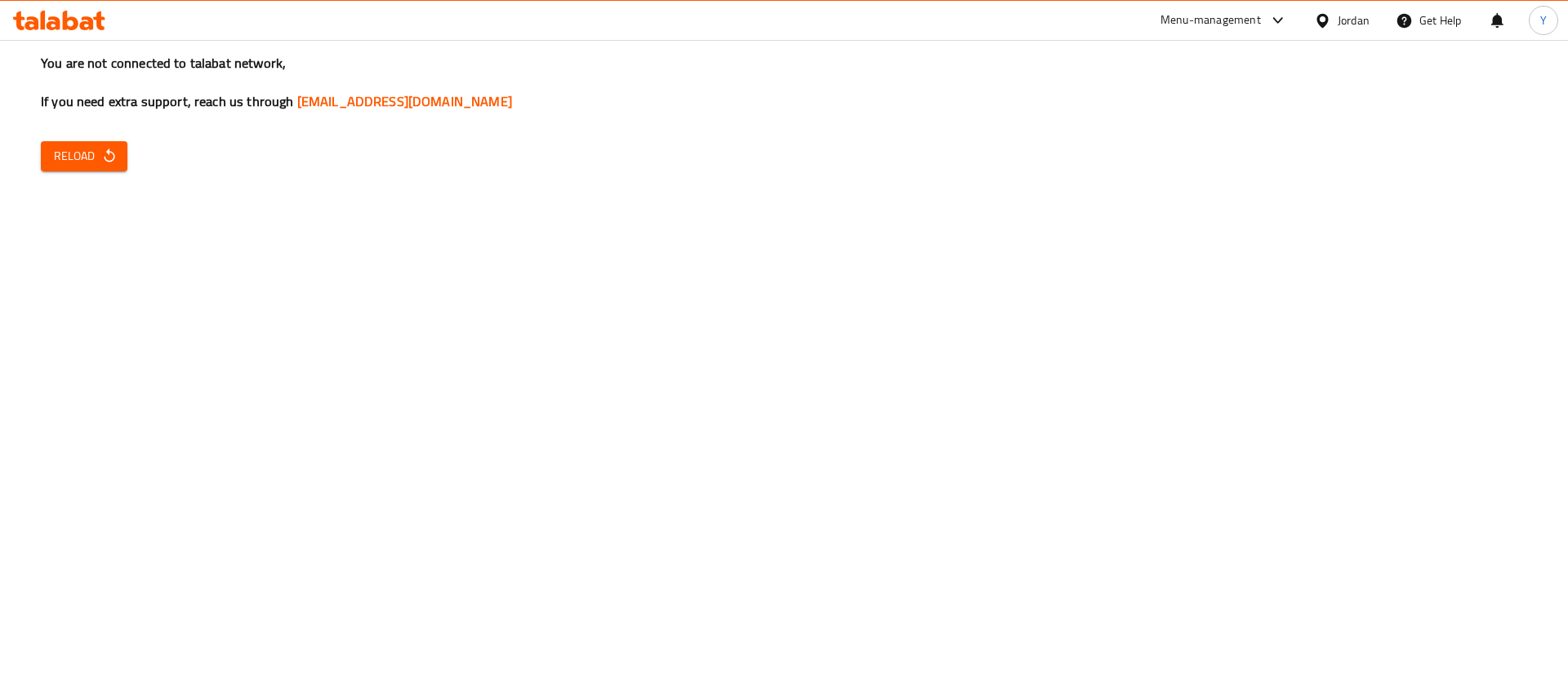
click at [116, 156] on icon "button" at bounding box center [109, 156] width 16 height 16
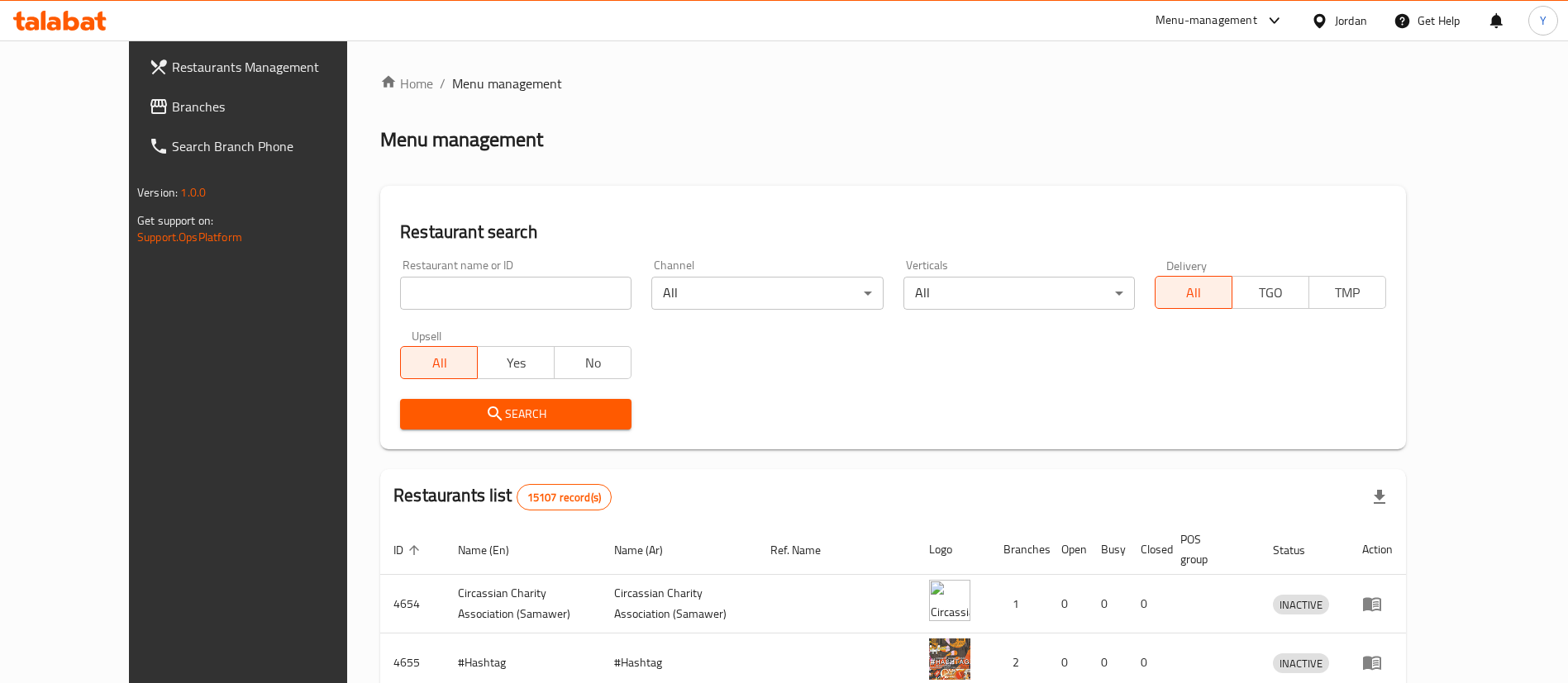
click at [172, 114] on span "Branches" at bounding box center [274, 106] width 206 height 19
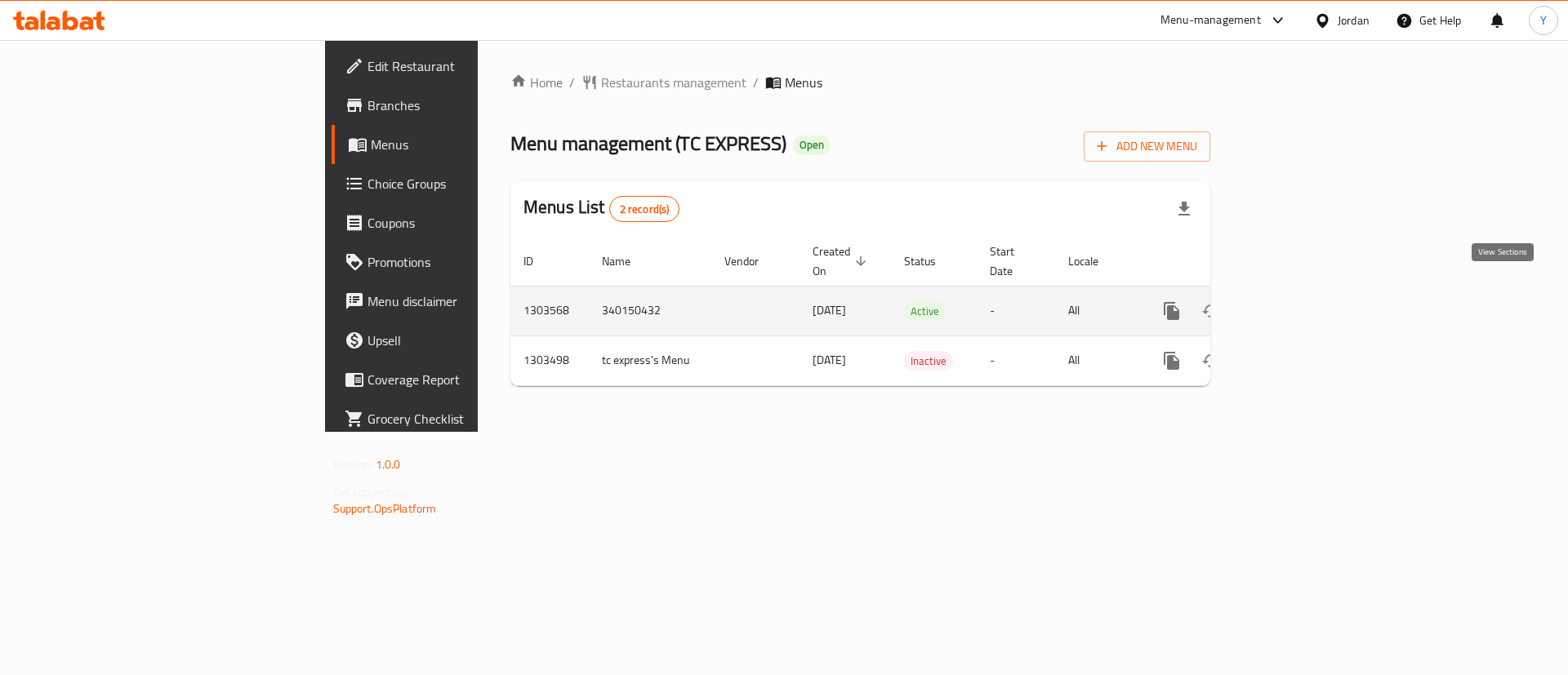
click at [1300, 301] on icon "enhanced table" at bounding box center [1289, 310] width 19 height 19
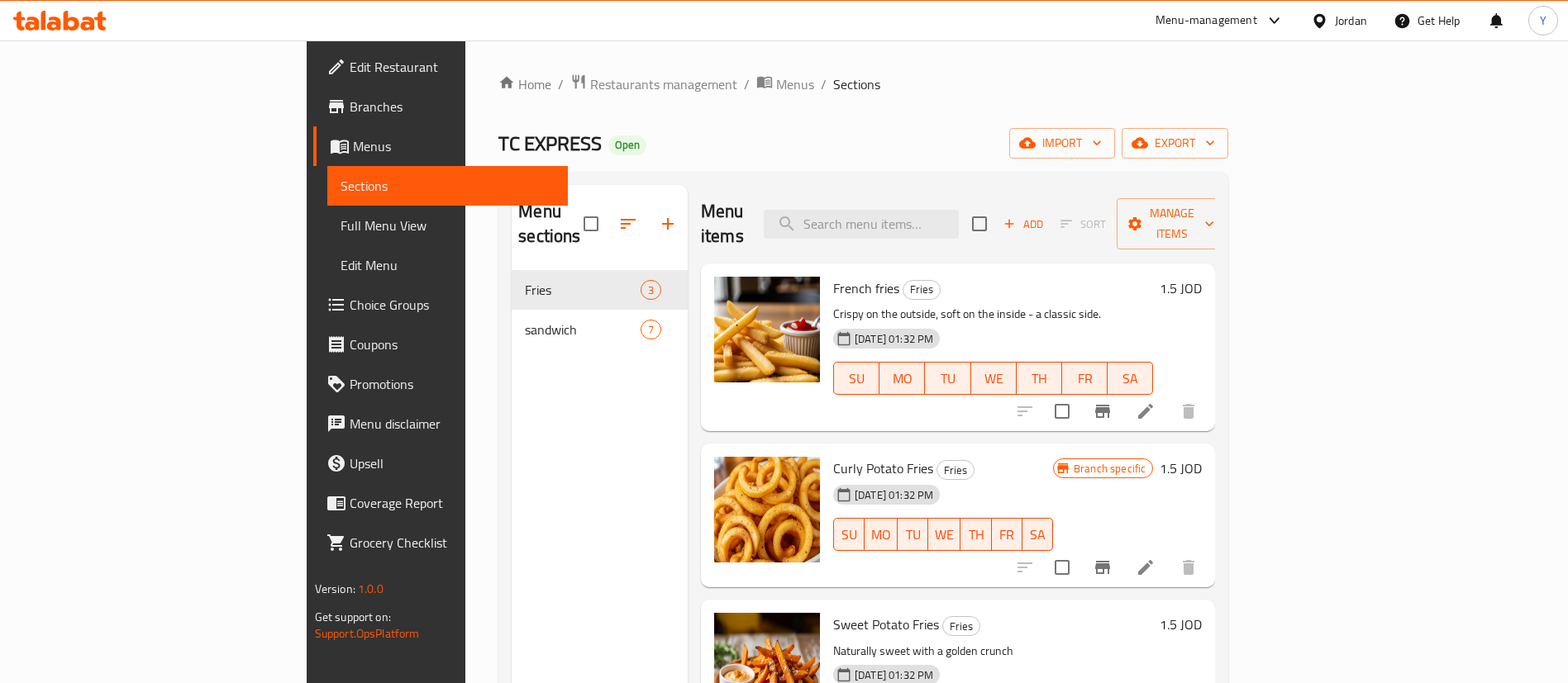
scroll to position [124, 0]
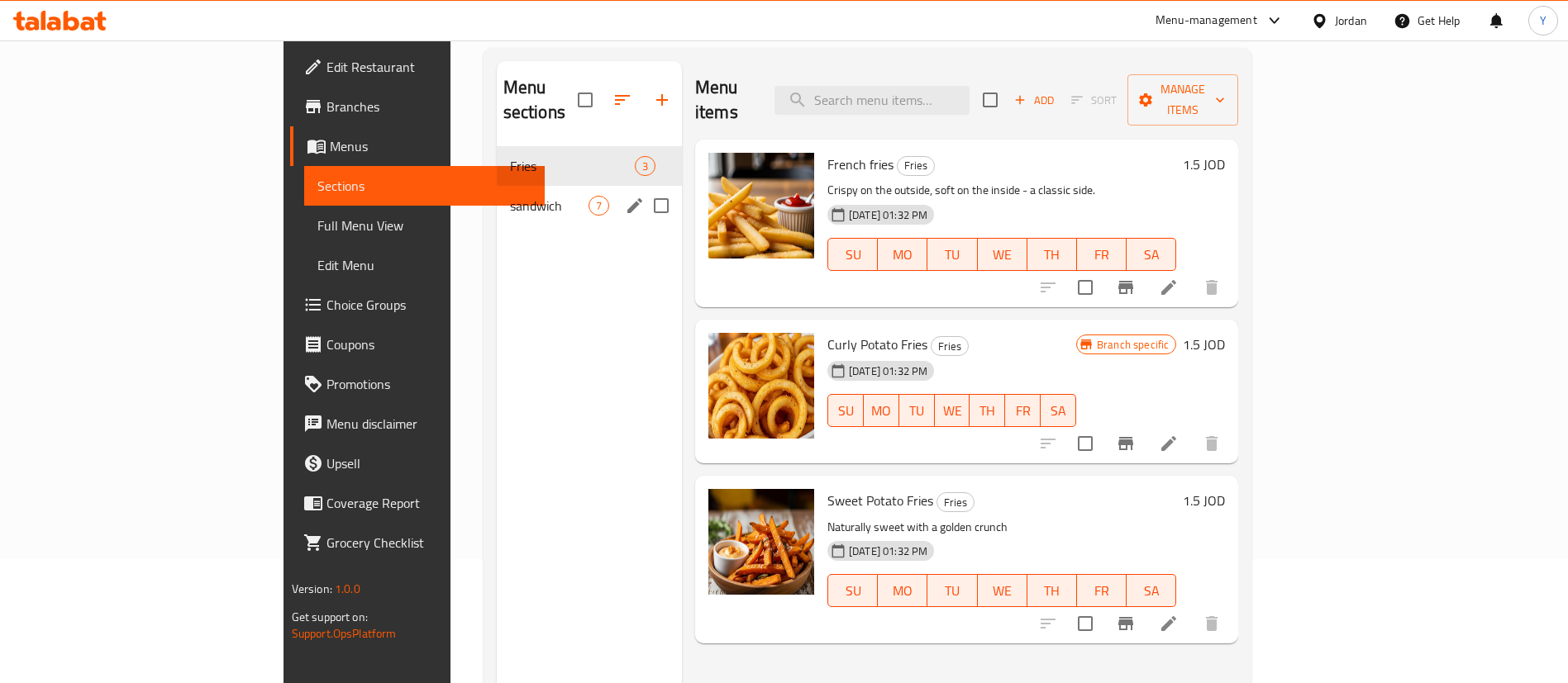
click at [497, 192] on div "sandwich 7" at bounding box center [589, 205] width 186 height 40
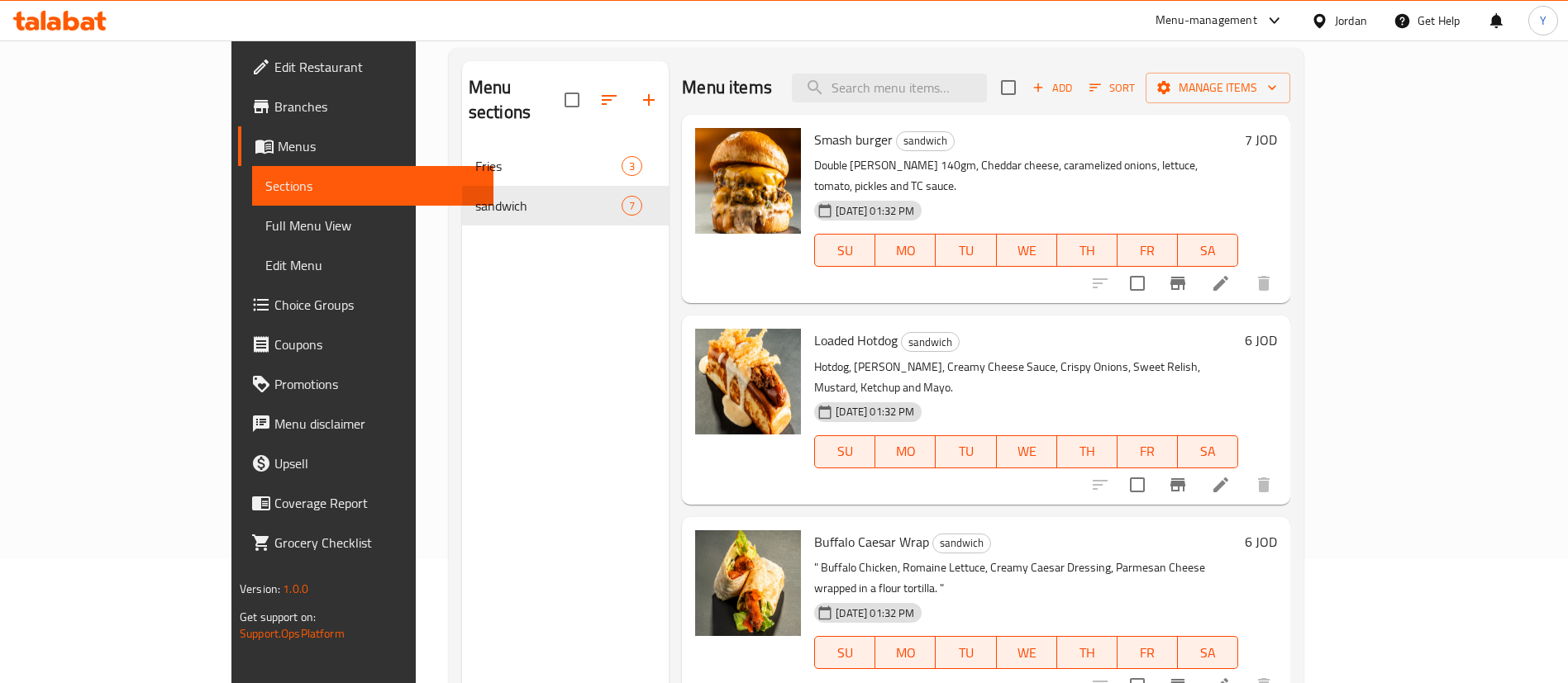
click at [274, 307] on span "Choice Groups" at bounding box center [377, 305] width 206 height 19
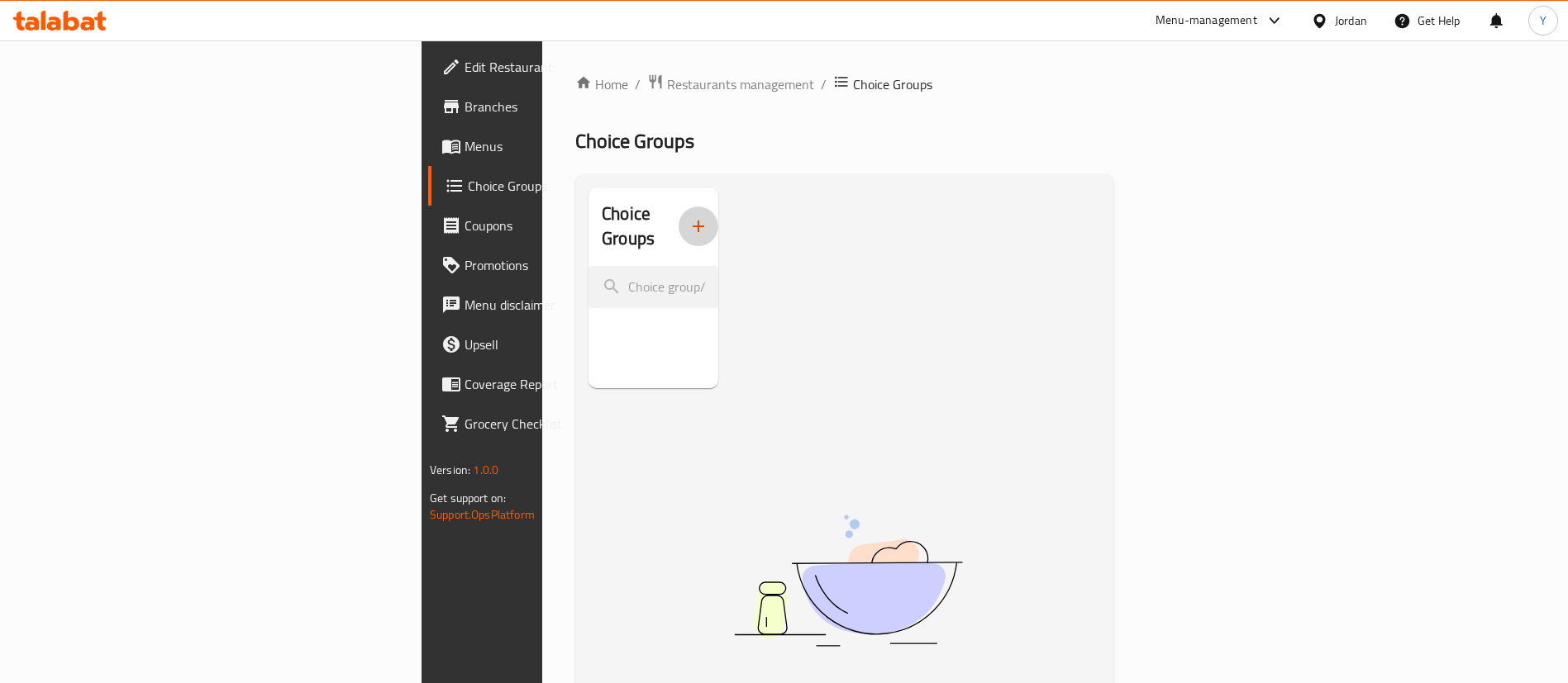
click at [688, 217] on icon "button" at bounding box center [698, 226] width 19 height 19
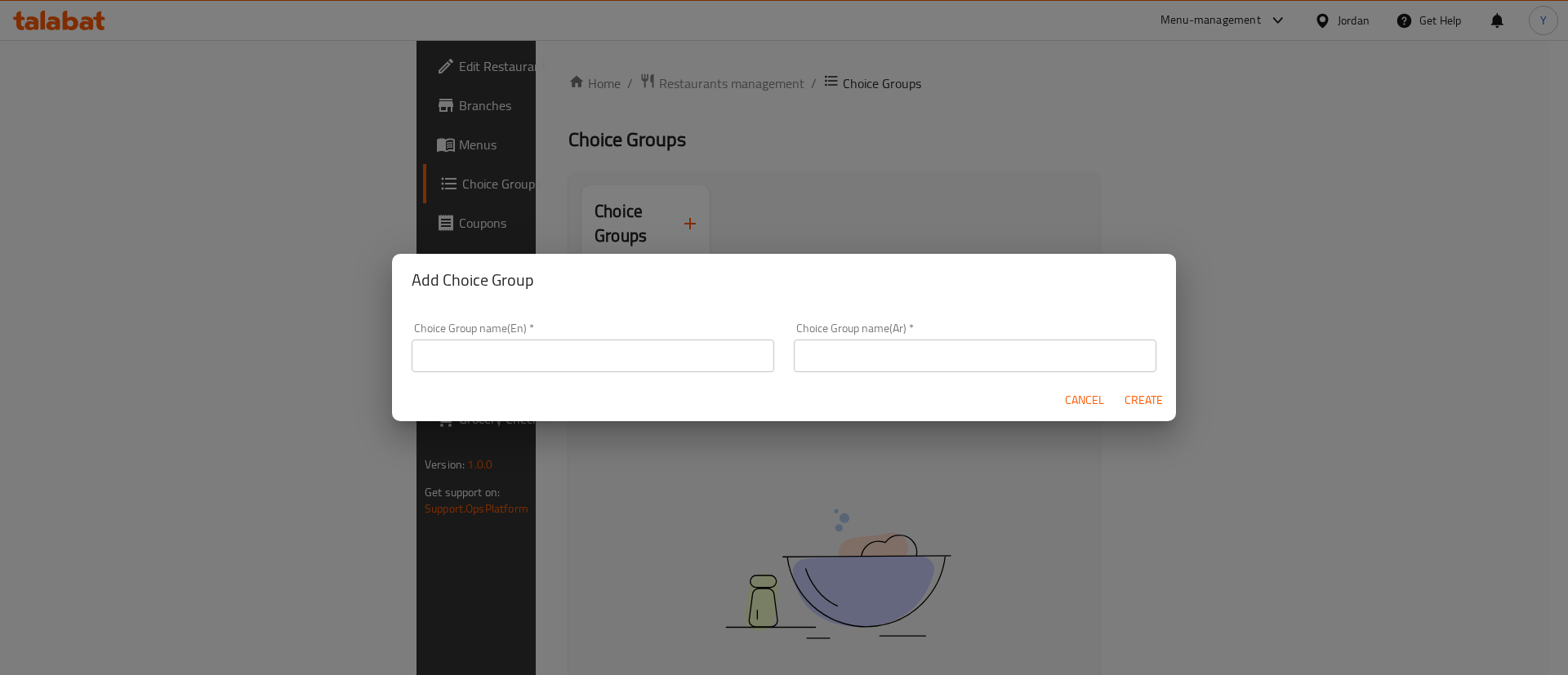
drag, startPoint x: 492, startPoint y: 334, endPoint x: 488, endPoint y: 348, distance: 14.6
click at [493, 334] on div "Choice Group name(En)   * Choice Group name(En) *" at bounding box center [593, 348] width 363 height 50
click at [488, 359] on input "text" at bounding box center [593, 356] width 363 height 33
type input "Remove items"
click at [855, 369] on input "text" at bounding box center [975, 356] width 363 height 33
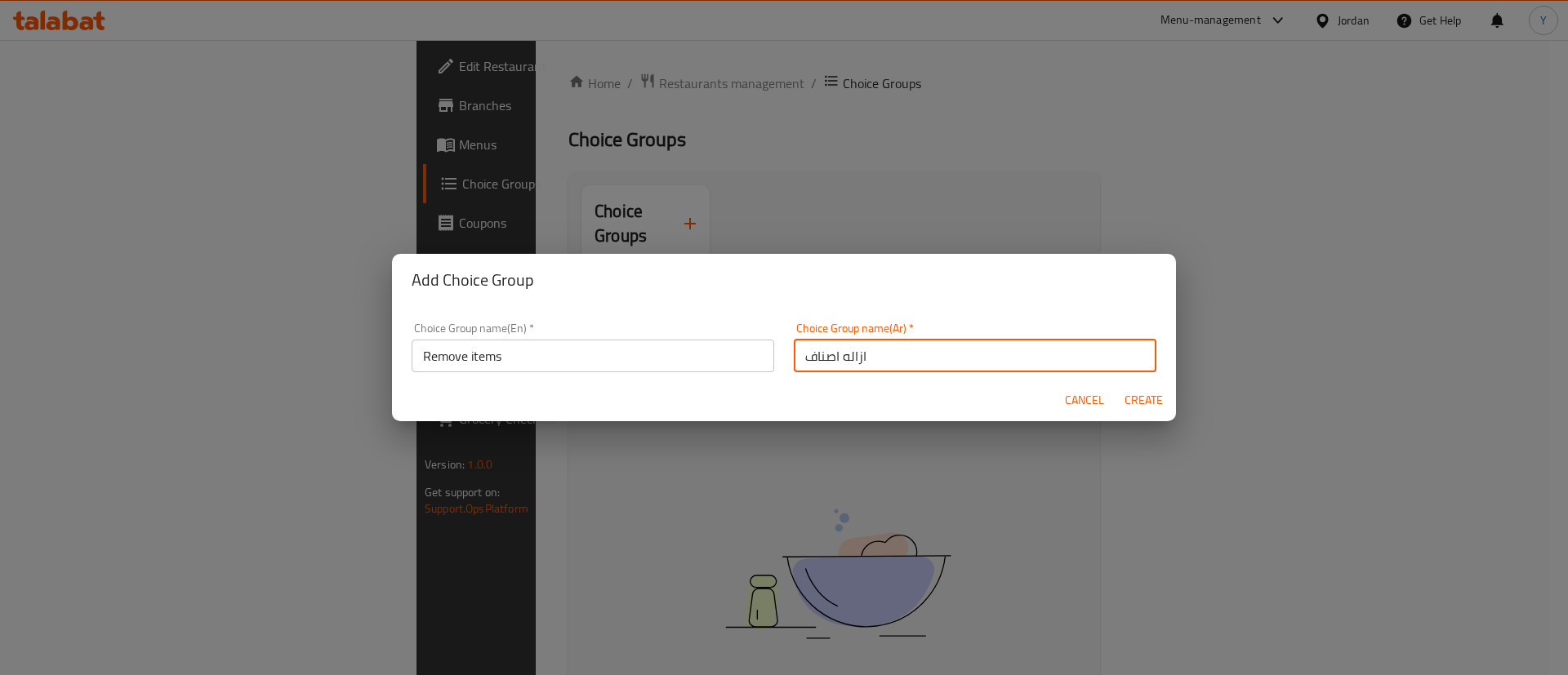
type input "ازاله اصناف"
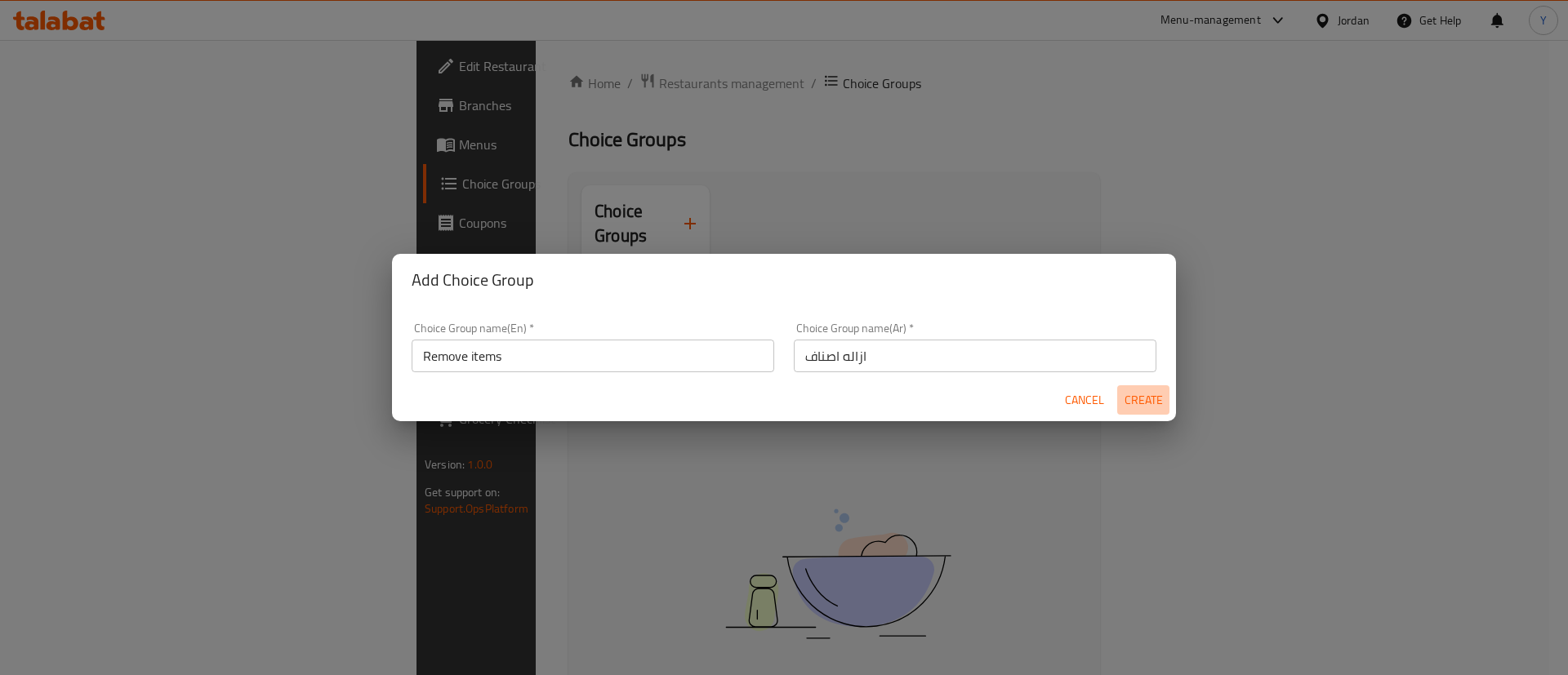
click at [1130, 396] on span "Create" at bounding box center [1143, 400] width 39 height 20
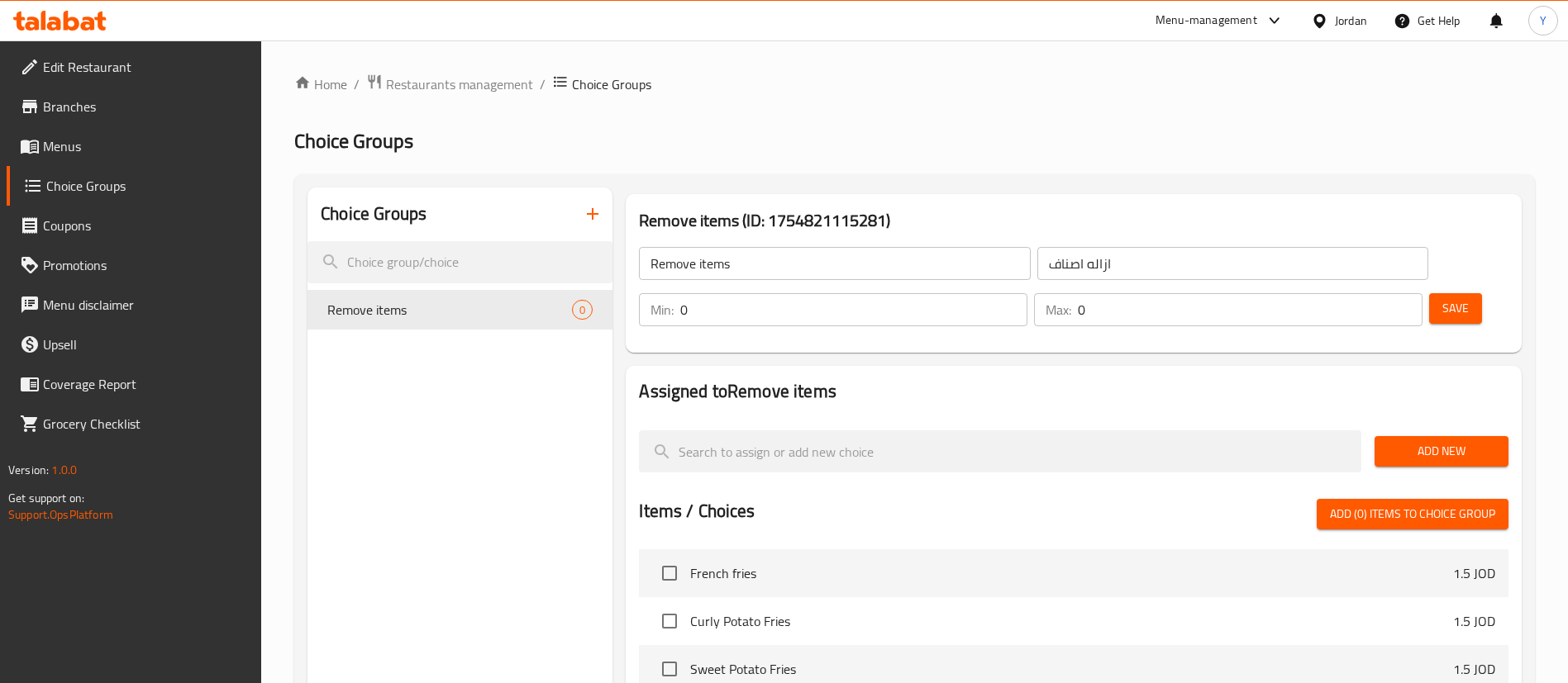
click at [1430, 441] on span "Add New" at bounding box center [1441, 451] width 107 height 20
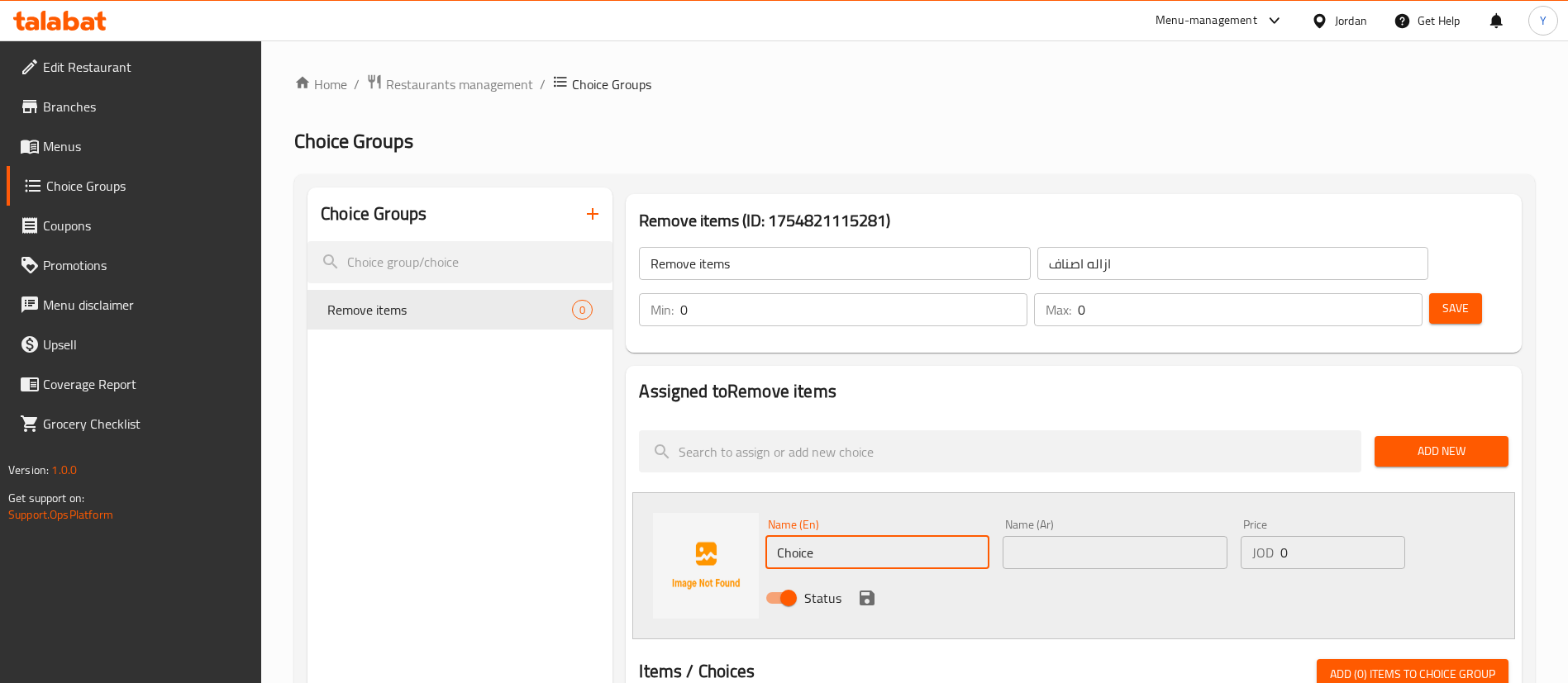
drag, startPoint x: 838, startPoint y: 516, endPoint x: 707, endPoint y: 514, distance: 131.0
click at [707, 514] on div "Name (En) Choice Name (En) Name (Ar) Name (Ar) Price JOD 0 Price Status" at bounding box center [1073, 566] width 882 height 147
paste input "No Lettu"
drag, startPoint x: 832, startPoint y: 504, endPoint x: 730, endPoint y: 505, distance: 102.0
click at [711, 504] on div "Name (En) No Lettuce Name (En) Name (Ar) Name (Ar) Price JOD 0 Price Status" at bounding box center [1073, 566] width 882 height 147
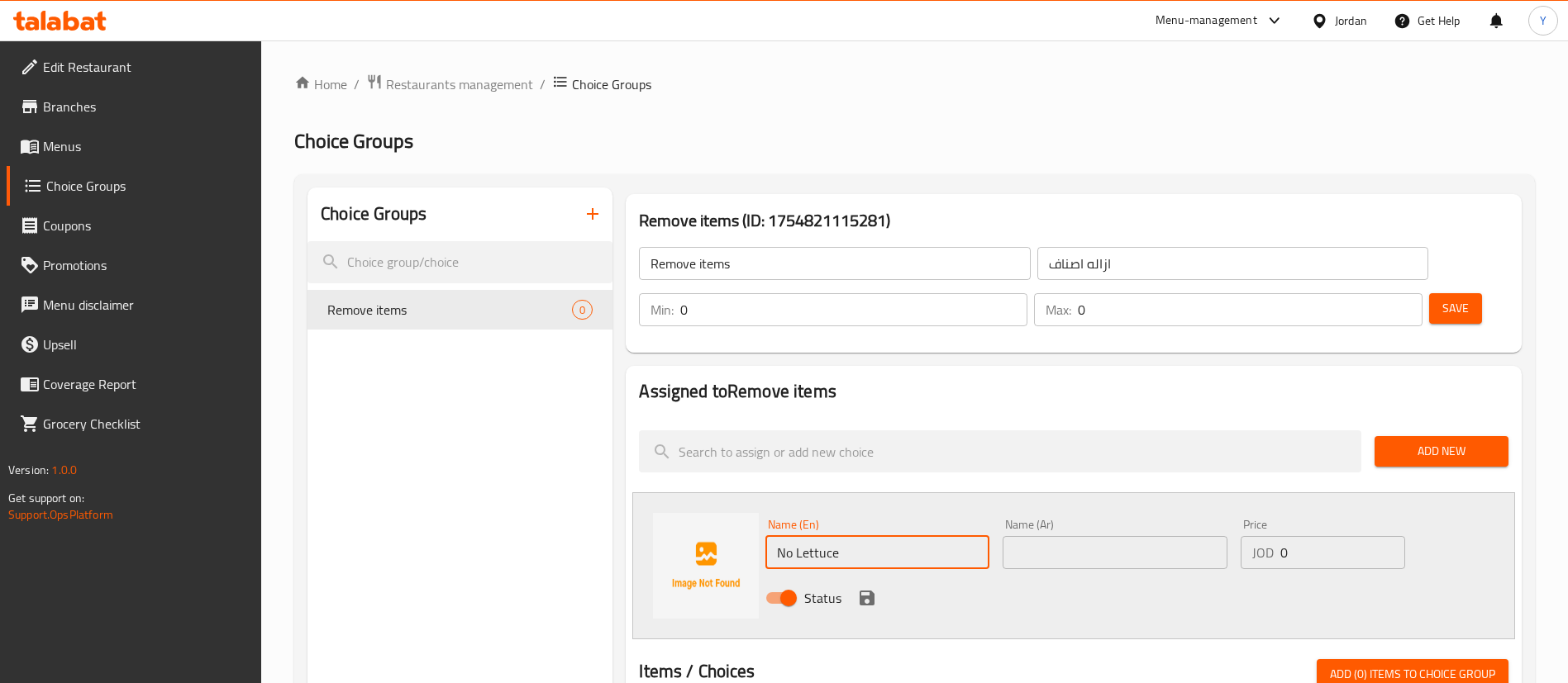
click at [849, 536] on input "No Lettuce" at bounding box center [877, 553] width 224 height 33
drag, startPoint x: 881, startPoint y: 506, endPoint x: 748, endPoint y: 507, distance: 133.0
click at [748, 507] on div "Name (En) No Lettuce Name (En) Name (Ar) Name (Ar) Price JOD 0 Price Status" at bounding box center [1073, 566] width 882 height 147
type input "No Lettuce"
click at [874, 536] on input "No Lettuce" at bounding box center [877, 553] width 224 height 33
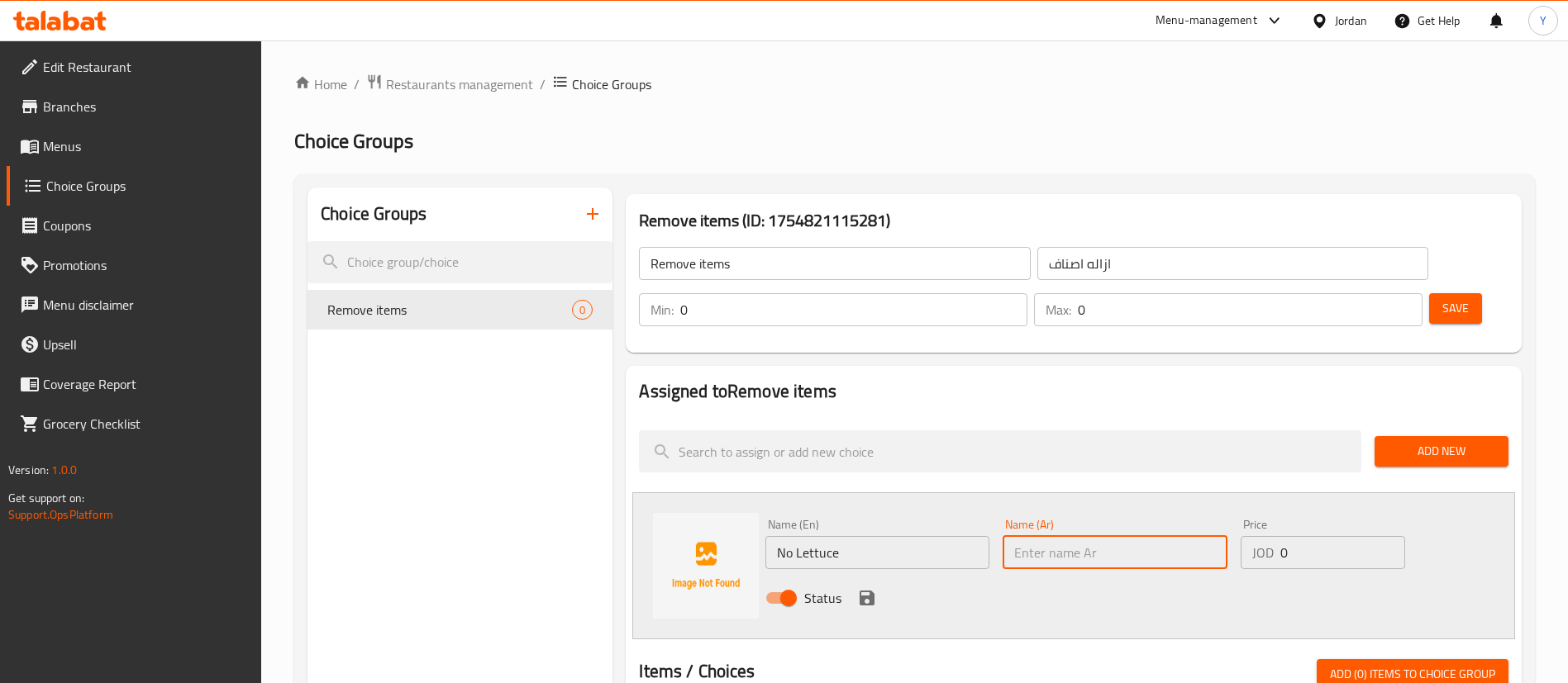
click at [1088, 536] on input "text" at bounding box center [1114, 553] width 224 height 33
type input "h"
type input "ازاله الخس"
click at [986, 576] on div "Status" at bounding box center [1114, 598] width 712 height 44
click at [867, 589] on icon "save" at bounding box center [867, 598] width 19 height 19
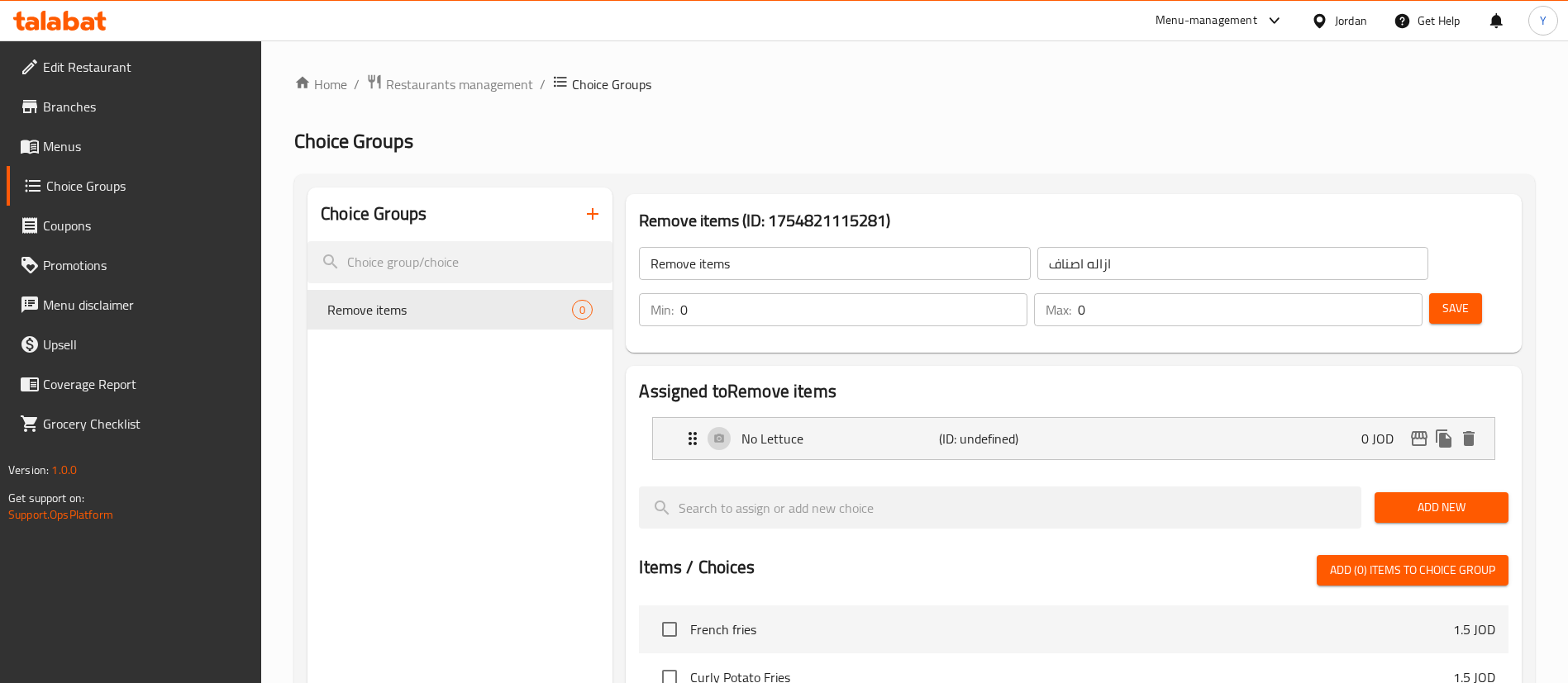
drag, startPoint x: 1419, startPoint y: 462, endPoint x: 1391, endPoint y: 466, distance: 28.3
click at [1418, 497] on span "Add New" at bounding box center [1441, 508] width 107 height 20
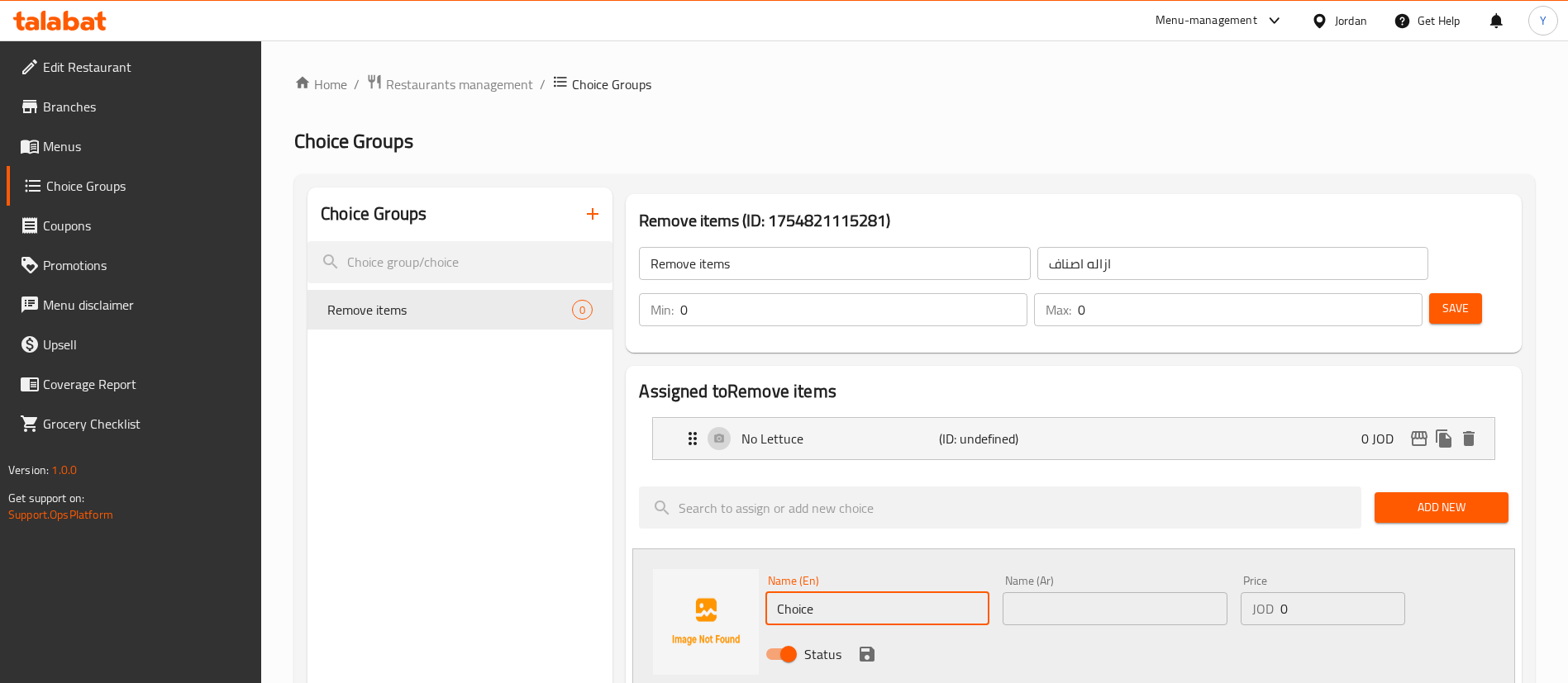
drag, startPoint x: 844, startPoint y: 570, endPoint x: 607, endPoint y: 572, distance: 237.0
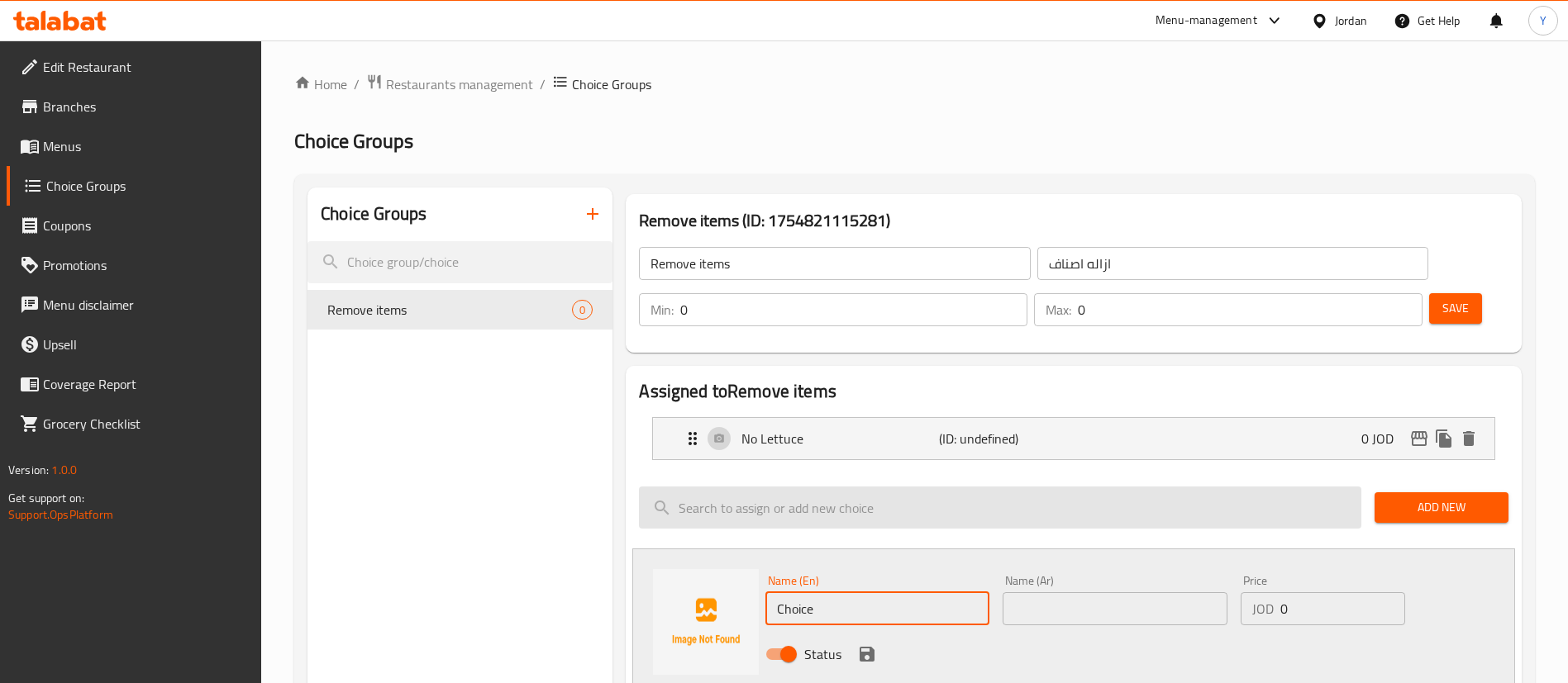
paste input "No Tomato"
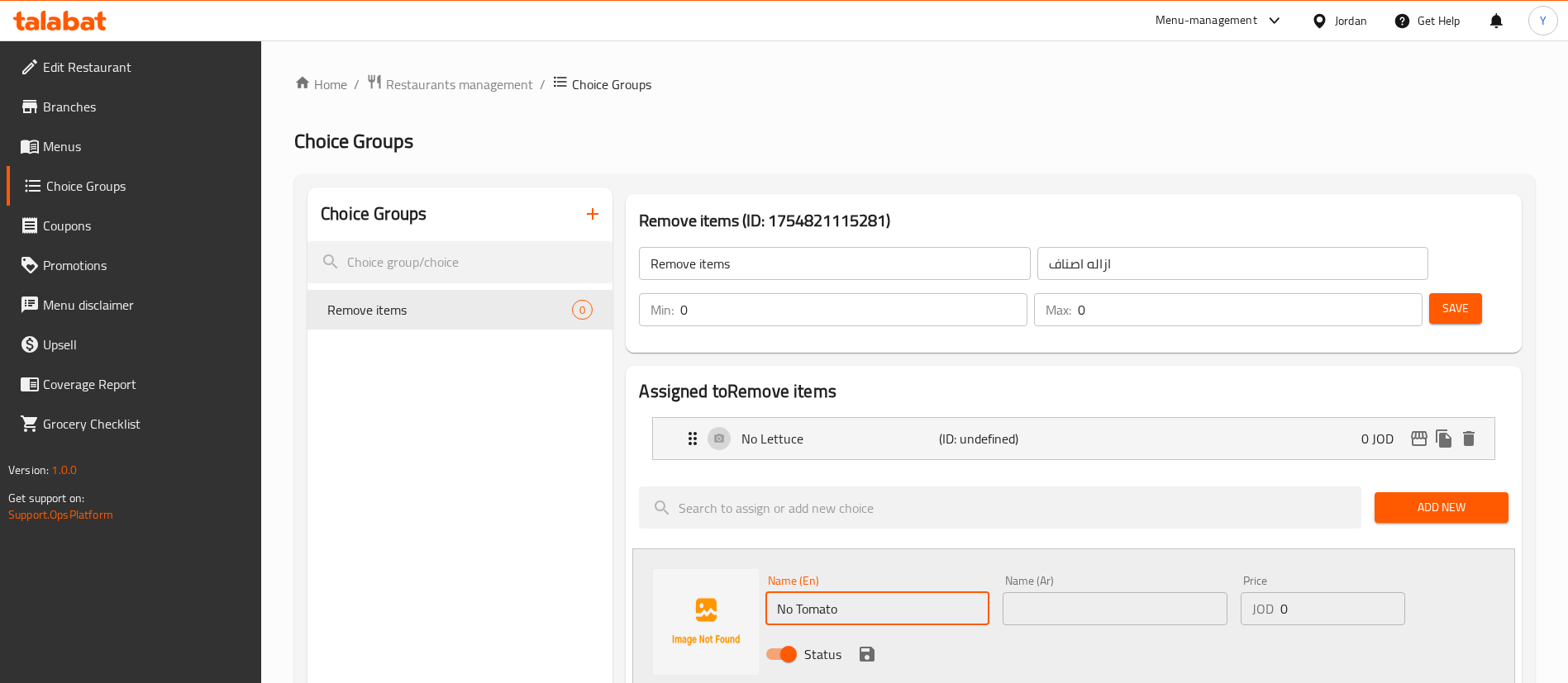
type input "No Tomato"
click at [1090, 593] on input "text" at bounding box center [1114, 609] width 224 height 33
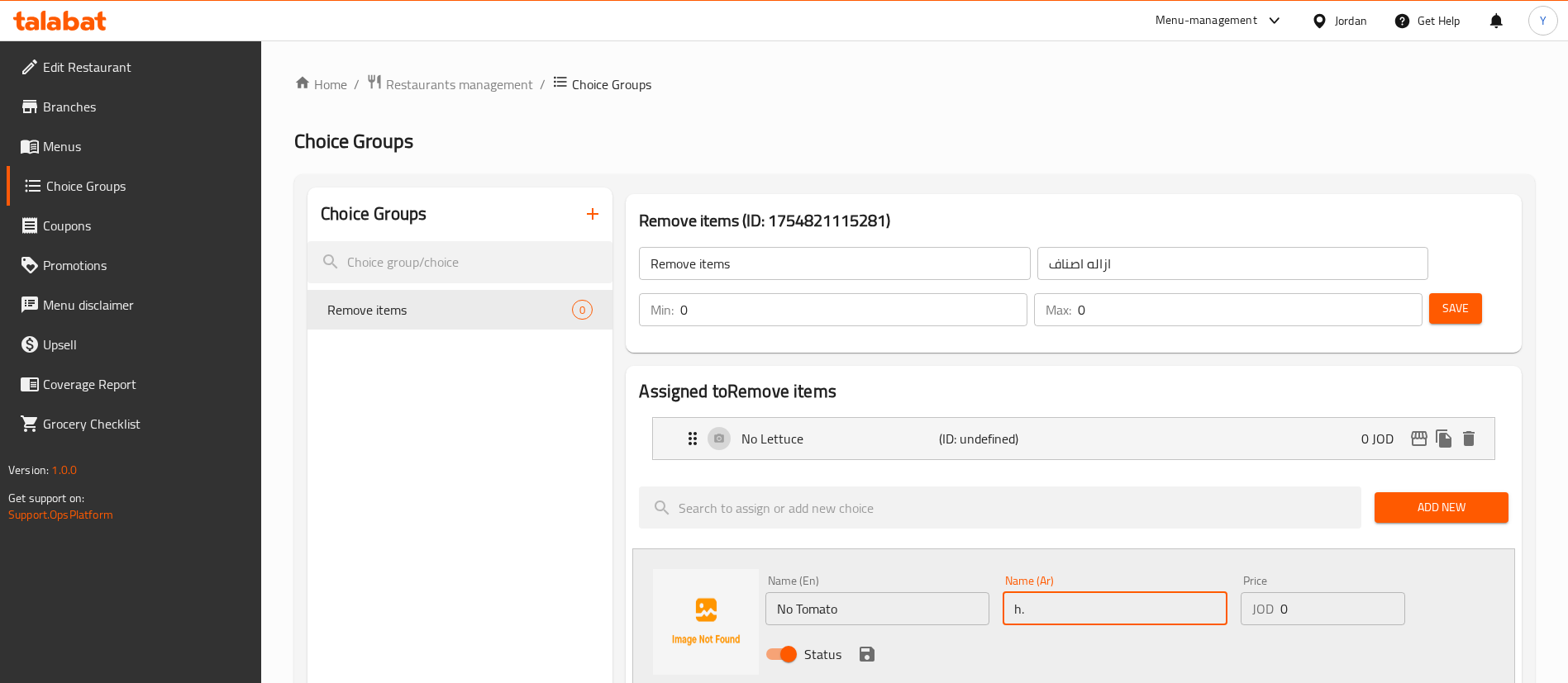
type input "h"
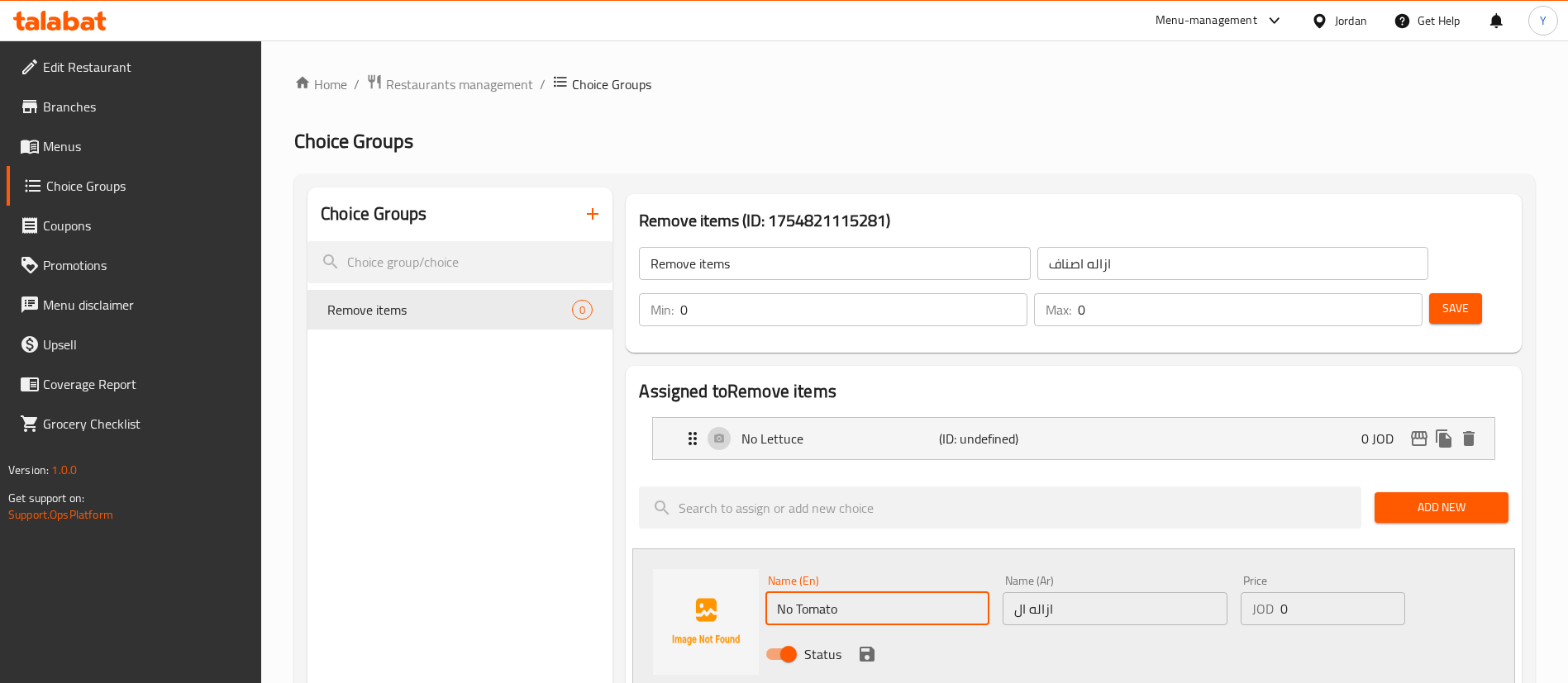
drag, startPoint x: 796, startPoint y: 566, endPoint x: 847, endPoint y: 558, distance: 51.6
click at [847, 593] on input "No Tomato" at bounding box center [877, 609] width 224 height 33
drag, startPoint x: 1017, startPoint y: 565, endPoint x: 1044, endPoint y: 577, distance: 29.5
click at [1017, 593] on input "ازاله ال" at bounding box center [1114, 609] width 224 height 33
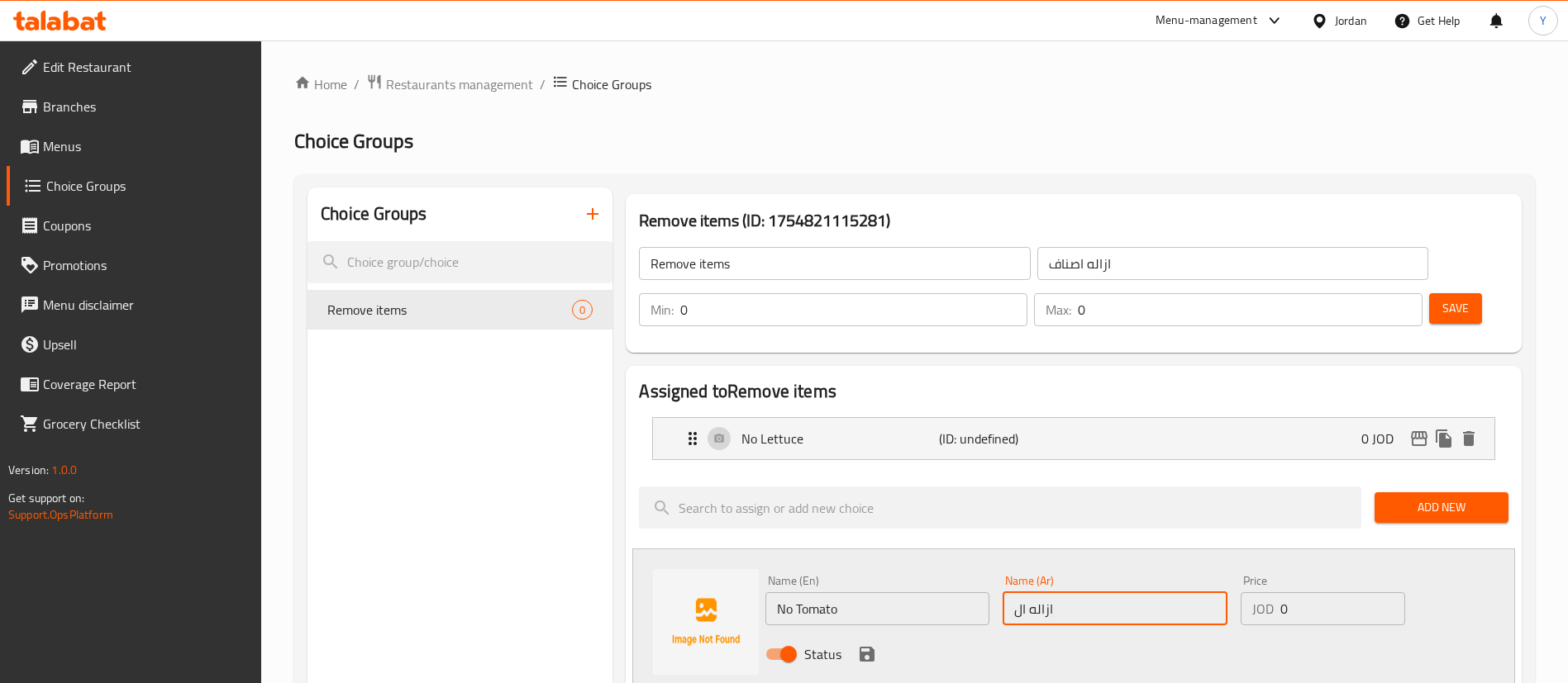
drag, startPoint x: 1024, startPoint y: 568, endPoint x: 995, endPoint y: 572, distance: 29.3
click at [995, 572] on div "Name (En) No Tomato Name (En) Name (Ar) ازاله ال Name (Ar) Price JOD 0 Price St…" at bounding box center [1114, 622] width 712 height 108
paste input "ماطم"
click at [1118, 569] on div "Name (Ar) ازاله طماطم Name (Ar)" at bounding box center [1114, 600] width 237 height 64
click at [1053, 593] on input "ازاله طماطم" at bounding box center [1114, 609] width 224 height 33
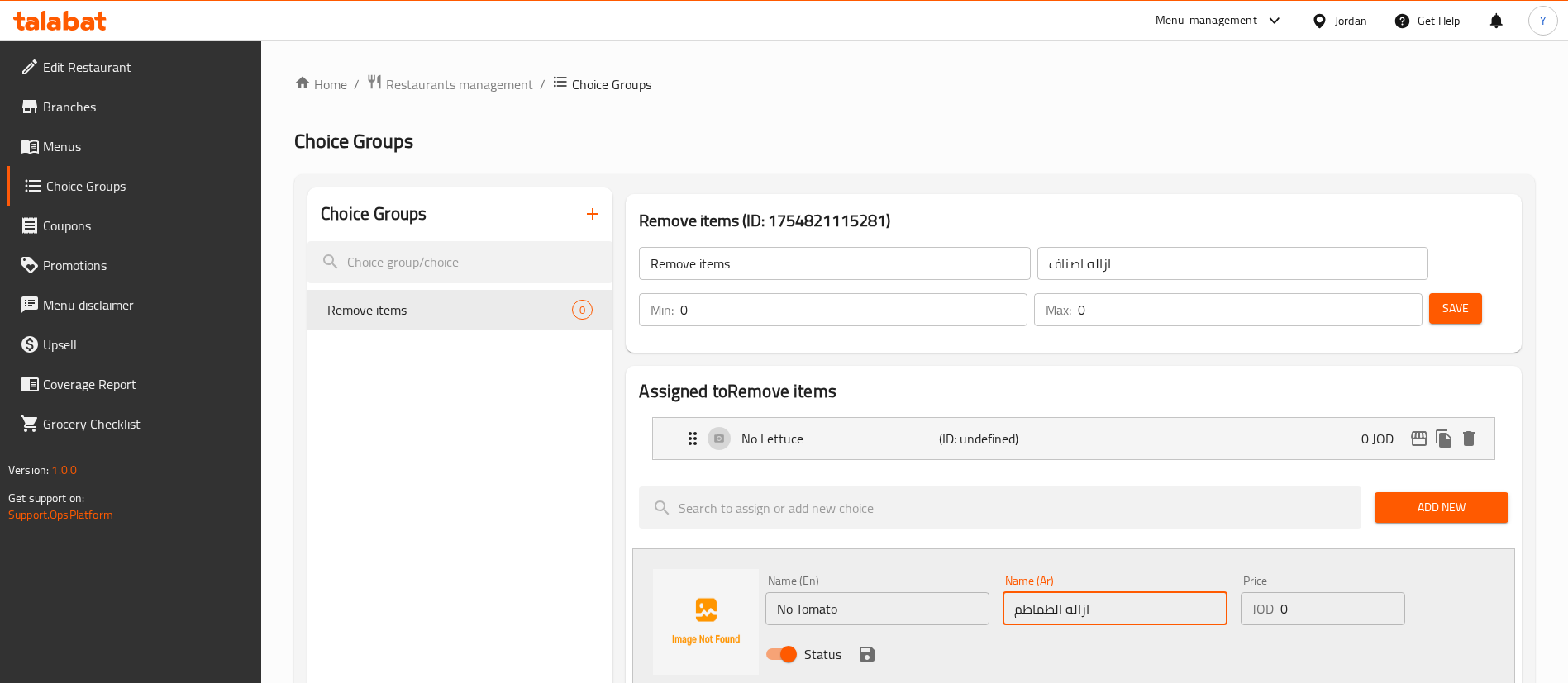
type input "ازاله الطماطم"
click at [1118, 569] on div "Name (Ar) ازاله الطماطم Name (Ar)" at bounding box center [1114, 600] width 237 height 64
click at [865, 647] on icon "save" at bounding box center [867, 654] width 15 height 15
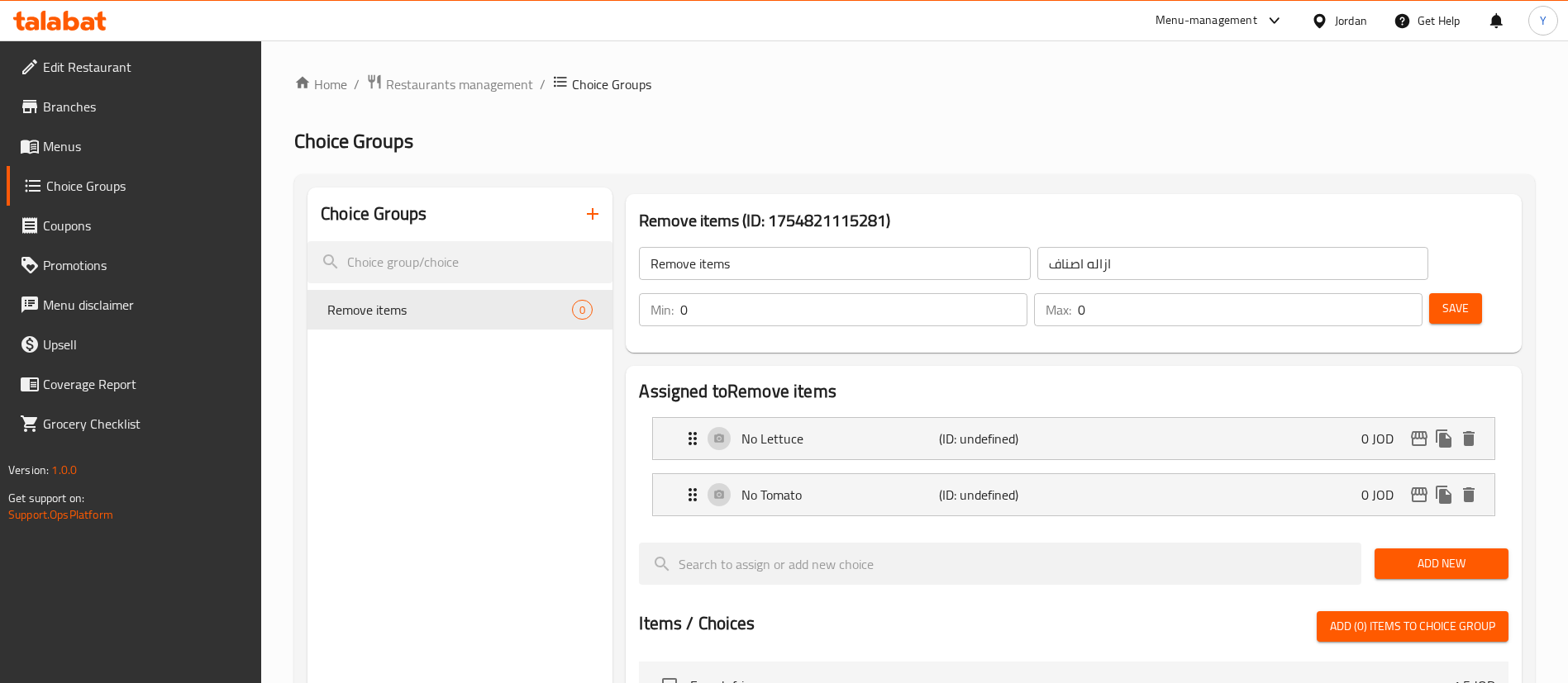
click at [1435, 554] on span "Add New" at bounding box center [1441, 564] width 107 height 20
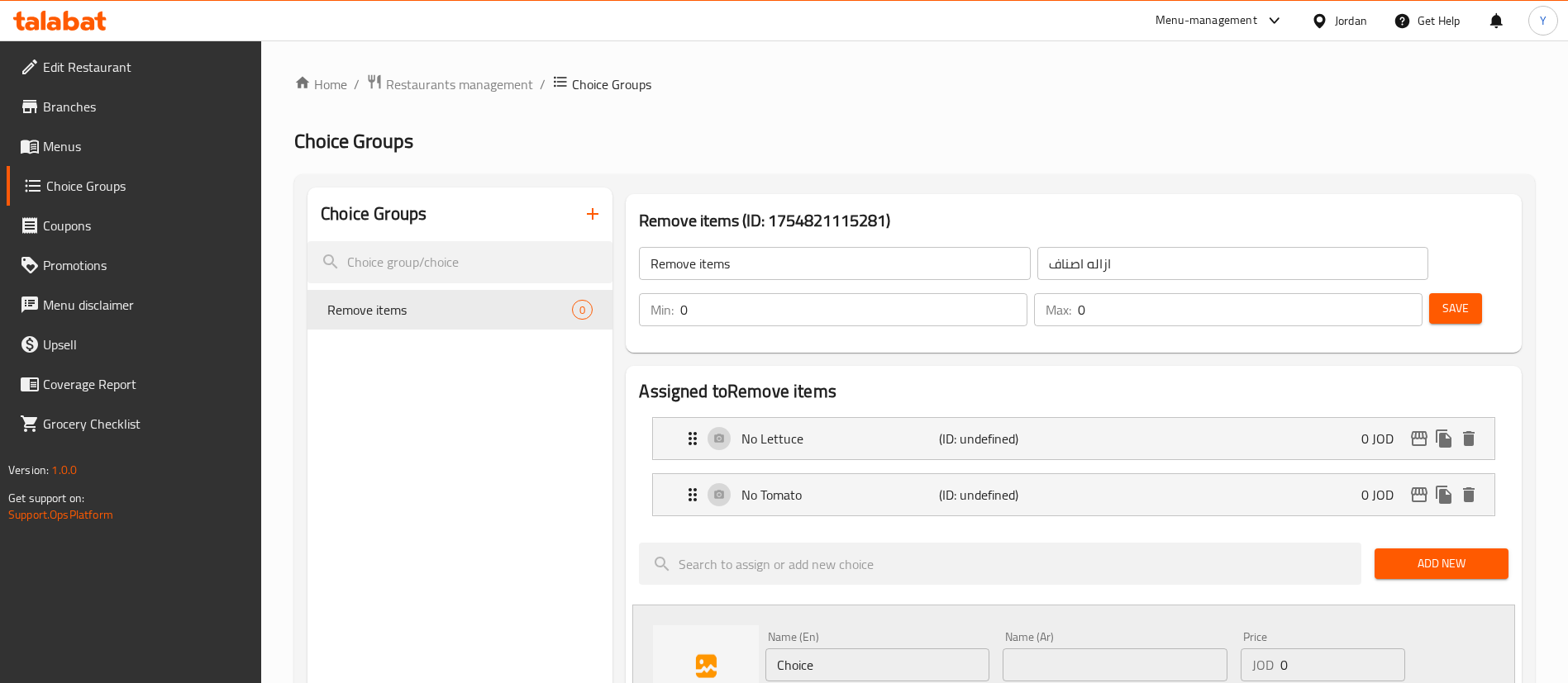
drag, startPoint x: 856, startPoint y: 622, endPoint x: 688, endPoint y: 625, distance: 168.0
click at [695, 625] on div "Name (En) Choice Name (En) Name (Ar) Name (Ar) Price JOD 0 Price Status" at bounding box center [1073, 677] width 882 height 147
paste input "No Pickles"
type input "No Pickles"
click at [1114, 649] on input "text" at bounding box center [1114, 665] width 224 height 33
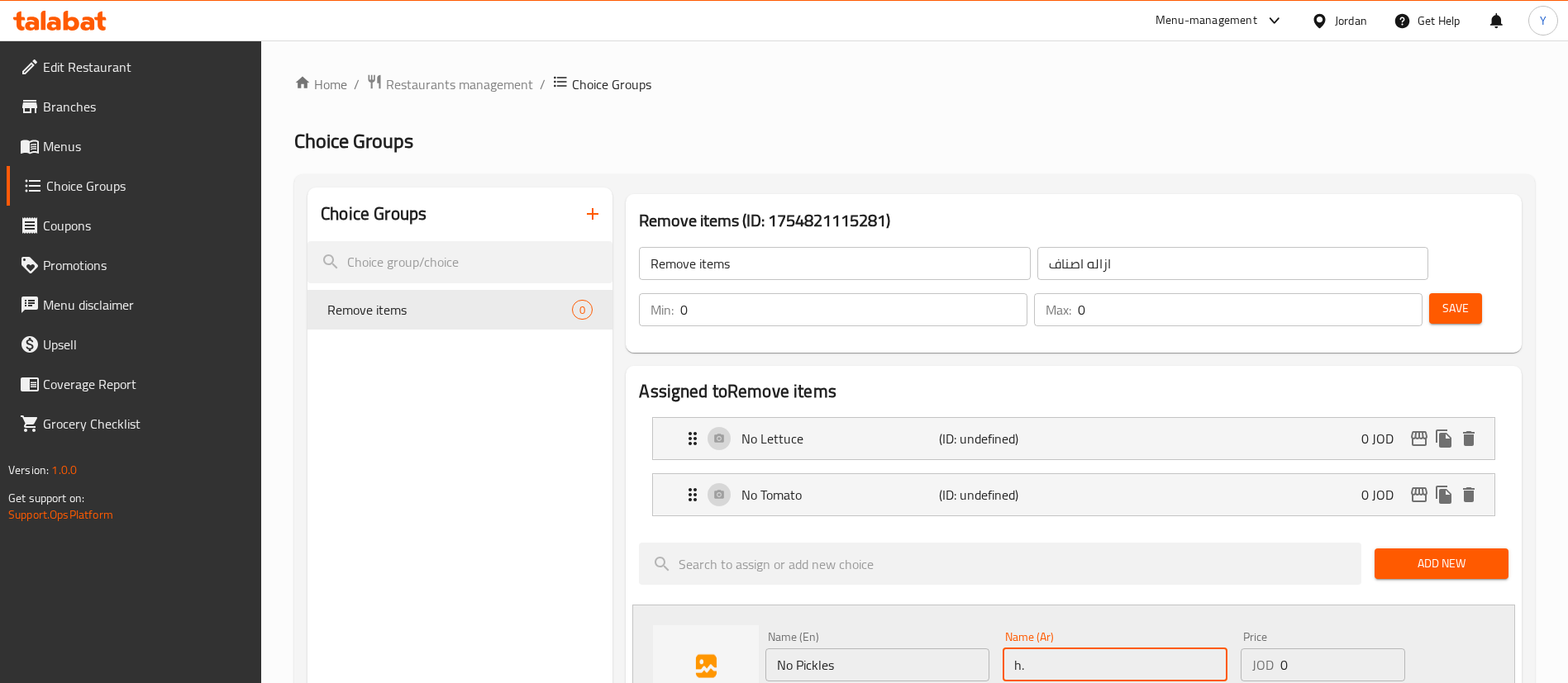
type input "h"
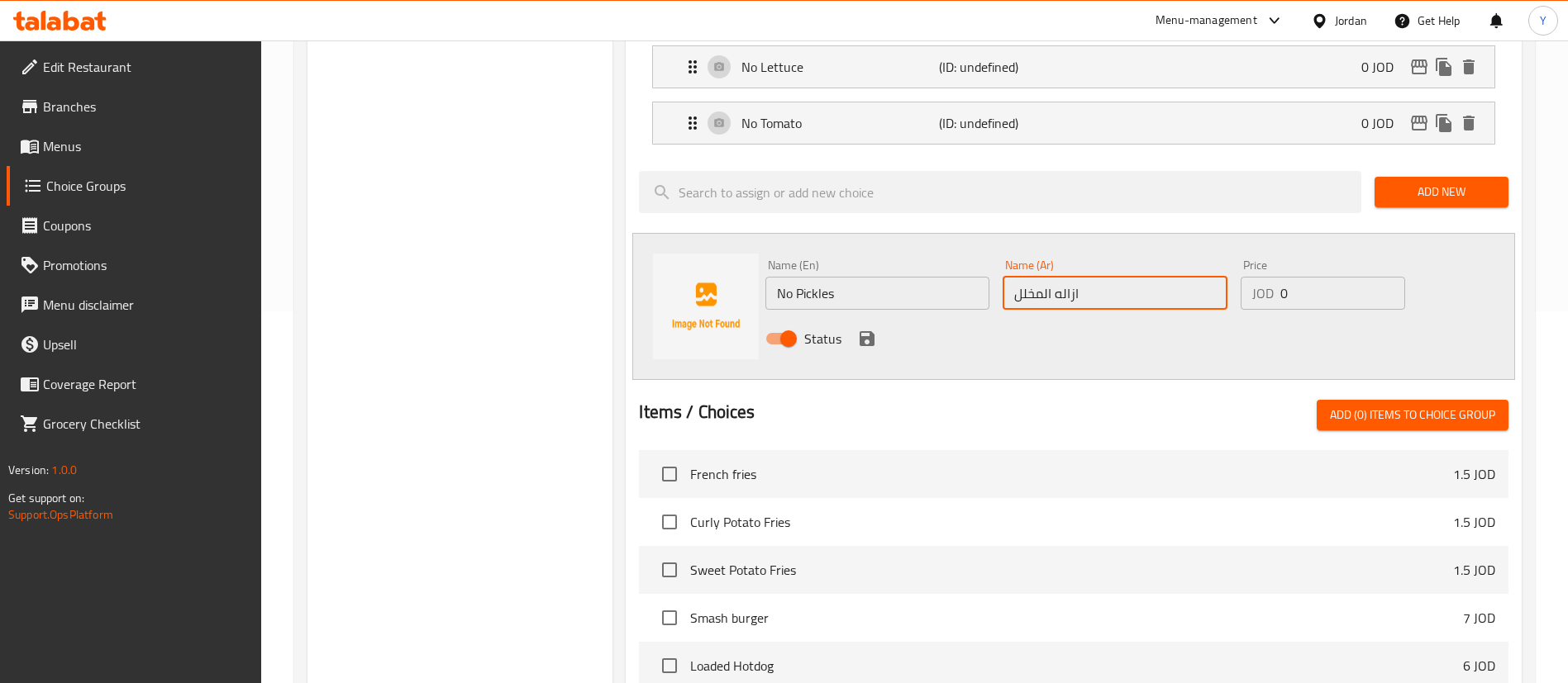
type input "ازاله المخلل"
click at [867, 329] on icon "save" at bounding box center [867, 338] width 19 height 19
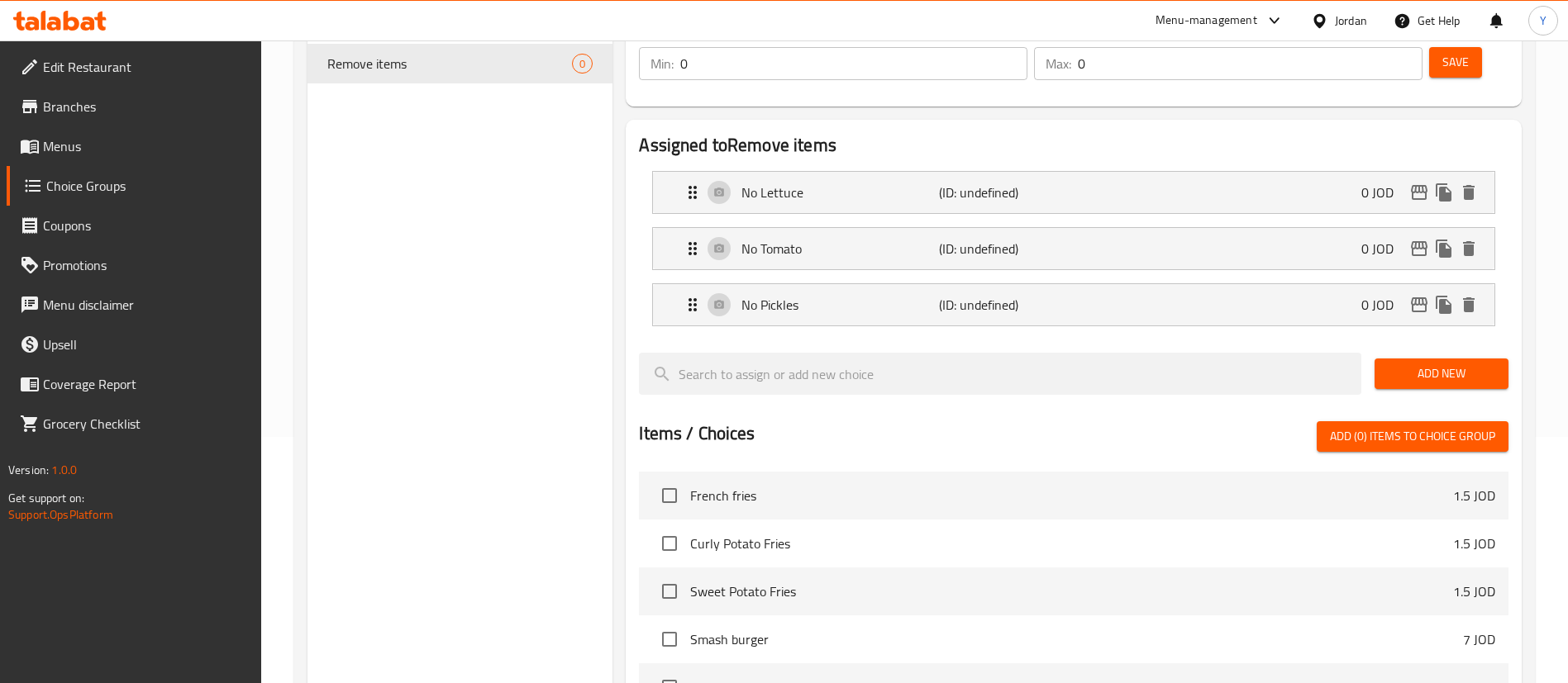
scroll to position [124, 0]
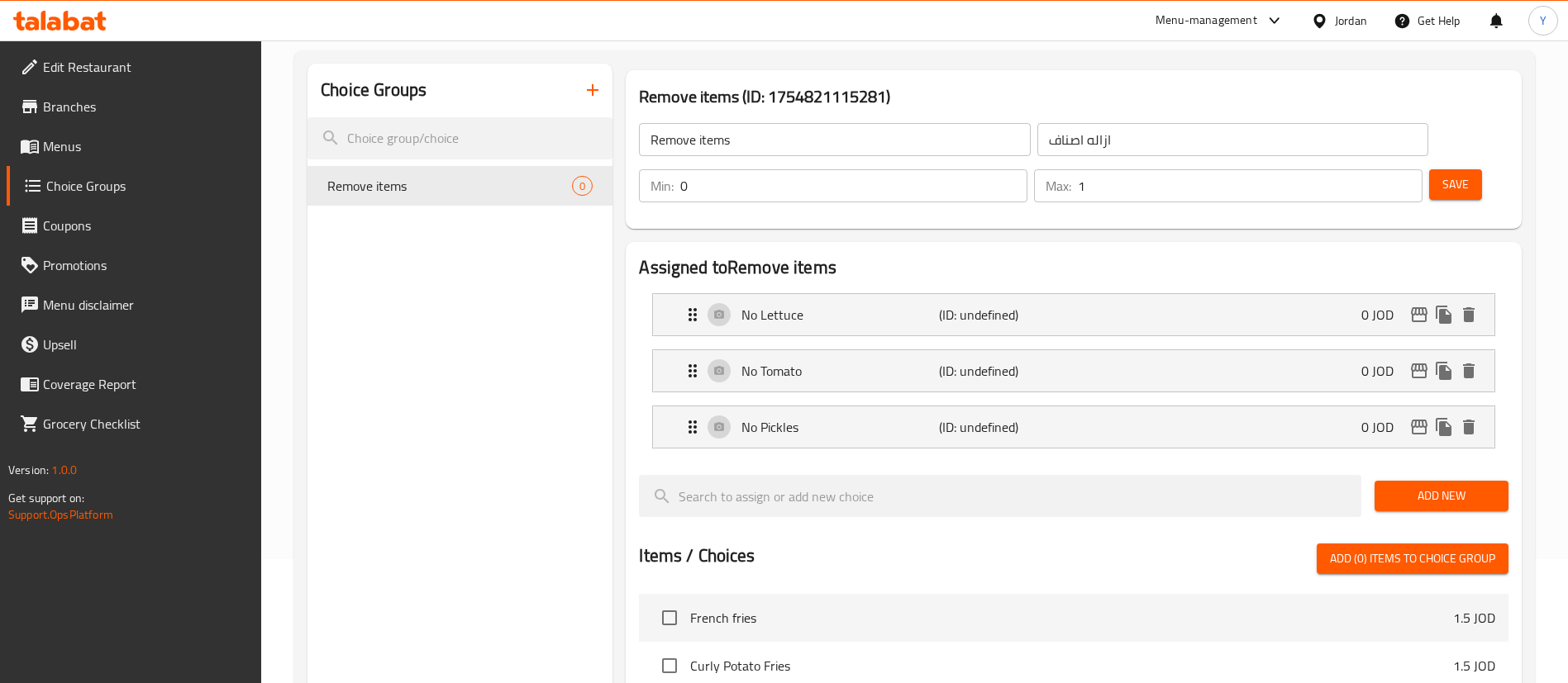
click at [1381, 170] on input "1" at bounding box center [1250, 186] width 344 height 33
click at [1381, 170] on input "2" at bounding box center [1250, 186] width 344 height 33
click at [1377, 170] on input "1" at bounding box center [1250, 186] width 344 height 33
click at [1375, 170] on input "2" at bounding box center [1250, 186] width 344 height 33
type input "3"
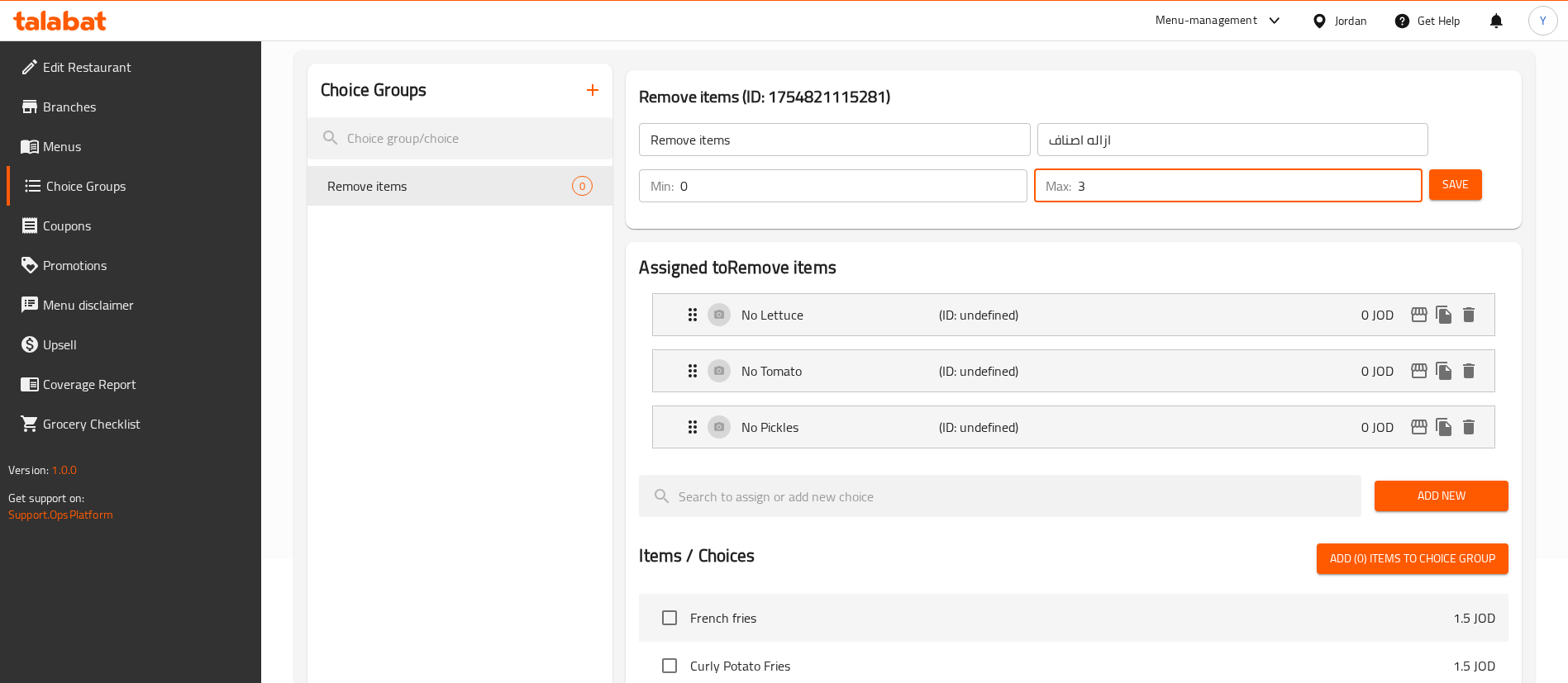
click at [1375, 170] on input "3" at bounding box center [1250, 186] width 344 height 33
click at [1442, 174] on span "Save" at bounding box center [1454, 185] width 27 height 20
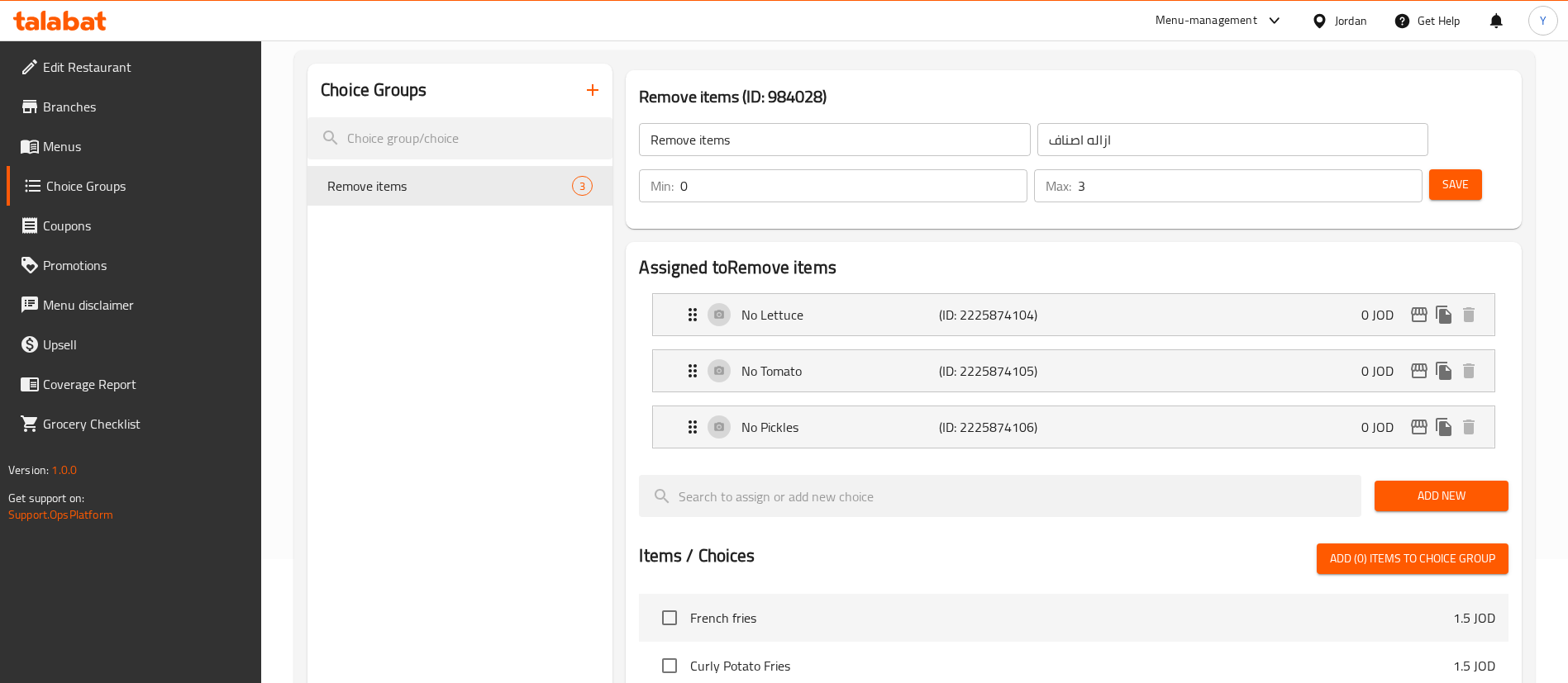
click at [590, 90] on icon "button" at bounding box center [592, 90] width 12 height 12
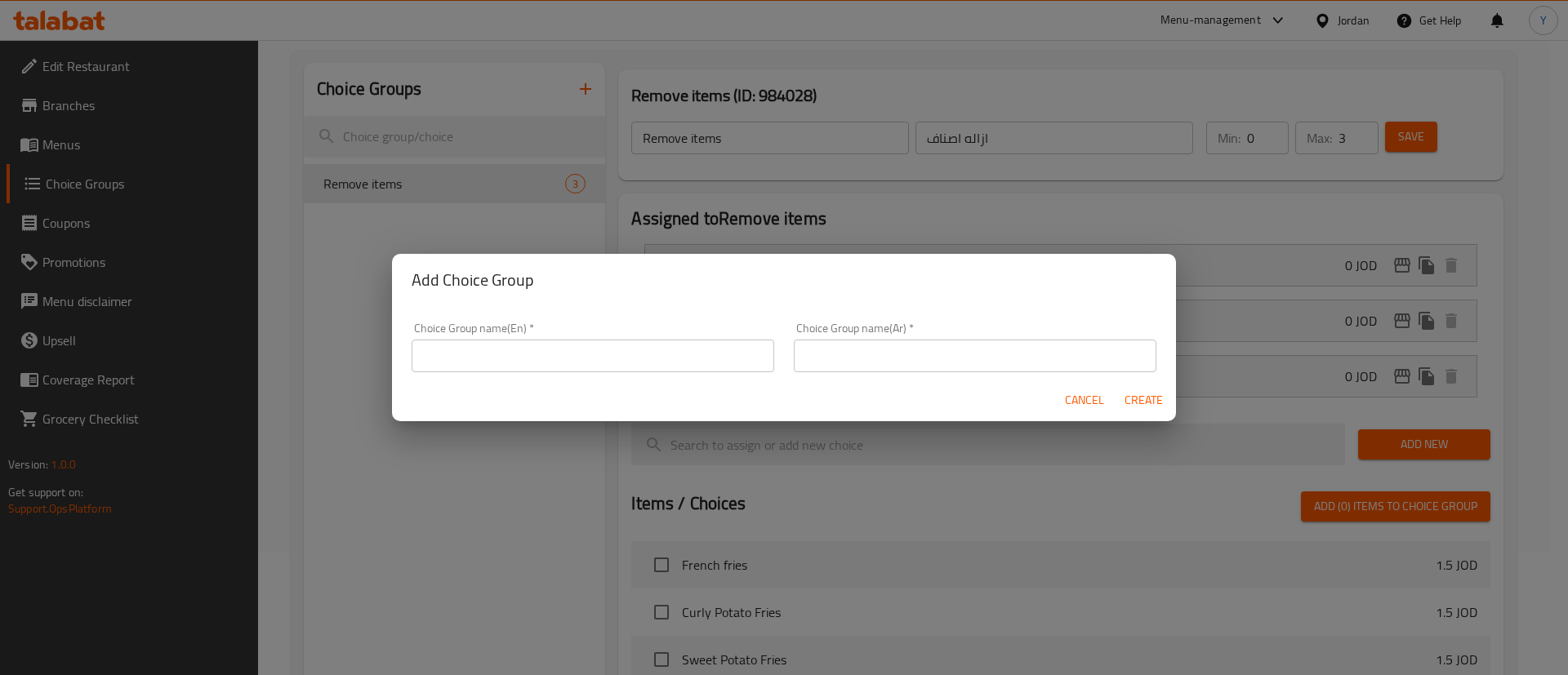
drag, startPoint x: 524, startPoint y: 348, endPoint x: 532, endPoint y: 349, distance: 8.1
click at [524, 348] on input "text" at bounding box center [593, 356] width 363 height 33
type input "ِ"
type input "a"
type input "Add on"
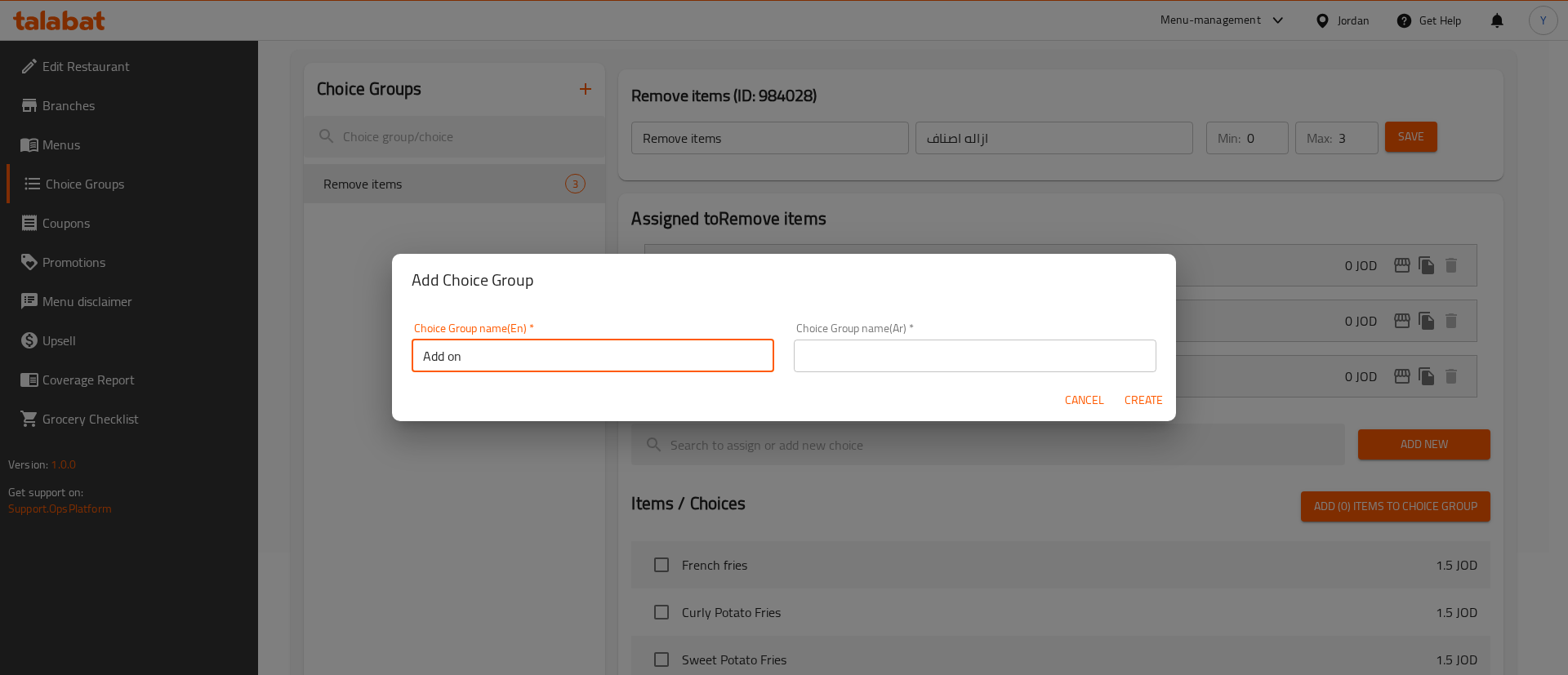
click at [874, 355] on input "text" at bounding box center [975, 356] width 363 height 33
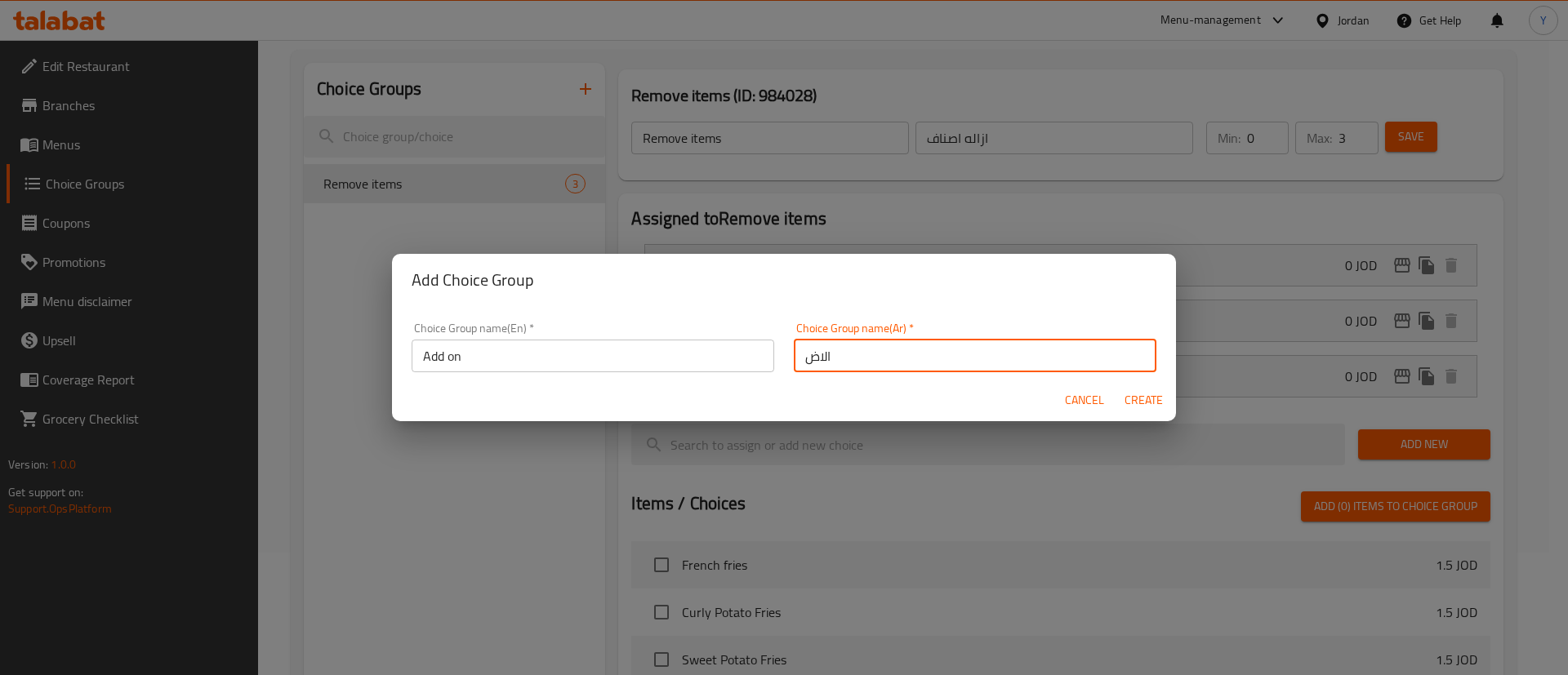
type input "الاضافات"
click at [1136, 402] on span "Create" at bounding box center [1143, 400] width 39 height 20
type input "Add on"
type input "الاضافات"
type input "0"
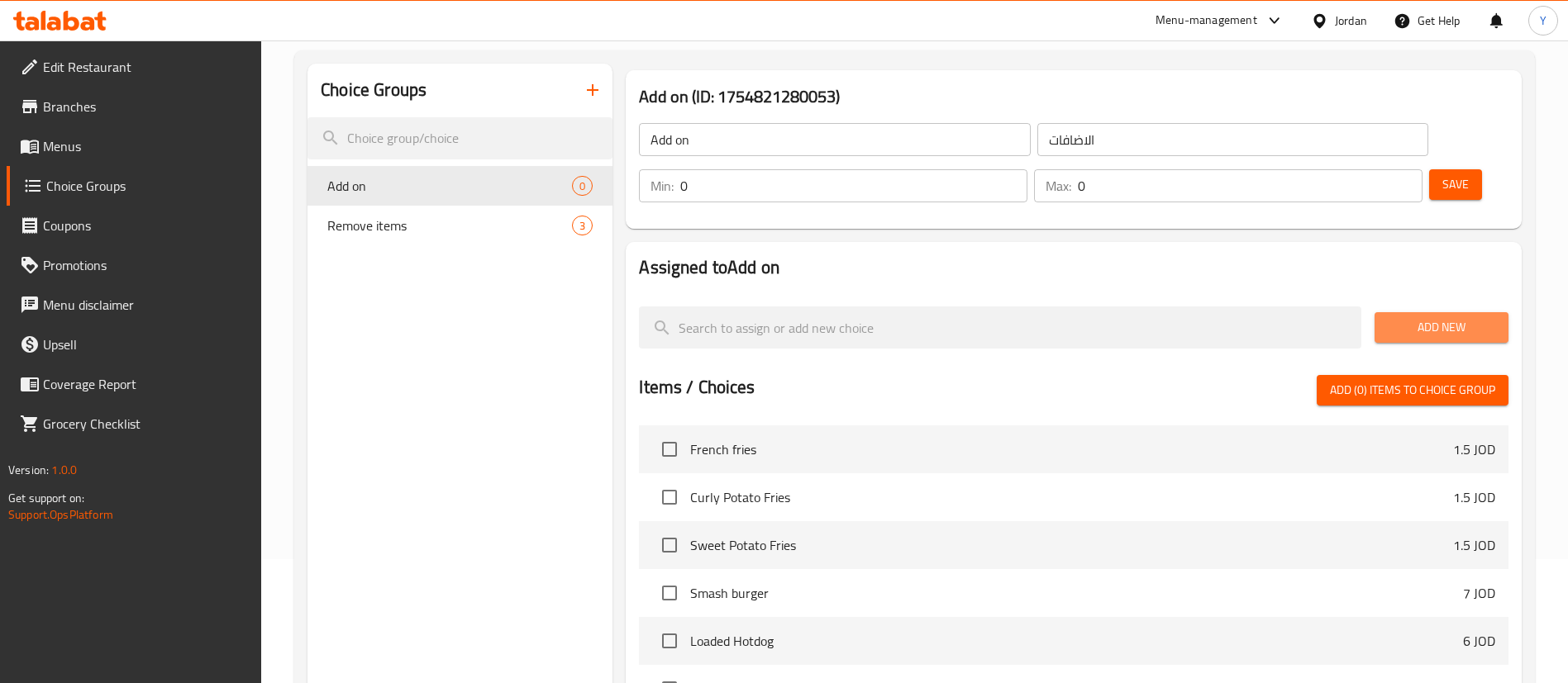
click at [1399, 318] on span "Add New" at bounding box center [1441, 328] width 107 height 20
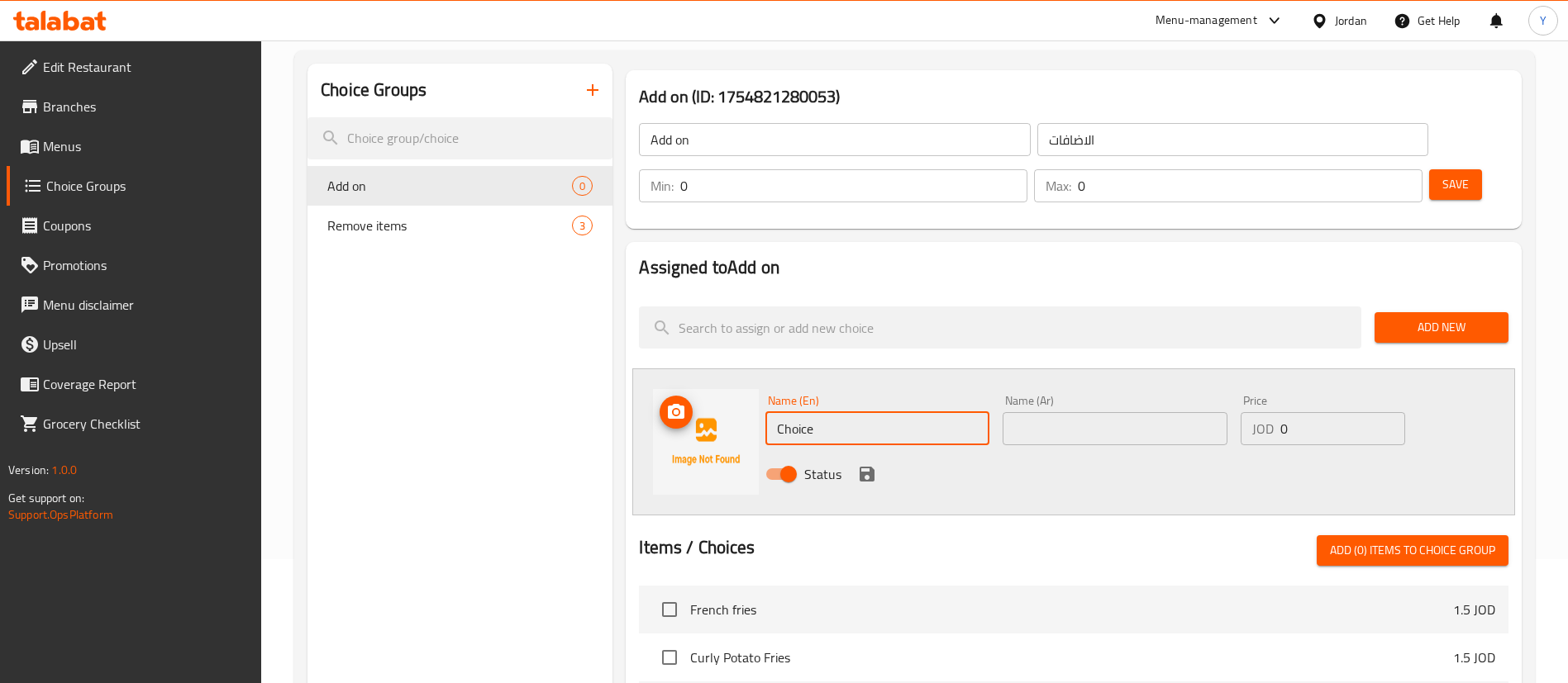
drag, startPoint x: 848, startPoint y: 397, endPoint x: 590, endPoint y: 395, distance: 258.0
click at [683, 396] on div "Name (En) Choice Name (En) Name (Ar) Name (Ar) Price JOD 0 Price Status" at bounding box center [1073, 441] width 882 height 147
paste input "Extra [PERSON_NAME]"
type input "Extra [PERSON_NAME]"
click at [1108, 413] on input "text" at bounding box center [1114, 429] width 224 height 33
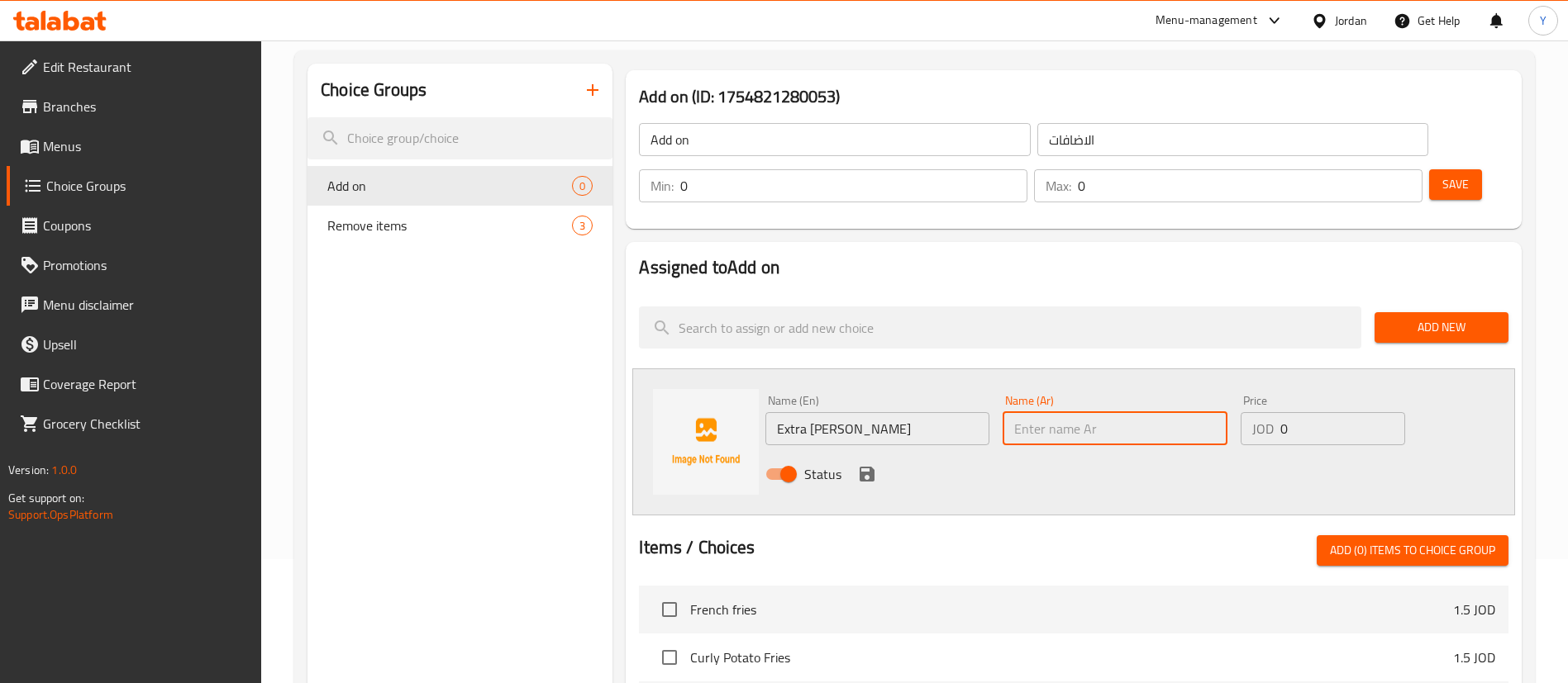
paste input "[PERSON_NAME] إضافي"
type input "[PERSON_NAME] إضافي"
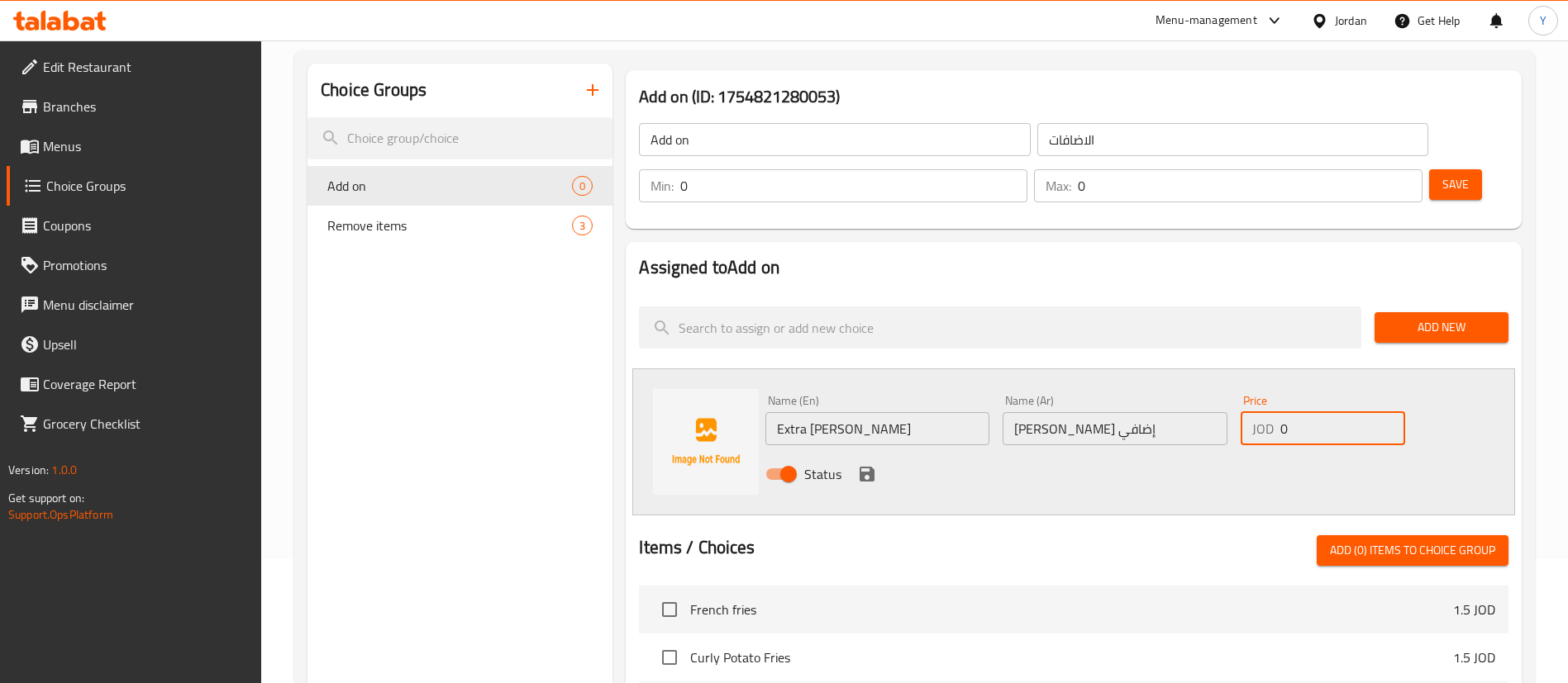
drag, startPoint x: 1315, startPoint y: 384, endPoint x: 1179, endPoint y: 397, distance: 136.6
click at [1182, 395] on div "Name (En) Extra [PERSON_NAME] Name (En) Name (Ar) [PERSON_NAME] إضافي Name (Ar)…" at bounding box center [1114, 442] width 712 height 108
type input "1"
click at [856, 452] on div "Status" at bounding box center [1114, 474] width 712 height 44
click at [871, 467] on icon "save" at bounding box center [867, 474] width 15 height 15
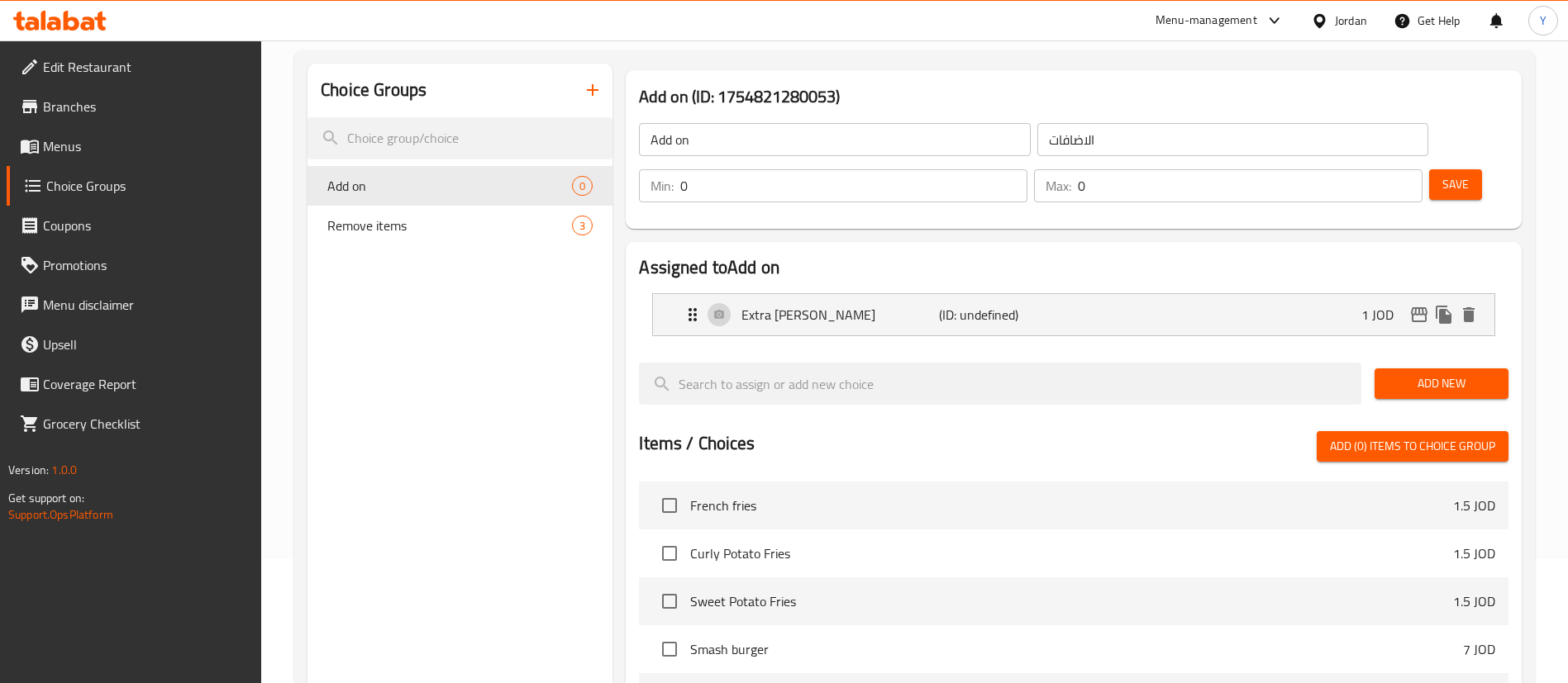
click at [1445, 374] on span "Add New" at bounding box center [1441, 384] width 107 height 20
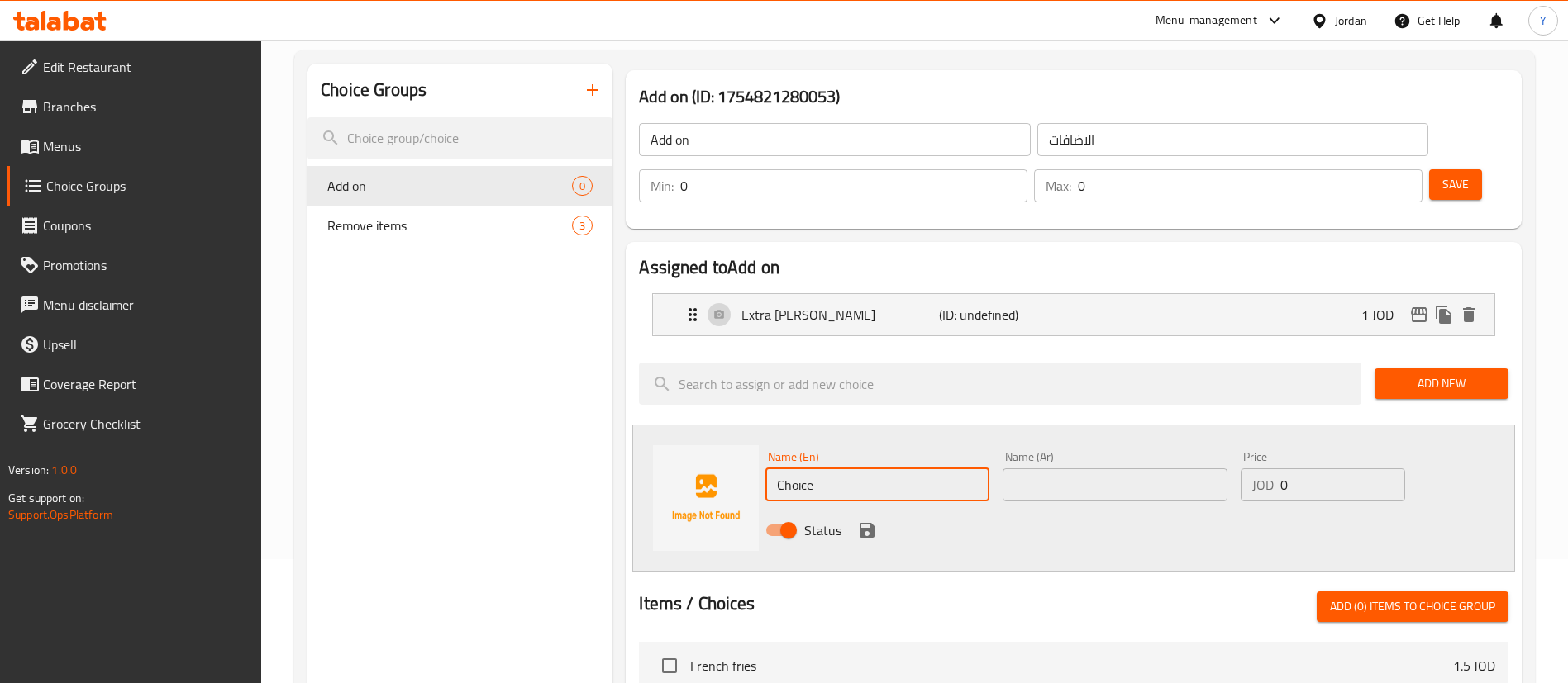
drag, startPoint x: 799, startPoint y: 438, endPoint x: 666, endPoint y: 440, distance: 133.0
click at [666, 440] on div "Name (En) Choice Name (En) Name (Ar) Name (Ar) Price JOD 0 Price Status" at bounding box center [1073, 497] width 882 height 147
paste input "Extra Cheese"
type input "Extra Cheese"
click at [1067, 469] on input "text" at bounding box center [1114, 485] width 224 height 33
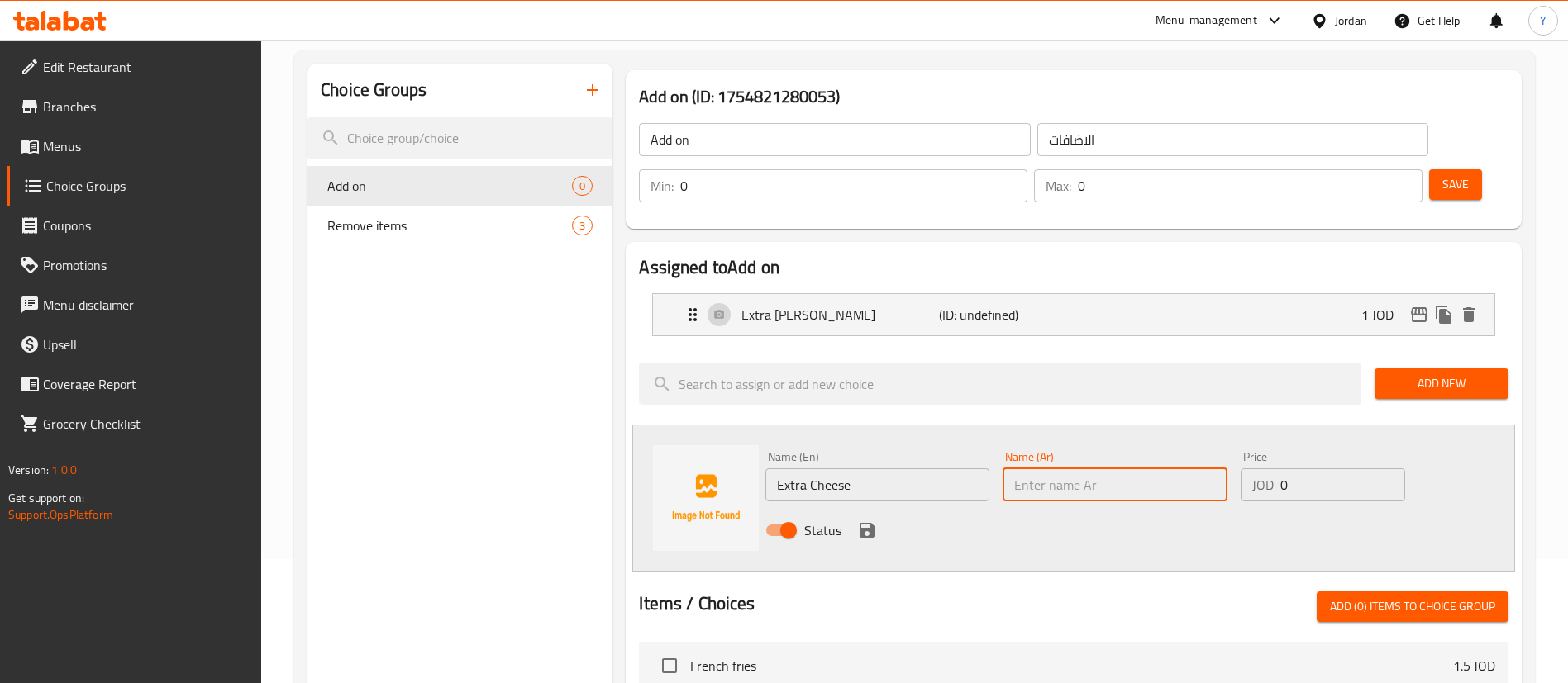
type input "h"
type input "اضافه جبنه"
drag, startPoint x: 1246, startPoint y: 447, endPoint x: 1218, endPoint y: 447, distance: 28.0
click at [1218, 447] on div "Name (En) Extra Cheese Name (En) Name (Ar) اضافه جبنه Name (Ar) Price JOD 0 Pri…" at bounding box center [1114, 498] width 712 height 108
type input "0.5"
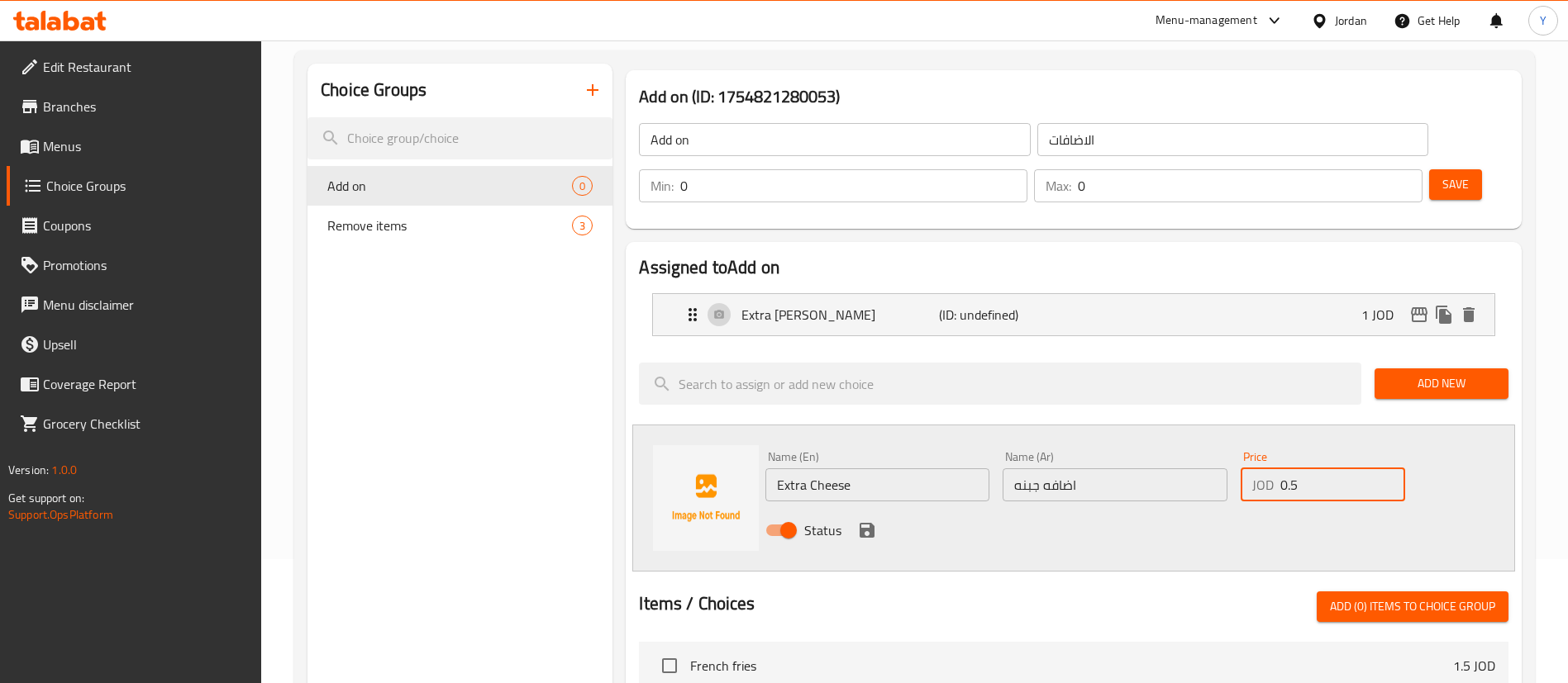
click at [857, 521] on icon "save" at bounding box center [867, 530] width 19 height 19
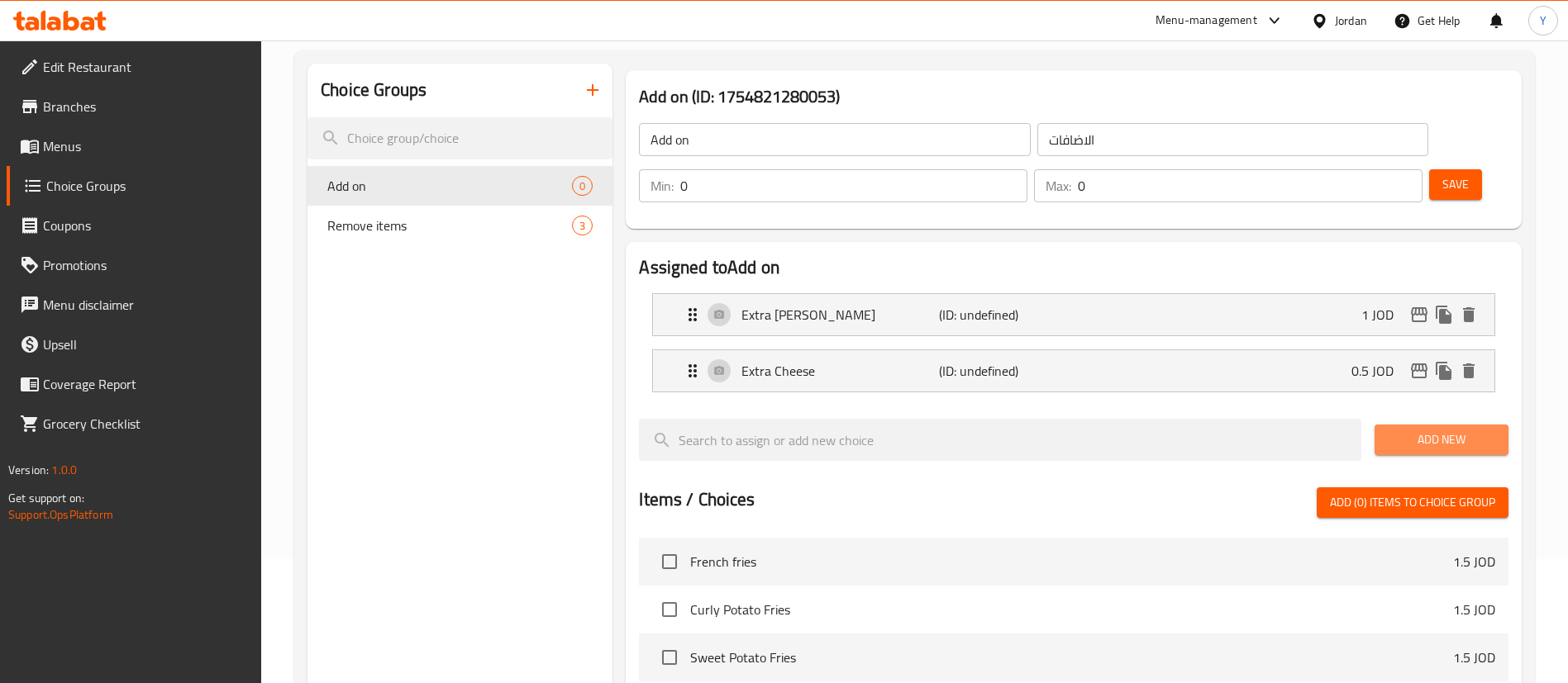
click at [1407, 430] on span "Add New" at bounding box center [1441, 440] width 107 height 20
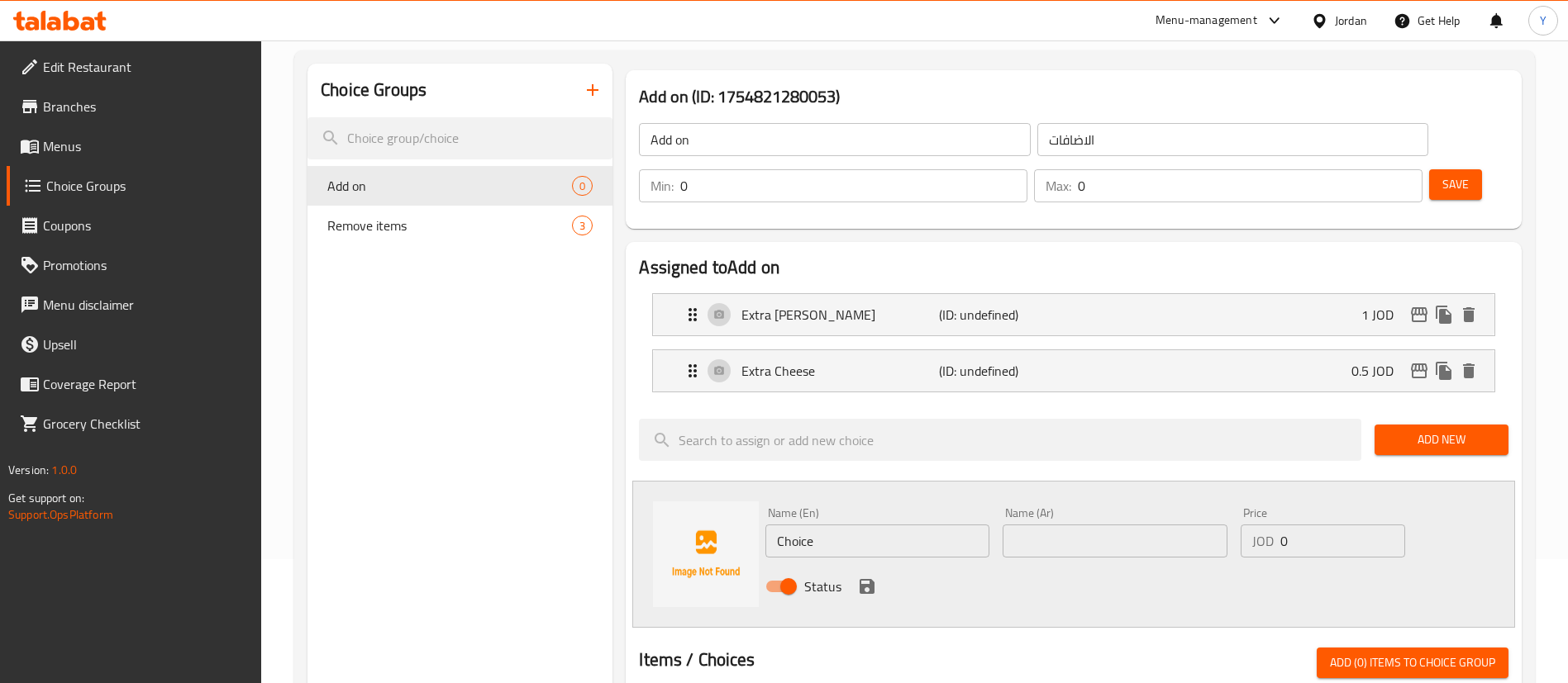
drag, startPoint x: 1052, startPoint y: 367, endPoint x: 928, endPoint y: 423, distance: 136.1
click at [928, 423] on div "Assigned to Add on Extra [PERSON_NAME] (ID: undefined) 1 JOD Name (En) Extra [P…" at bounding box center [1073, 678] width 896 height 873
click at [860, 525] on input "Choice" at bounding box center [877, 542] width 224 height 33
drag, startPoint x: 850, startPoint y: 496, endPoint x: 677, endPoint y: 503, distance: 173.1
click at [677, 503] on div "Name (En) Choice Name (En) Name (Ar) Name (Ar) Price JOD 0 Price Status" at bounding box center [1073, 554] width 882 height 147
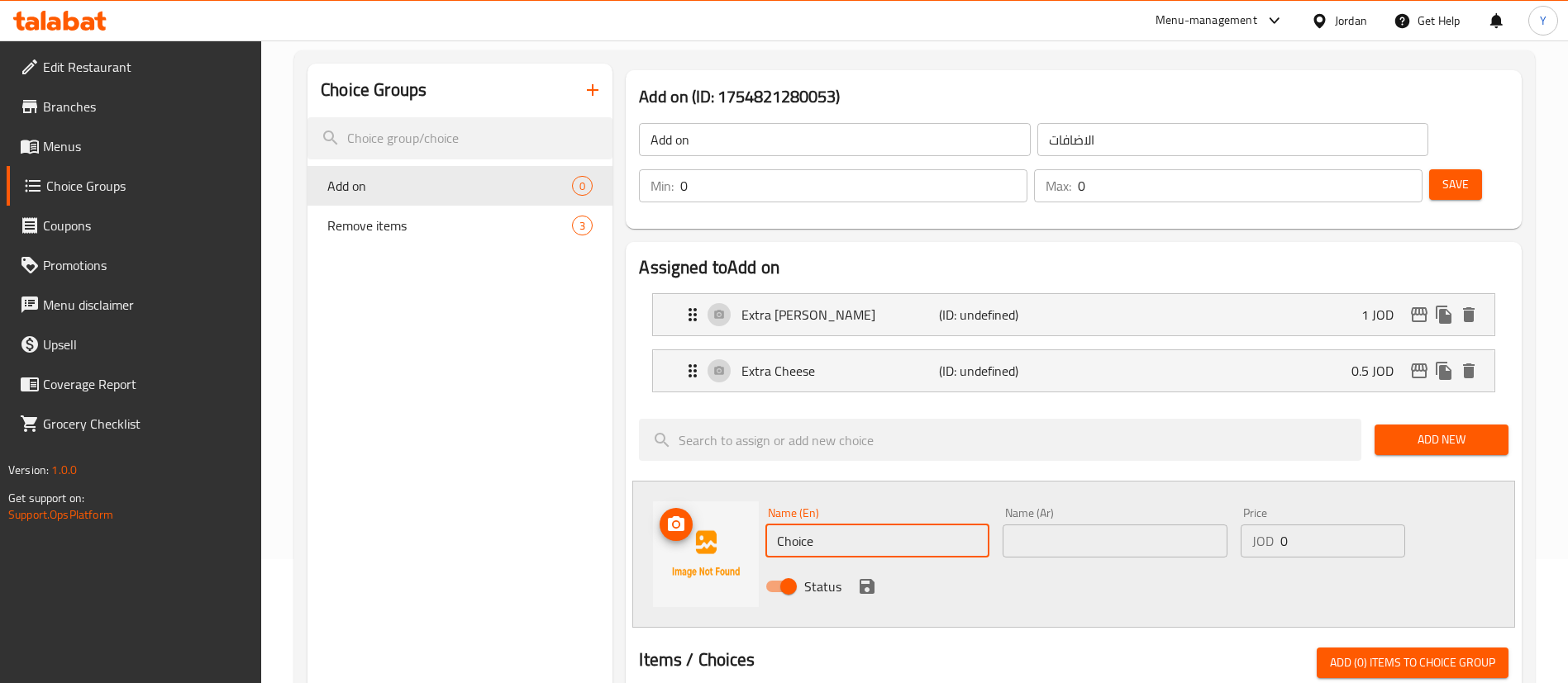
paste input "[PERSON_NAME]"
type input "[PERSON_NAME]"
click at [1051, 525] on input "text" at bounding box center [1114, 542] width 224 height 33
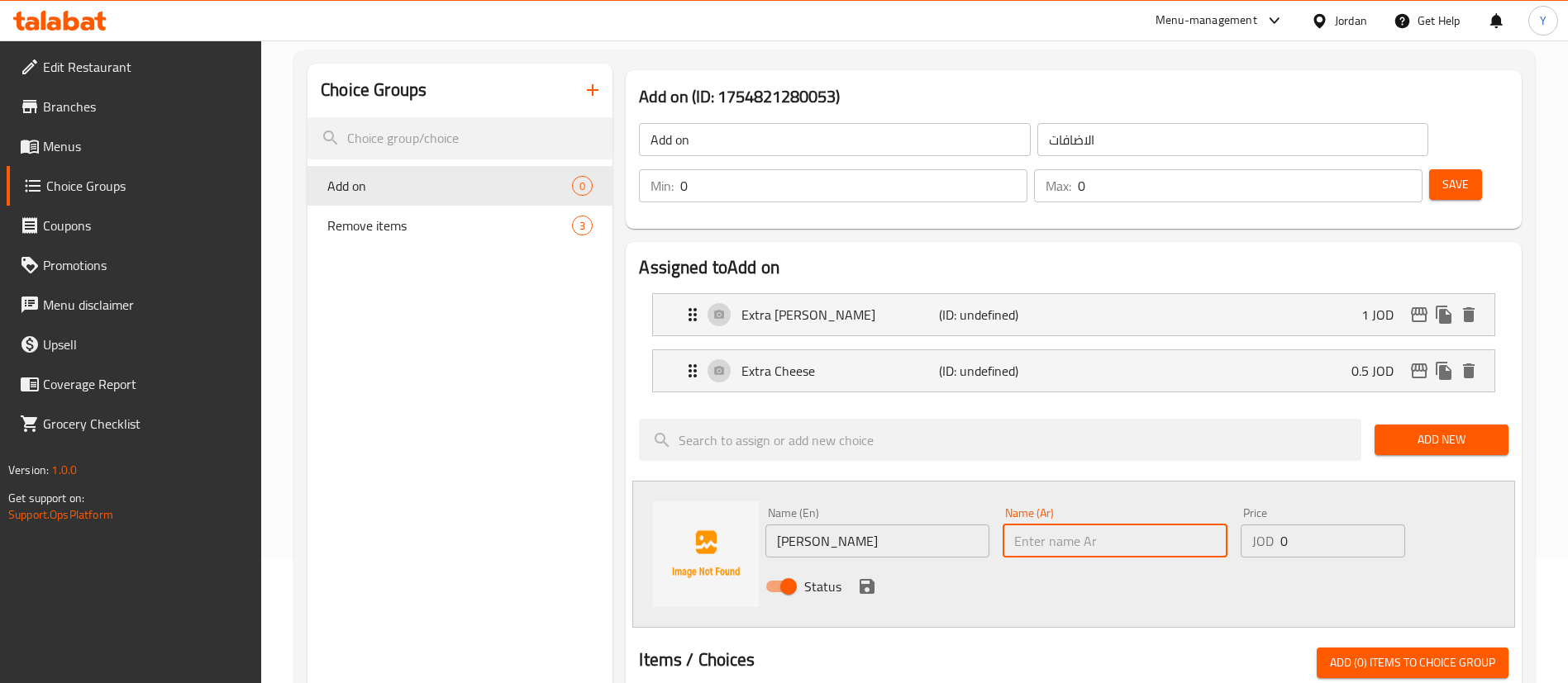
paste input "[PERSON_NAME]"
type input "[PERSON_NAME]"
click at [785, 525] on input "[PERSON_NAME]" at bounding box center [877, 542] width 224 height 33
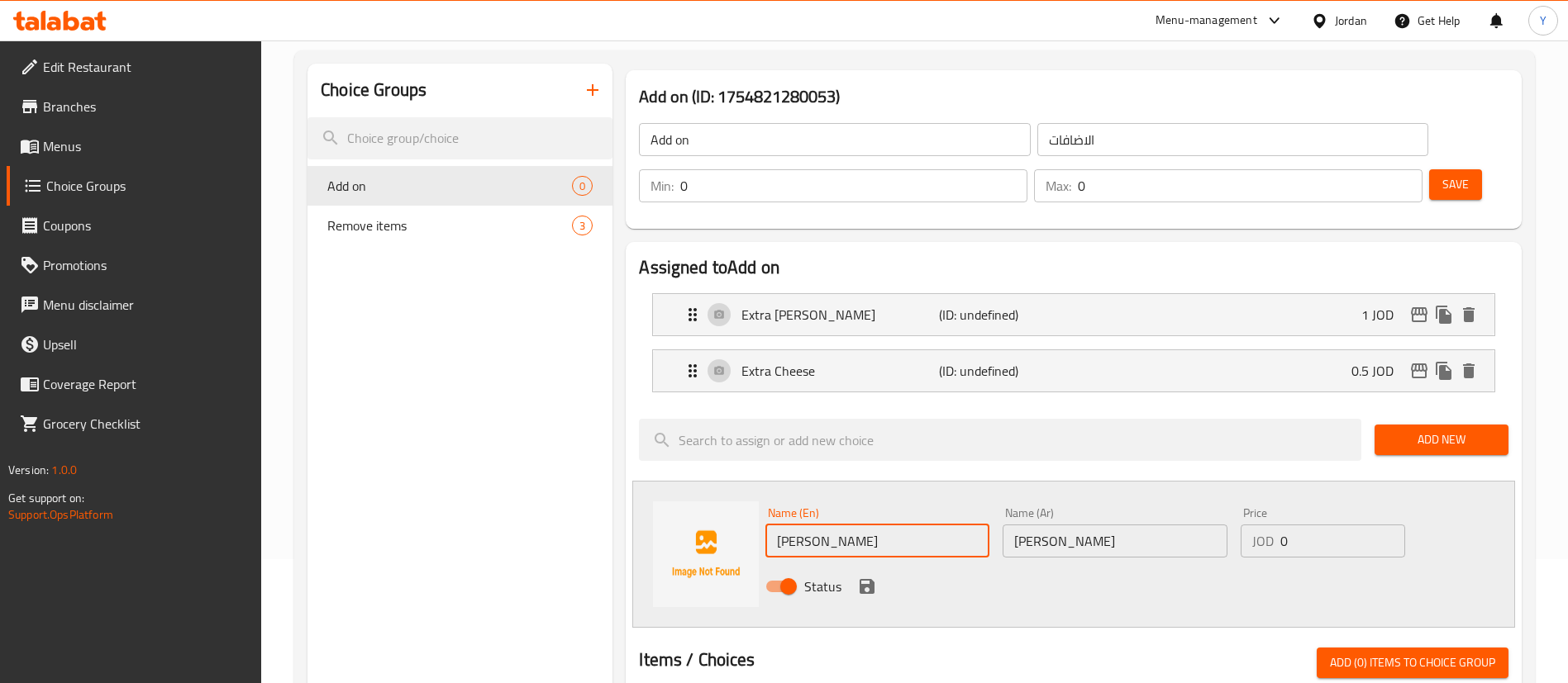
click at [794, 525] on input "[PERSON_NAME]" at bounding box center [877, 542] width 224 height 33
click at [796, 525] on input "[PERSON_NAME]" at bounding box center [877, 542] width 224 height 33
click at [832, 525] on input "[PERSON_NAME]" at bounding box center [877, 542] width 224 height 33
type input "Angus Chili"
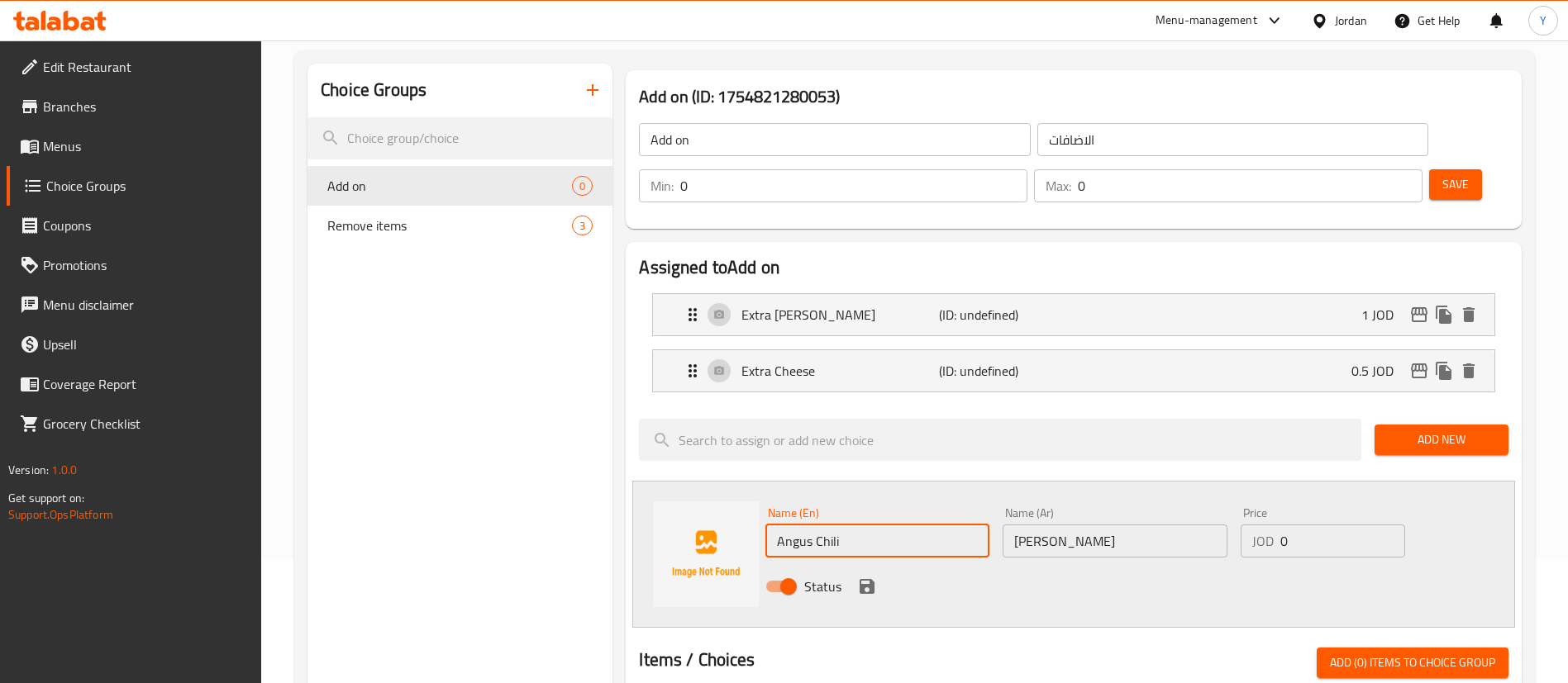
click at [1319, 525] on input "0" at bounding box center [1342, 542] width 125 height 33
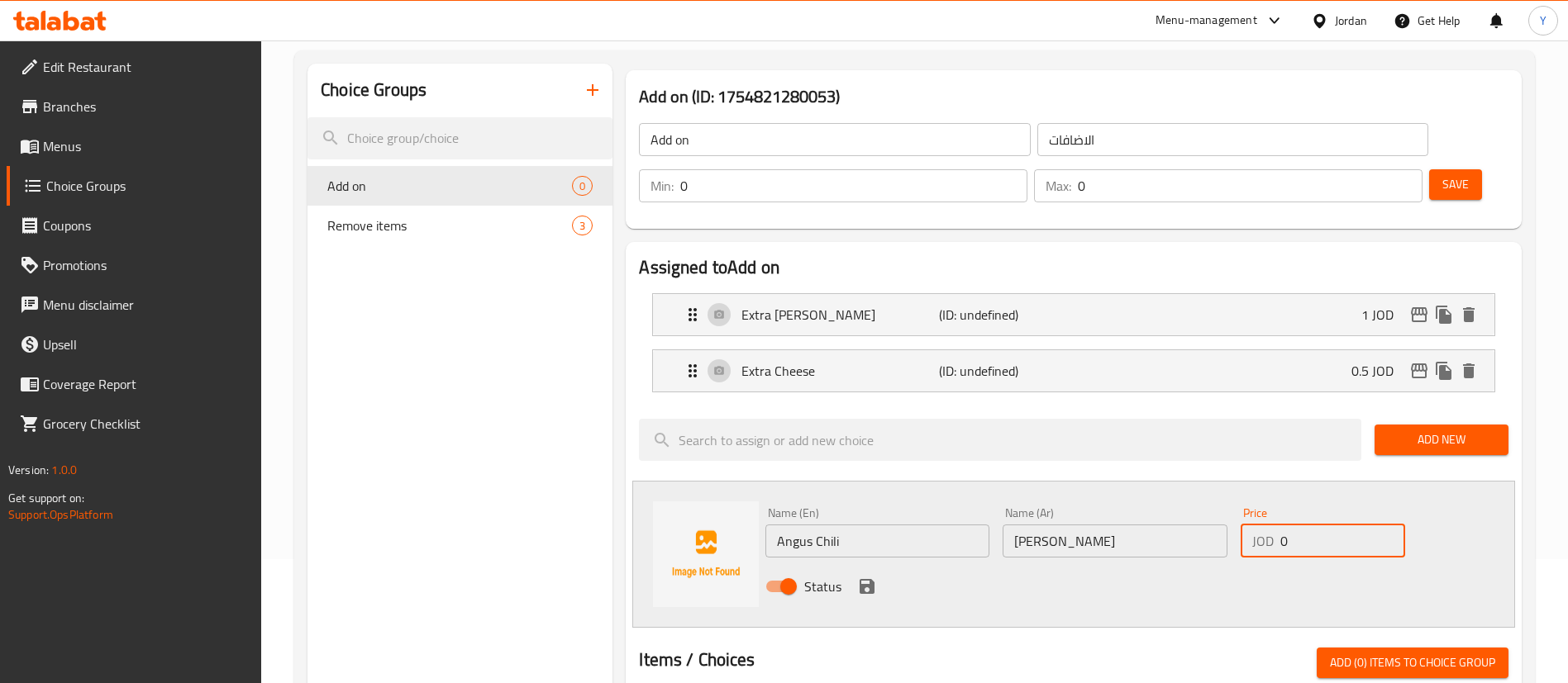
drag, startPoint x: 1299, startPoint y: 502, endPoint x: 1244, endPoint y: 512, distance: 55.9
click at [1252, 510] on div "Price JOD 0 Price" at bounding box center [1323, 533] width 178 height 64
type input "1"
click at [1196, 565] on div "Name (En) Angus Chili Name (En) Name (Ar) أنجوس تشيلي Name (Ar) Price JOD 1 Pri…" at bounding box center [1073, 554] width 882 height 147
click at [872, 580] on icon "save" at bounding box center [867, 587] width 15 height 15
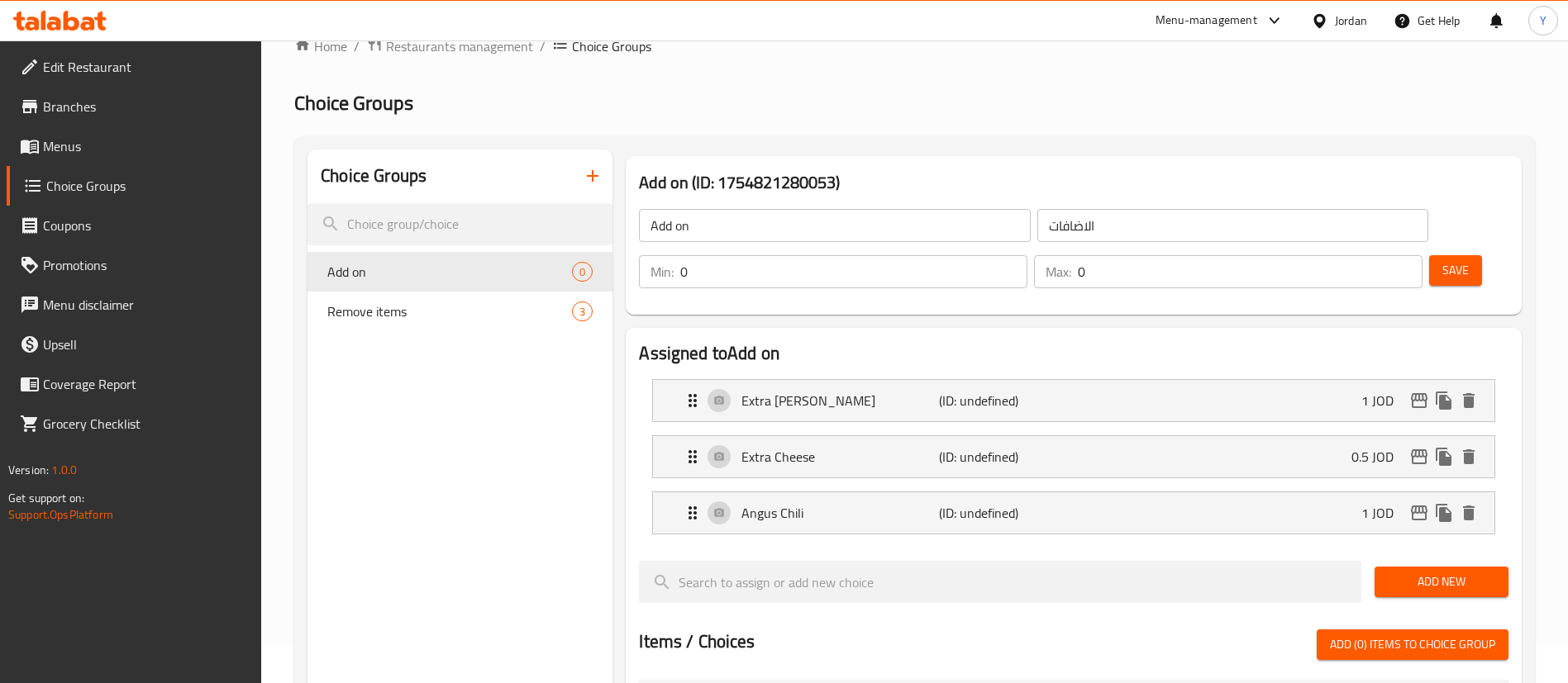
scroll to position [0, 0]
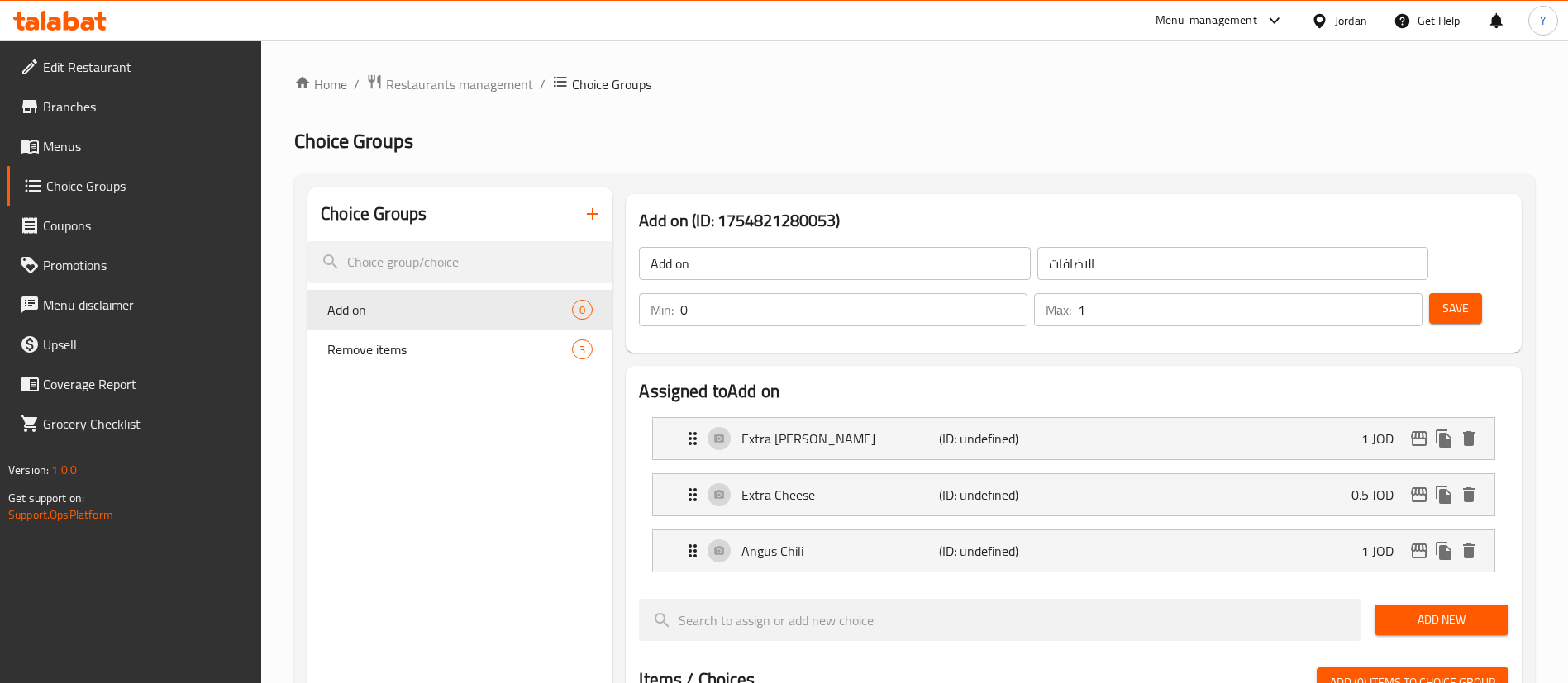
click at [1377, 294] on input "1" at bounding box center [1250, 310] width 344 height 33
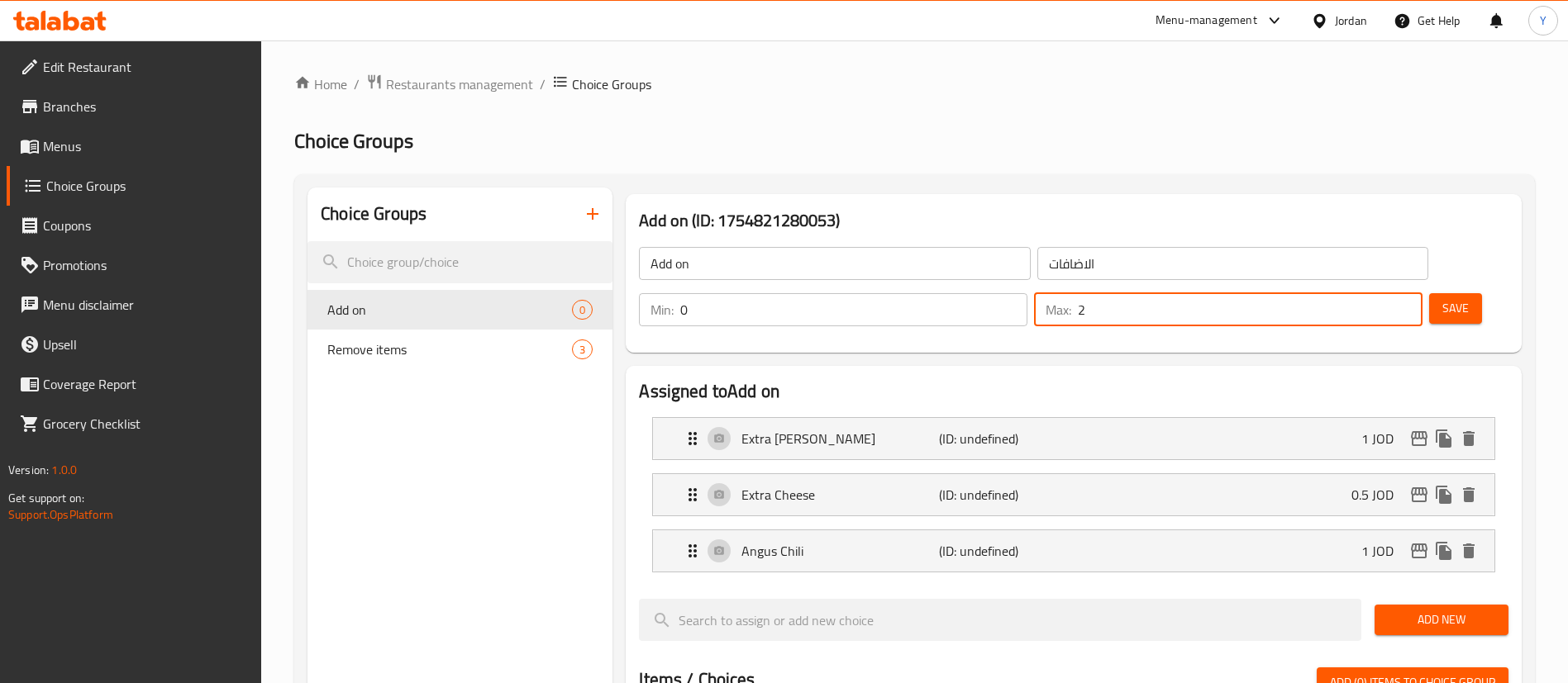
click at [1377, 294] on input "2" at bounding box center [1250, 310] width 344 height 33
type input "3"
click at [1381, 294] on input "3" at bounding box center [1250, 310] width 344 height 33
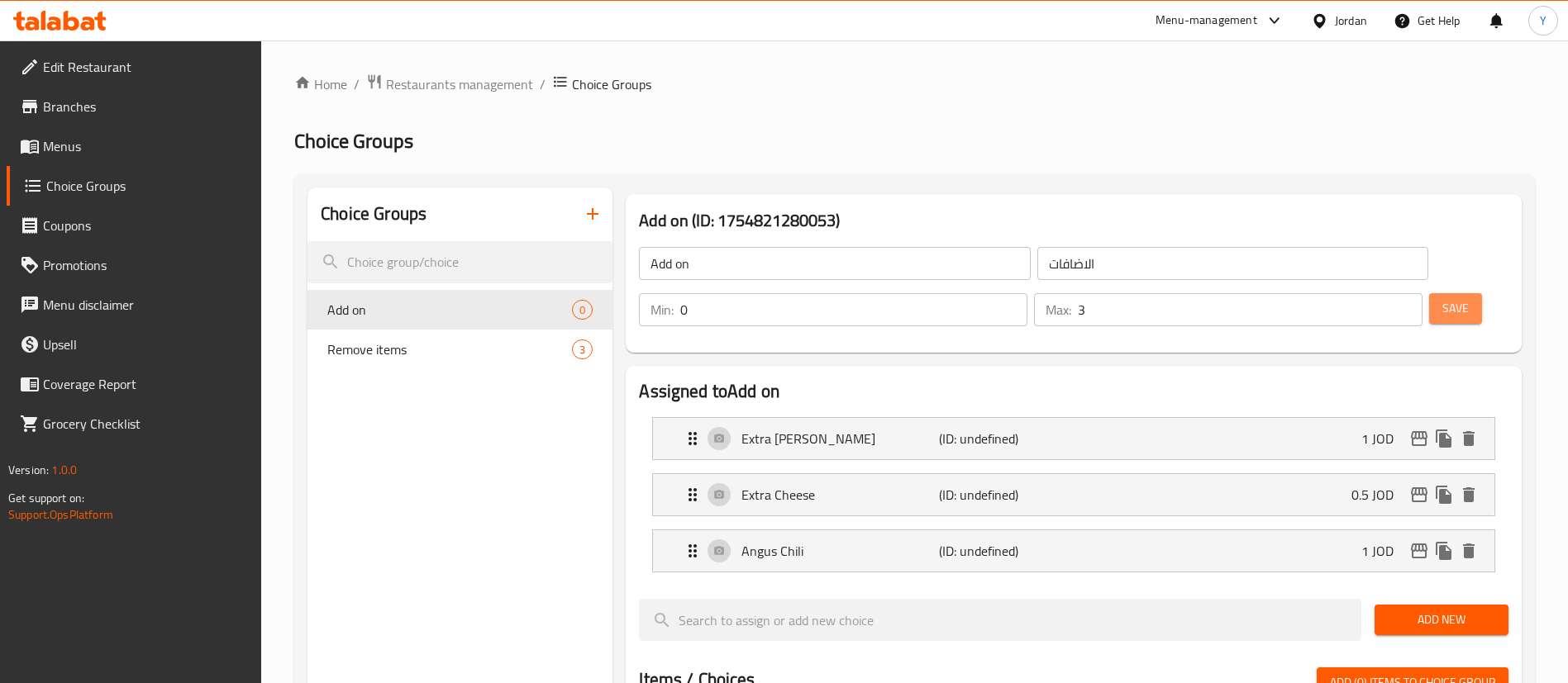
click at [1442, 298] on span "Save" at bounding box center [1454, 308] width 27 height 20
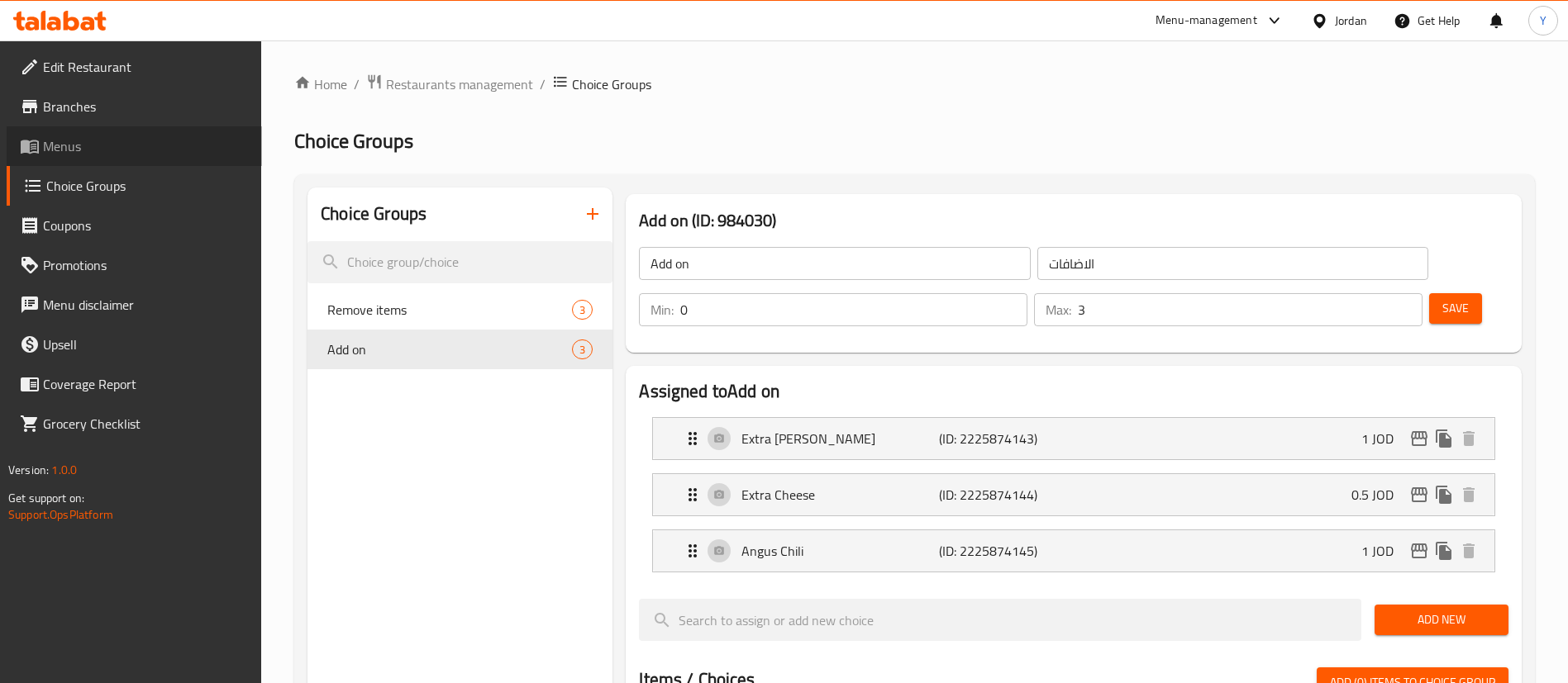
click at [44, 132] on link "Menus" at bounding box center [134, 146] width 256 height 40
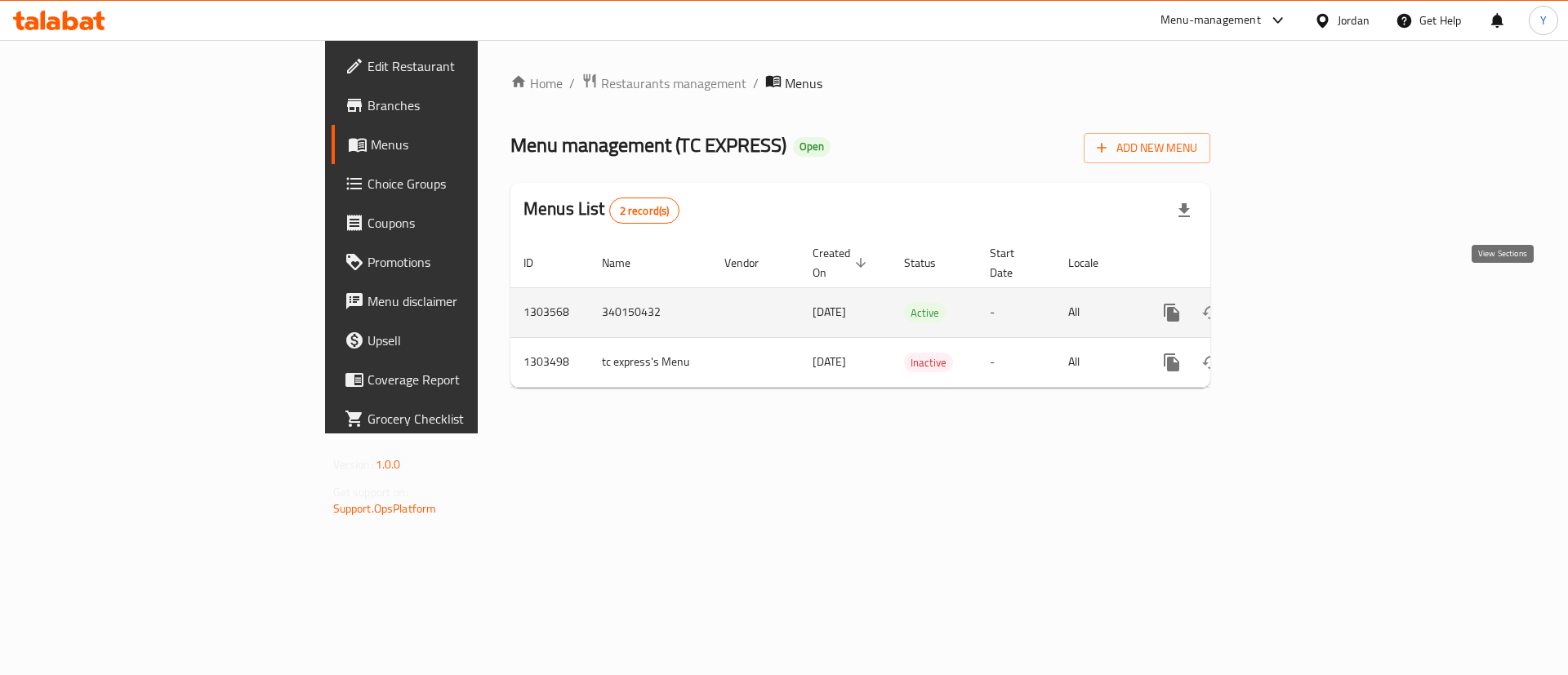
click at [1309, 304] on link "enhanced table" at bounding box center [1289, 312] width 39 height 39
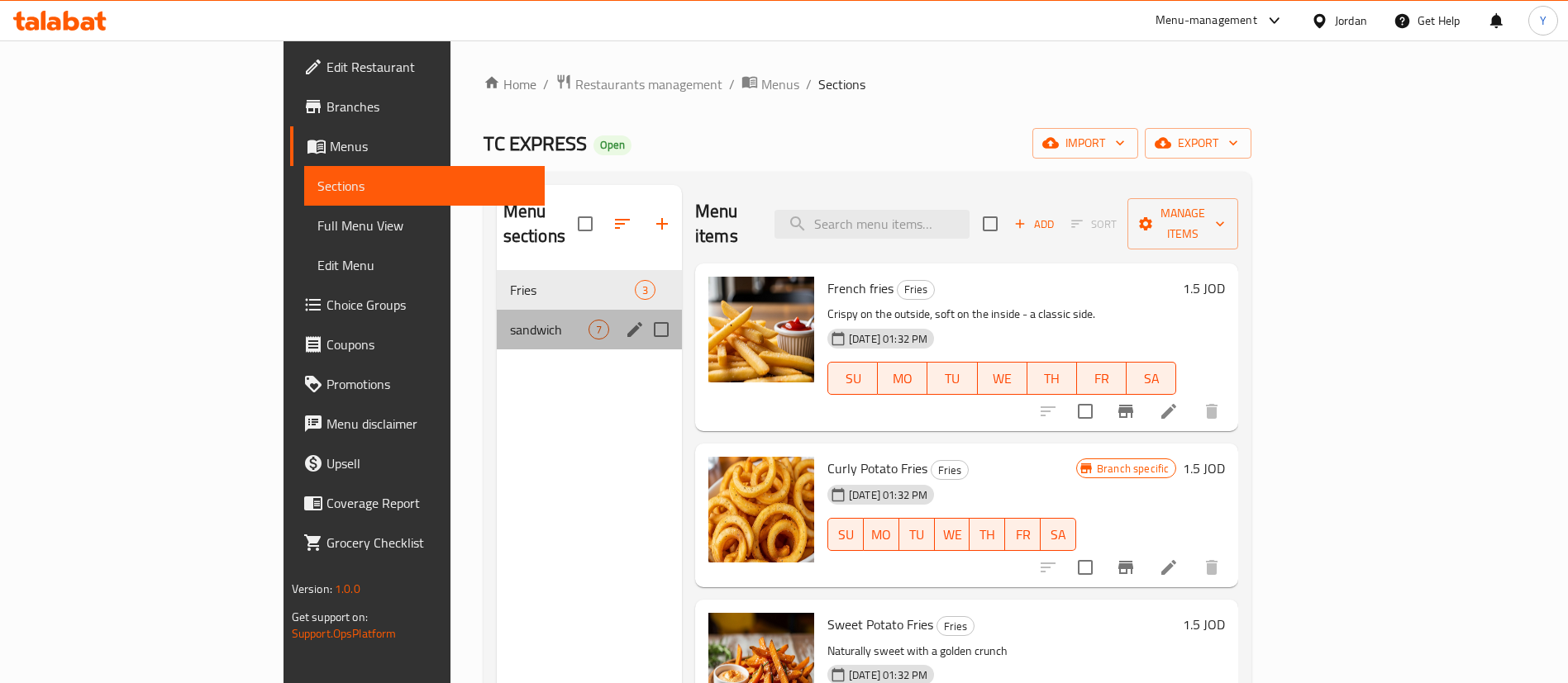
click at [497, 318] on div "sandwich 7" at bounding box center [589, 330] width 186 height 40
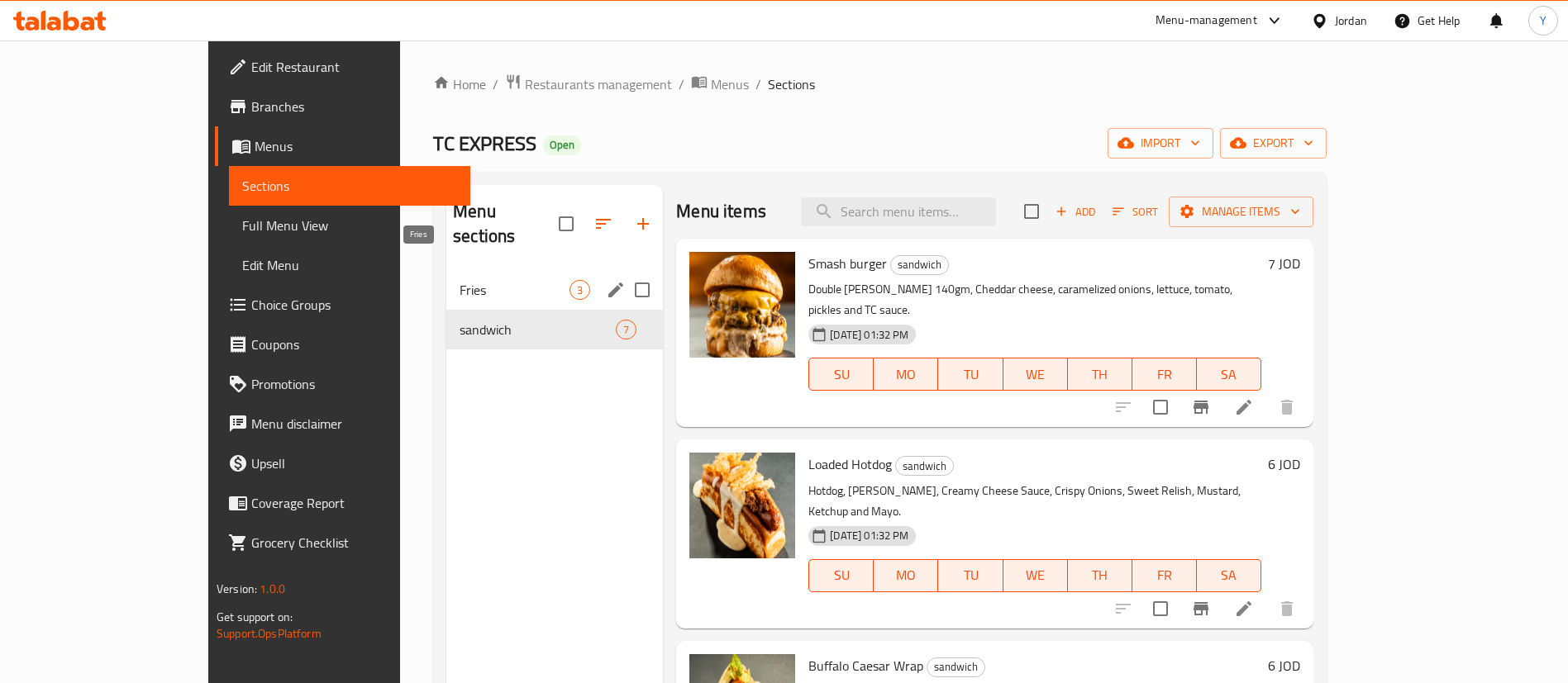
click at [460, 281] on span "Fries" at bounding box center [514, 290] width 110 height 19
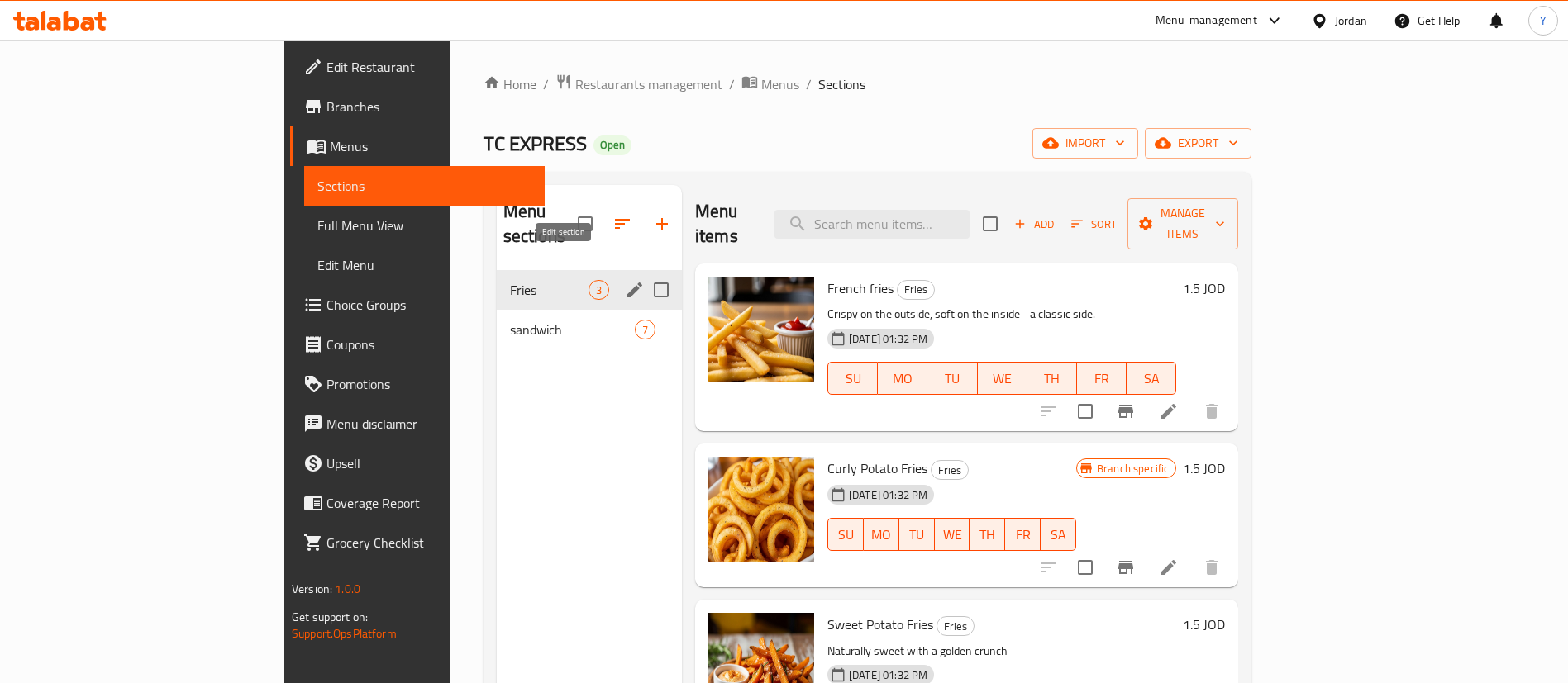
click at [625, 281] on icon "edit" at bounding box center [634, 290] width 19 height 19
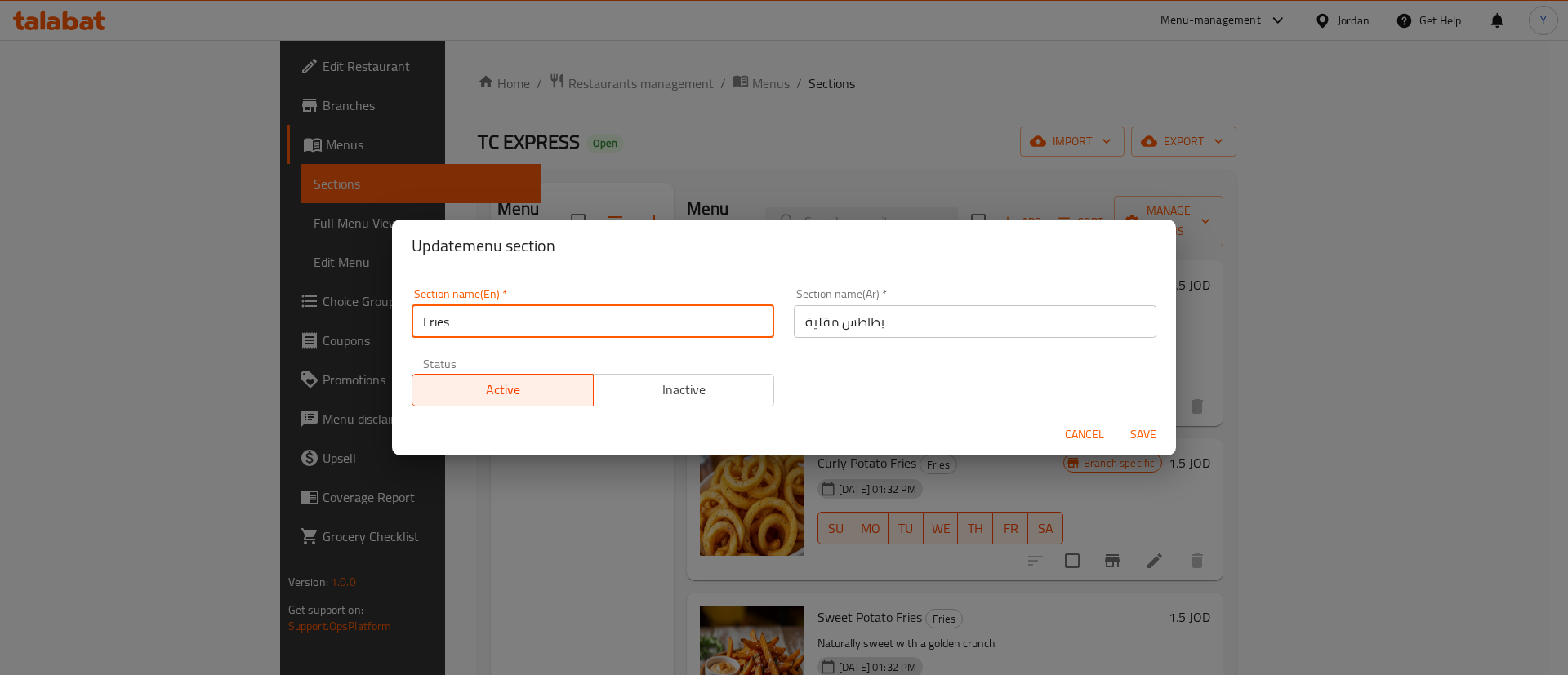
drag, startPoint x: 465, startPoint y: 317, endPoint x: 280, endPoint y: 315, distance: 185.0
click at [280, 315] on div "Update menu section Section name(En)   * Fries Section name(En) * Section name(…" at bounding box center [784, 338] width 1568 height 675
type input "app"
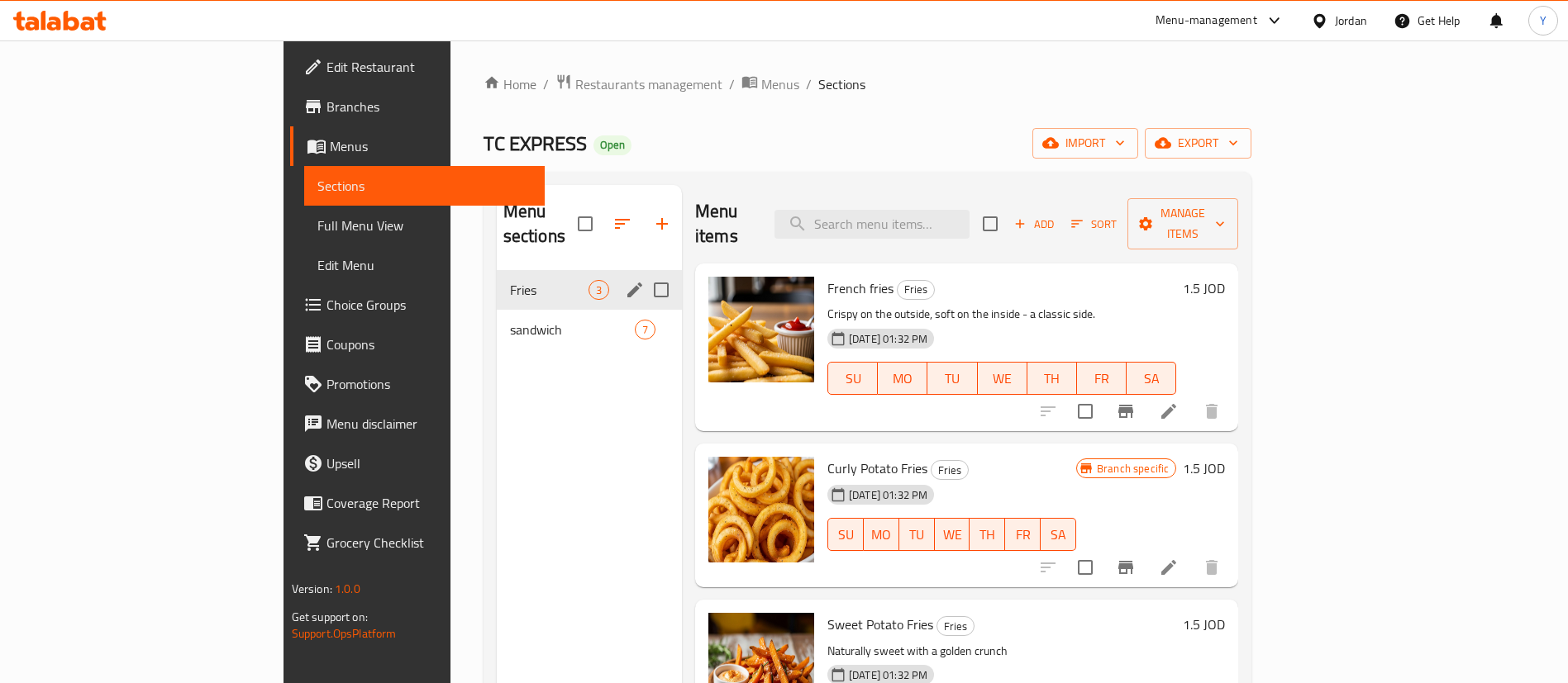
click at [628, 282] on icon "edit" at bounding box center [635, 290] width 15 height 15
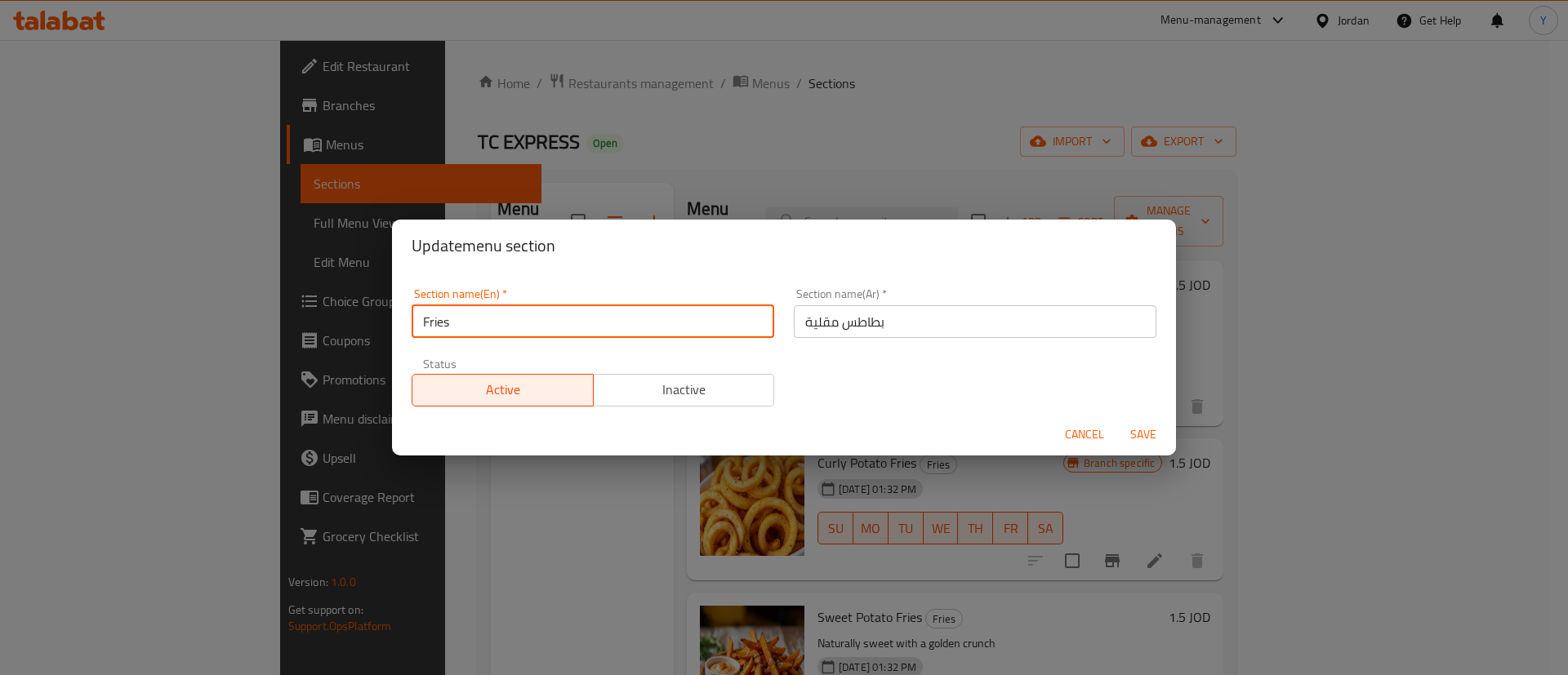
drag, startPoint x: 582, startPoint y: 325, endPoint x: 394, endPoint y: 293, distance: 190.7
click at [394, 293] on div "Section name(En)   * Fries Section name(En) * Section name(Ar)   * بطاطس مقلية …" at bounding box center [784, 342] width 784 height 141
type input "app"
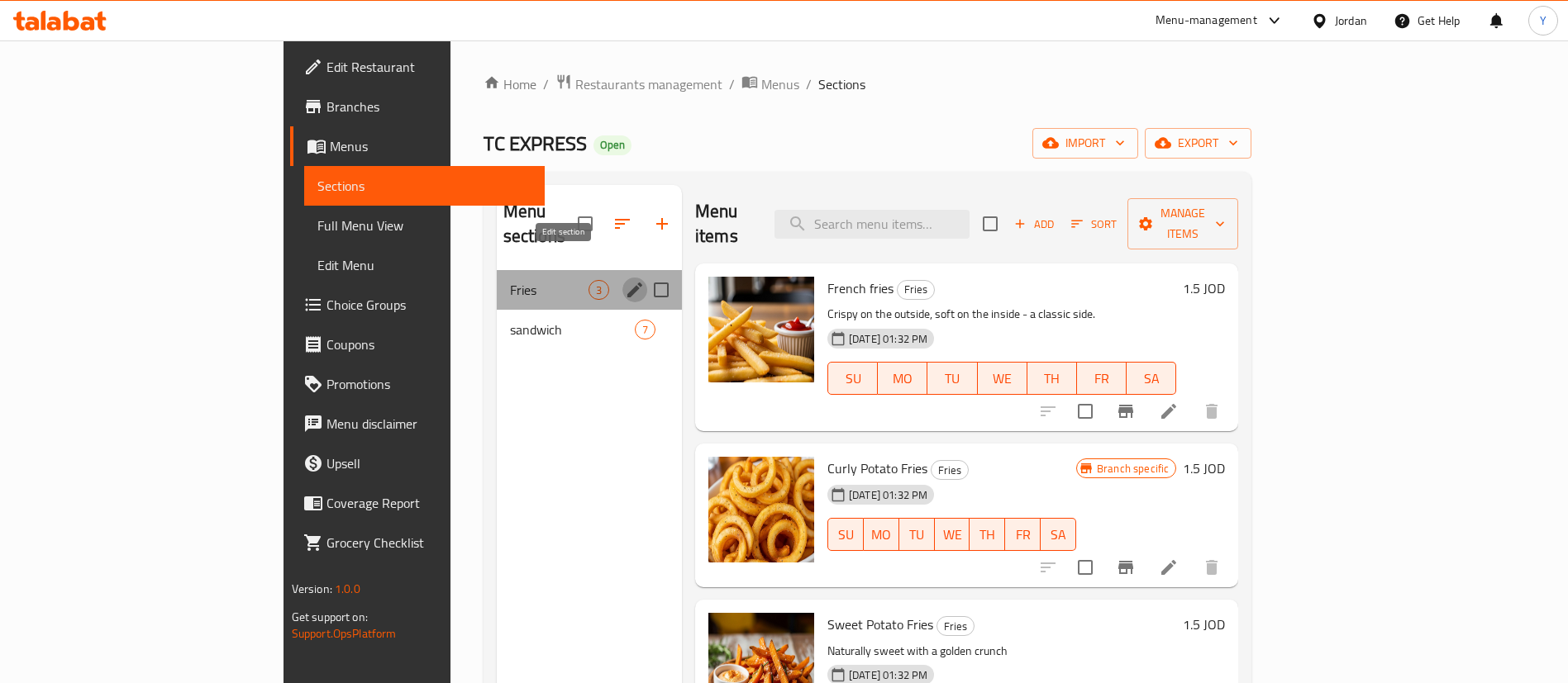
click at [625, 281] on icon "edit" at bounding box center [634, 290] width 19 height 19
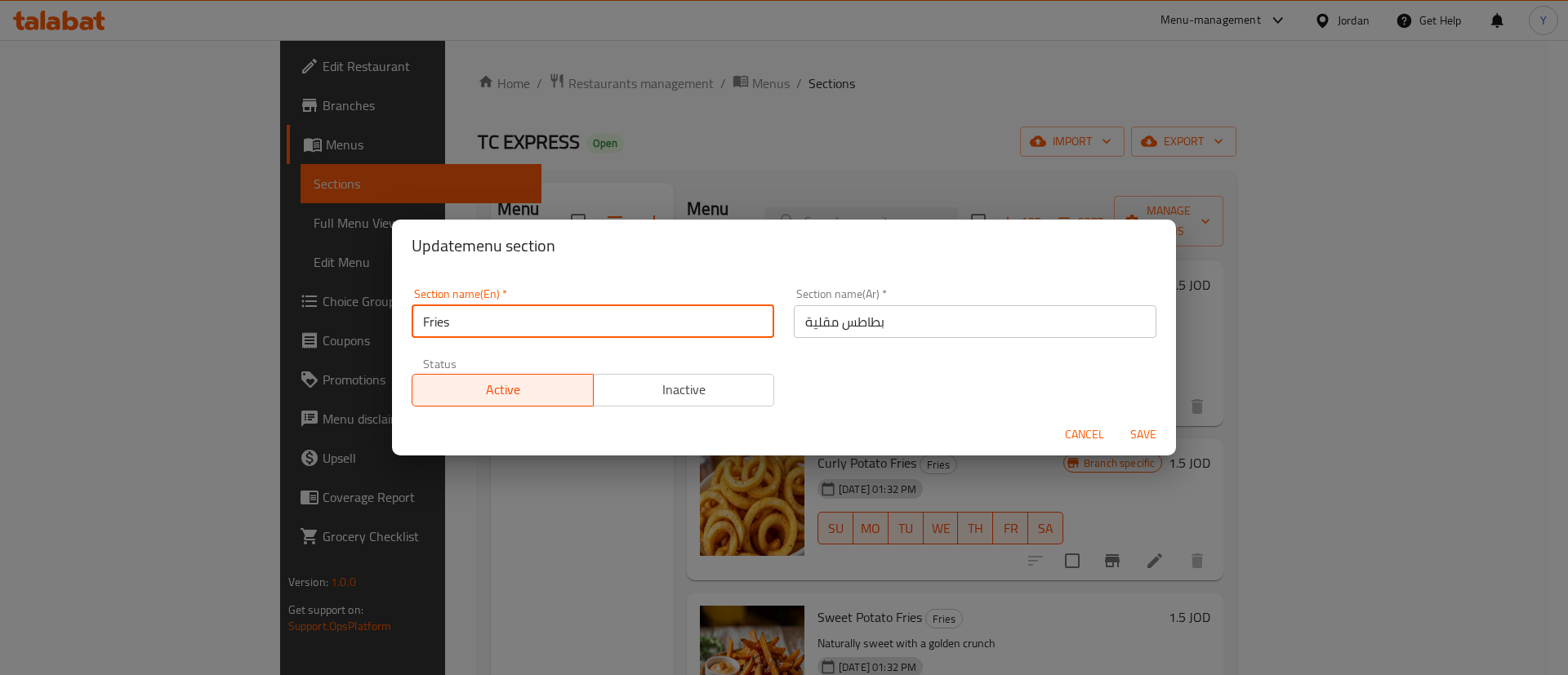
drag, startPoint x: 528, startPoint y: 319, endPoint x: 360, endPoint y: 304, distance: 168.7
click at [360, 305] on div "Update menu section Section name(En)   * Fries Section name(En) * Section name(…" at bounding box center [784, 338] width 1568 height 675
type input "app"
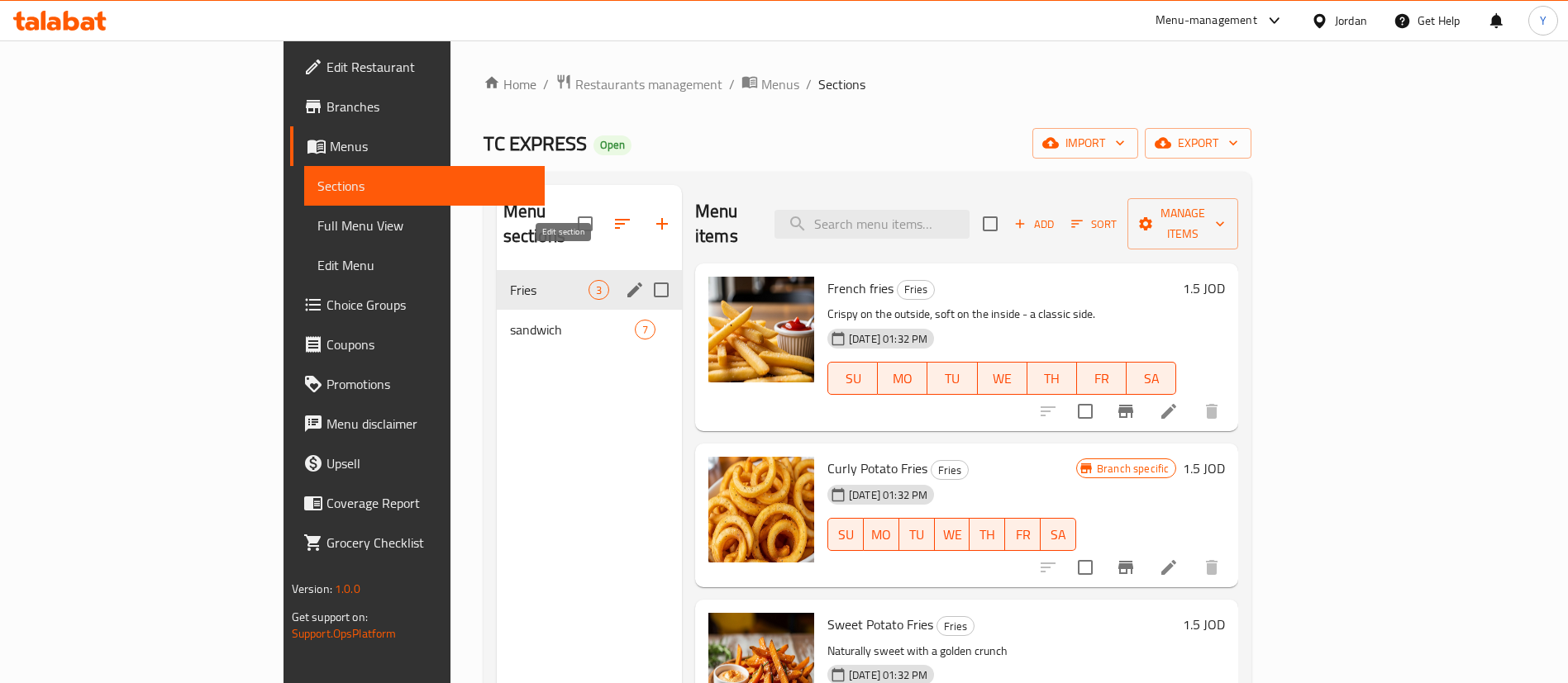
click at [628, 282] on icon "edit" at bounding box center [635, 290] width 15 height 15
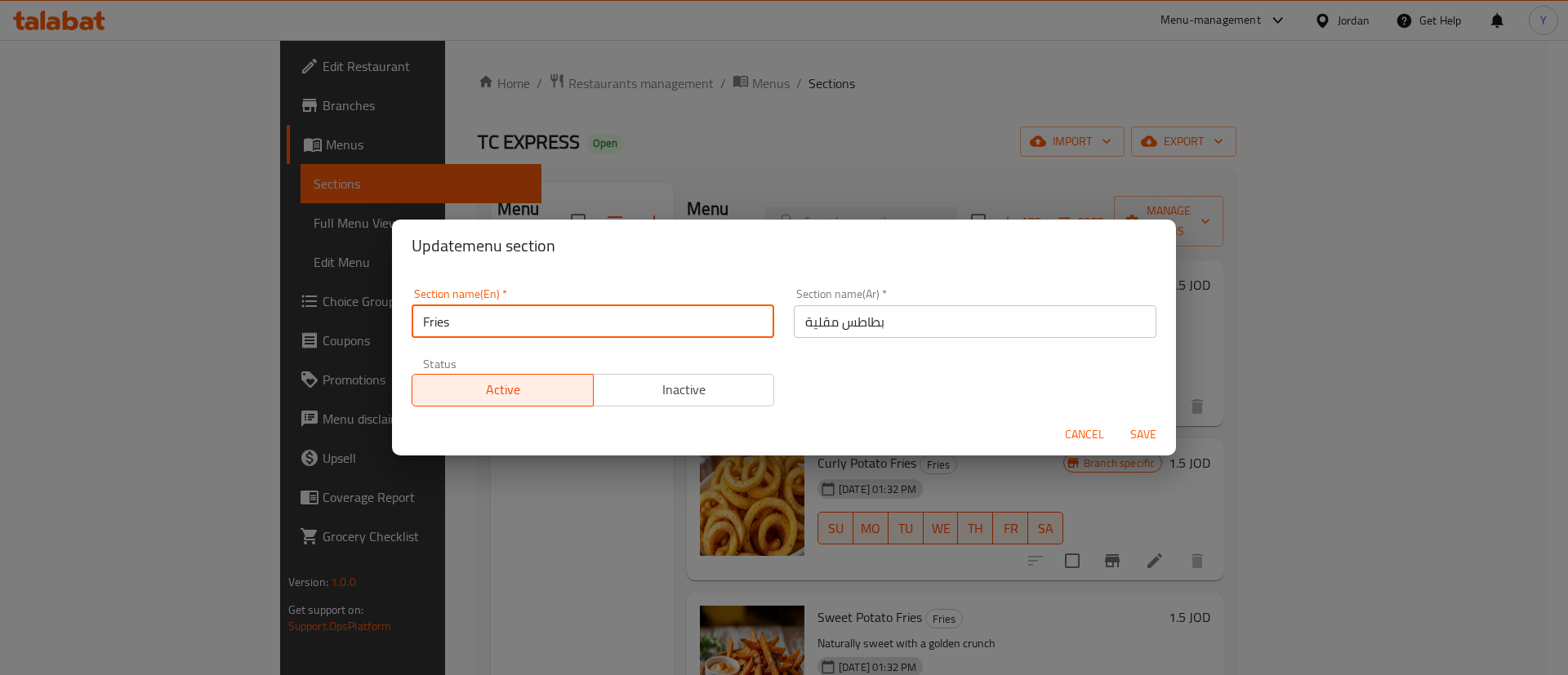
drag, startPoint x: 587, startPoint y: 326, endPoint x: 374, endPoint y: 306, distance: 213.9
click at [374, 306] on div "Update menu section Section name(En)   * Fries Section name(En) * Section name(…" at bounding box center [784, 338] width 1568 height 675
type input "app"
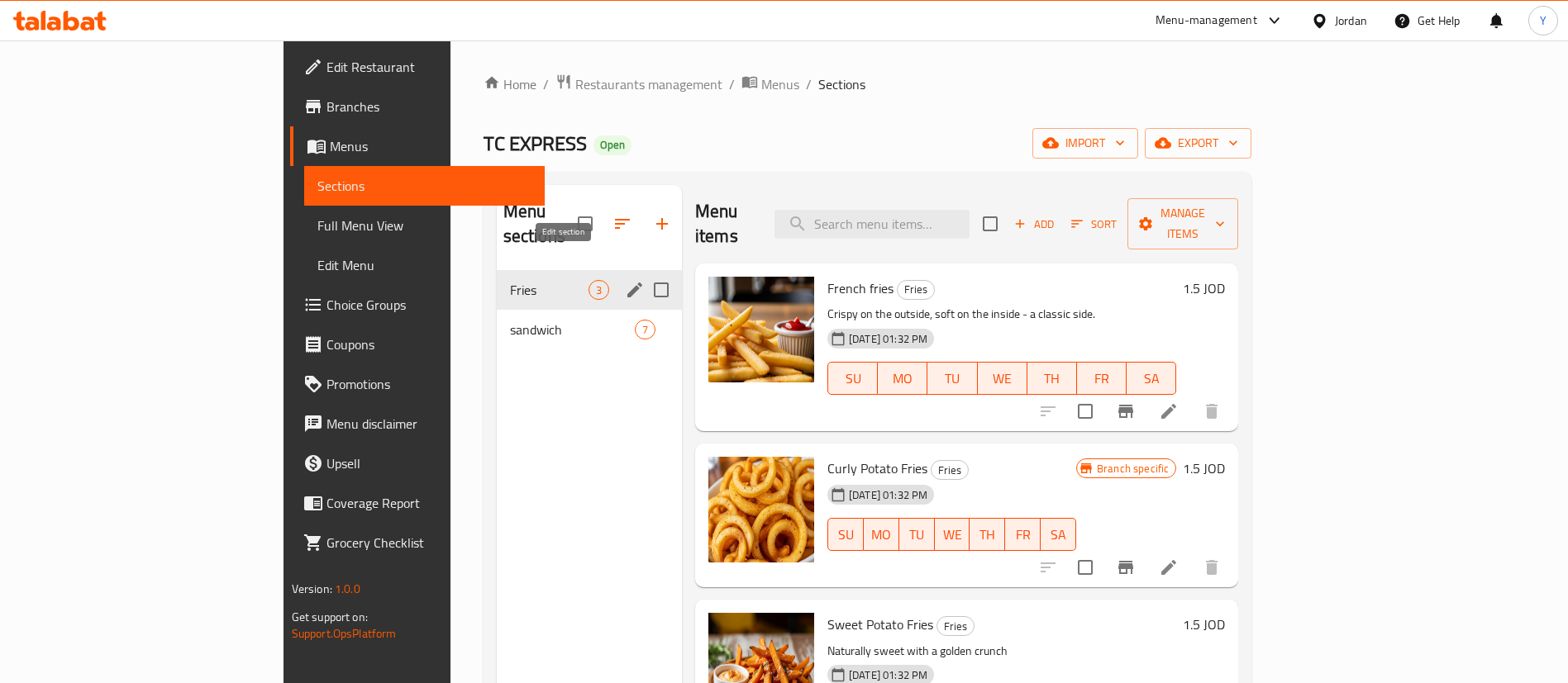
click at [628, 282] on icon "edit" at bounding box center [635, 290] width 15 height 15
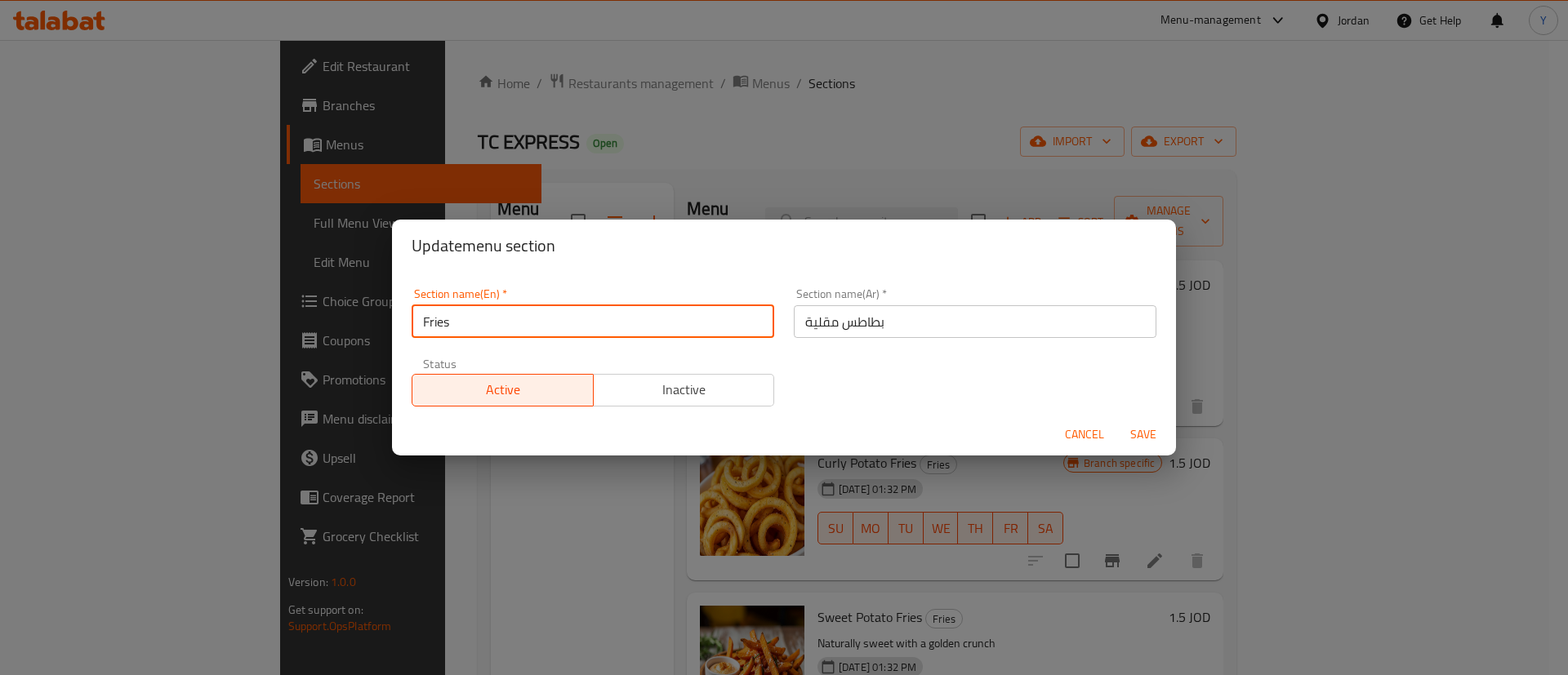
drag, startPoint x: 505, startPoint y: 321, endPoint x: 302, endPoint y: 289, distance: 205.5
click at [302, 289] on div "Update menu section Section name(En)   * Fries Section name(En) * Section name(…" at bounding box center [784, 338] width 1568 height 675
type input "a"
type input "Appetizers"
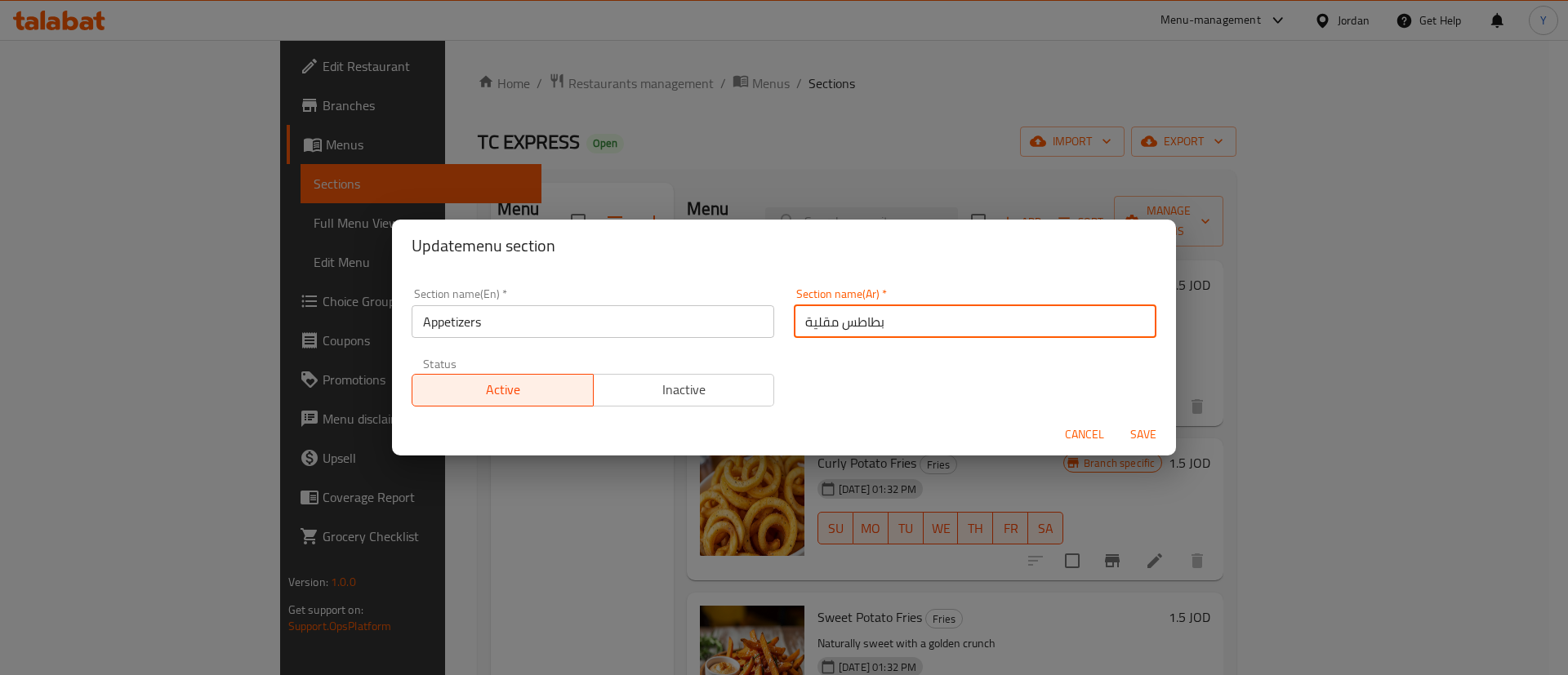
drag, startPoint x: 916, startPoint y: 325, endPoint x: 782, endPoint y: 306, distance: 135.3
click at [784, 306] on div "Section name(Ar)   * بطاطس مقلية Section name(Ar) *" at bounding box center [975, 313] width 382 height 69
type input "h"
type input "المقبلات"
click at [1143, 435] on span "Save" at bounding box center [1143, 435] width 39 height 20
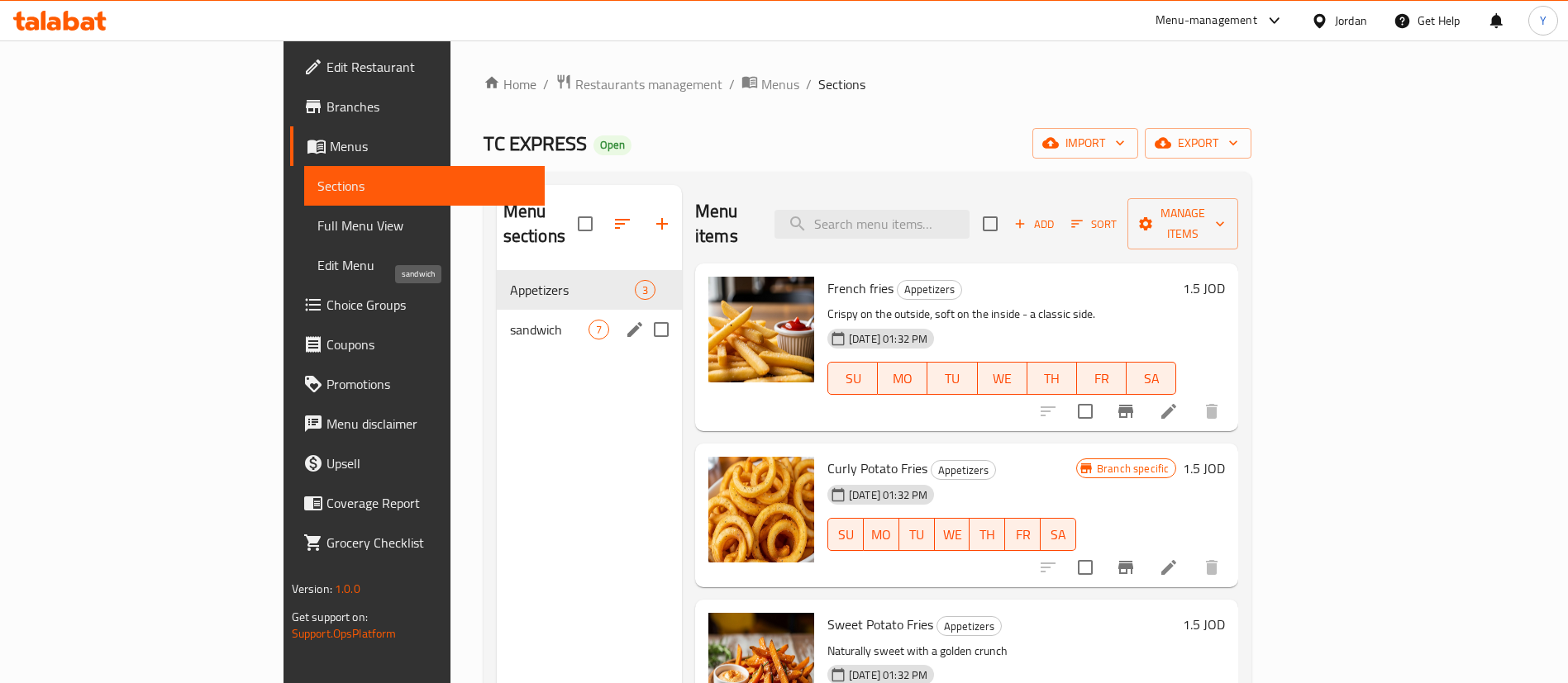
click at [509, 320] on span "sandwich" at bounding box center [548, 330] width 78 height 19
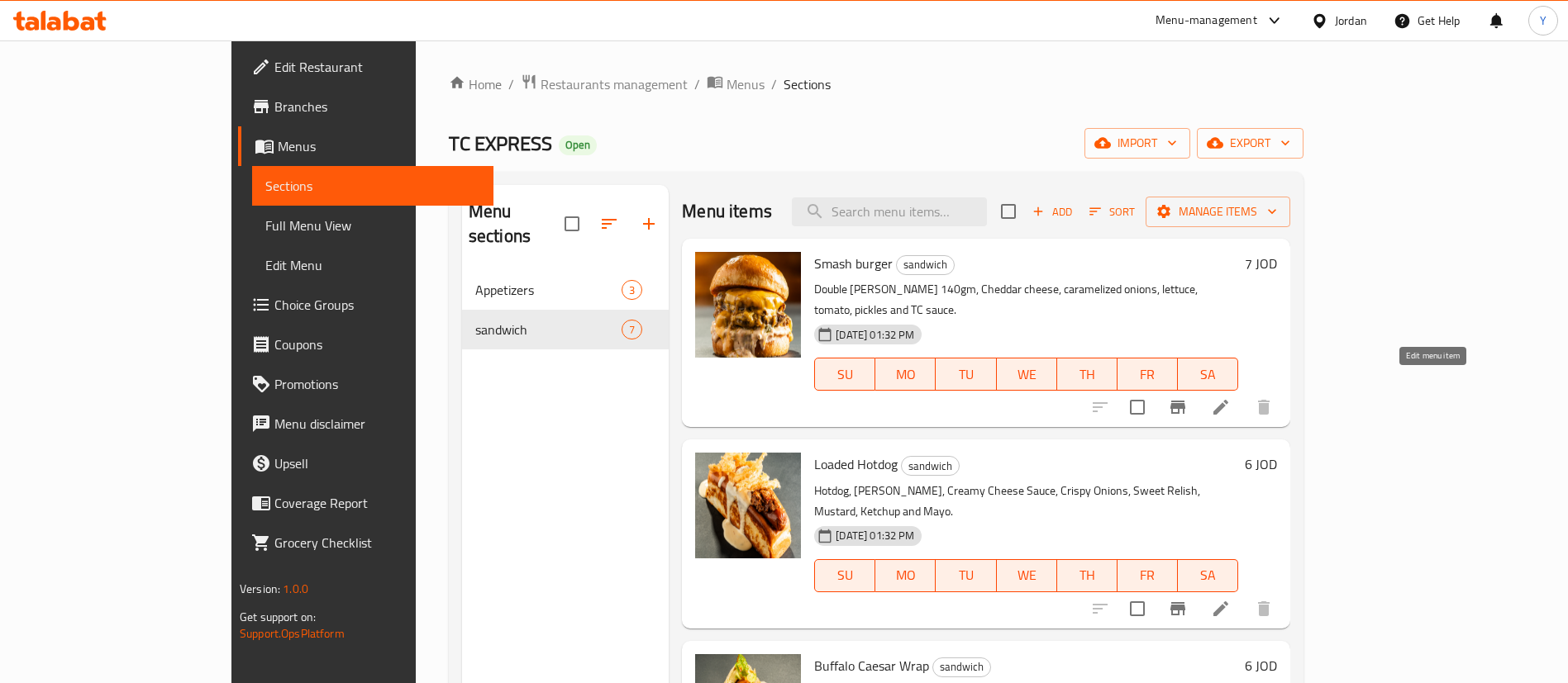
click at [1228, 400] on icon at bounding box center [1220, 407] width 15 height 15
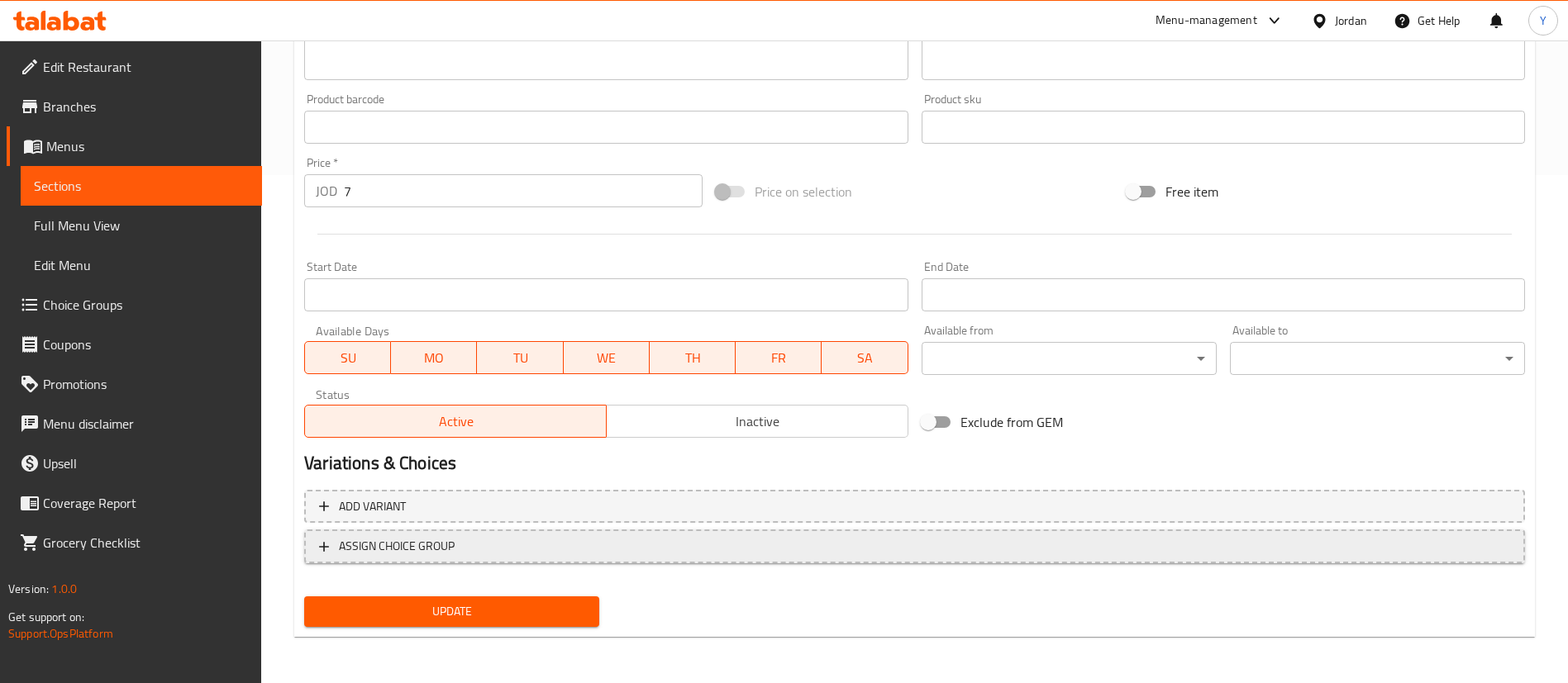
click at [430, 549] on span "ASSIGN CHOICE GROUP" at bounding box center [396, 546] width 115 height 20
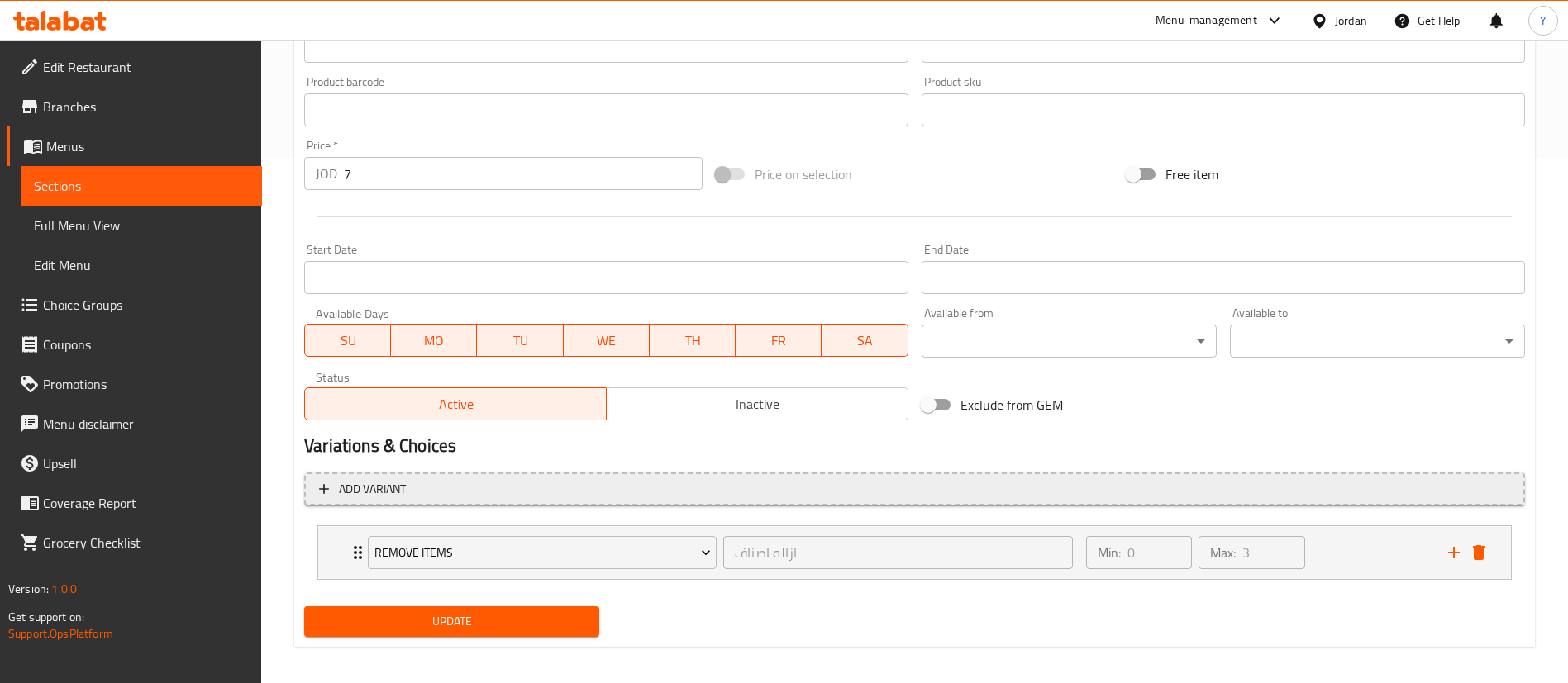
scroll to position [535, 0]
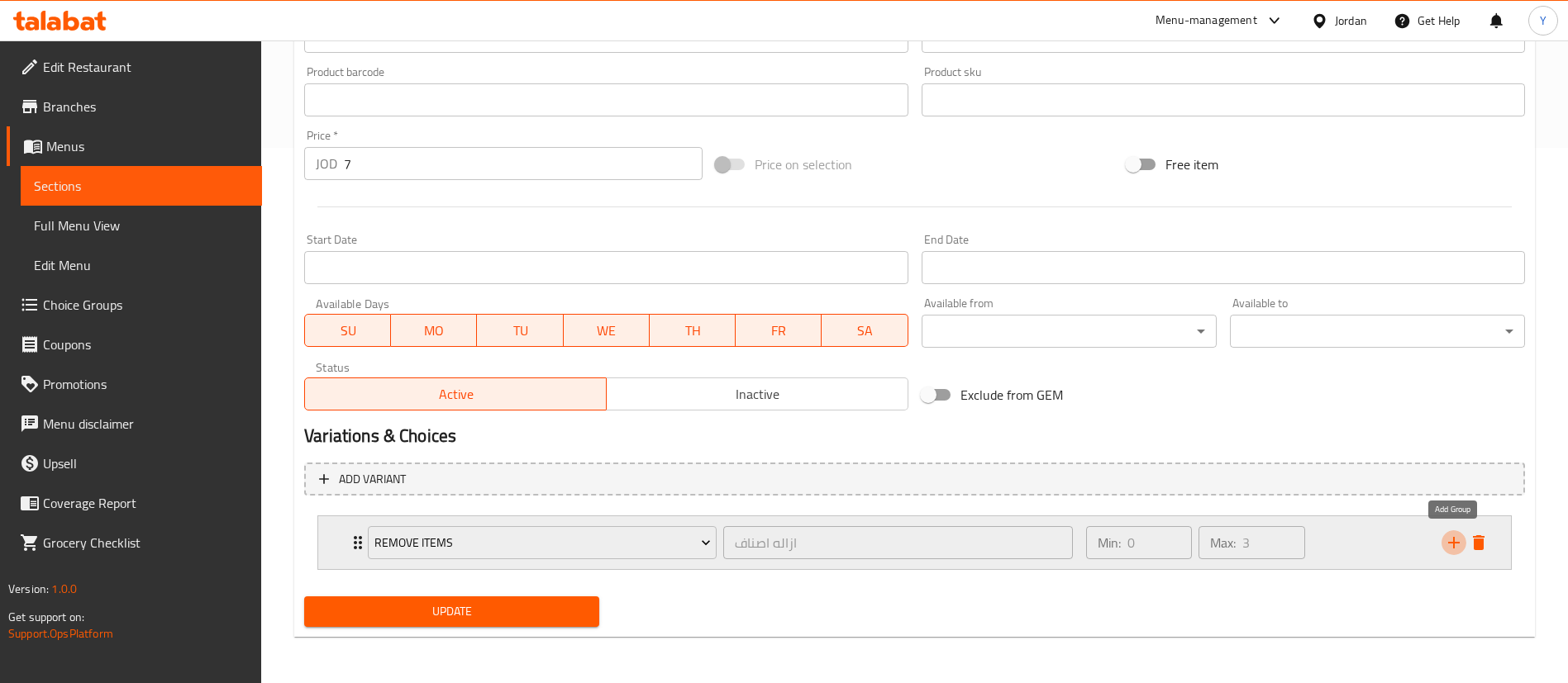
click at [1451, 547] on icon "add" at bounding box center [1453, 543] width 19 height 19
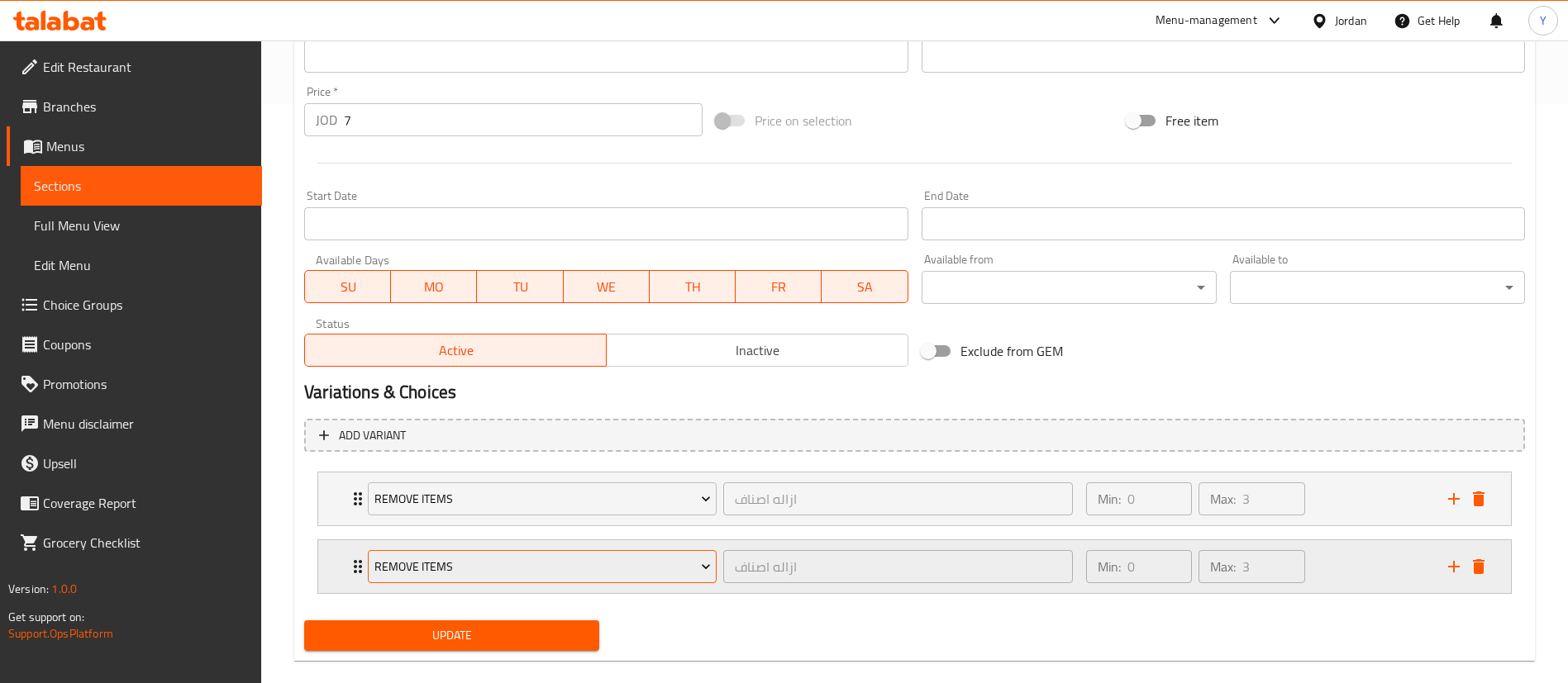
scroll to position [604, 0]
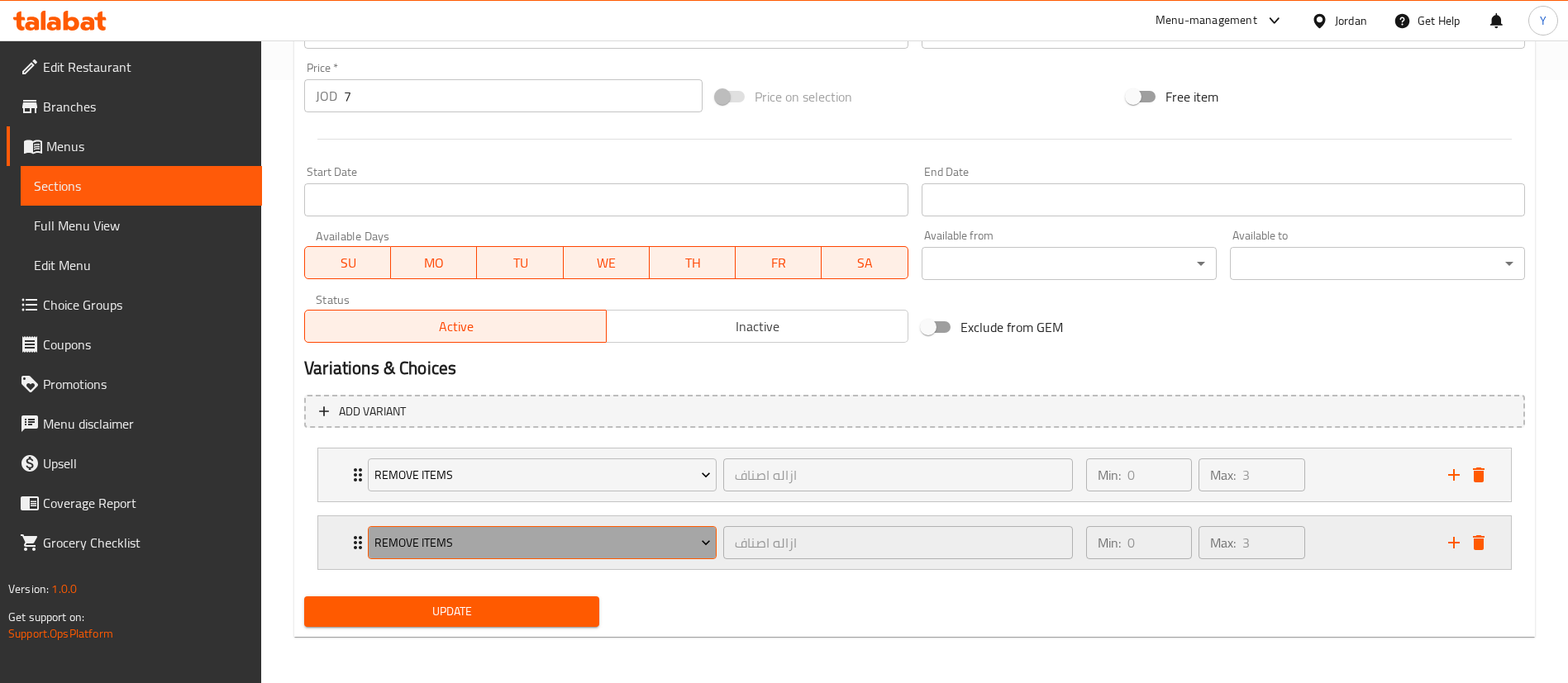
click at [485, 545] on span "Remove items" at bounding box center [543, 544] width 336 height 20
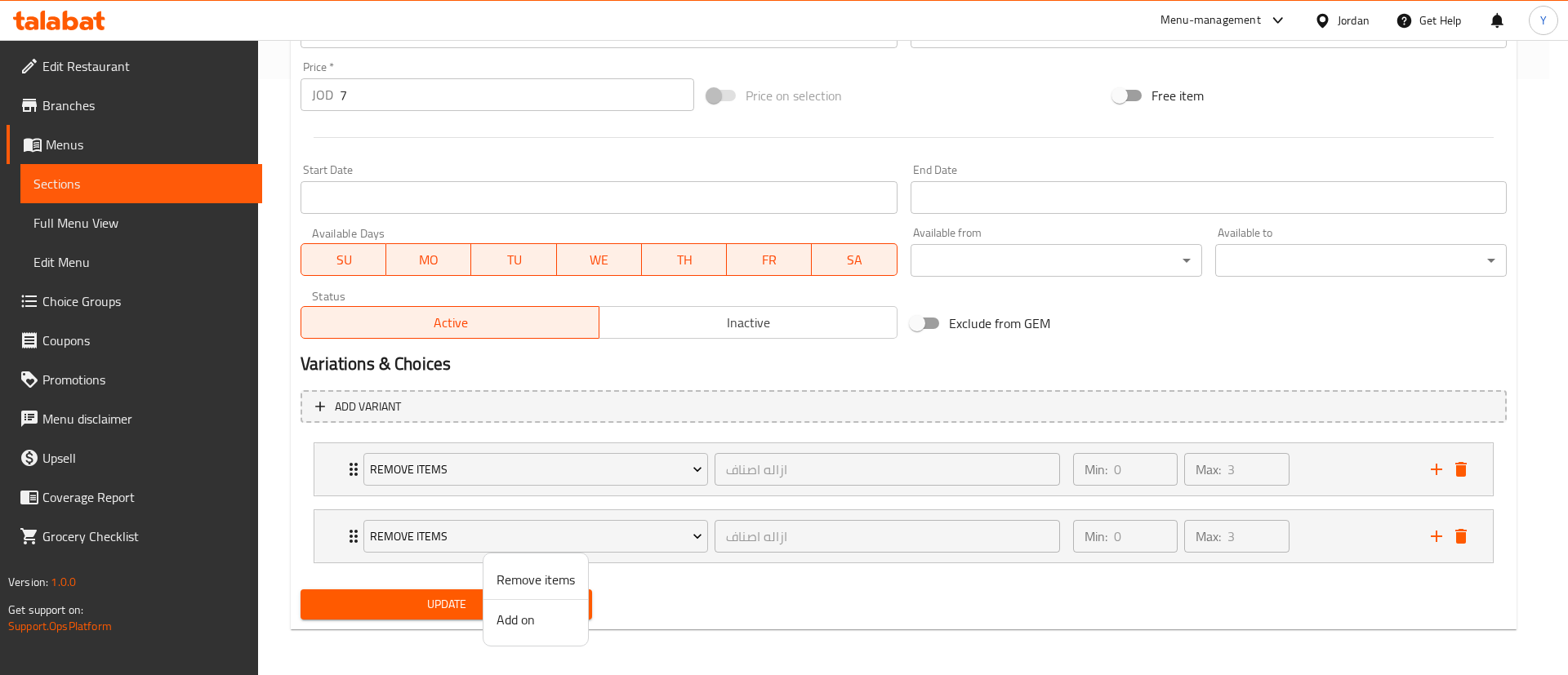
click at [526, 618] on span "Add on" at bounding box center [535, 619] width 78 height 19
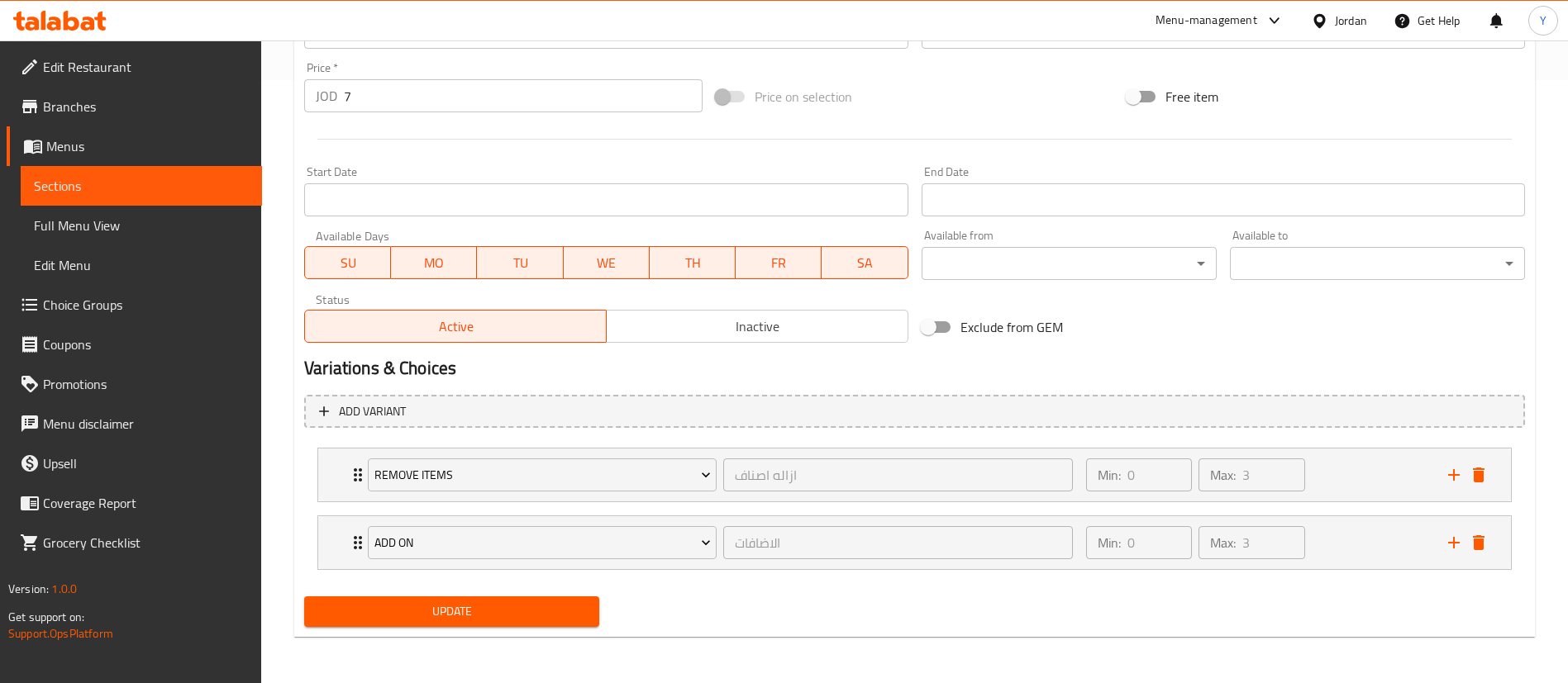
drag, startPoint x: 416, startPoint y: 611, endPoint x: 733, endPoint y: 626, distance: 317.4
click at [417, 611] on span "Update" at bounding box center [451, 612] width 269 height 20
click at [472, 617] on span "Update" at bounding box center [451, 612] width 269 height 20
click at [130, 192] on span "Sections" at bounding box center [141, 186] width 215 height 19
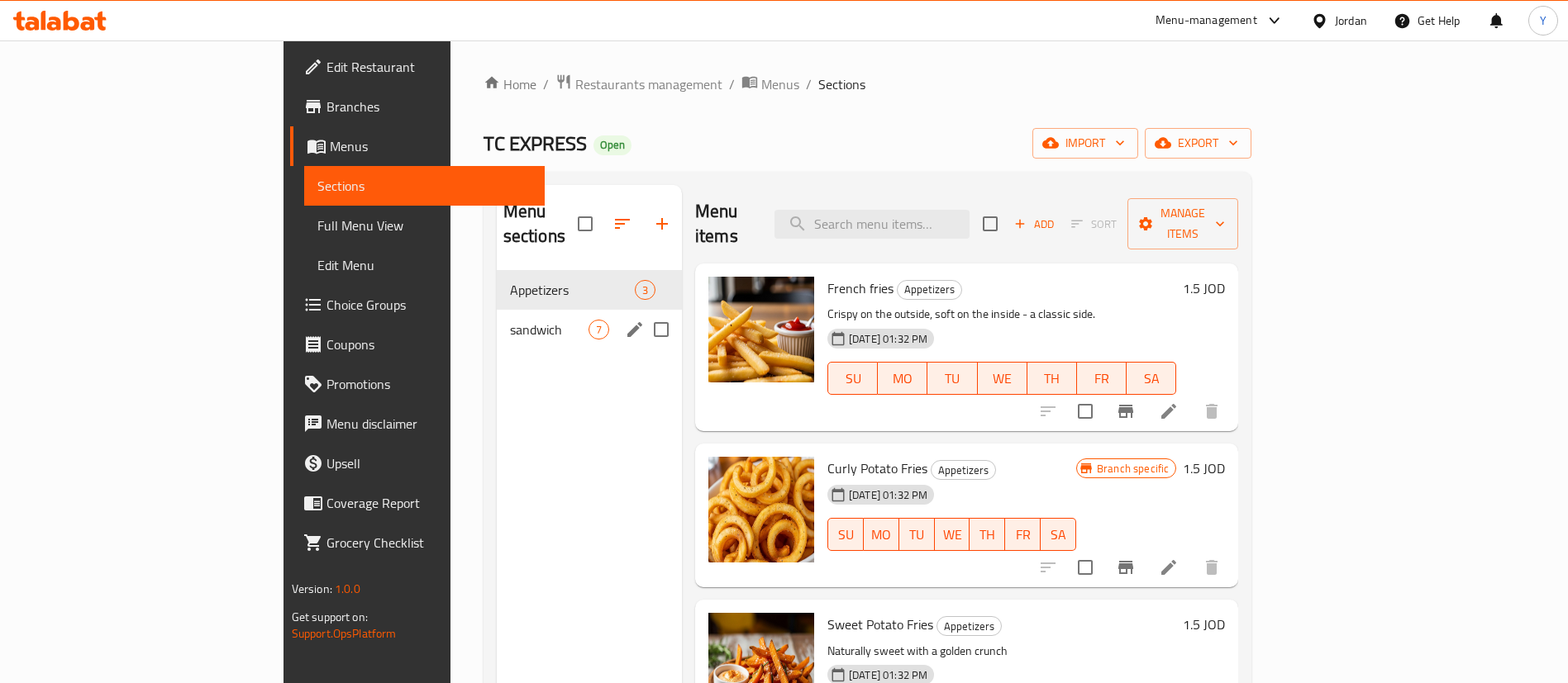
click at [509, 320] on span "sandwich" at bounding box center [548, 330] width 78 height 19
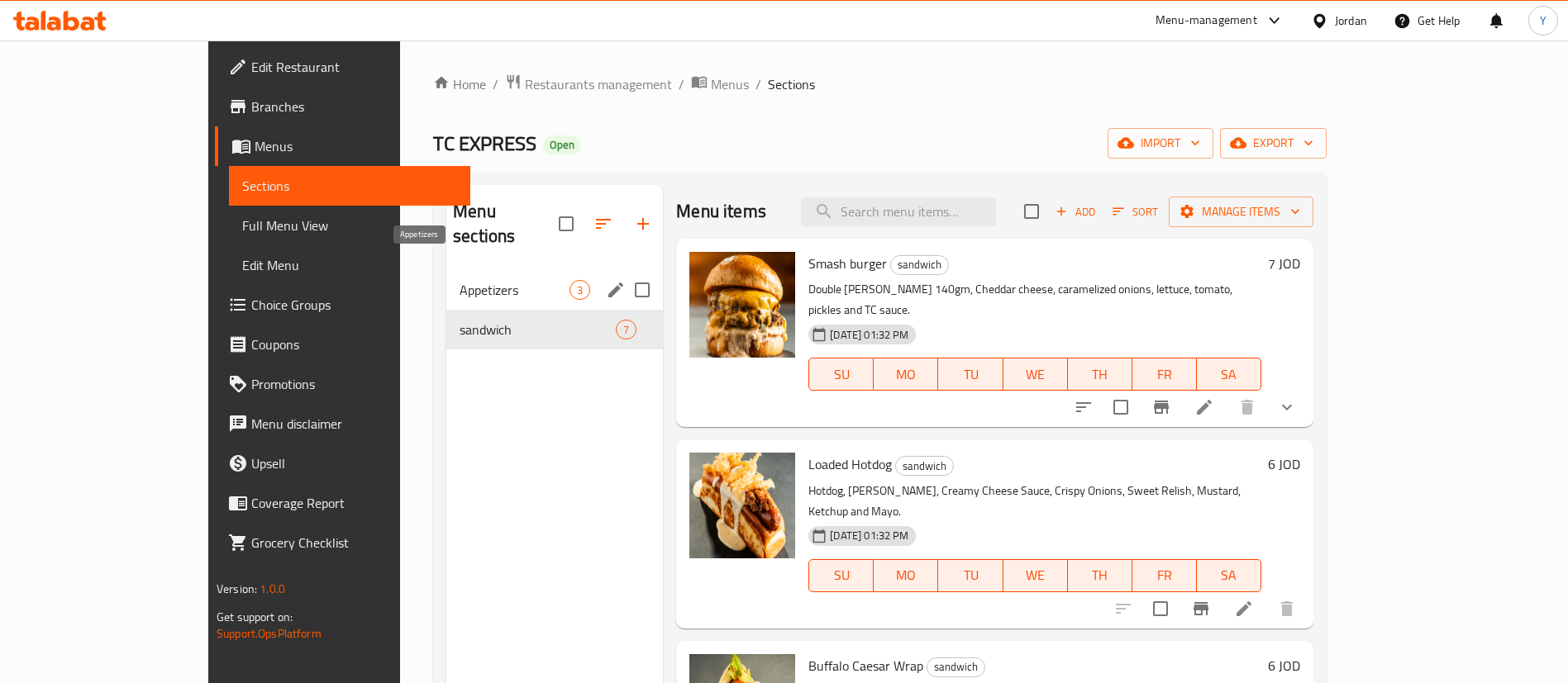
click at [460, 281] on span "Appetizers" at bounding box center [514, 290] width 110 height 19
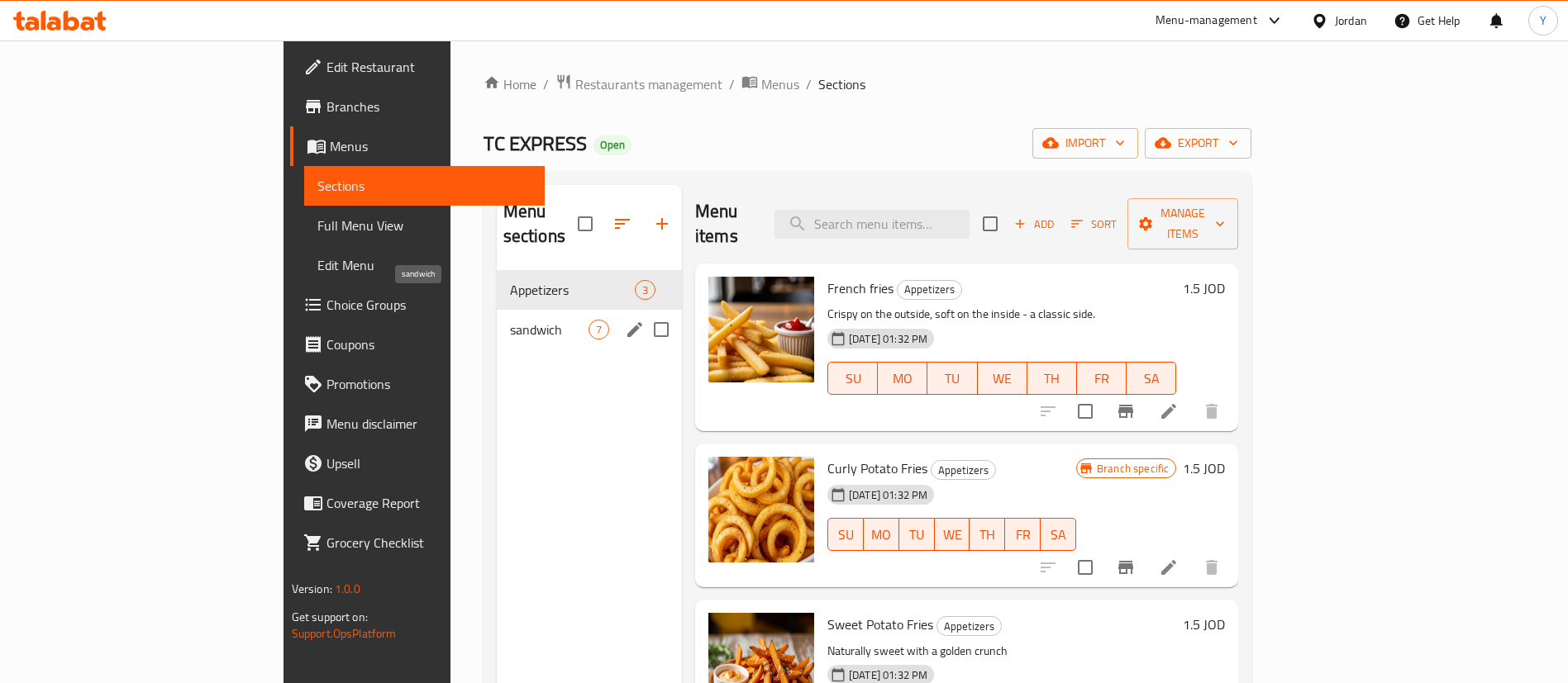
click at [509, 320] on span "sandwich" at bounding box center [548, 330] width 78 height 19
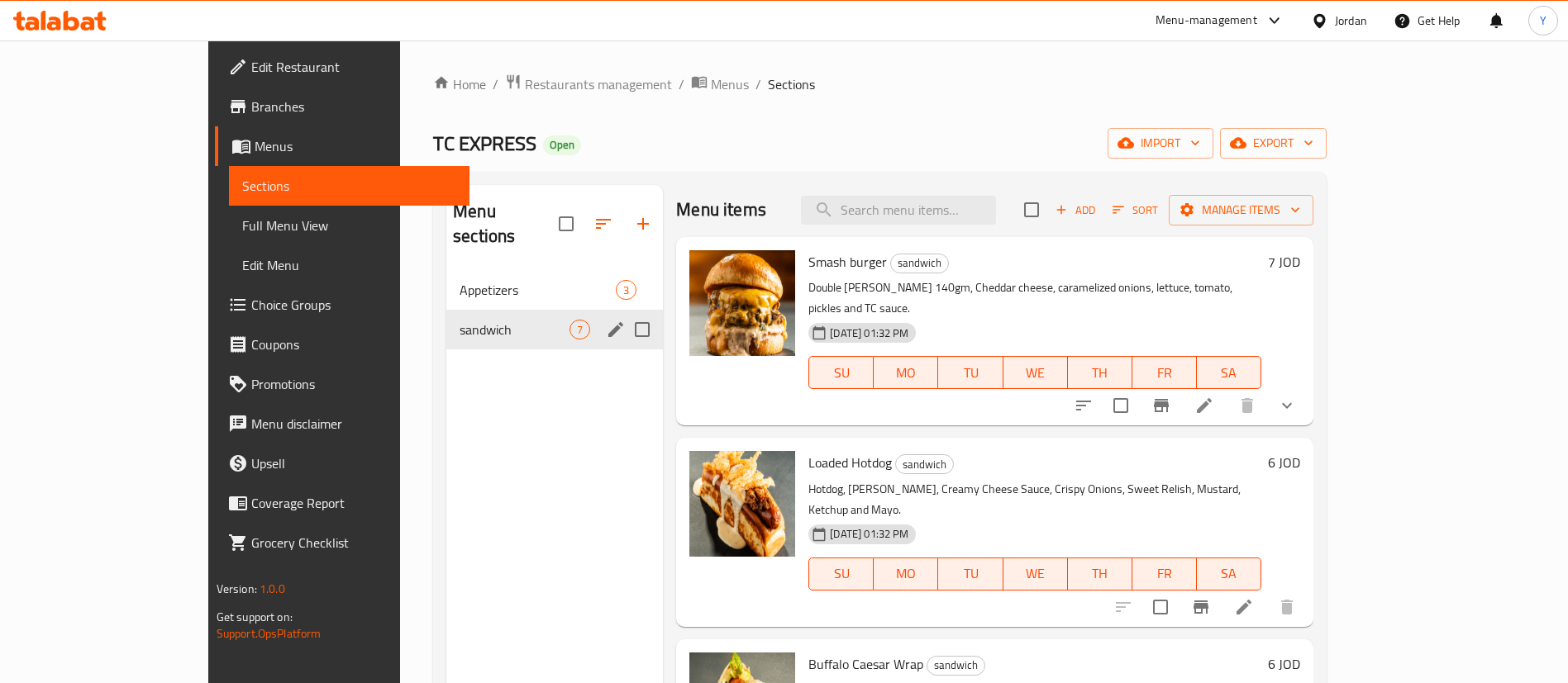
click at [447, 278] on div "Appetizers 3" at bounding box center [555, 290] width 217 height 40
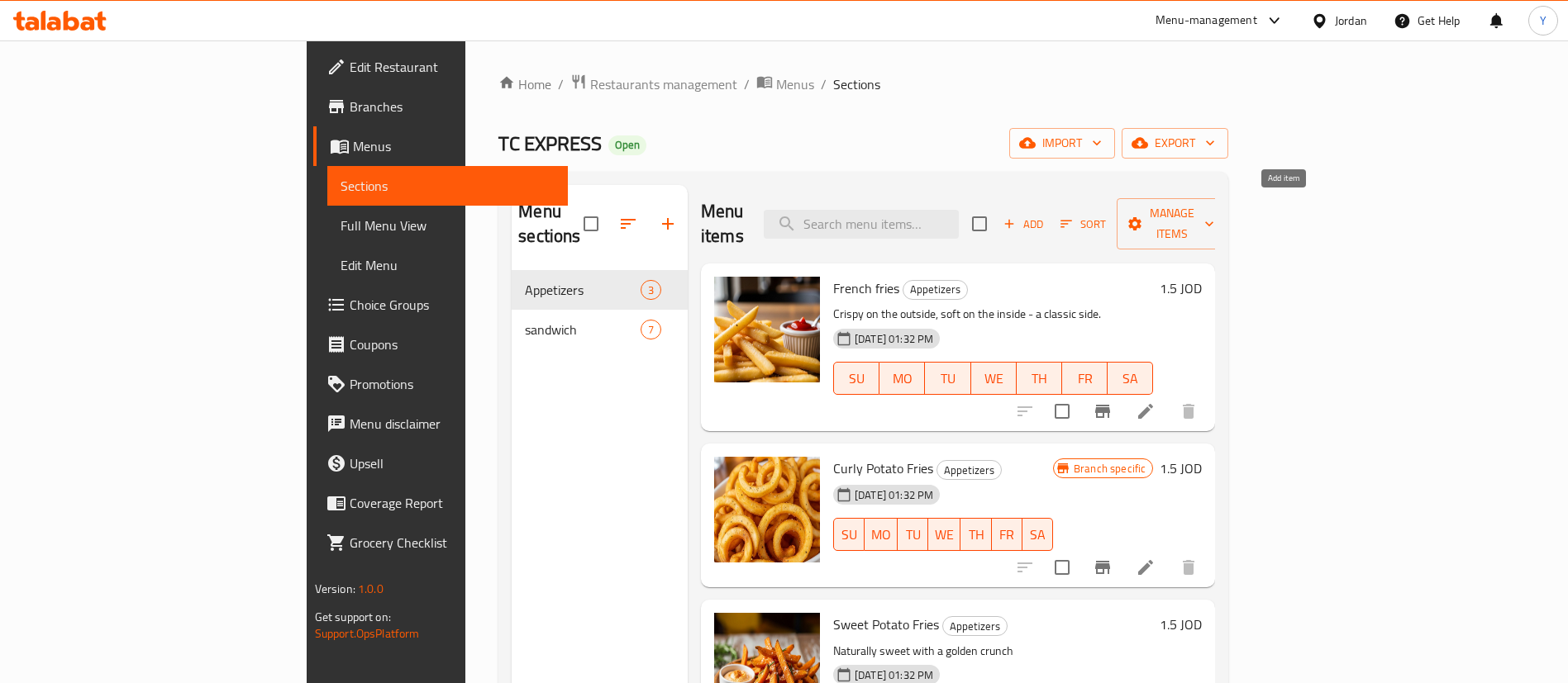
click at [1016, 217] on icon "button" at bounding box center [1009, 224] width 15 height 15
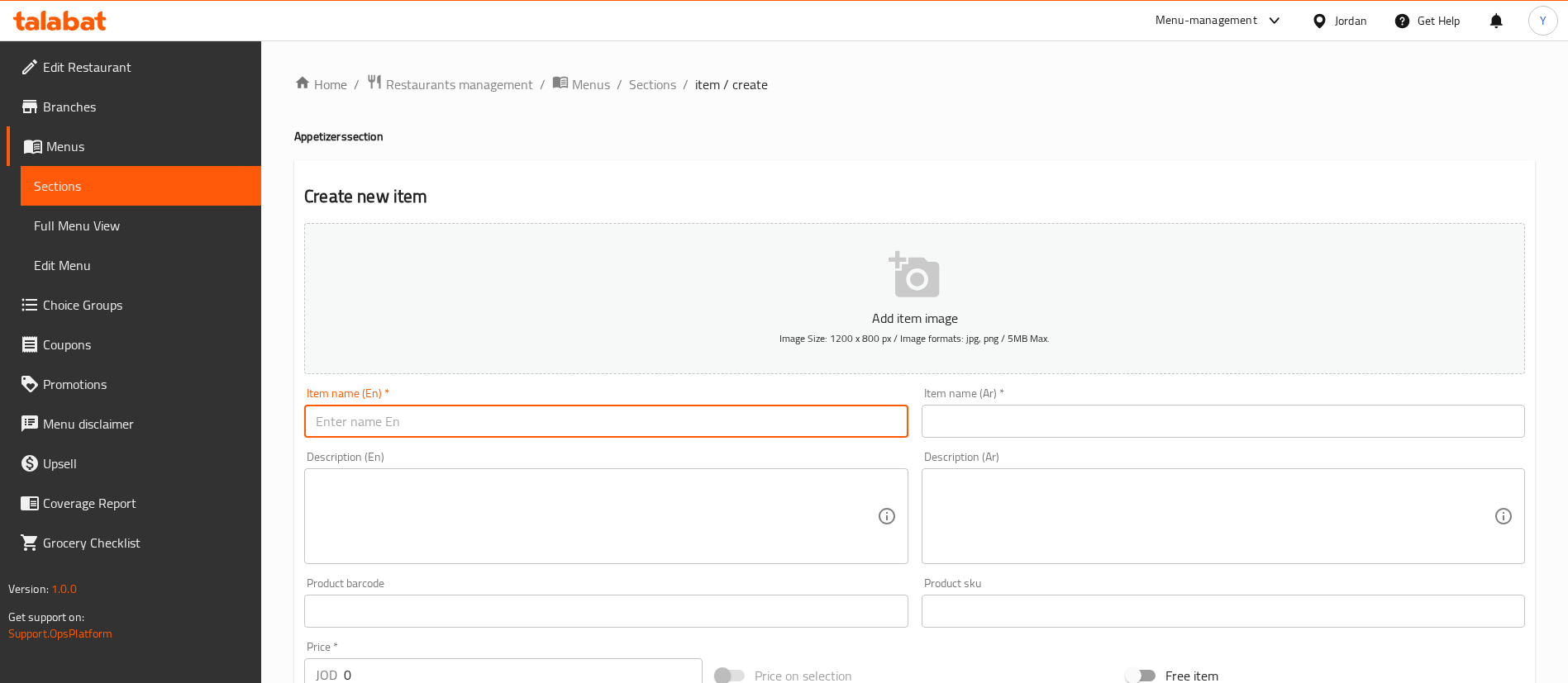
click at [477, 430] on input "text" at bounding box center [606, 422] width 604 height 33
type input "ً"
type input "Wings"
click at [1054, 438] on div "Item name (Ar)   * Item name (Ar) *" at bounding box center [1223, 413] width 616 height 64
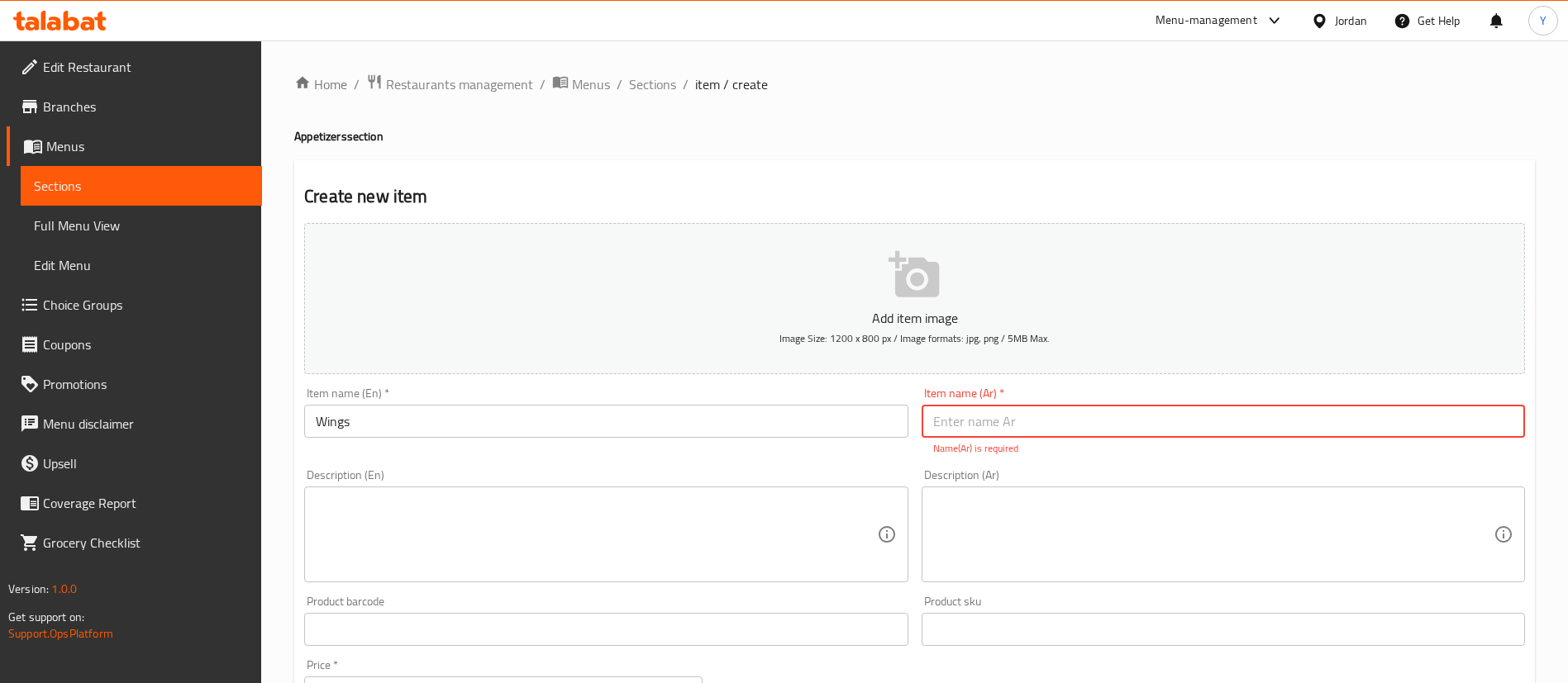
click at [1044, 428] on input "text" at bounding box center [1223, 422] width 604 height 33
type input "اجنحة دجاج"
click at [555, 545] on textarea at bounding box center [595, 534] width 560 height 78
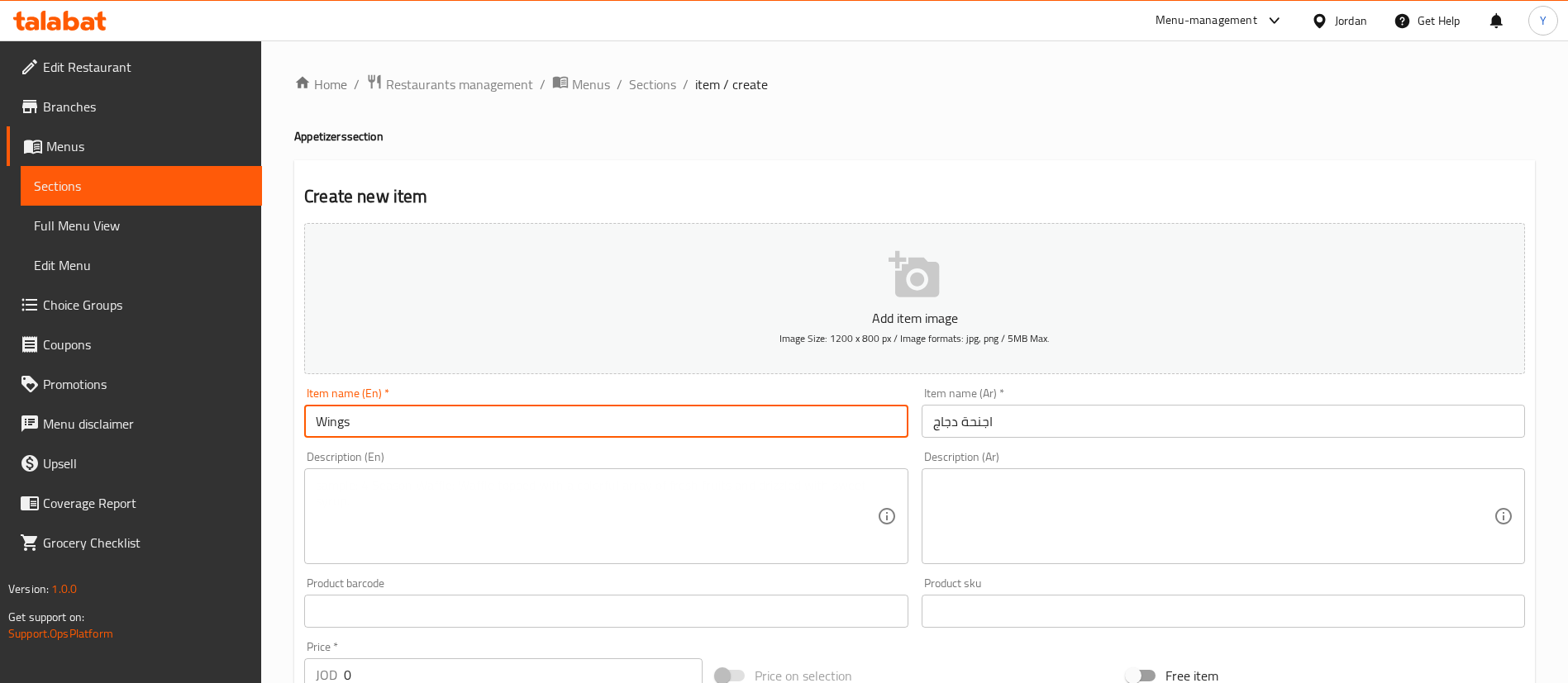
drag, startPoint x: 384, startPoint y: 414, endPoint x: 247, endPoint y: 414, distance: 137.0
click at [254, 415] on div "Edit Restaurant Branches Menus Sections Full Menu View Edit Menu Choice Groups …" at bounding box center [784, 604] width 1568 height 1127
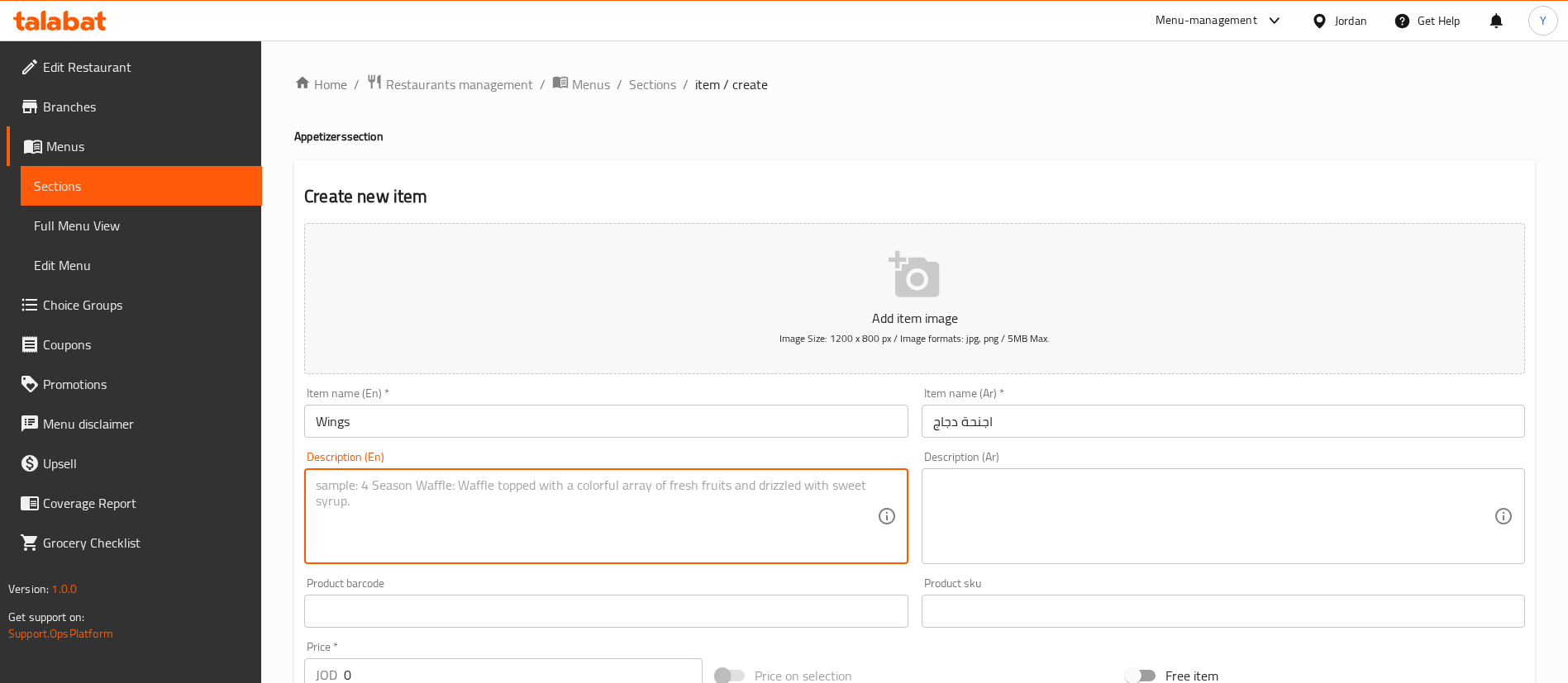
click at [559, 537] on textarea at bounding box center [595, 517] width 560 height 78
paste textarea "Crispy wings tossed in your choice of: BBQ – Sweet and smoky Buffalo – Tangy an…"
type textarea "Crispy wings tossed in your choice of: BBQ – Sweet and smoky Buffalo – Tangy an…"
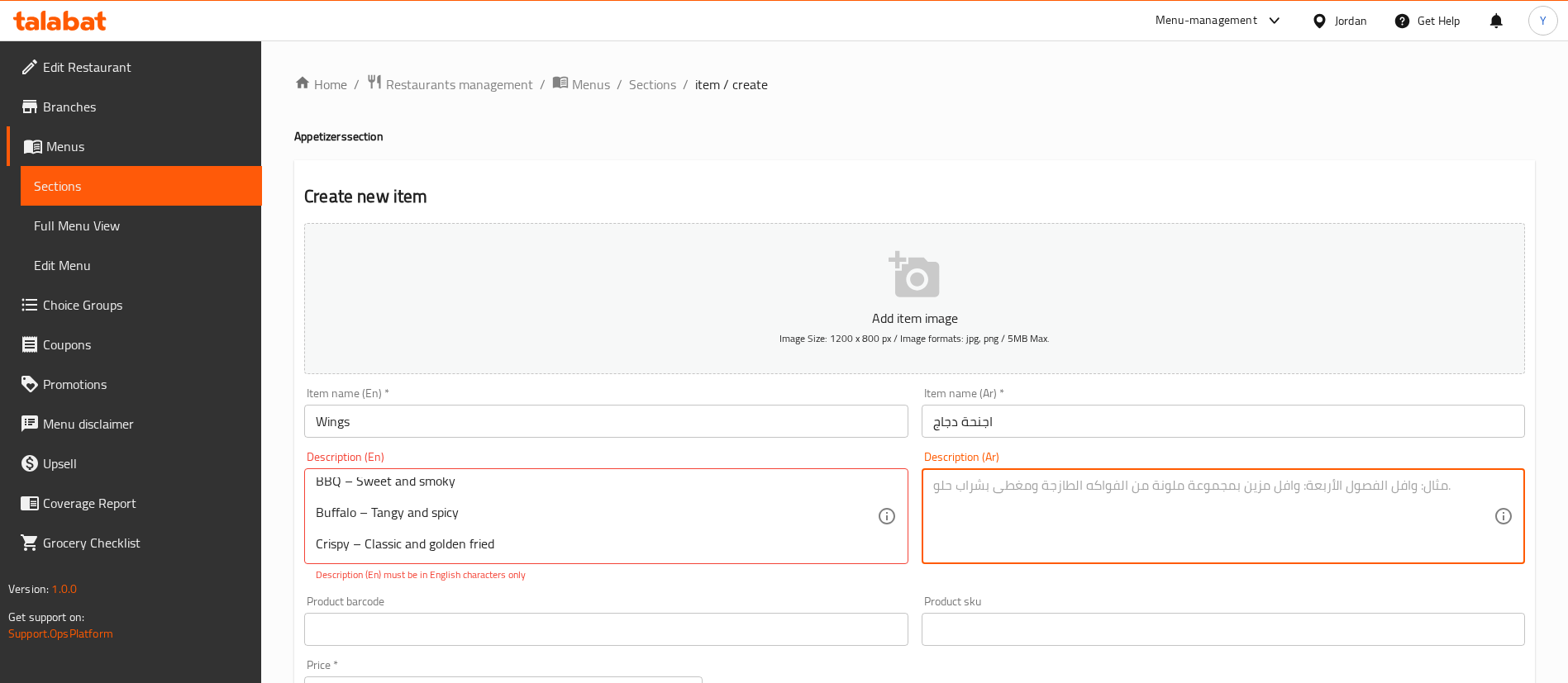
click at [1082, 507] on textarea at bounding box center [1213, 517] width 560 height 78
paste textarea "أجنحة مقرمشة مع اختيارك من: باربكيو - حلو ومدخن بافالو - لاذع وحار مقرمش - [GEO…"
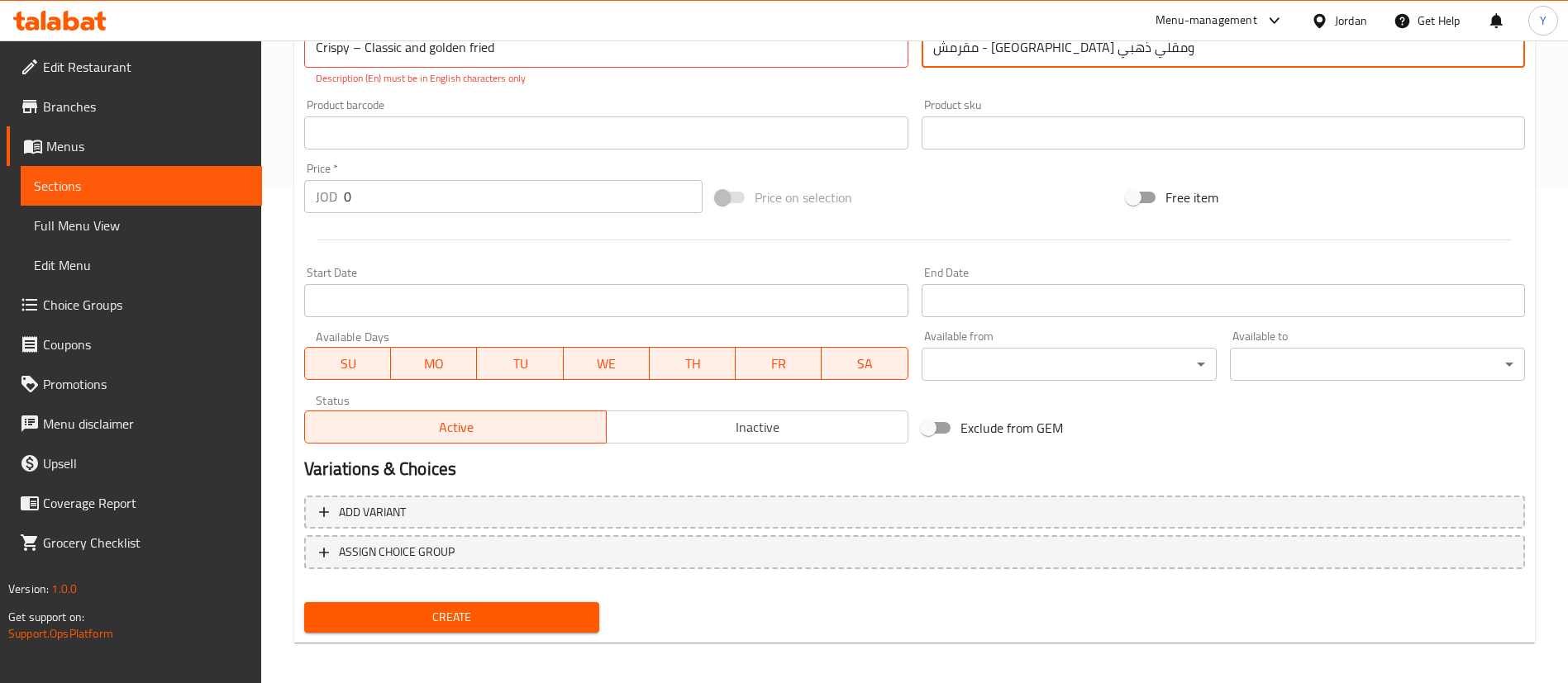
scroll to position [502, 0]
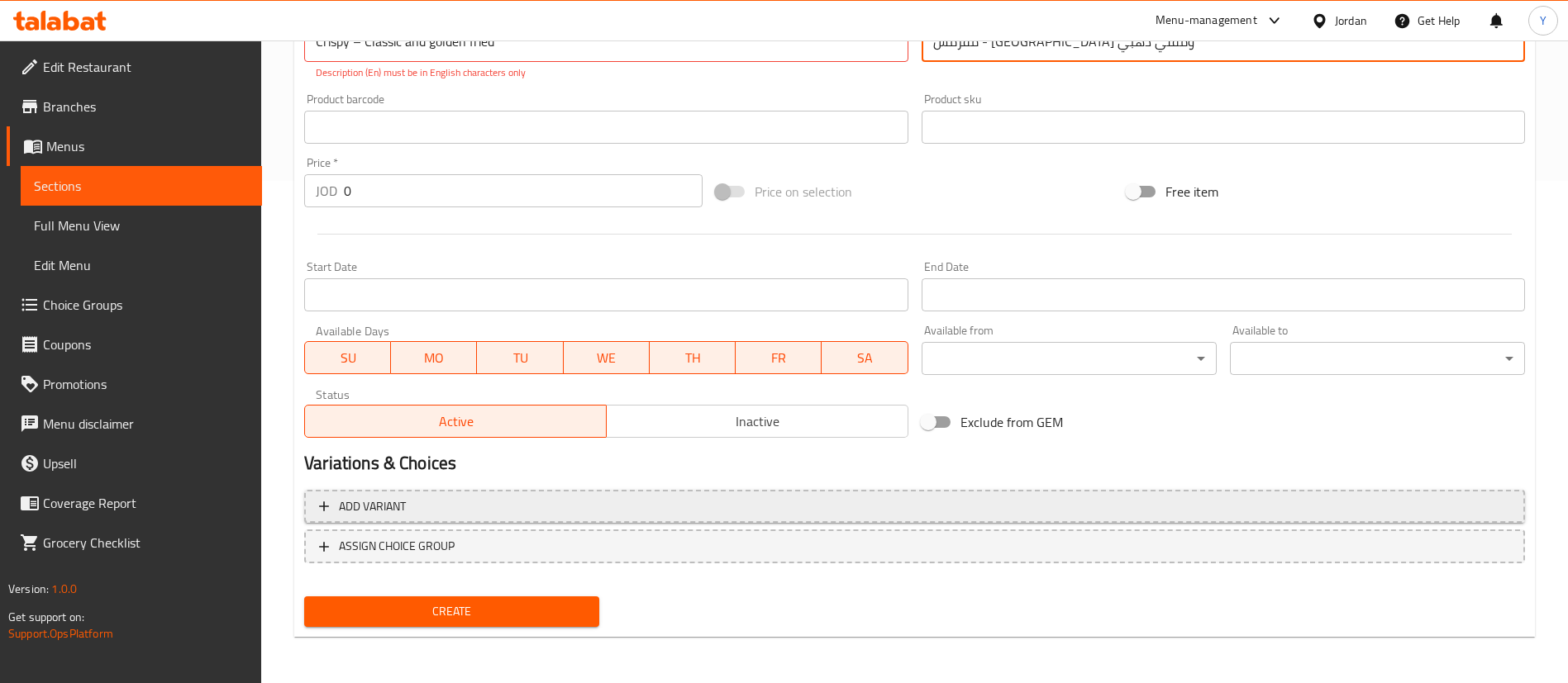
type textarea "أجنحة مقرمشة مع اختيارك من: باربكيو - حلو ومدخن بافالو - لاذع وحار مقرمش - [GEO…"
click at [451, 513] on span "Add variant" at bounding box center [915, 507] width 1191 height 20
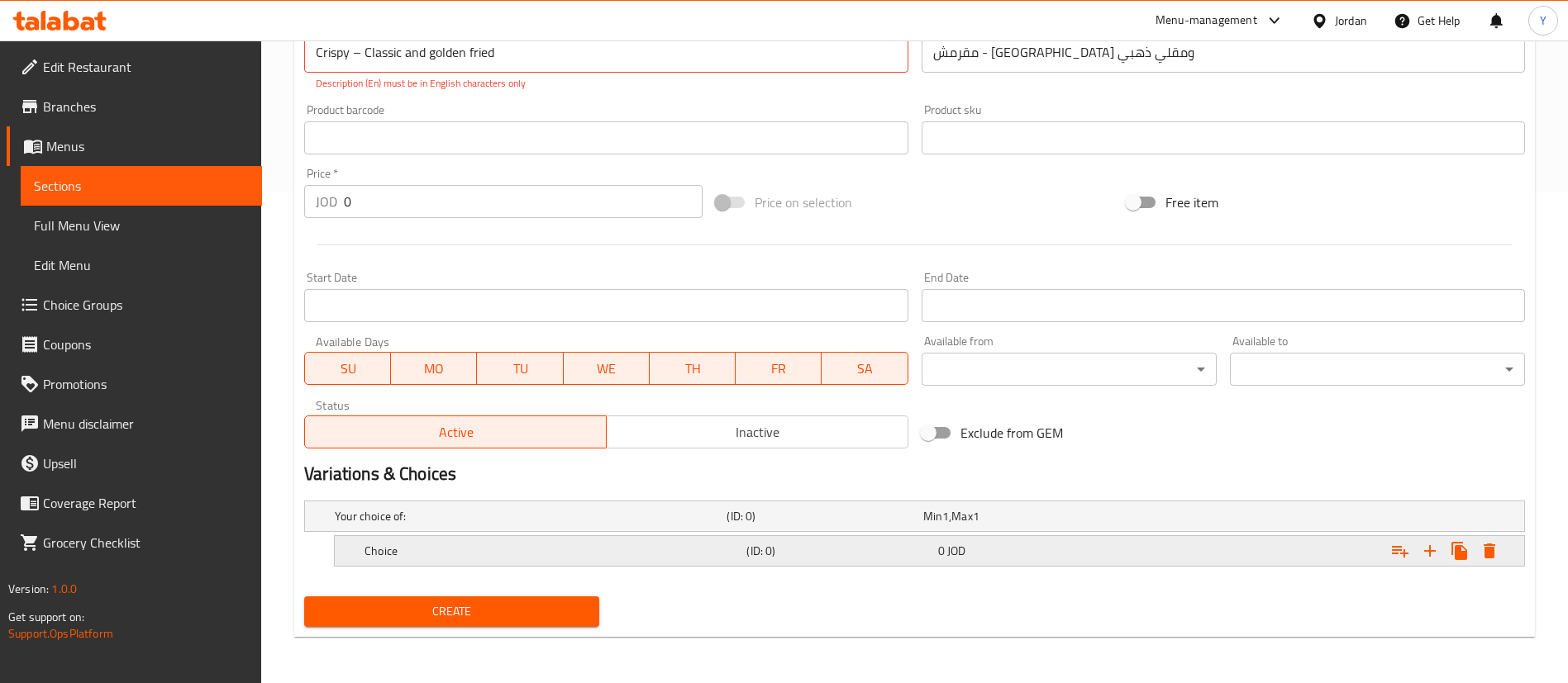
click at [575, 534] on div "Choice (ID: 0) 0 JOD" at bounding box center [919, 516] width 1176 height 36
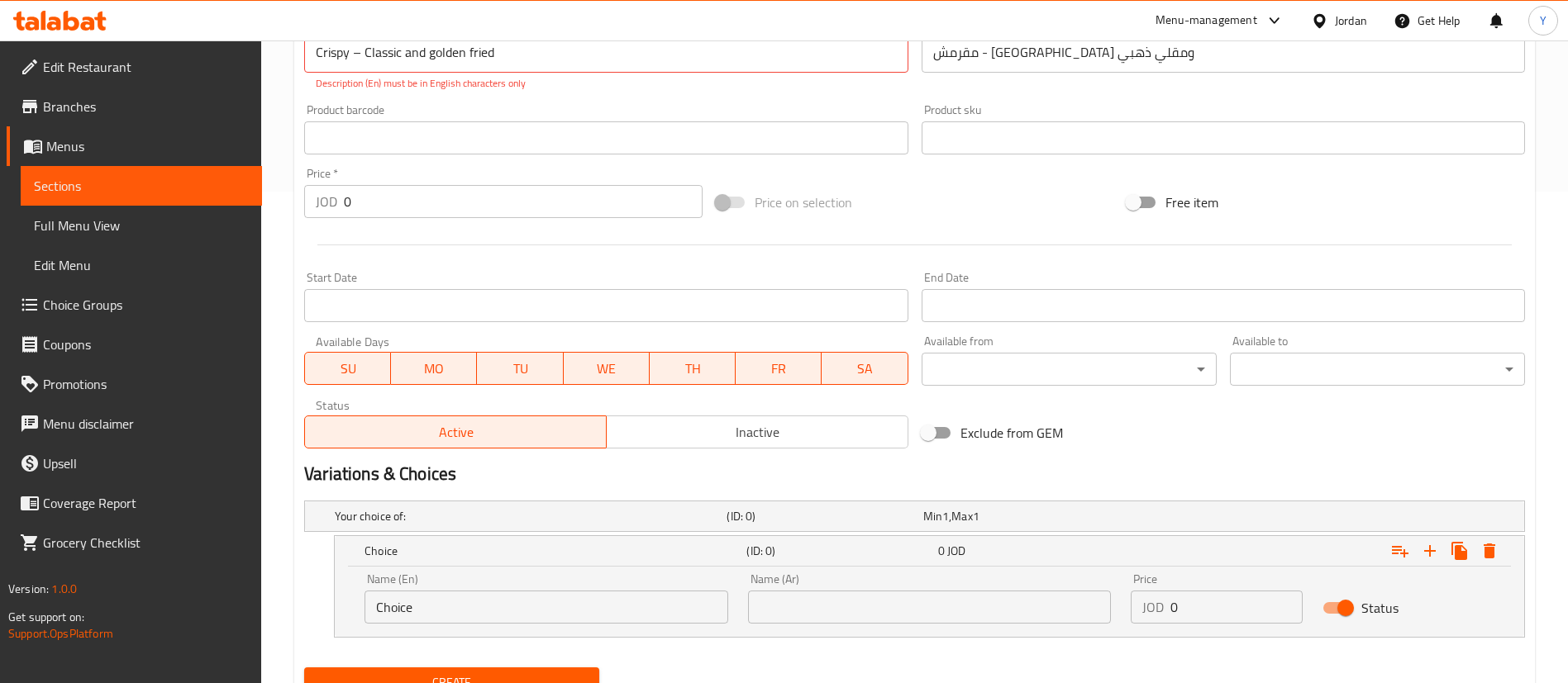
scroll to position [563, 0]
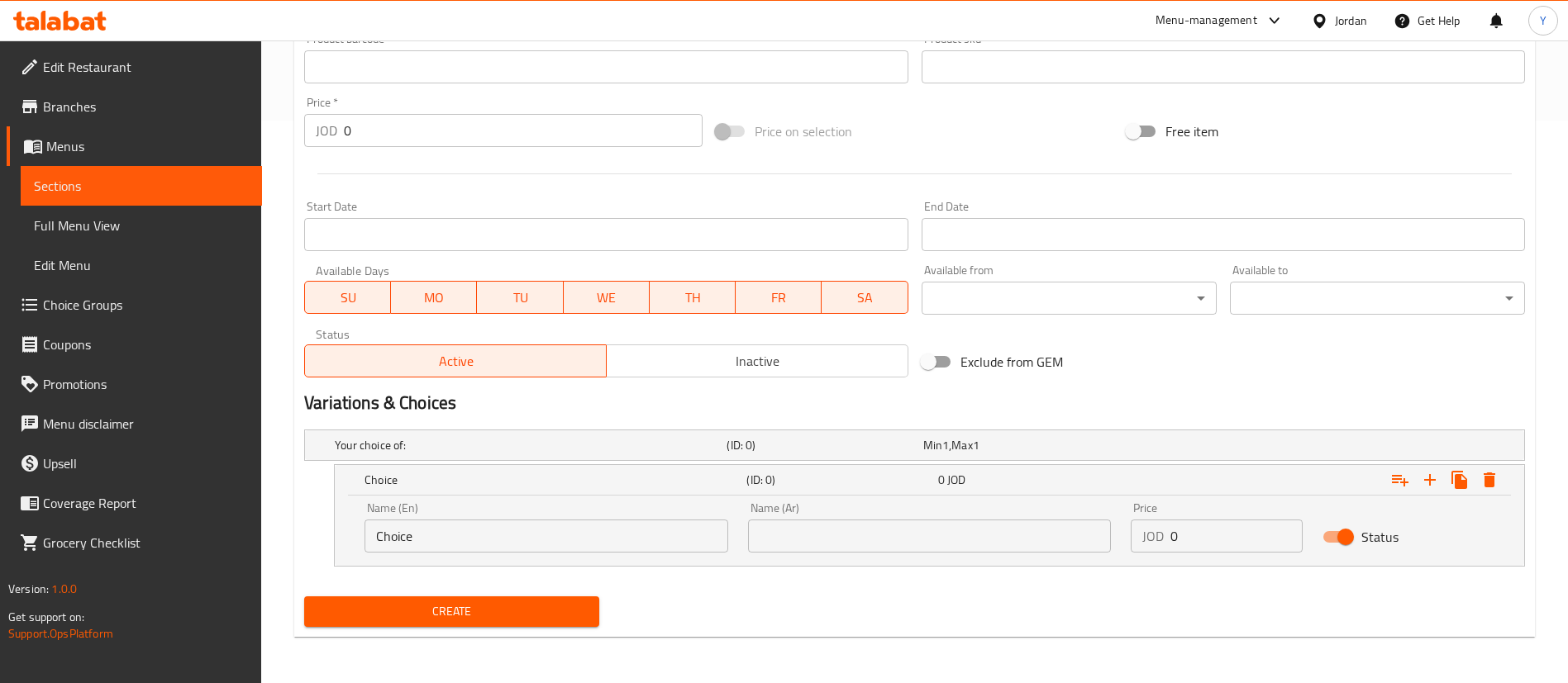
drag, startPoint x: 413, startPoint y: 535, endPoint x: 213, endPoint y: 505, distance: 202.2
click at [213, 505] on div "Edit Restaurant Branches Menus Sections Full Menu View Edit Menu Choice Groups …" at bounding box center [784, 80] width 1568 height 1205
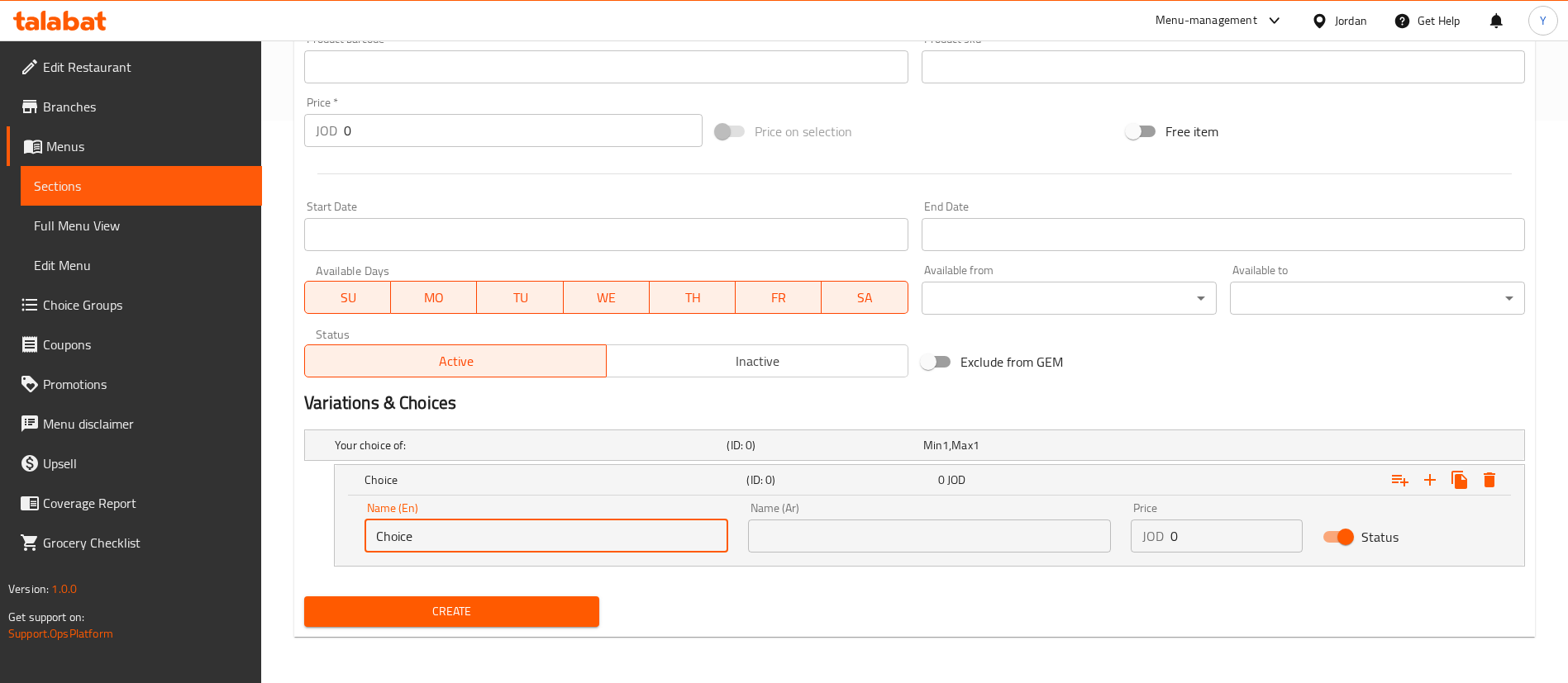
paste input "BBQ"
drag, startPoint x: 525, startPoint y: 528, endPoint x: 308, endPoint y: 543, distance: 217.5
click at [308, 543] on div "BBQ Wings (ID: 0) 0 JOD Name (En) BBQ Wings Name (En) Name (Ar) Name (Ar) Price…" at bounding box center [915, 515] width 1220 height 102
type input "BBQ Wings"
click at [818, 525] on input "text" at bounding box center [929, 536] width 364 height 33
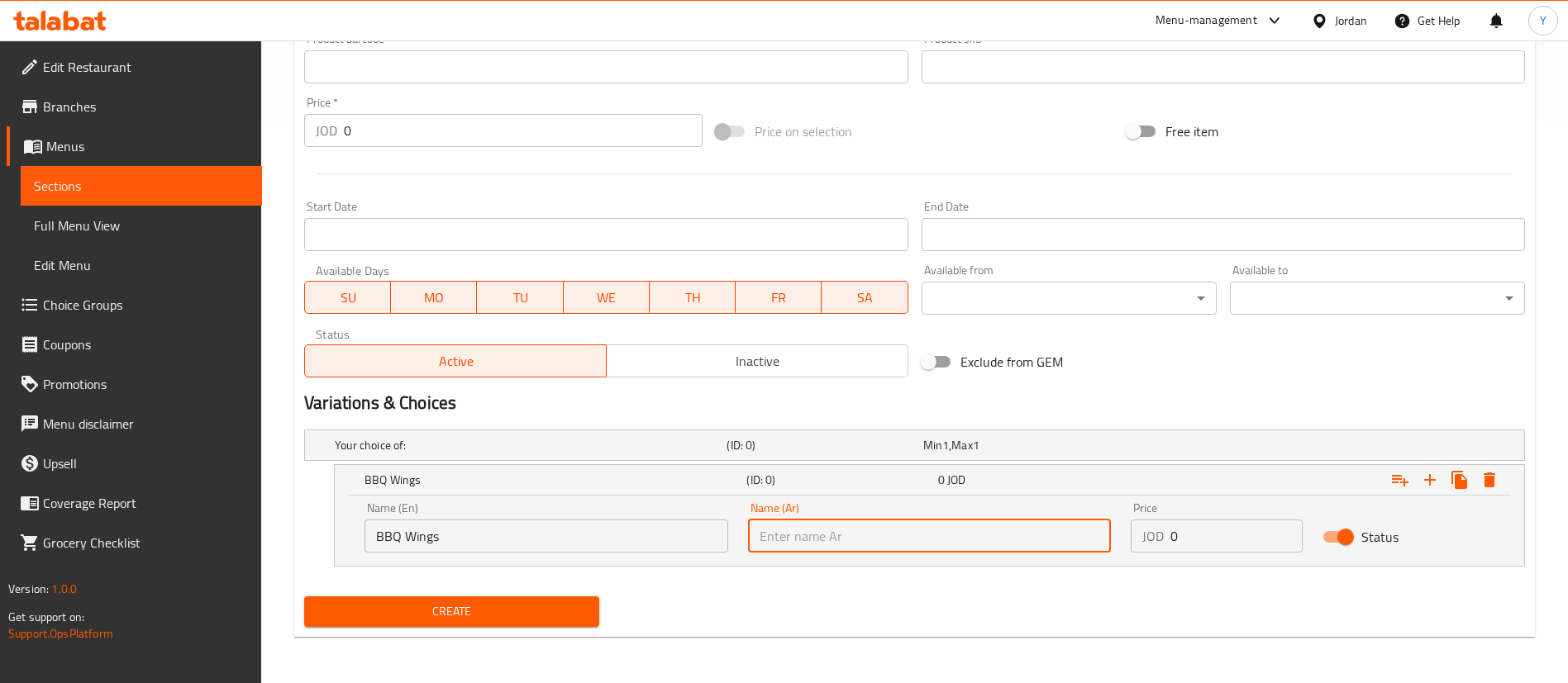
paste input "أجنحة باربيكيو"
type input "أجنحة باربيكيو"
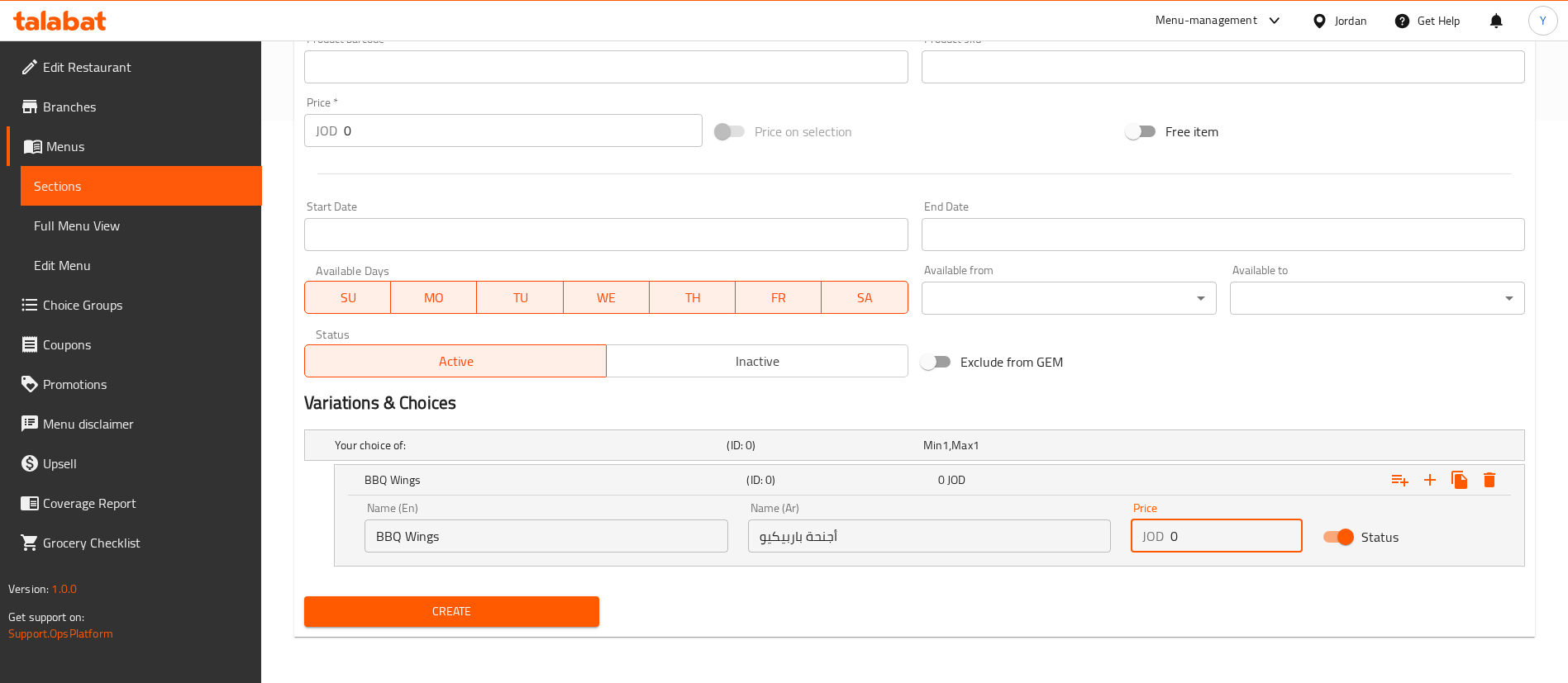
drag, startPoint x: 1212, startPoint y: 542, endPoint x: 1071, endPoint y: 533, distance: 141.3
click at [1074, 534] on div "Name (En) BBQ Wings Name (En) Name (Ar) أجنحة باربيكيو Name (Ar) Price JOD 0 Pr…" at bounding box center [928, 528] width 1149 height 70
type input "6"
click at [1419, 484] on icon "Expand" at bounding box center [1429, 479] width 19 height 19
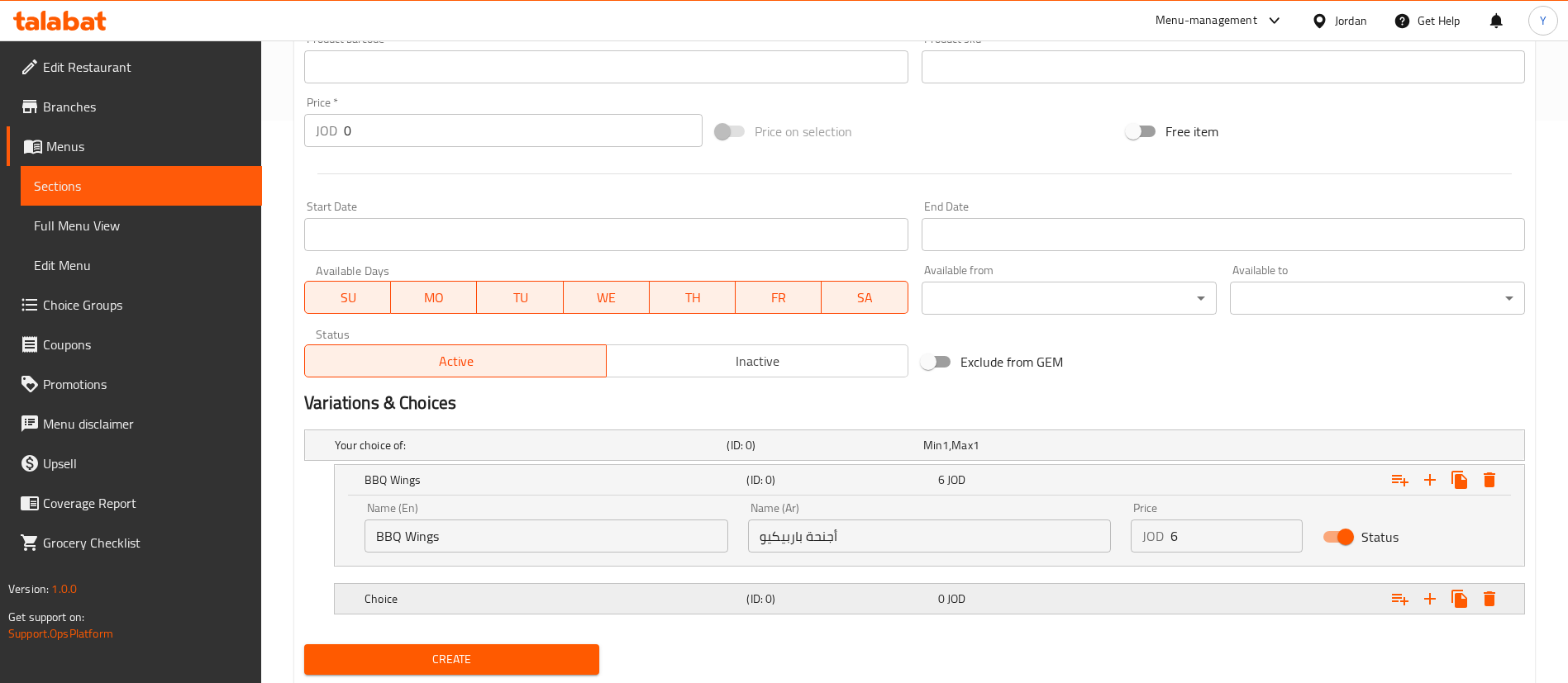
click at [427, 454] on h5 "Choice" at bounding box center [527, 446] width 385 height 17
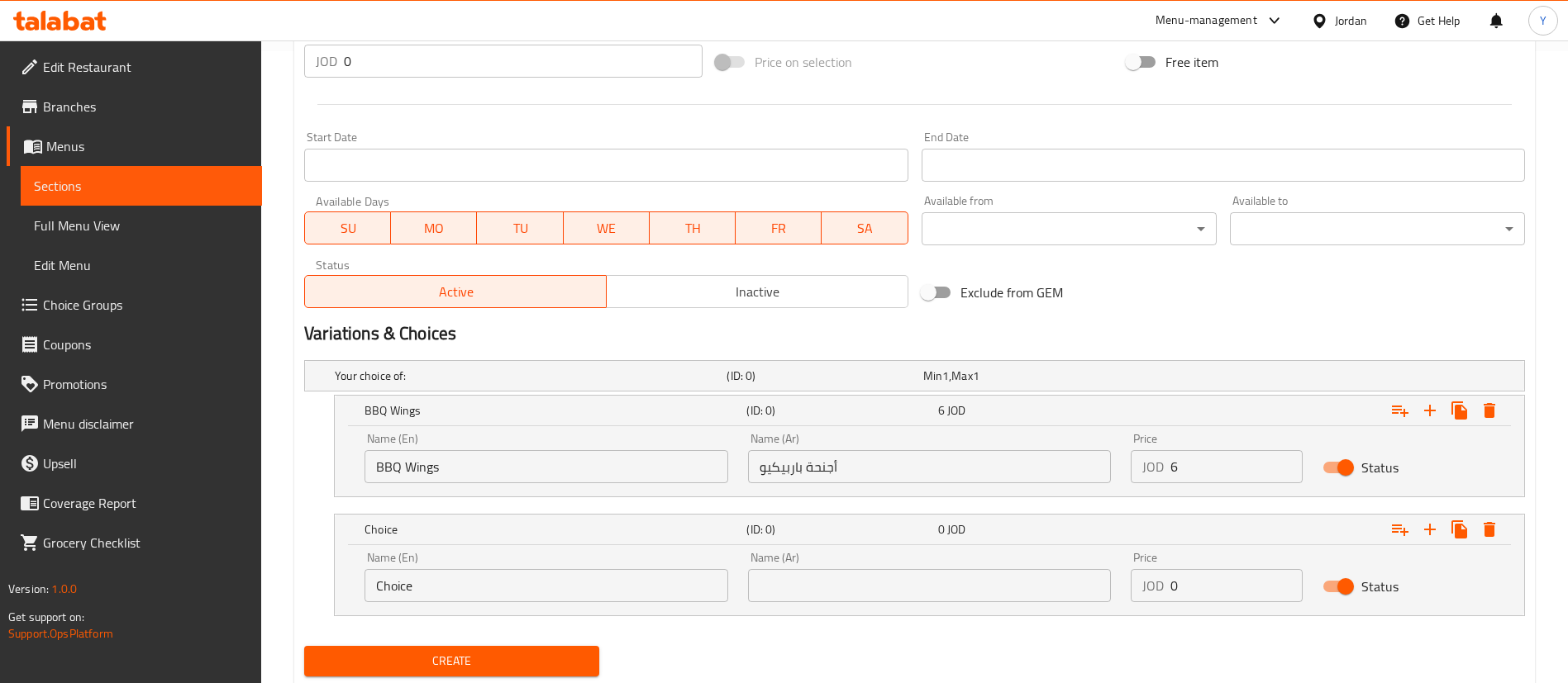
scroll to position [682, 0]
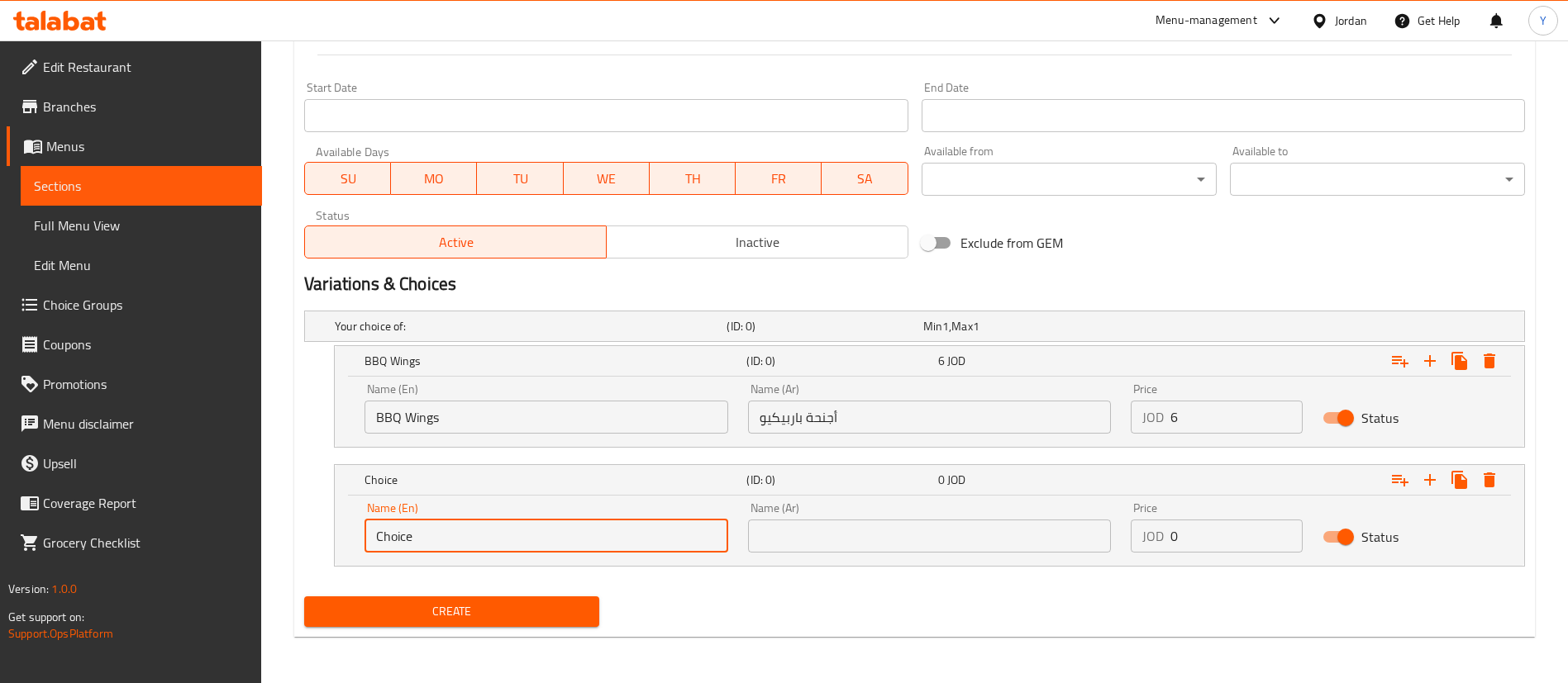
drag, startPoint x: 421, startPoint y: 549, endPoint x: 214, endPoint y: 551, distance: 207.0
click at [273, 551] on div "Home / Restaurants management / Menus / Sections / item / create Appetizers sec…" at bounding box center [915, 20] width 1307 height 1324
paste input "Buffalo"
type input "Buffalo Wings"
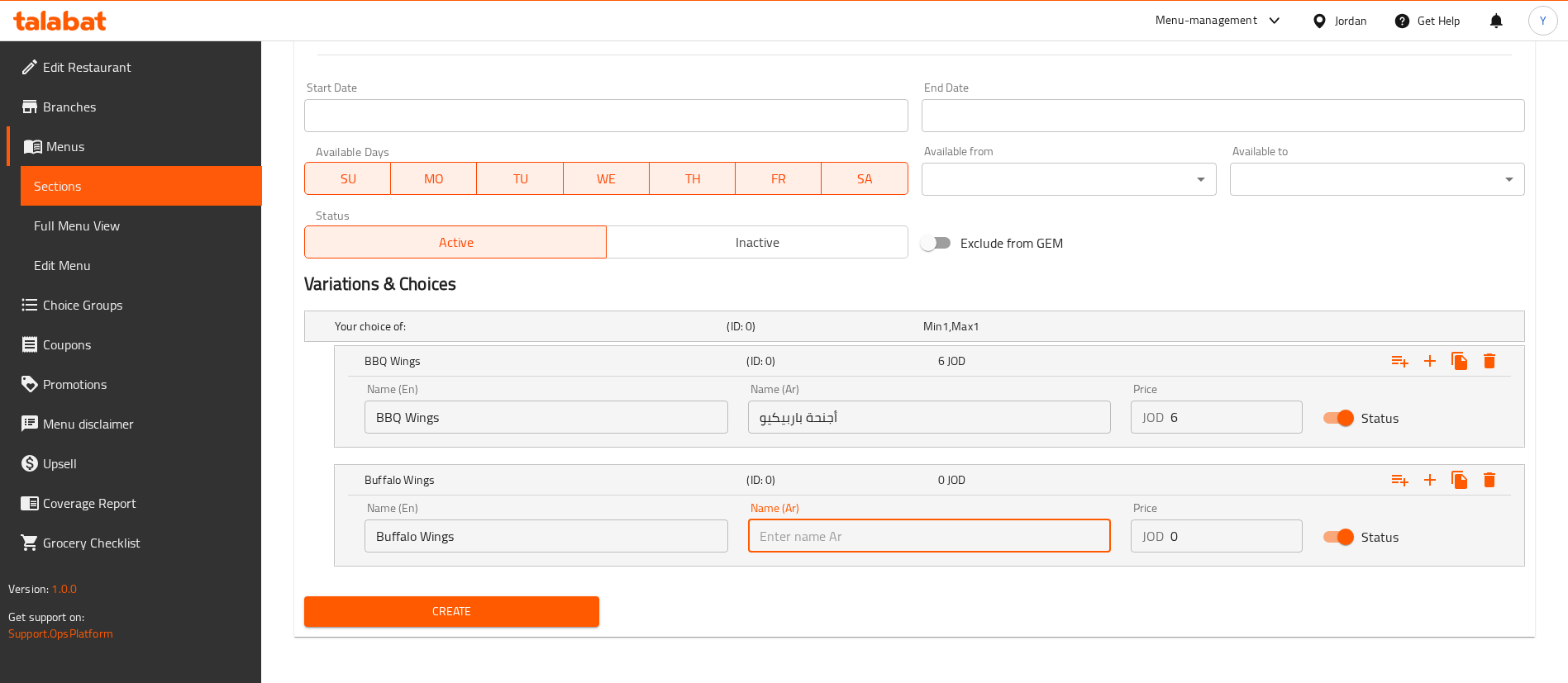
click at [820, 533] on input "text" at bounding box center [929, 536] width 364 height 33
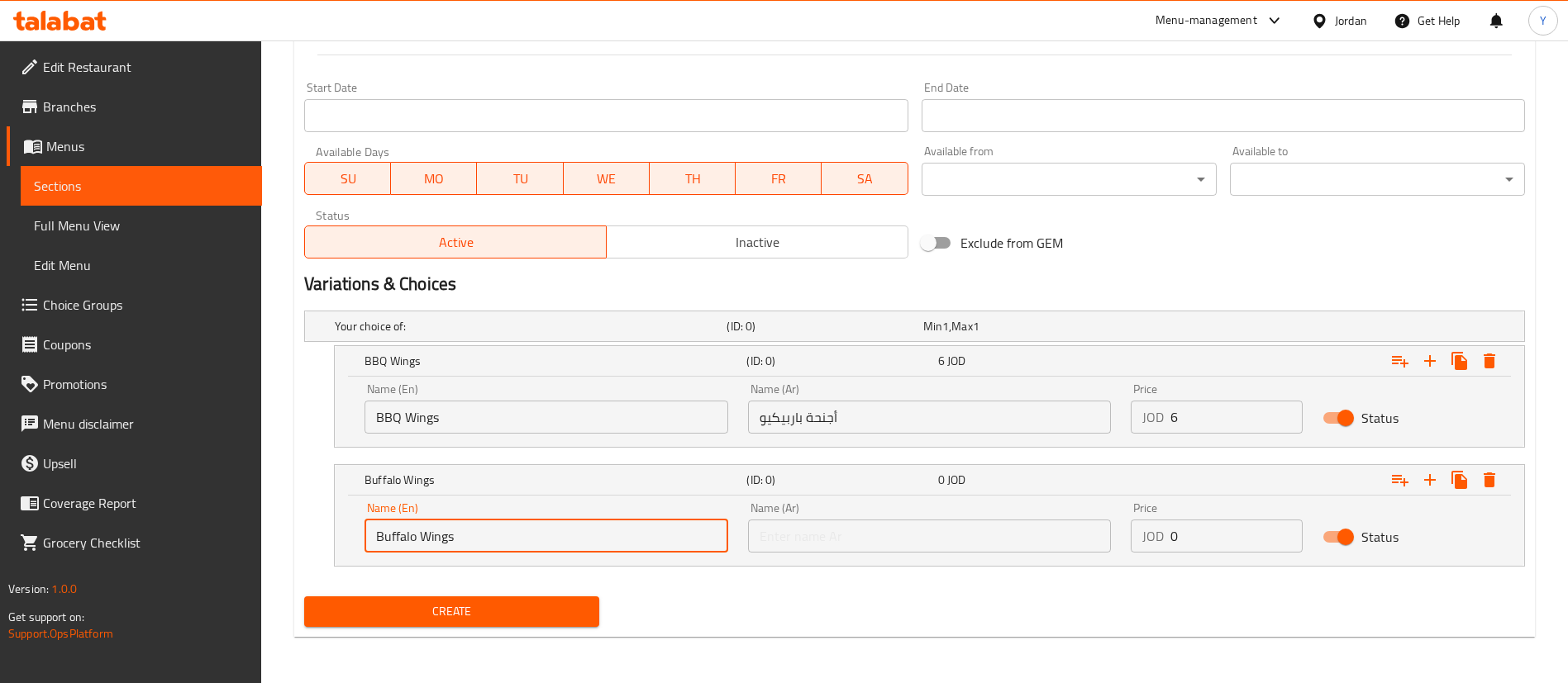
drag, startPoint x: 533, startPoint y: 534, endPoint x: 339, endPoint y: 534, distance: 194.0
click at [339, 534] on div "Name (En) Buffalo Wings Name (En) Name (Ar) Name (Ar) Price JOD 0 Price Status" at bounding box center [929, 531] width 1189 height 70
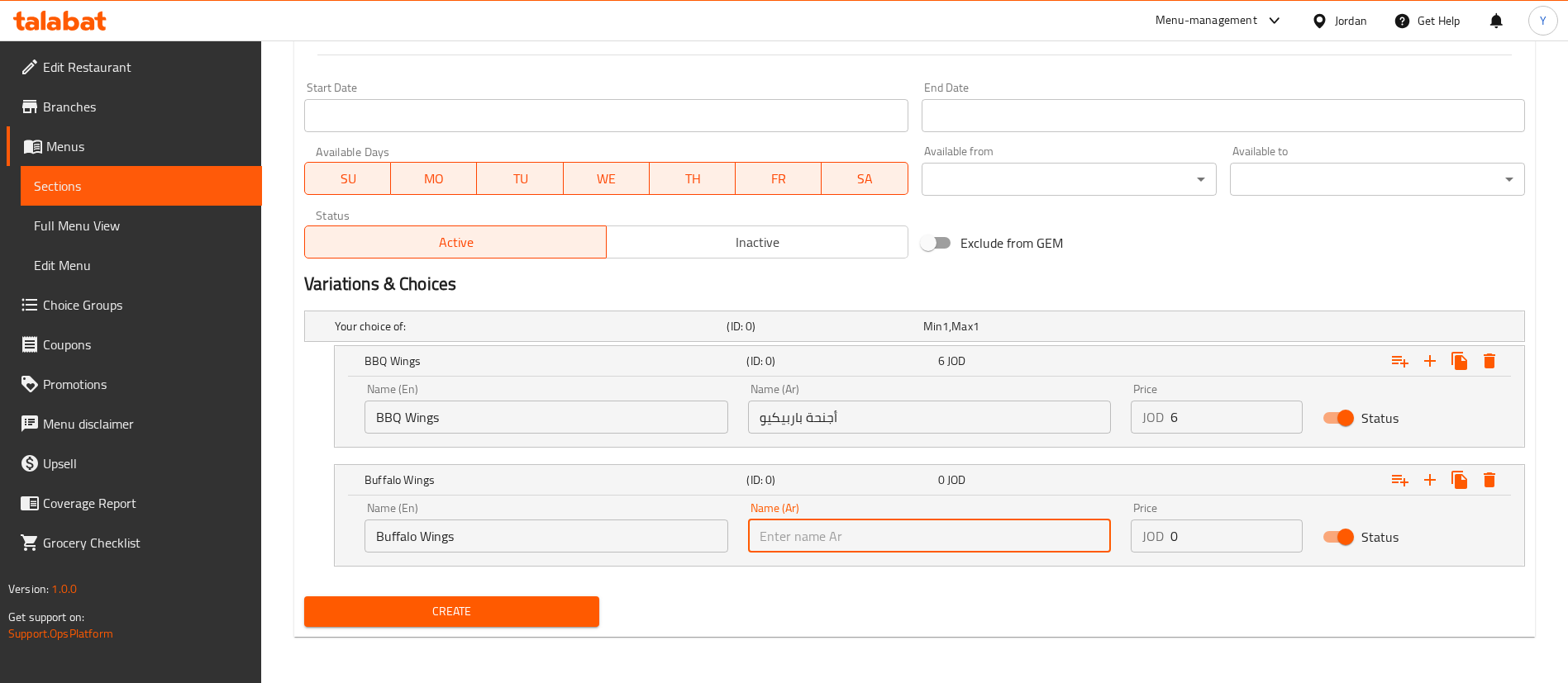
click at [815, 527] on input "text" at bounding box center [929, 536] width 364 height 33
paste input "أجنحة الجاموس"
drag, startPoint x: 807, startPoint y: 534, endPoint x: 684, endPoint y: 536, distance: 123.0
click at [684, 536] on div "Name (En) Buffalo Wings Name (En) Name (Ar) أجنحة الجاموس Name (Ar) Price JOD 0…" at bounding box center [928, 528] width 1149 height 70
type input "أجنحة بافيلو"
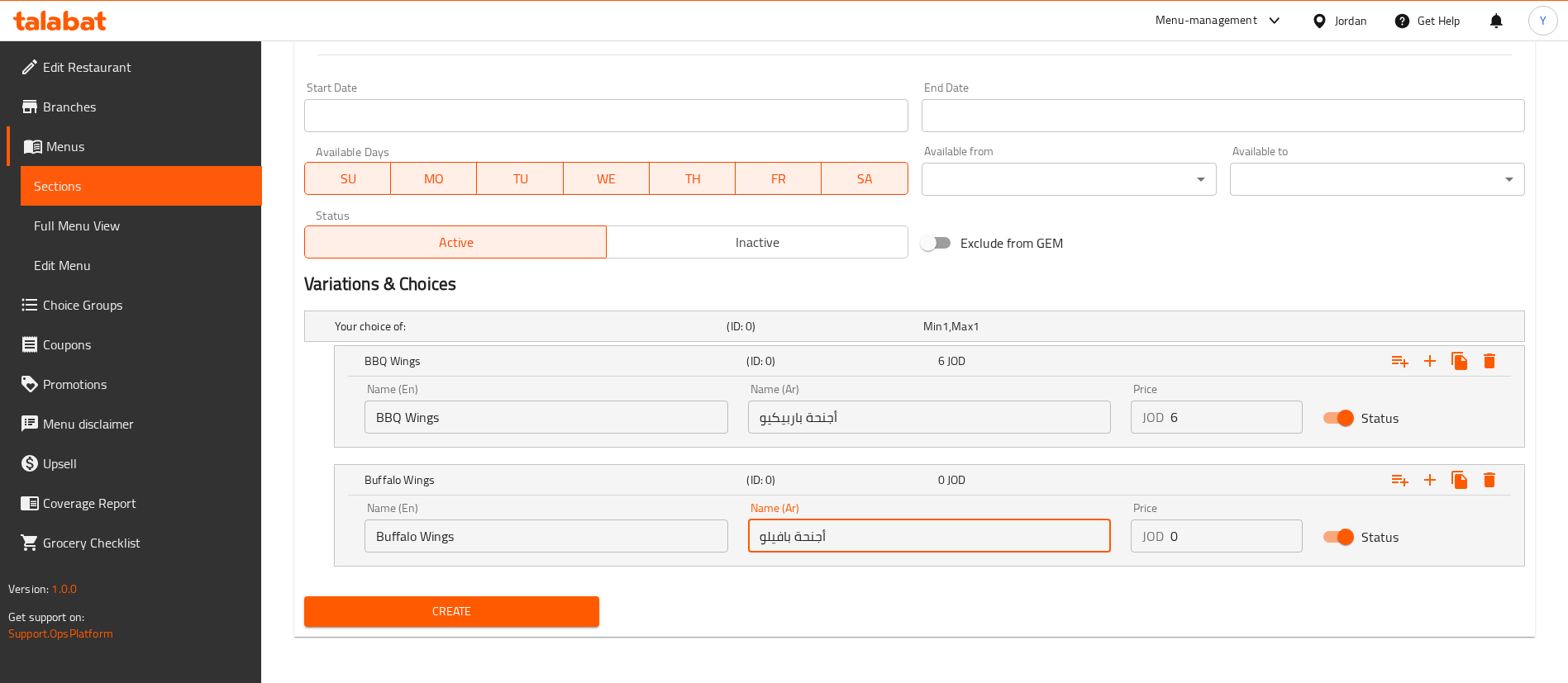
drag, startPoint x: 1195, startPoint y: 545, endPoint x: 1109, endPoint y: 542, distance: 86.1
click at [1110, 542] on div "Name (En) Buffalo Wings Name (En) Name (Ar) أجنحة بافيلو Name (Ar) Price JOD 0 …" at bounding box center [928, 528] width 1149 height 70
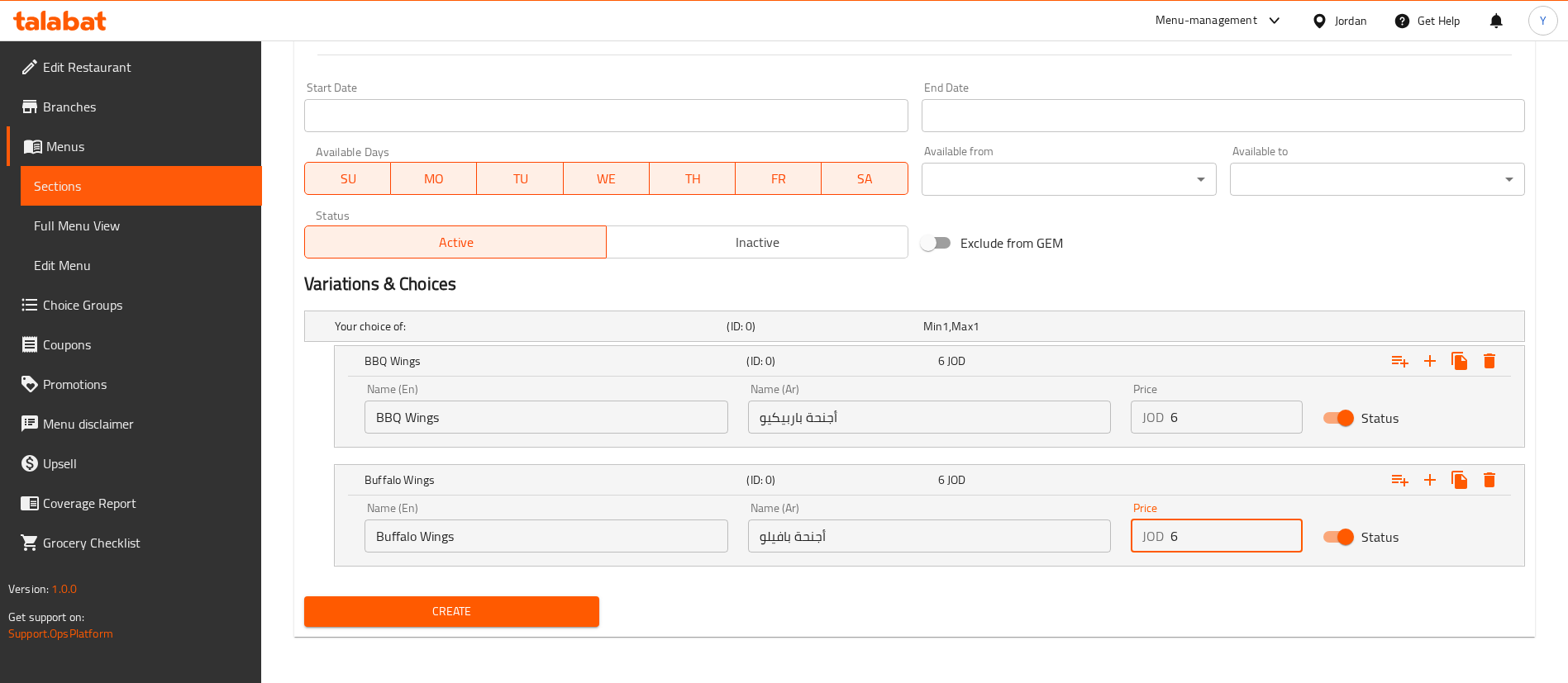
type input "6"
click at [1120, 618] on div "Create" at bounding box center [914, 611] width 1234 height 43
click at [1434, 474] on icon "Expand" at bounding box center [1429, 479] width 19 height 19
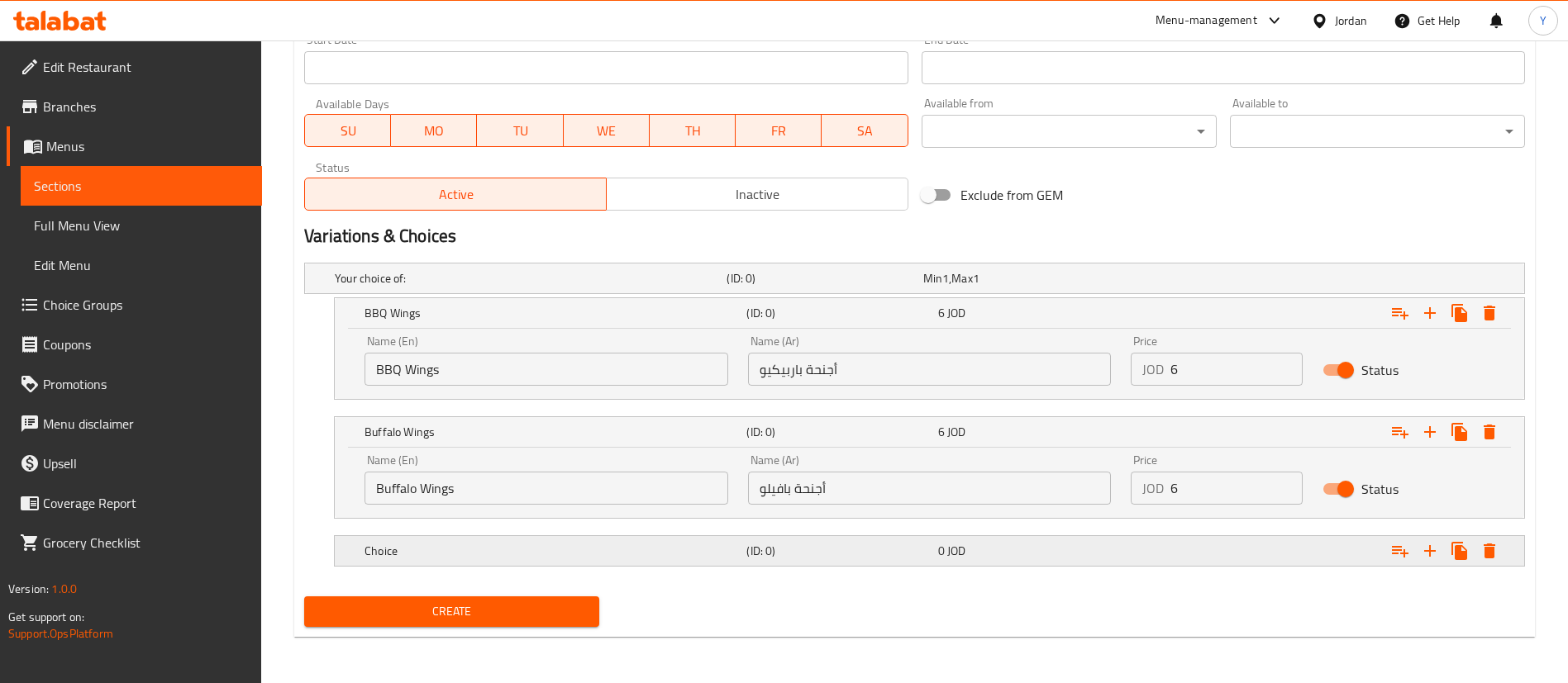
click at [814, 287] on h5 "(ID: 0)" at bounding box center [820, 279] width 189 height 17
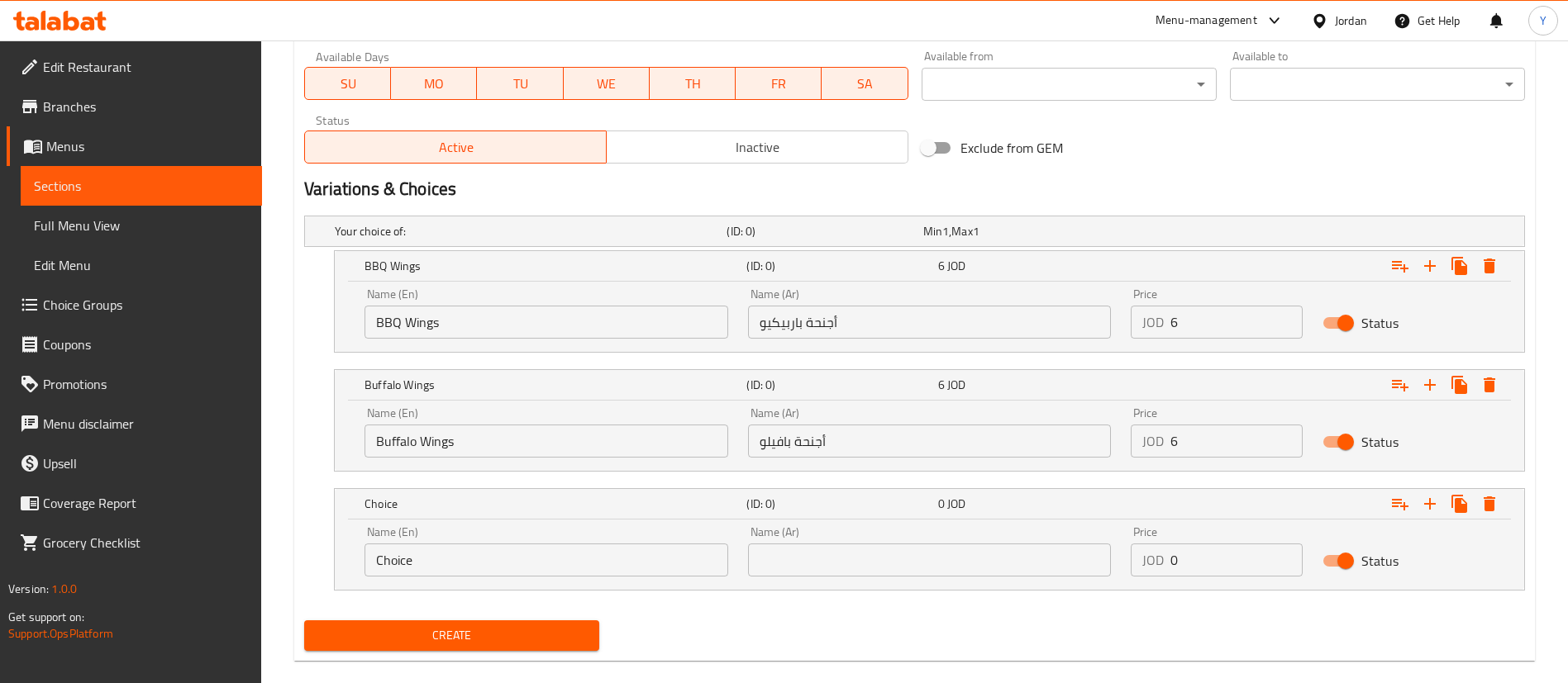
scroll to position [801, 0]
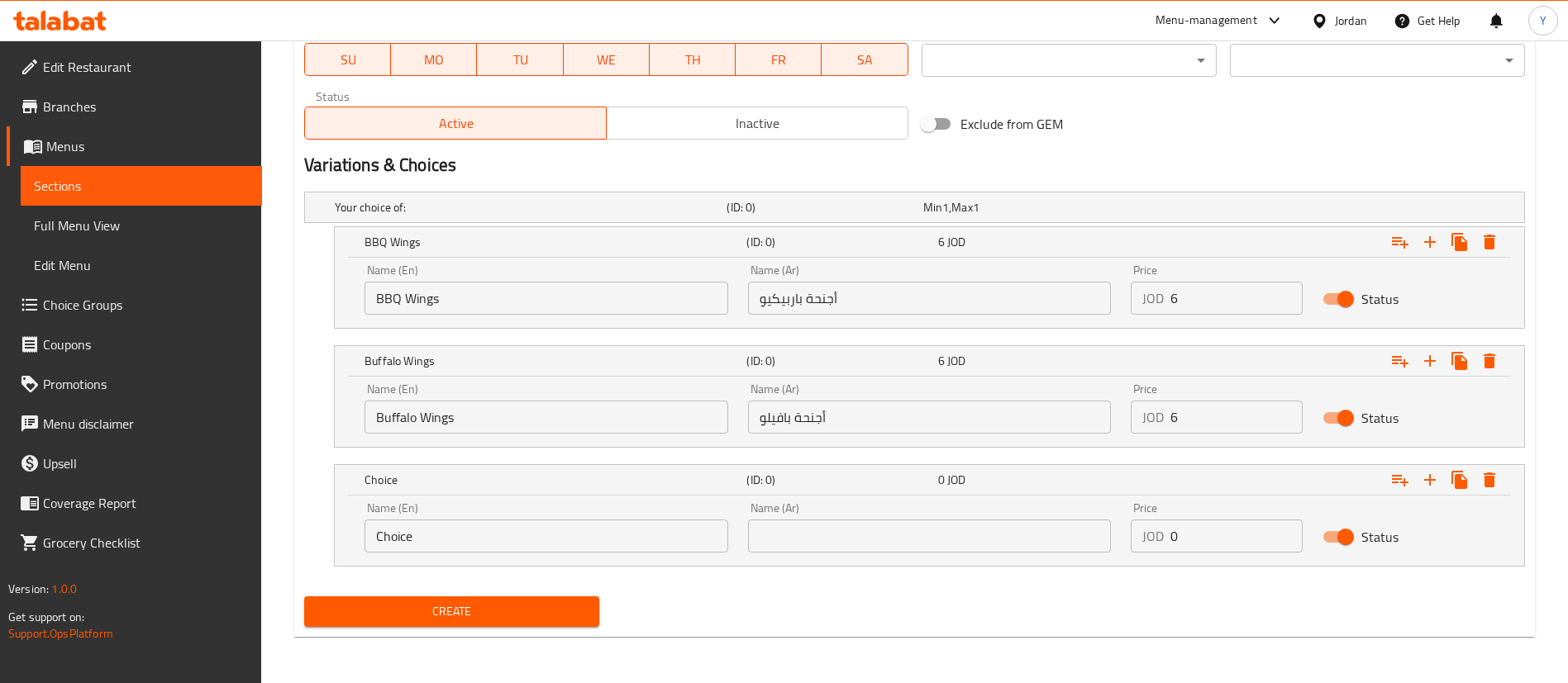
click at [499, 547] on input "Choice" at bounding box center [546, 536] width 364 height 33
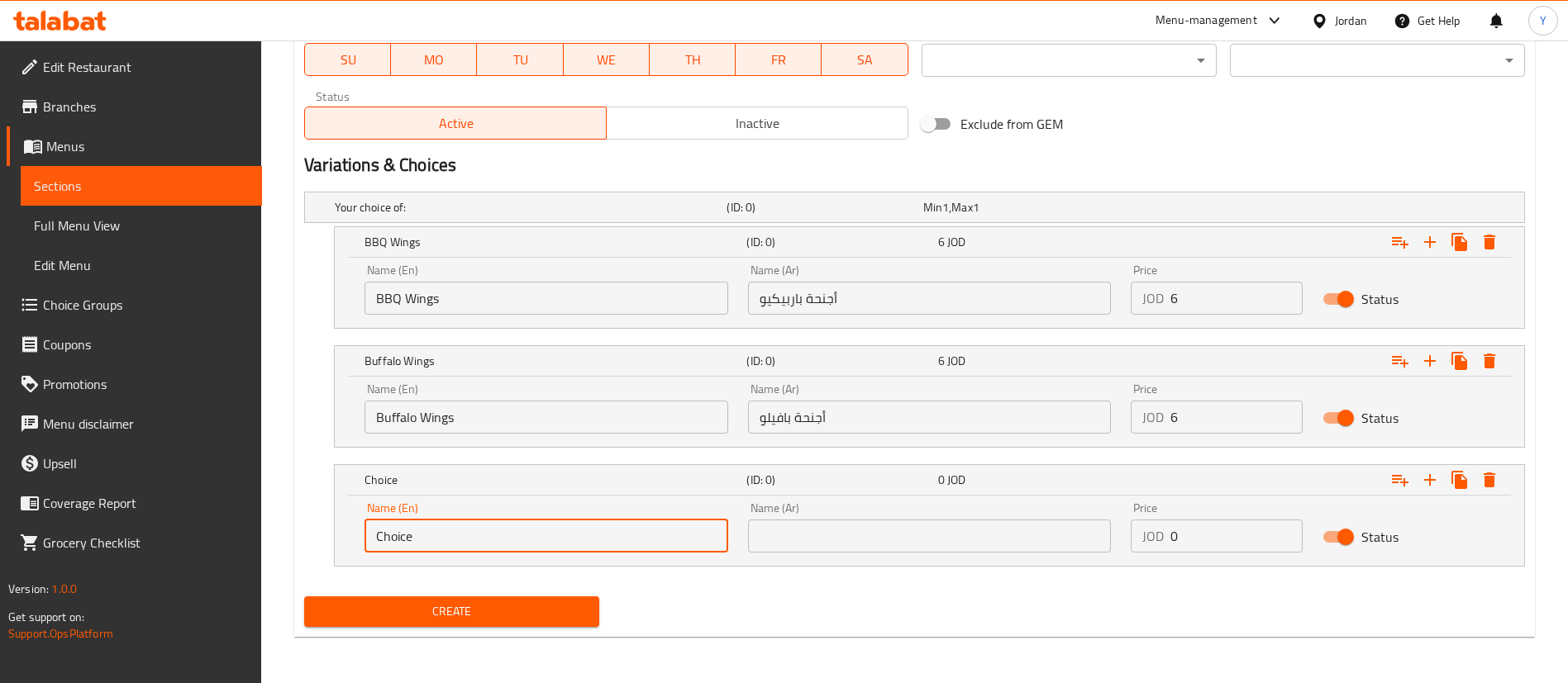
drag, startPoint x: 437, startPoint y: 551, endPoint x: 323, endPoint y: 541, distance: 114.4
click at [323, 541] on div "Choice (ID: 0) 0 JOD Name (En) Choice Name (En) Name (Ar) Name (Ar) Price JOD 0…" at bounding box center [915, 515] width 1220 height 102
paste input "text"
drag, startPoint x: 470, startPoint y: 536, endPoint x: 338, endPoint y: 533, distance: 132.0
click at [338, 533] on div "Name (En) Choice Name (En) Name (Ar) Name (Ar) Price JOD 0 Price Status" at bounding box center [929, 531] width 1189 height 70
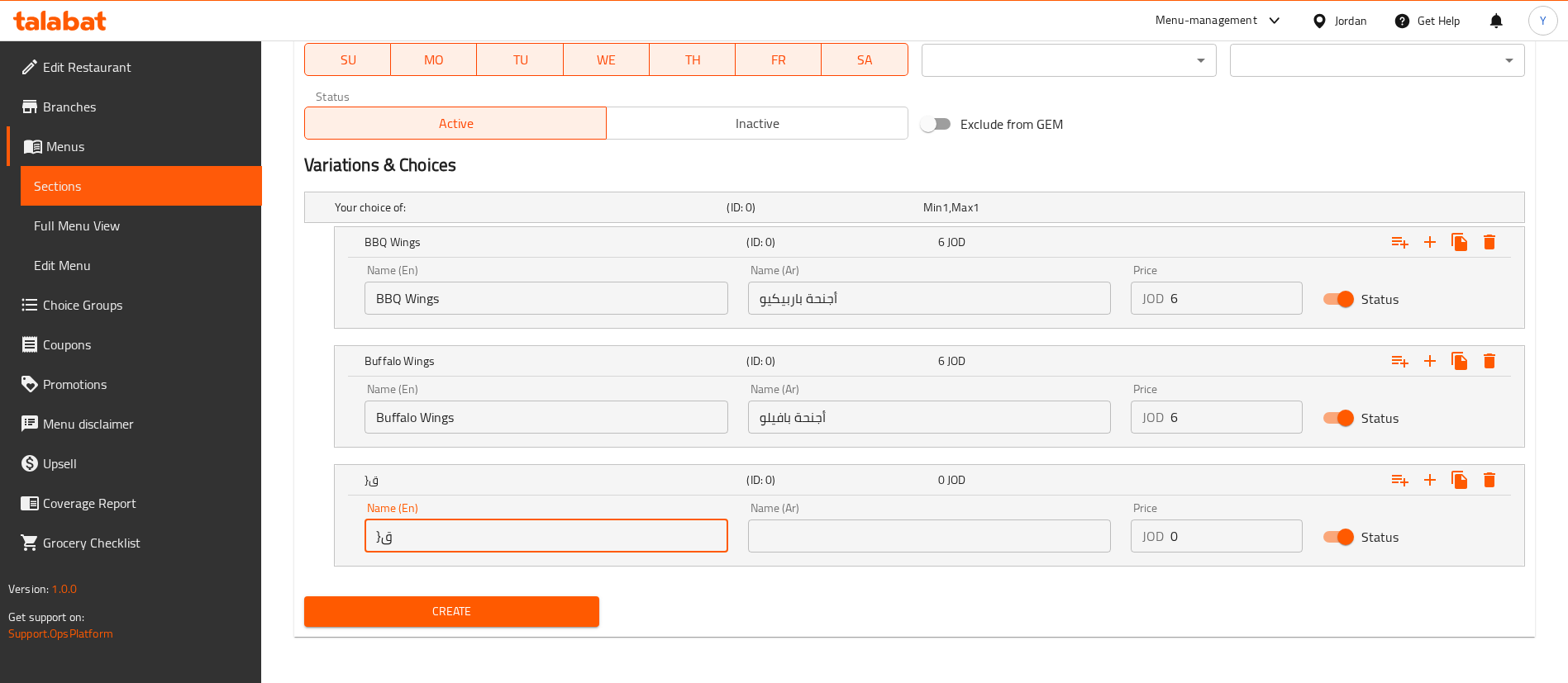
type input "}"
paste input "Crispy"
drag, startPoint x: 480, startPoint y: 542, endPoint x: 312, endPoint y: 542, distance: 168.0
click at [312, 542] on div "Crispy Wings (ID: 0) 0 JOD Name (En) Crispy Wings Name (En) Name (Ar) Name (Ar)…" at bounding box center [915, 515] width 1220 height 102
type input "Crispy Wings"
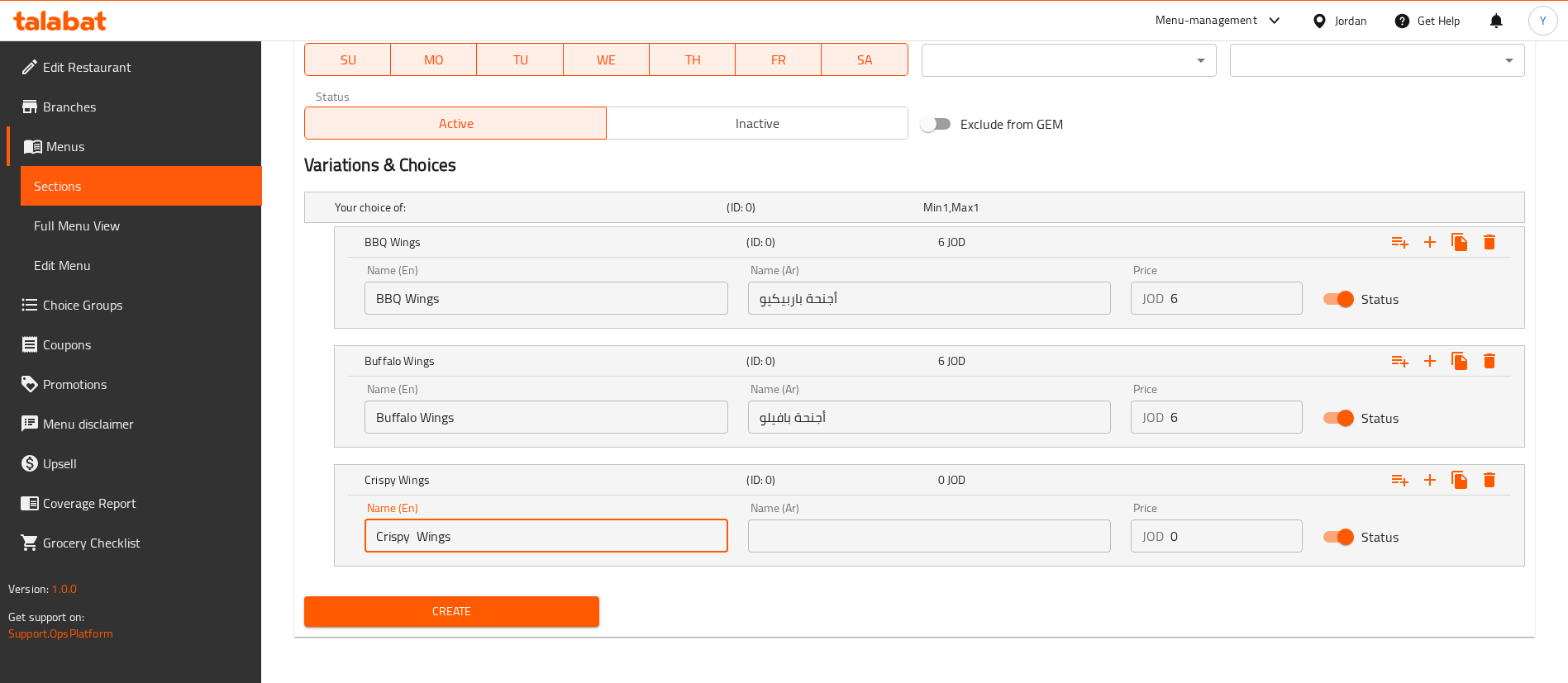
click at [883, 529] on input "text" at bounding box center [929, 536] width 364 height 33
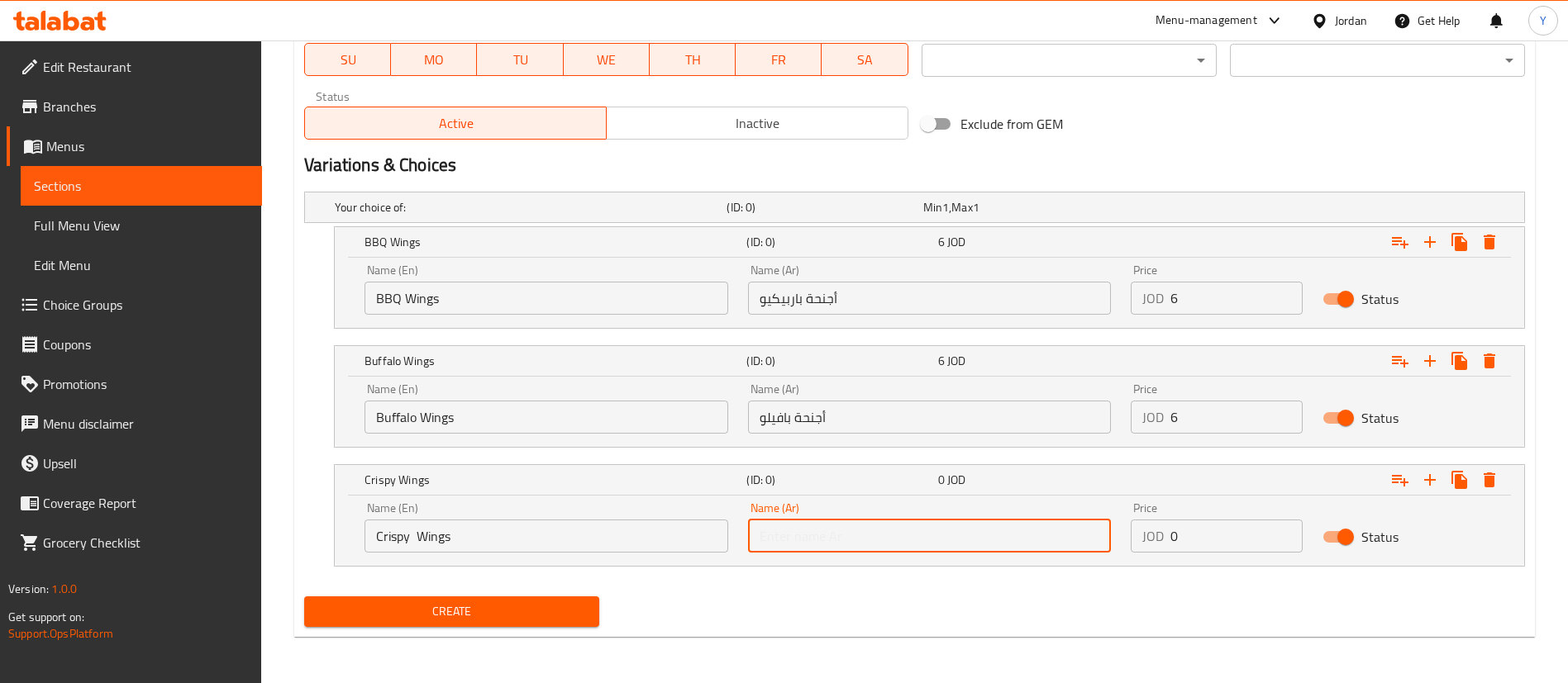
paste input "أجنحة مقرمشة"
type input "أجنحة مقرمشة"
drag, startPoint x: 1189, startPoint y: 536, endPoint x: 1090, endPoint y: 539, distance: 99.0
click at [1091, 539] on div "Name (En) Crispy Wings Name (En) Name (Ar) أجنحة مقرمشة Name (Ar) Price JOD 0 P…" at bounding box center [928, 528] width 1149 height 70
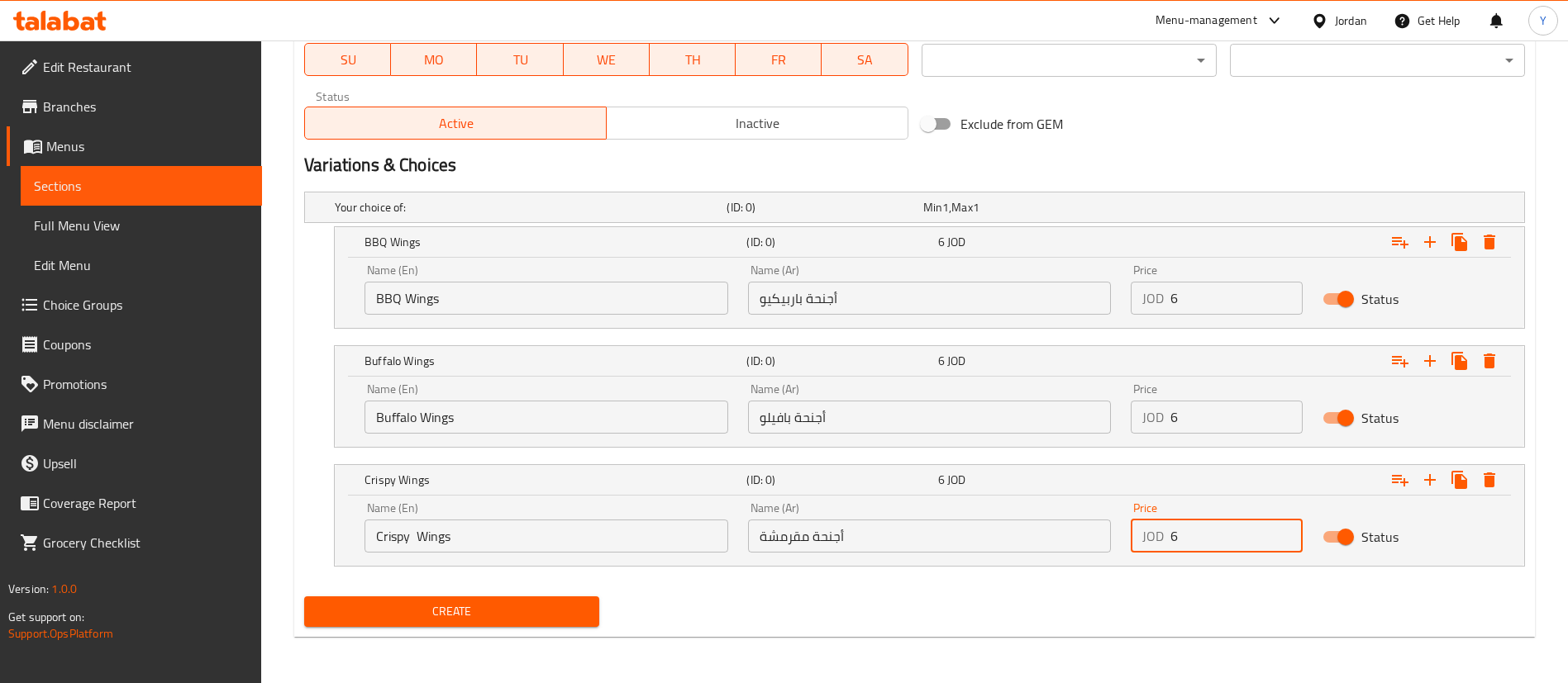
type input "6"
drag, startPoint x: 1243, startPoint y: 594, endPoint x: 1222, endPoint y: 590, distance: 21.4
click at [1240, 594] on div "Create" at bounding box center [914, 611] width 1234 height 43
click at [509, 605] on span "Create" at bounding box center [451, 612] width 269 height 20
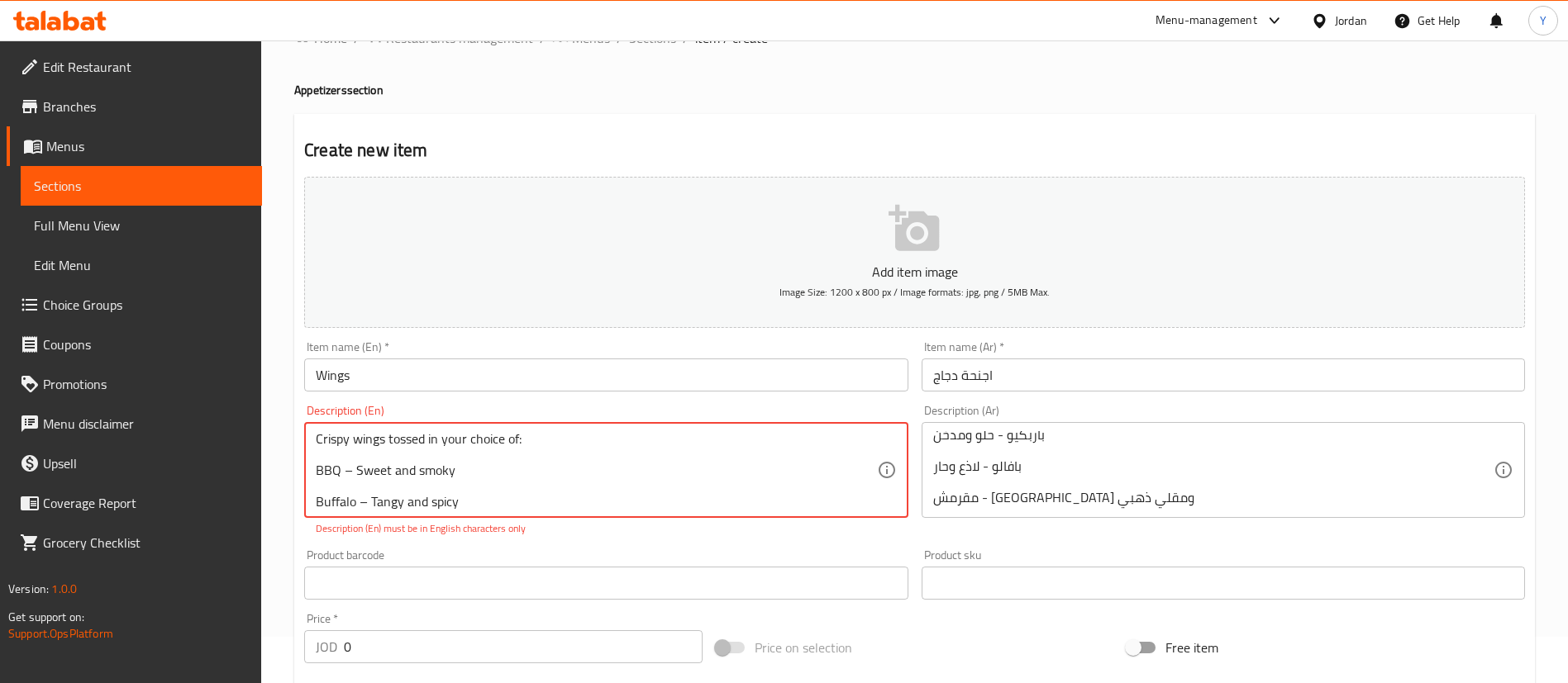
scroll to position [0, 0]
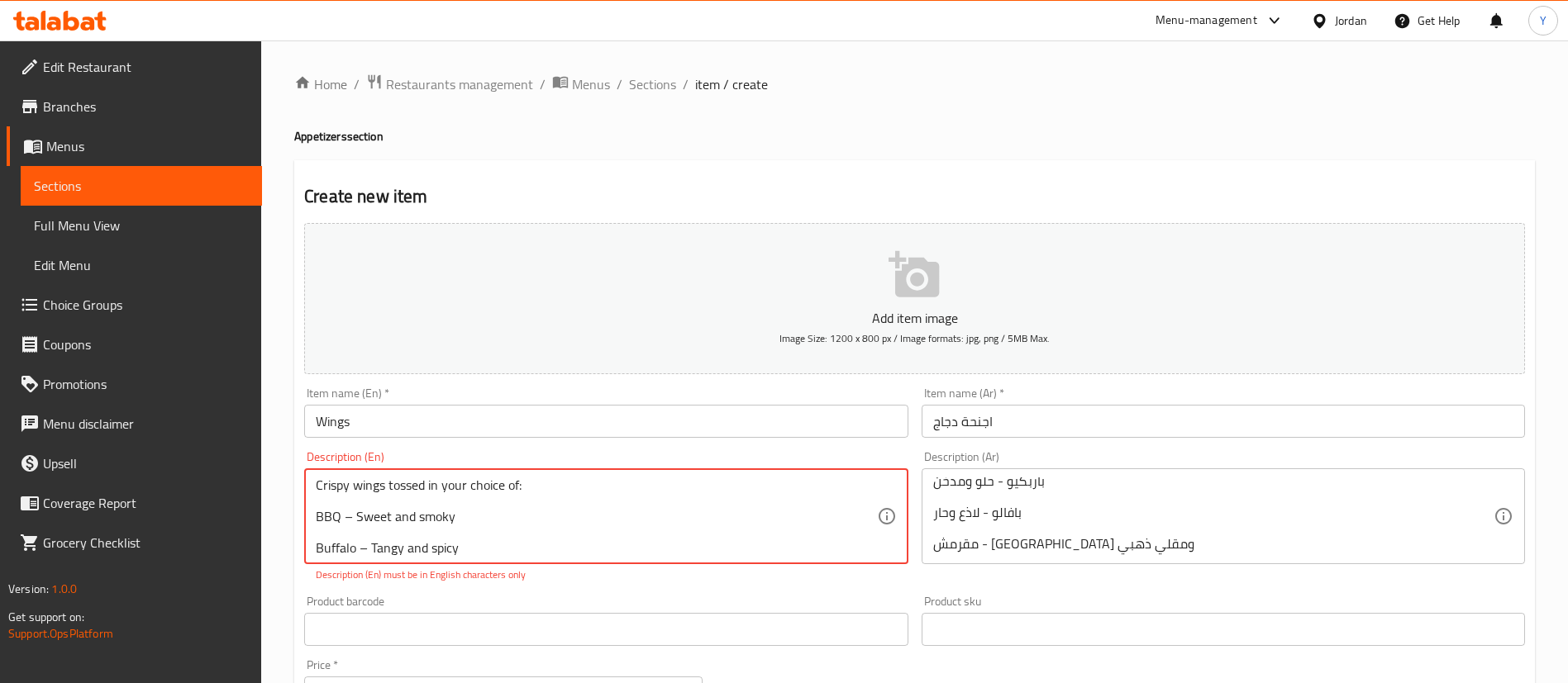
click at [533, 491] on textarea "Crispy wings tossed in your choice of: BBQ – Sweet and smoky Buffalo – Tangy an…" at bounding box center [595, 517] width 560 height 78
click at [359, 549] on textarea "Crispy wings tossed in your choice of: BBQ – Sweet and smoky Buffalo – Tangy an…" at bounding box center [595, 517] width 560 height 78
click at [373, 509] on textarea "Crispy wings tossed in your choice of: BBQ – Sweet and smoky Buffalo – Tangy an…" at bounding box center [595, 517] width 560 height 78
click at [356, 481] on textarea "Crispy wings tossed in your choice of: BBQ – Sweet and smoky Buffalo Tangy and …" at bounding box center [595, 517] width 560 height 78
click at [528, 485] on textarea "Crispy wings tossed in your choice of: BBQ Sweet and smoky Buffalo Tangy and sp…" at bounding box center [595, 517] width 560 height 78
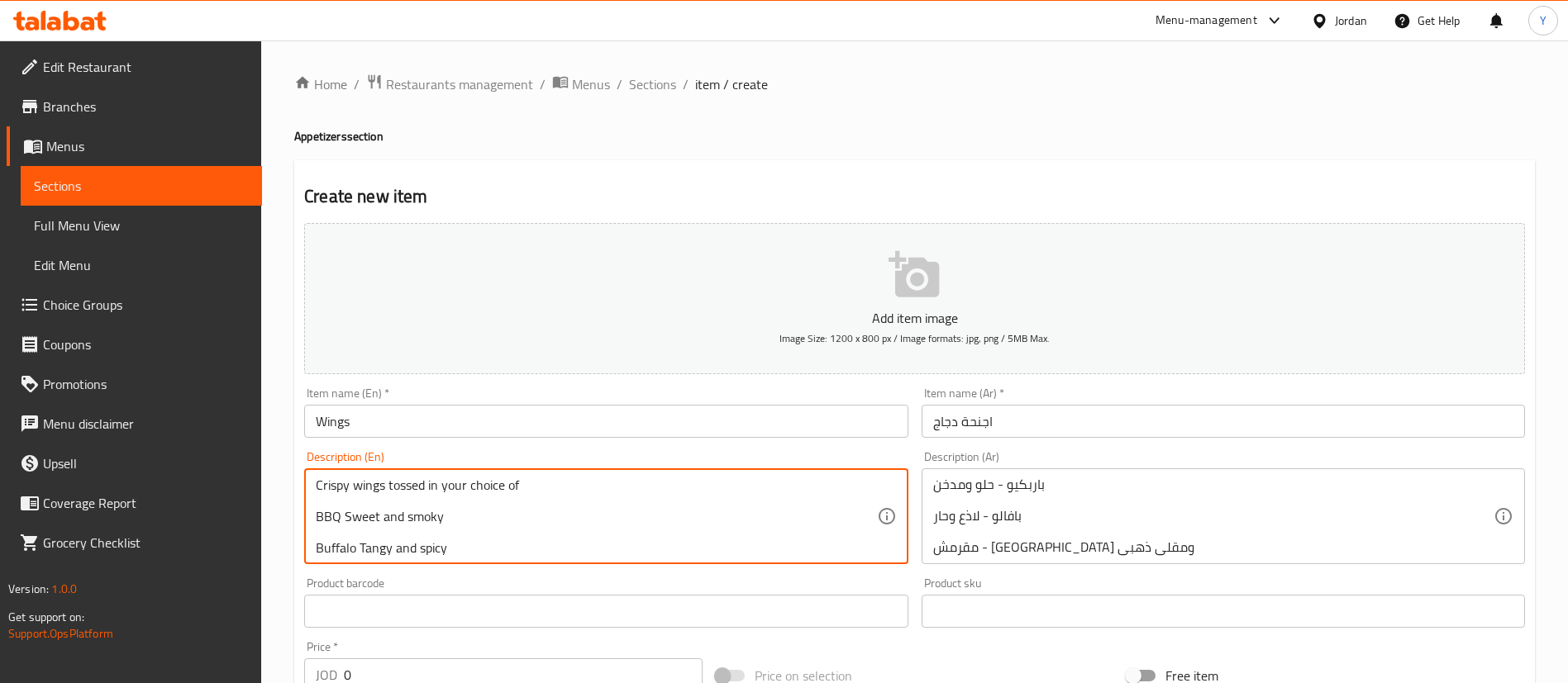
scroll to position [36, 0]
type textarea "Crispy wings tossed in your choice of BBQ Sweet and smoky Buffalo Tangy and spi…"
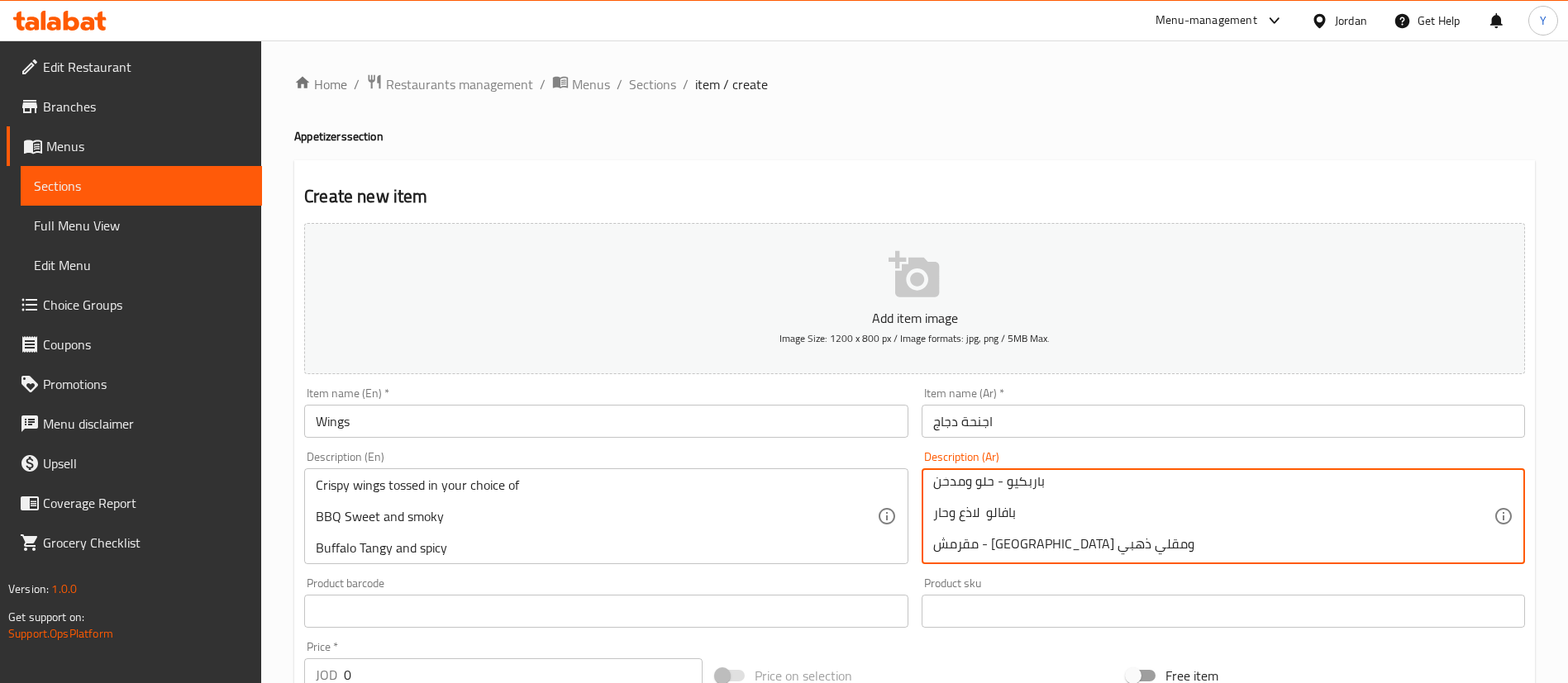
click at [1065, 547] on textarea "أجنحة مقرمشة مع اختيارك من: باربكيو - حلو ومدخن بافالو لاذع وحار مقرمش - [GEOGR…" at bounding box center [1213, 517] width 560 height 78
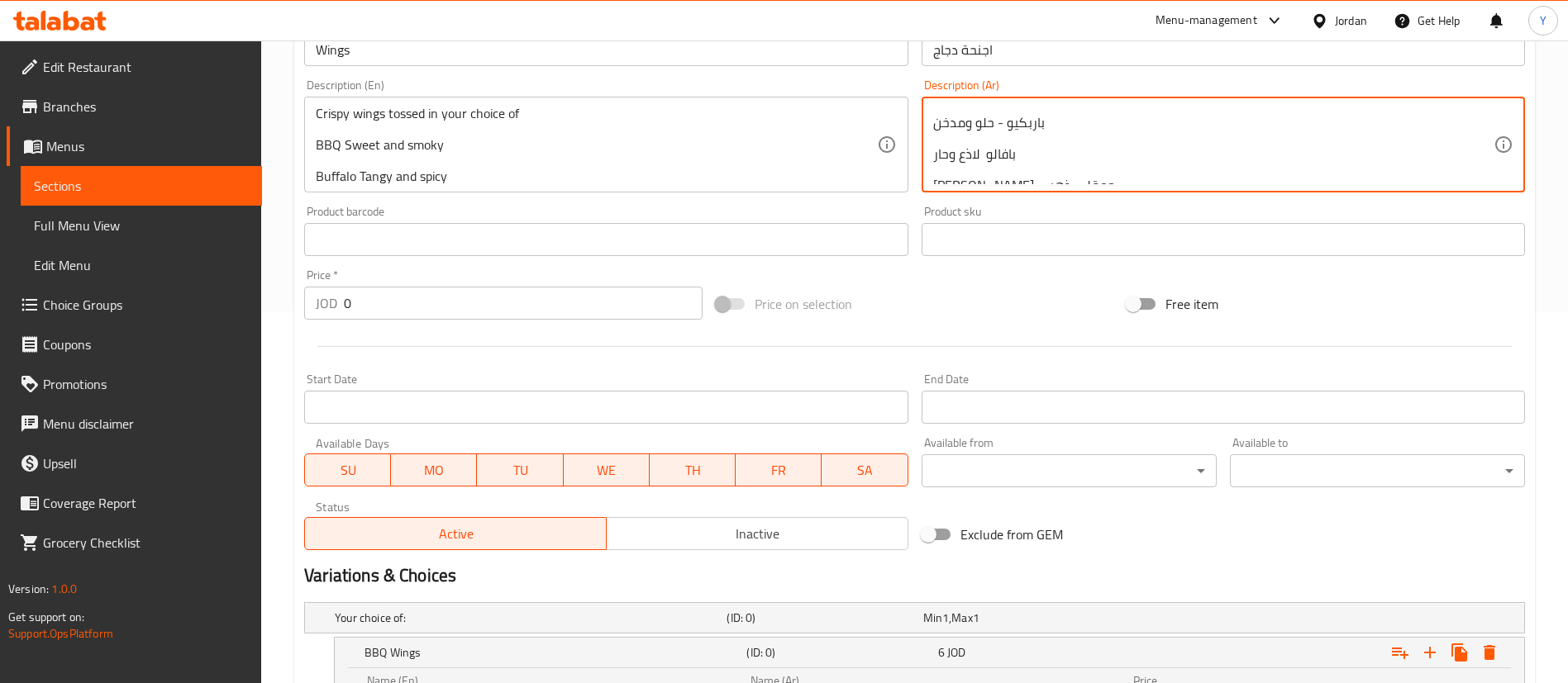
scroll to position [0, 0]
click at [995, 144] on textarea "أجنحة مقرمشة مع اختيارك من: باربكيو - حلو ومدخن بافالو لاذع وحار [PERSON_NAME] …" at bounding box center [1213, 145] width 560 height 78
click at [1118, 108] on textarea "أجنحة مقرمشة مع اختيارك من: باربكيو حلو ومدخن بافالو لاذع وحار [PERSON_NAME] وم…" at bounding box center [1213, 145] width 560 height 78
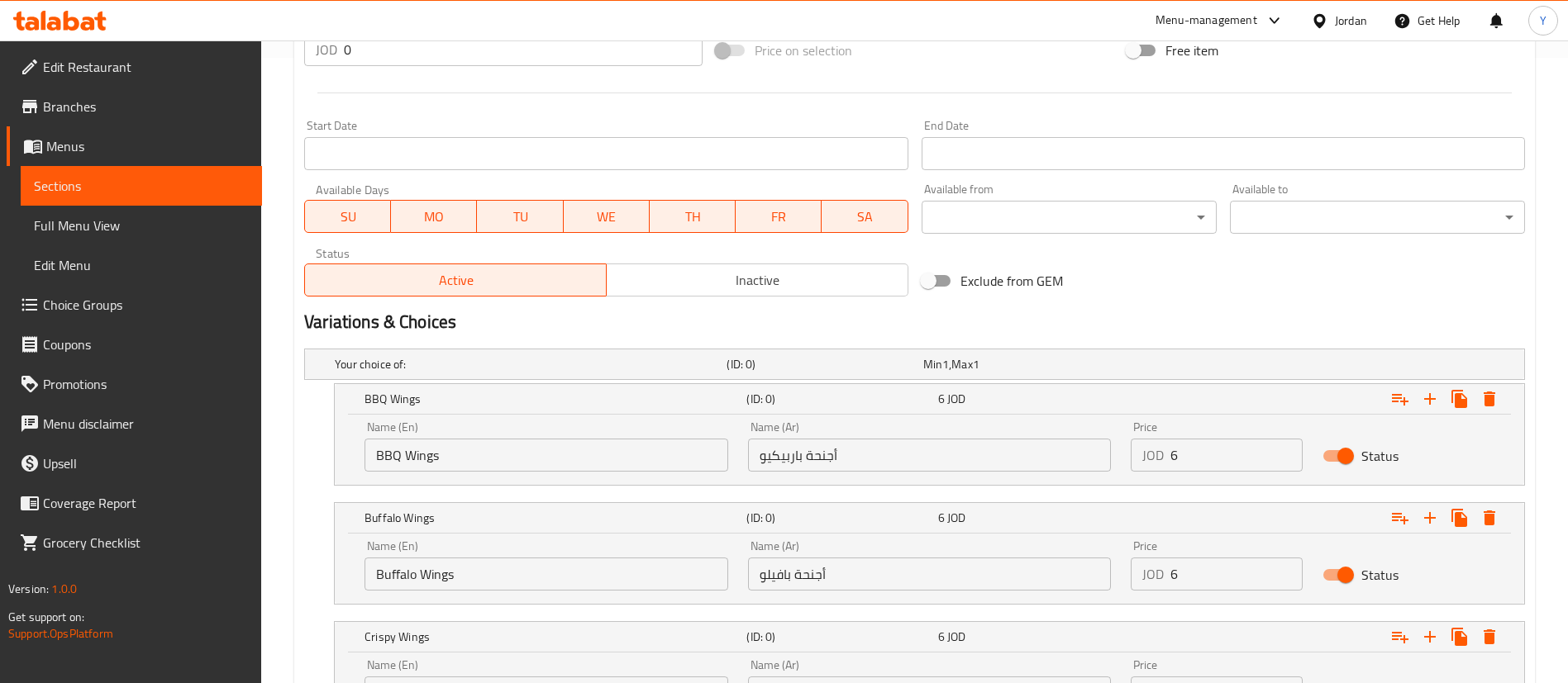
scroll to position [783, 0]
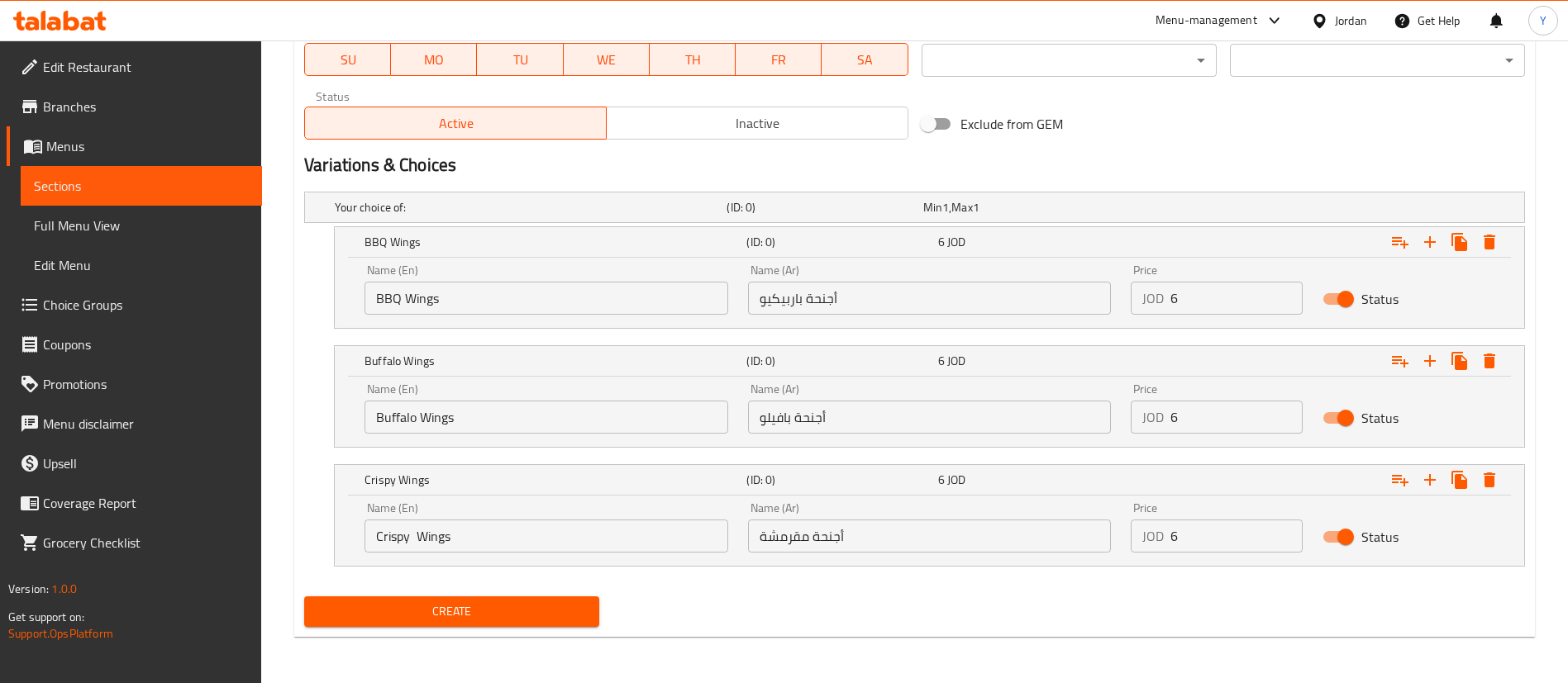
type textarea "أجنحة مقرمشة مع اختيارك من باربكيو حلو ومدخن بافالو لاذع وحار [PERSON_NAME] ومق…"
click at [482, 613] on span "Create" at bounding box center [451, 612] width 269 height 20
click at [125, 166] on link "Sections" at bounding box center [140, 186] width 241 height 40
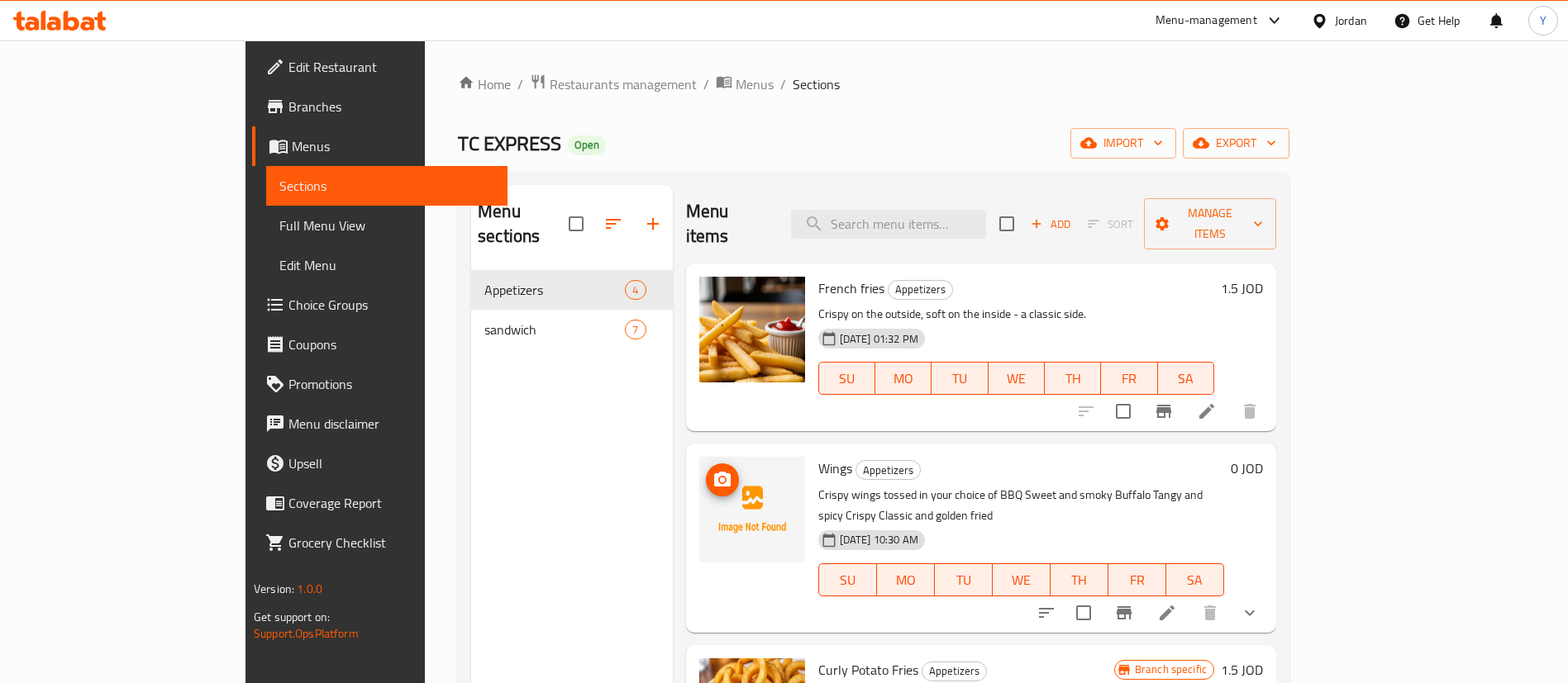
click at [706, 470] on span "upload picture" at bounding box center [723, 479] width 33 height 19
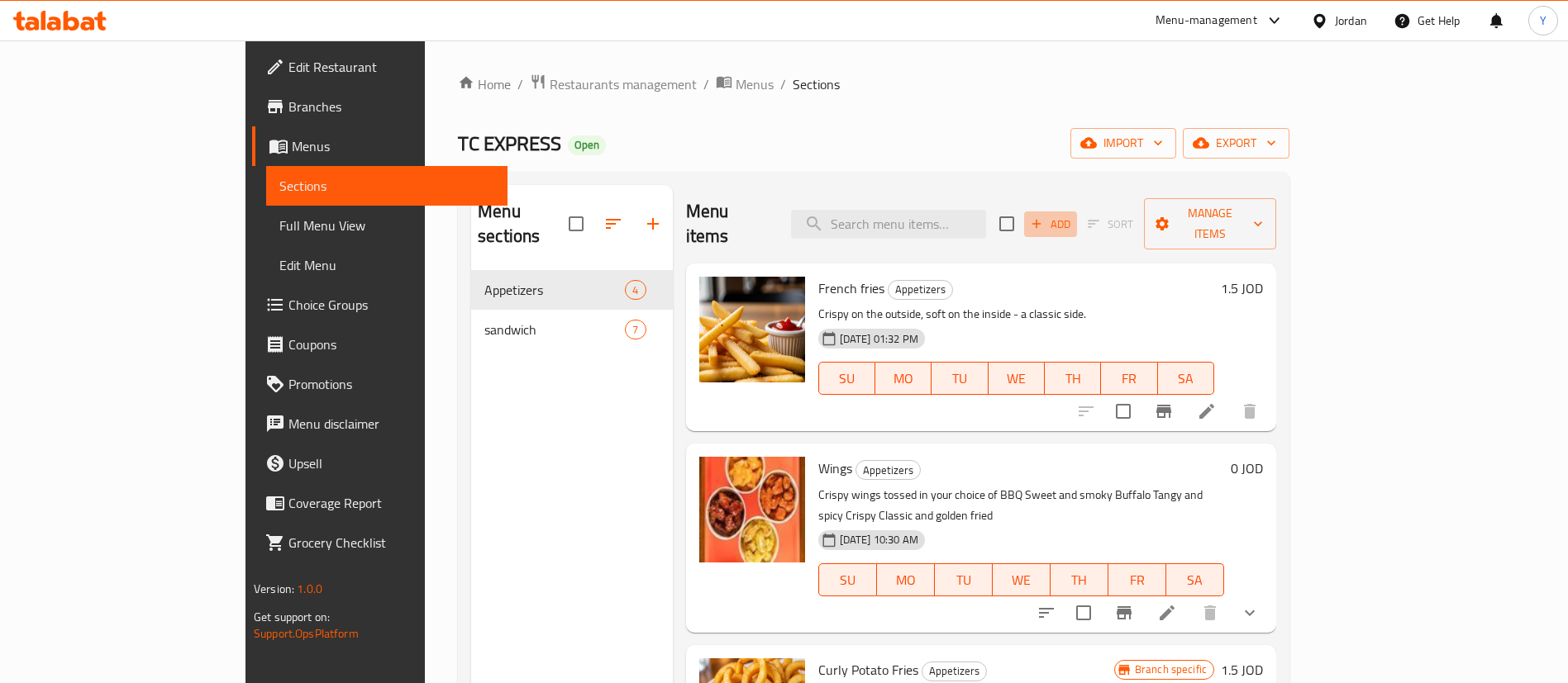
click at [1041, 220] on icon "button" at bounding box center [1036, 224] width 9 height 9
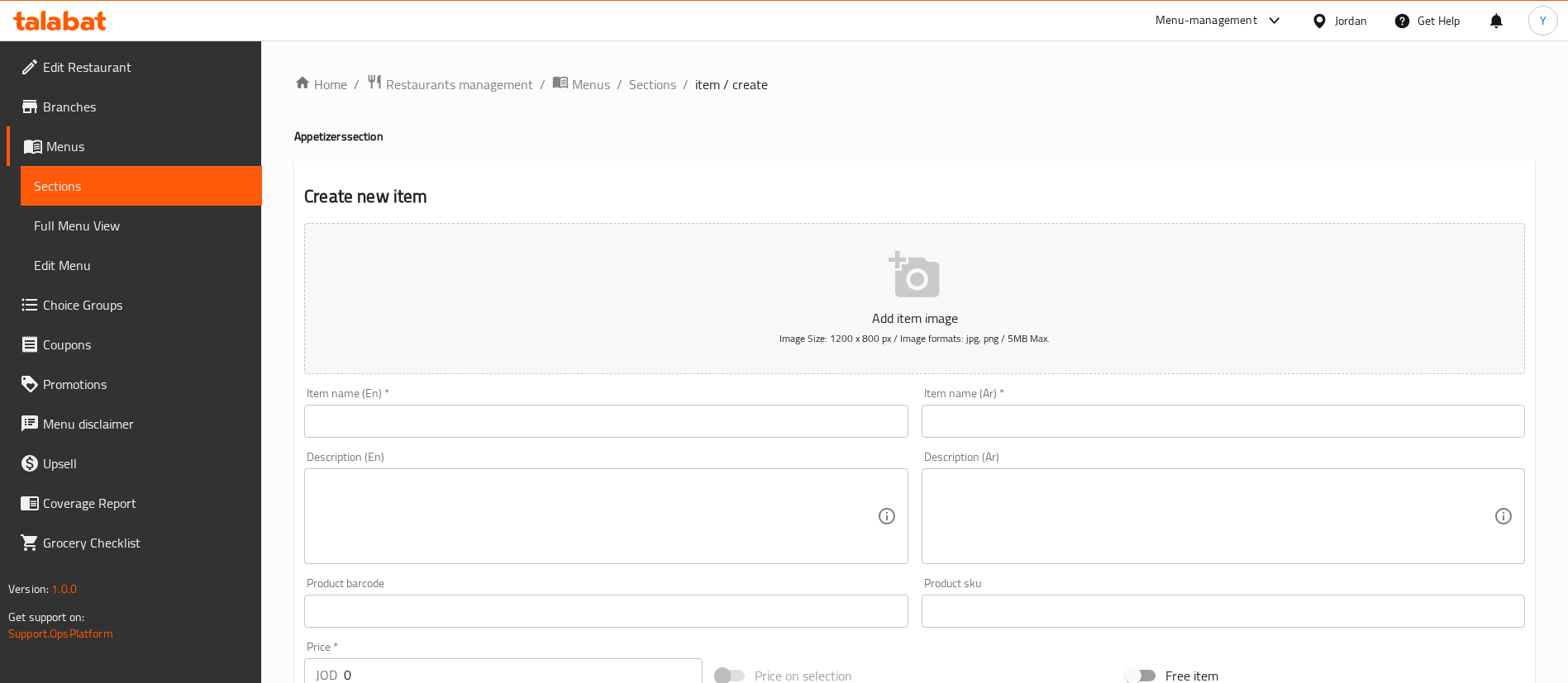
click at [569, 436] on input "text" at bounding box center [606, 422] width 604 height 33
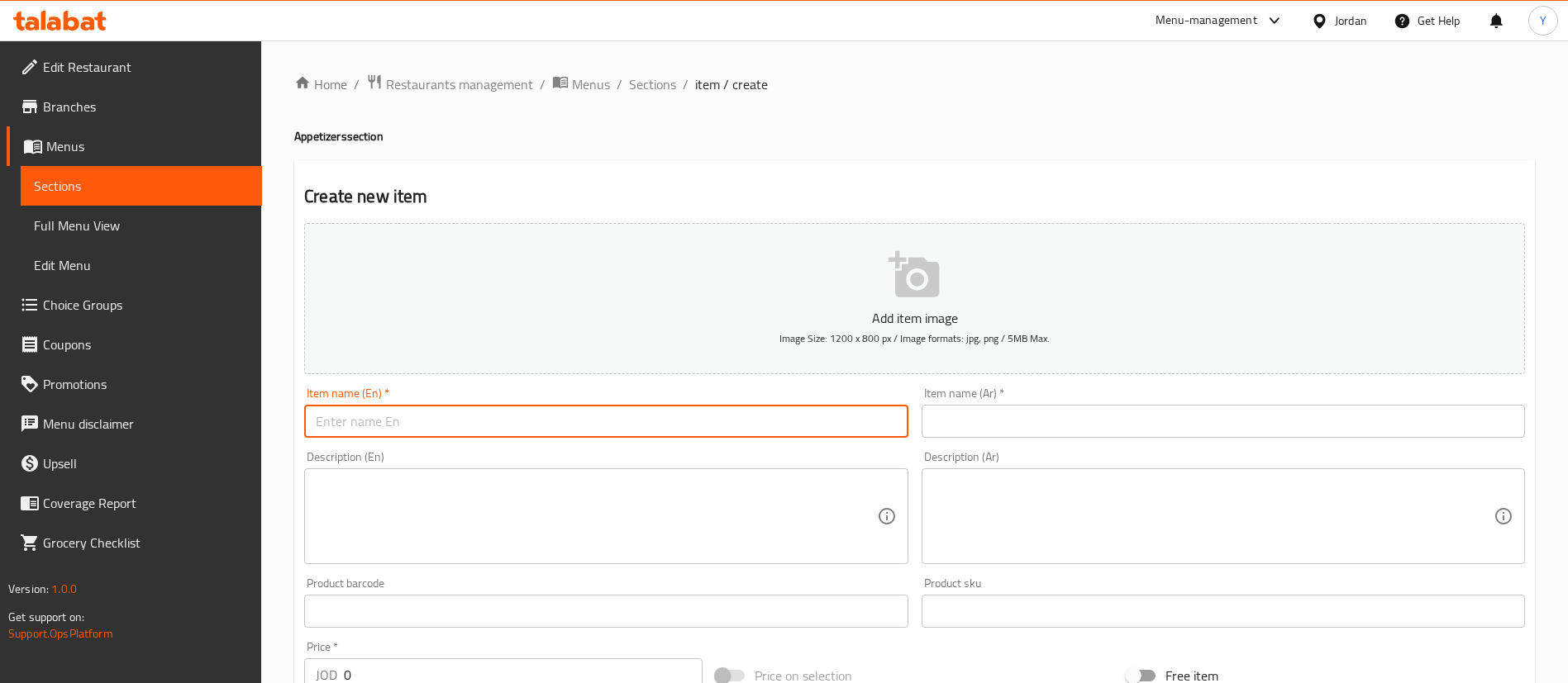
paste input "Chilli Cheese Fries"
drag, startPoint x: 1039, startPoint y: 416, endPoint x: 1035, endPoint y: 393, distance: 23.3
click at [1039, 416] on input "text" at bounding box center [1223, 422] width 604 height 33
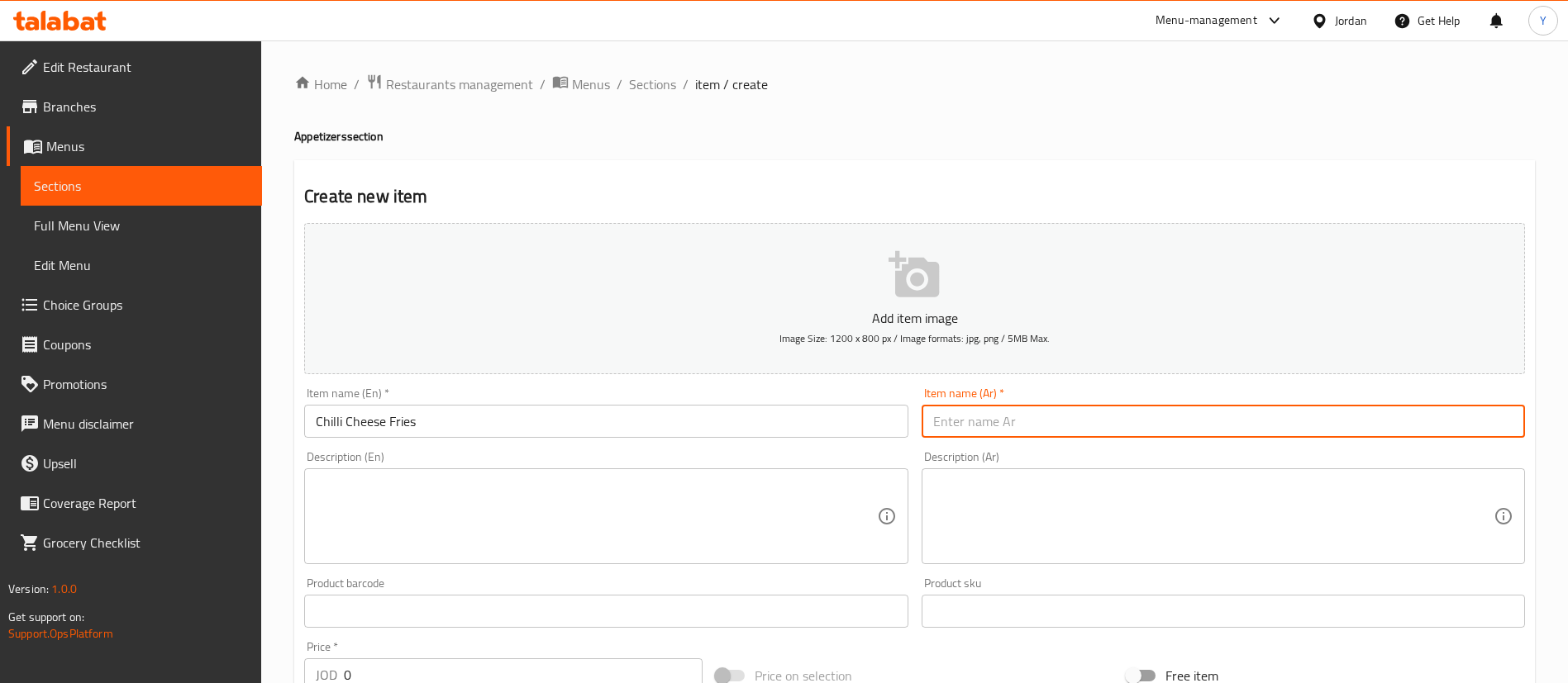
click at [334, 422] on input "Chilli Cheese Fries" at bounding box center [606, 422] width 604 height 33
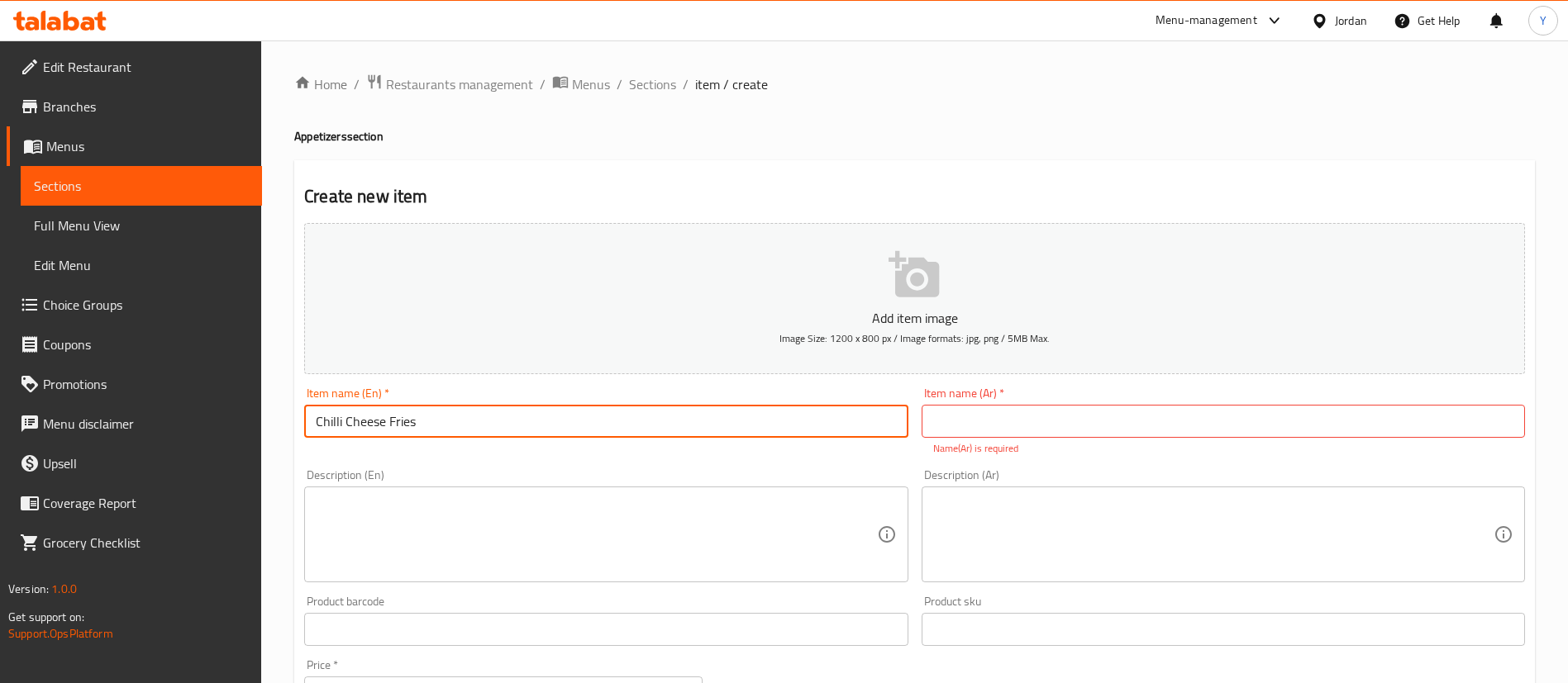
click at [329, 426] on input "Chilli Cheese Fries" at bounding box center [606, 422] width 604 height 33
type input "Chili Cheese Fries"
click at [1004, 407] on input "text" at bounding box center [1223, 422] width 604 height 33
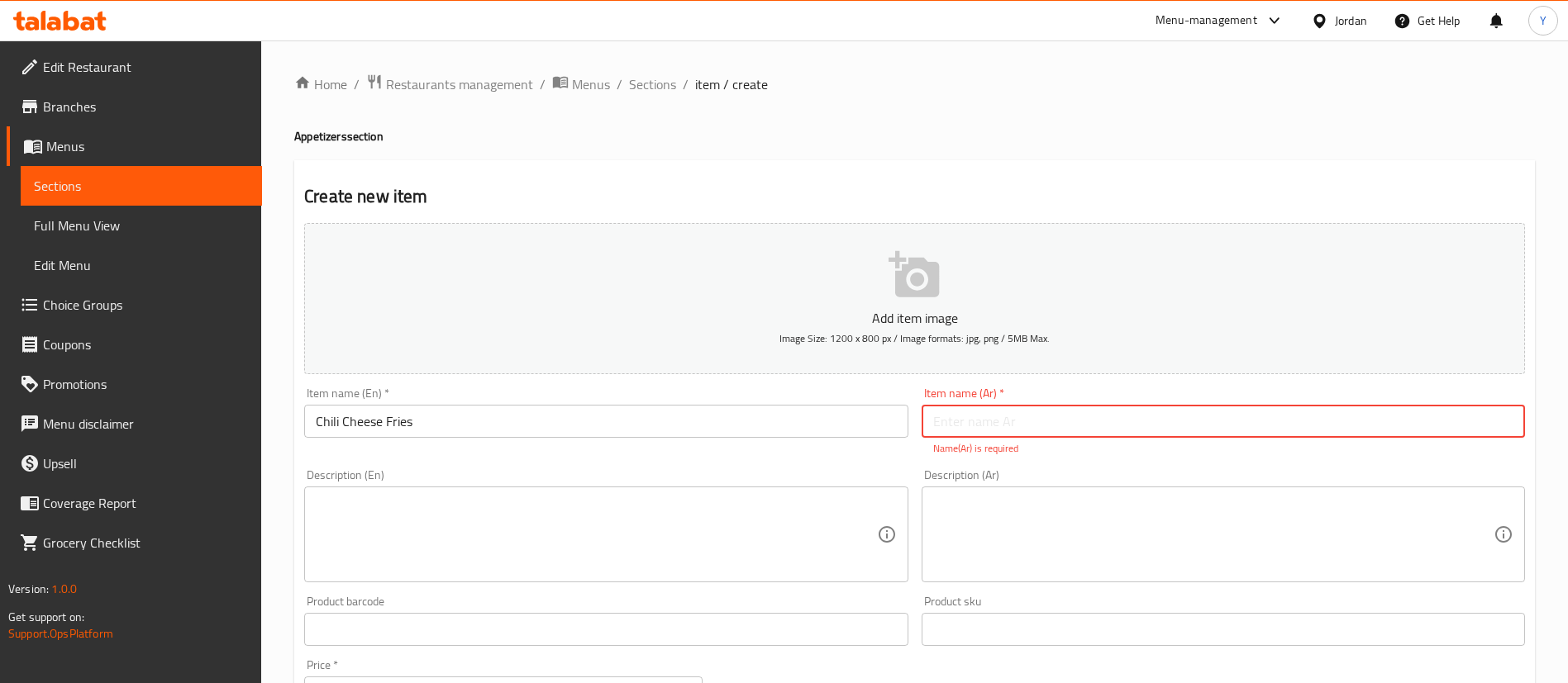
paste input "بطاطس مقلية بالجبن والفلفل الحار"
type input "بطاطس مقلية بالجبن والفلفل الحار"
click at [655, 497] on textarea at bounding box center [595, 534] width 560 height 78
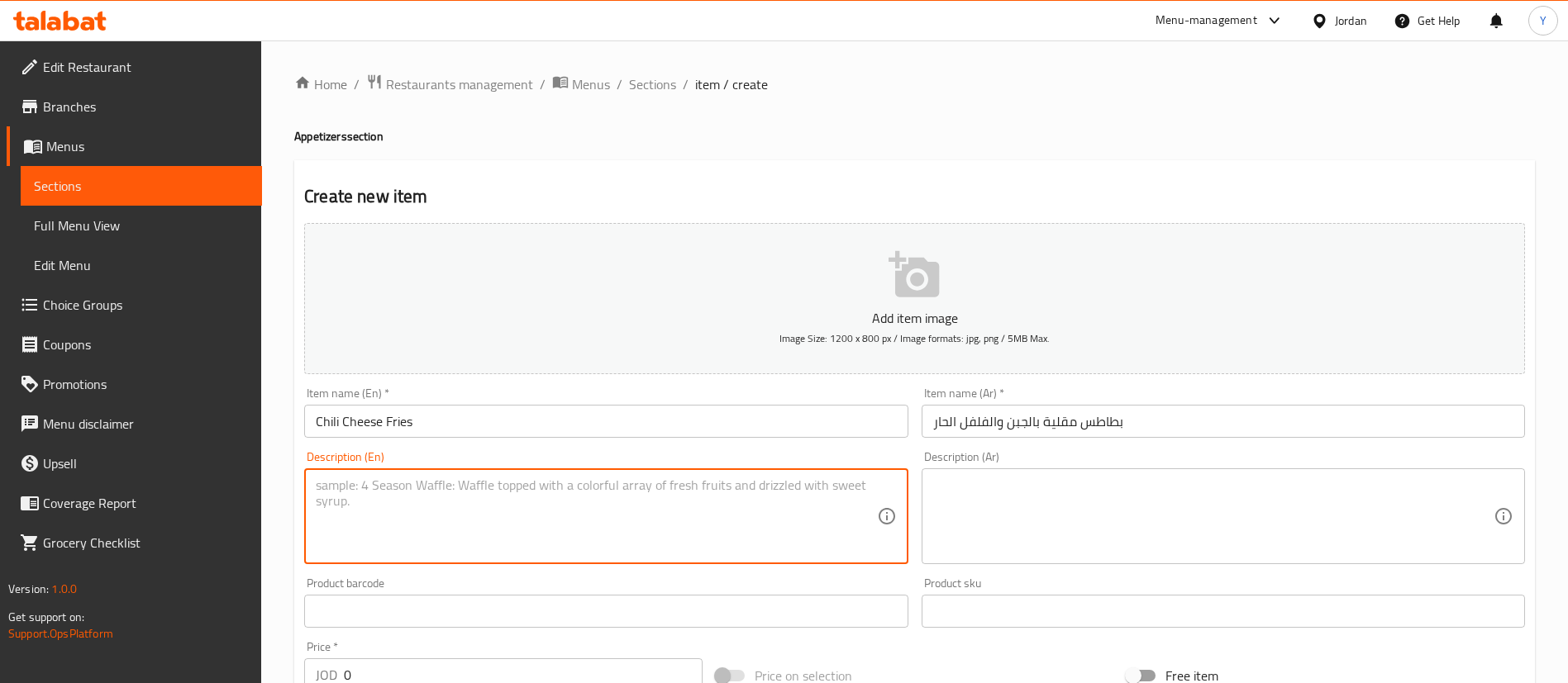
click at [613, 495] on textarea at bounding box center [595, 517] width 560 height 78
paste textarea "Loaded fries topped with spicy cheese sauce, Angus chilli , Jalapeno ,SOuce cre…"
click at [1139, 478] on textarea at bounding box center [1213, 517] width 560 height 78
drag, startPoint x: 294, startPoint y: 498, endPoint x: 174, endPoint y: 444, distance: 131.6
paste textarea ", Jalapeno, Sour cream,"
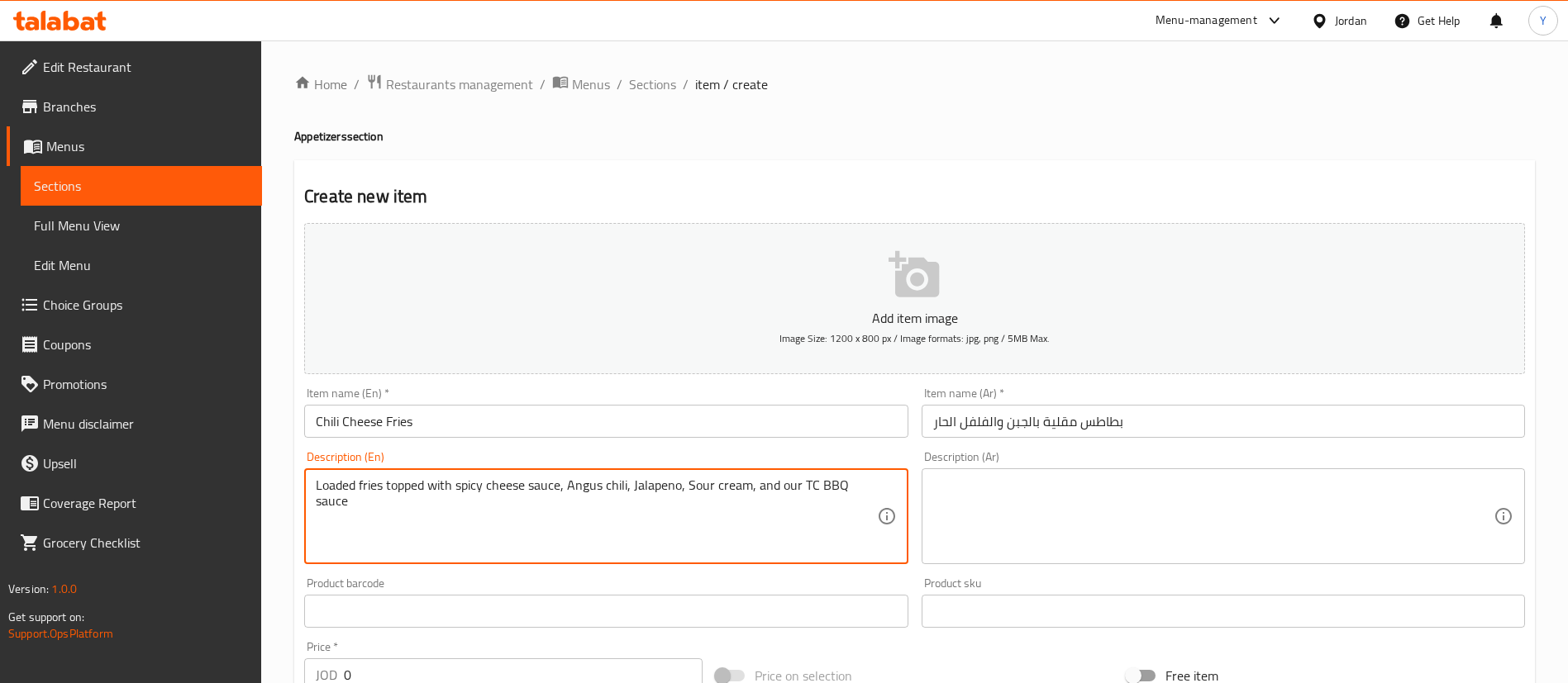
type textarea "Loaded fries topped with spicy cheese sauce, Angus chili, Jalapeno, Sour cream,…"
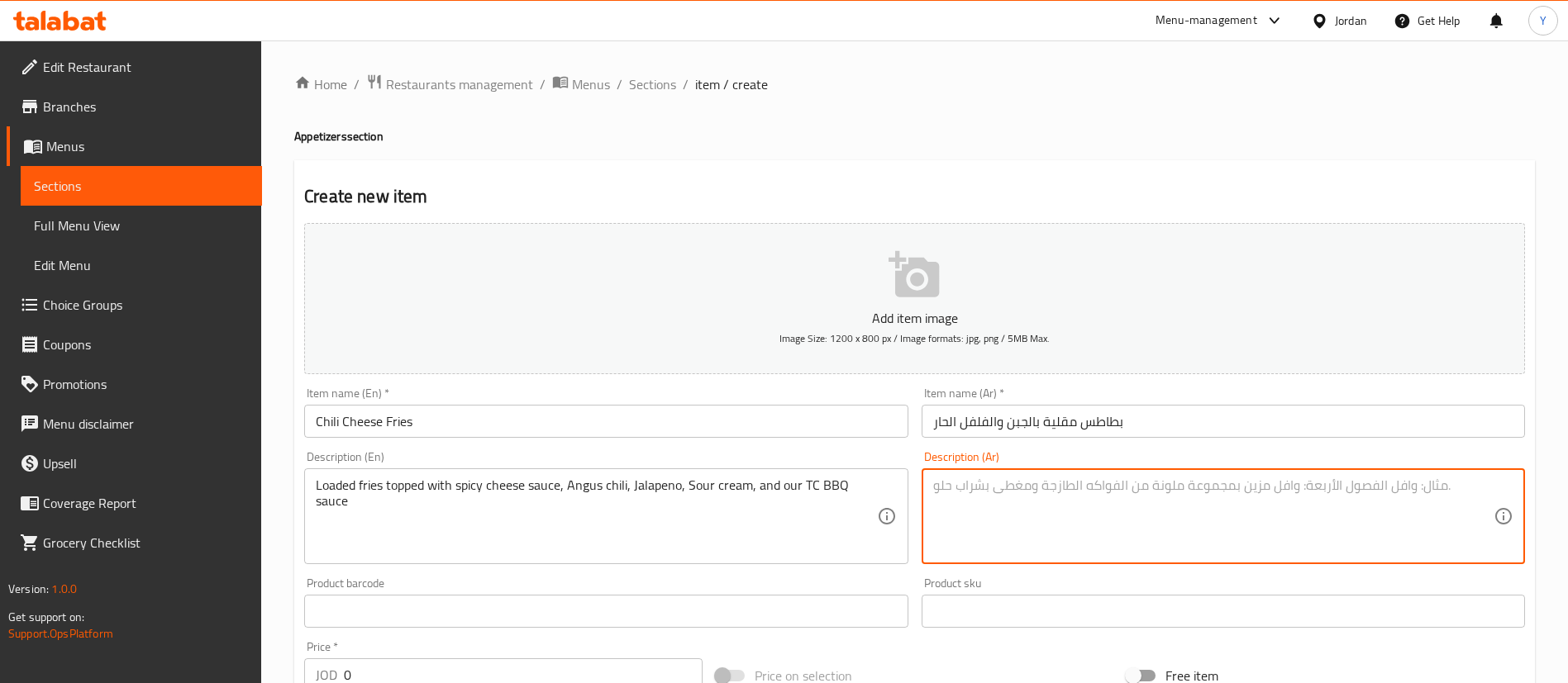
click at [1010, 518] on textarea at bounding box center [1213, 517] width 560 height 78
paste textarea "بطاطس مقلية محشوة بصلصة الجبن الحارة، وفلفل أنجوس الحار، وهالبينو، والكريمة الح…"
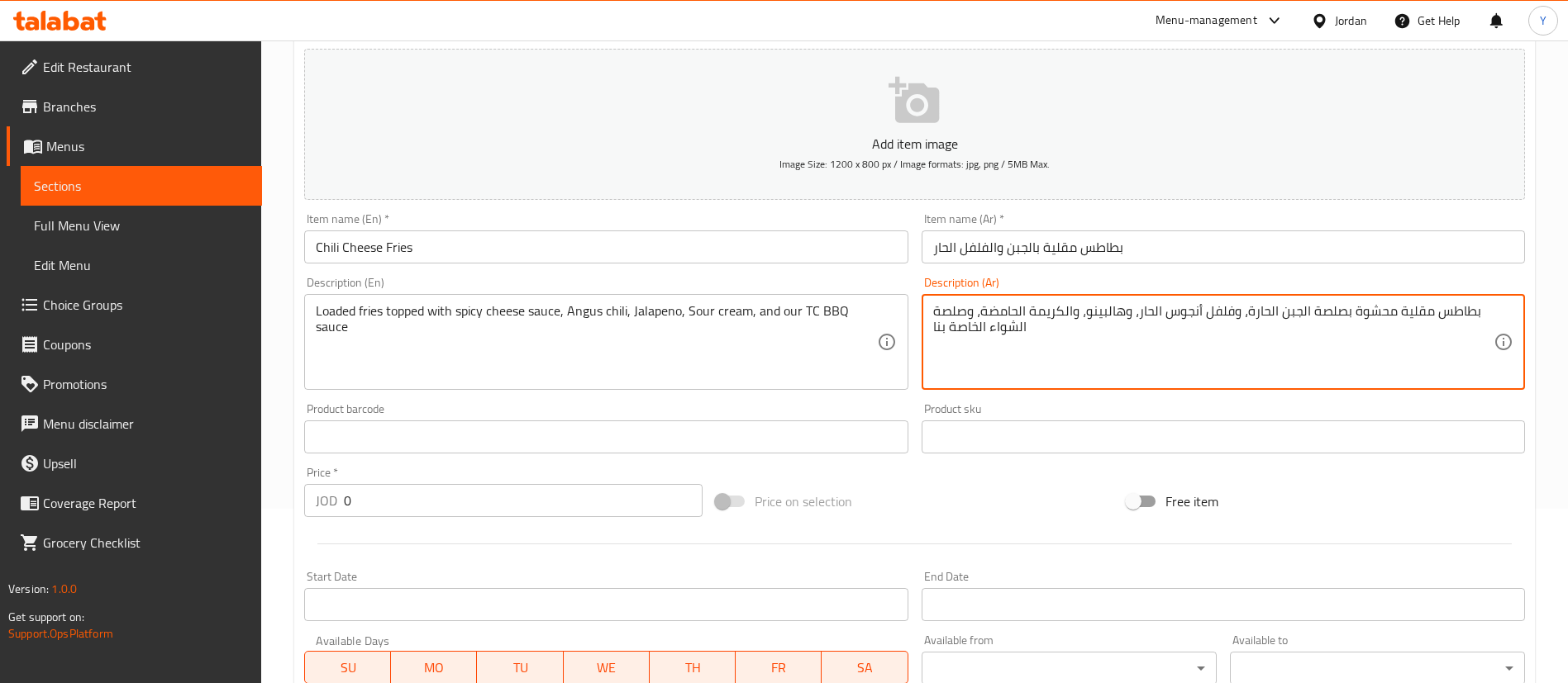
scroll to position [248, 0]
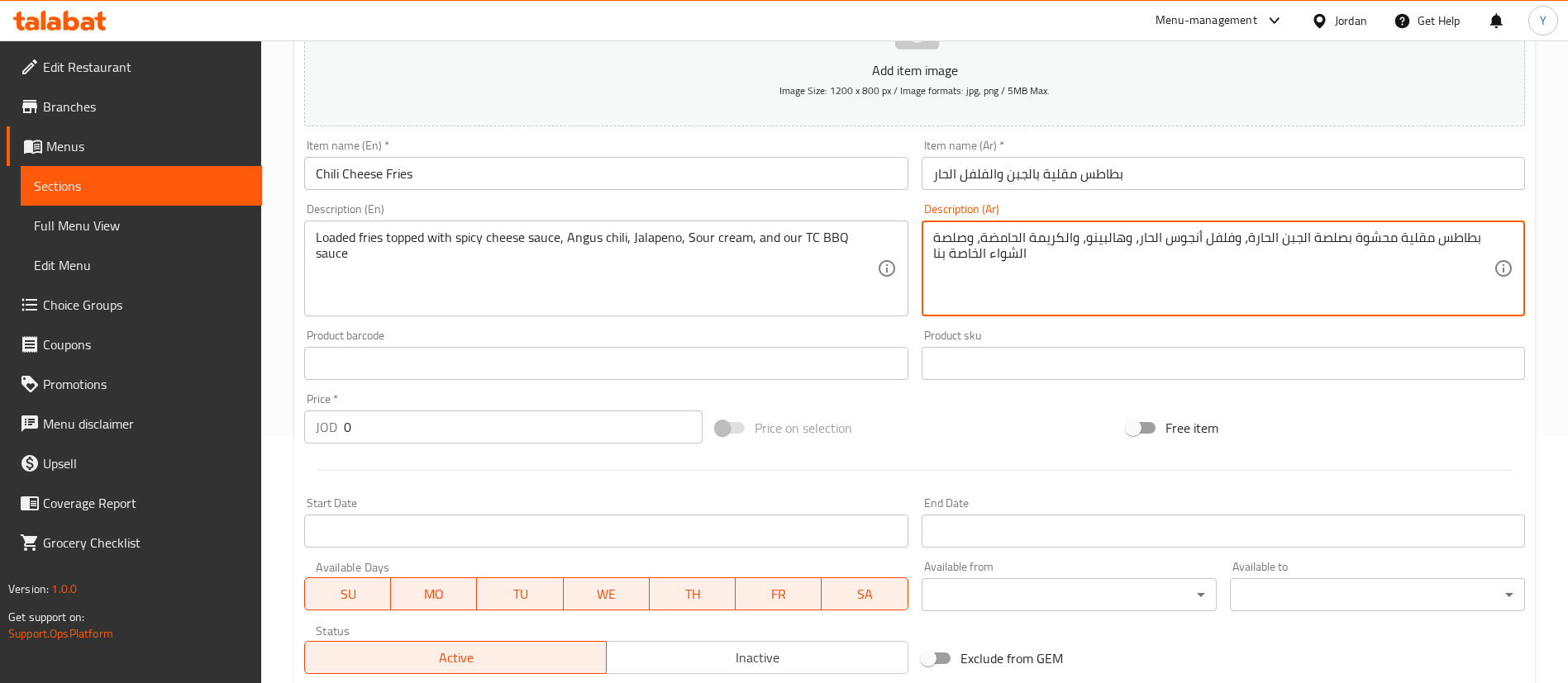
type textarea "بطاطس مقلية محشوة بصلصة الجبن الحارة، وفلفل أنجوس الحار، وهالبينو، والكريمة الح…"
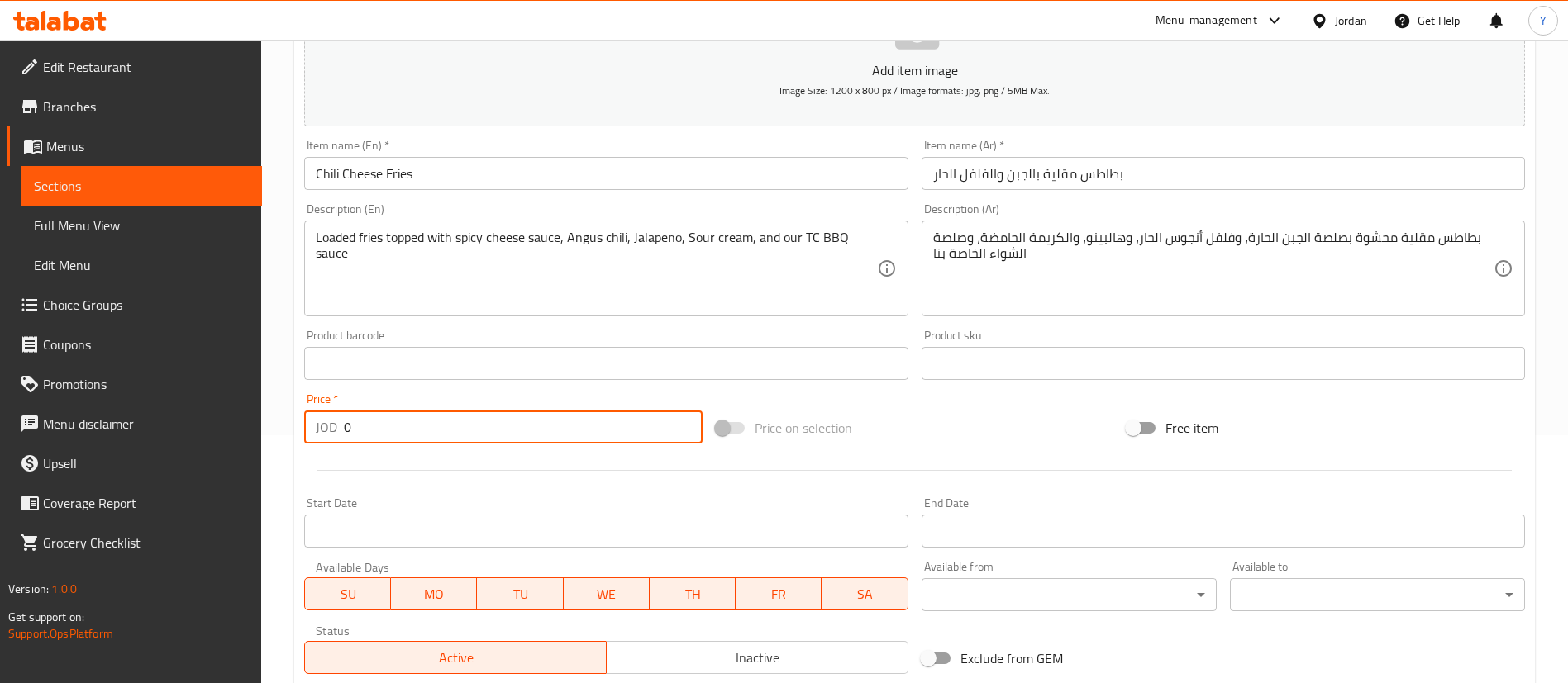
drag, startPoint x: 359, startPoint y: 435, endPoint x: 281, endPoint y: 414, distance: 80.8
click at [283, 414] on div "Home / Restaurants management / Menus / Sections / item / create Appetizers sec…" at bounding box center [915, 355] width 1307 height 1127
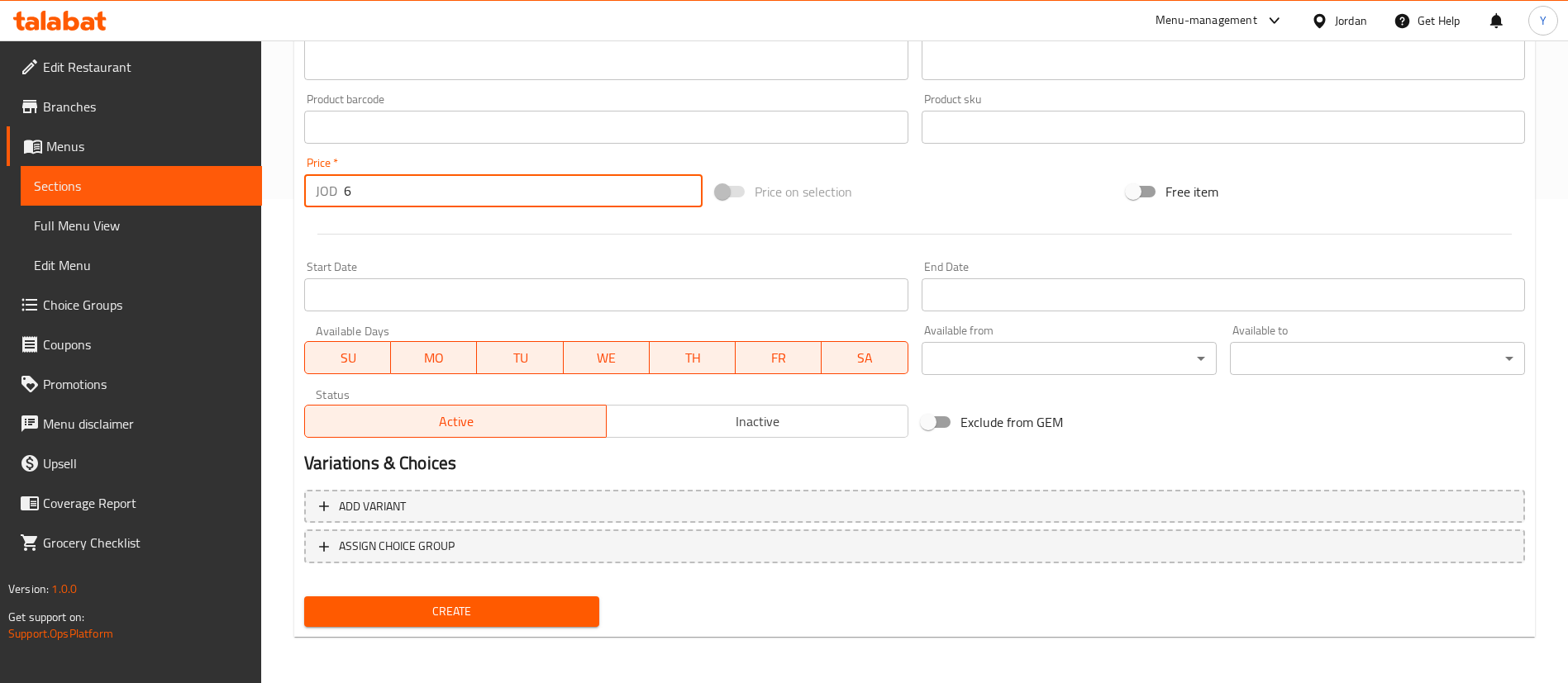
type input "6"
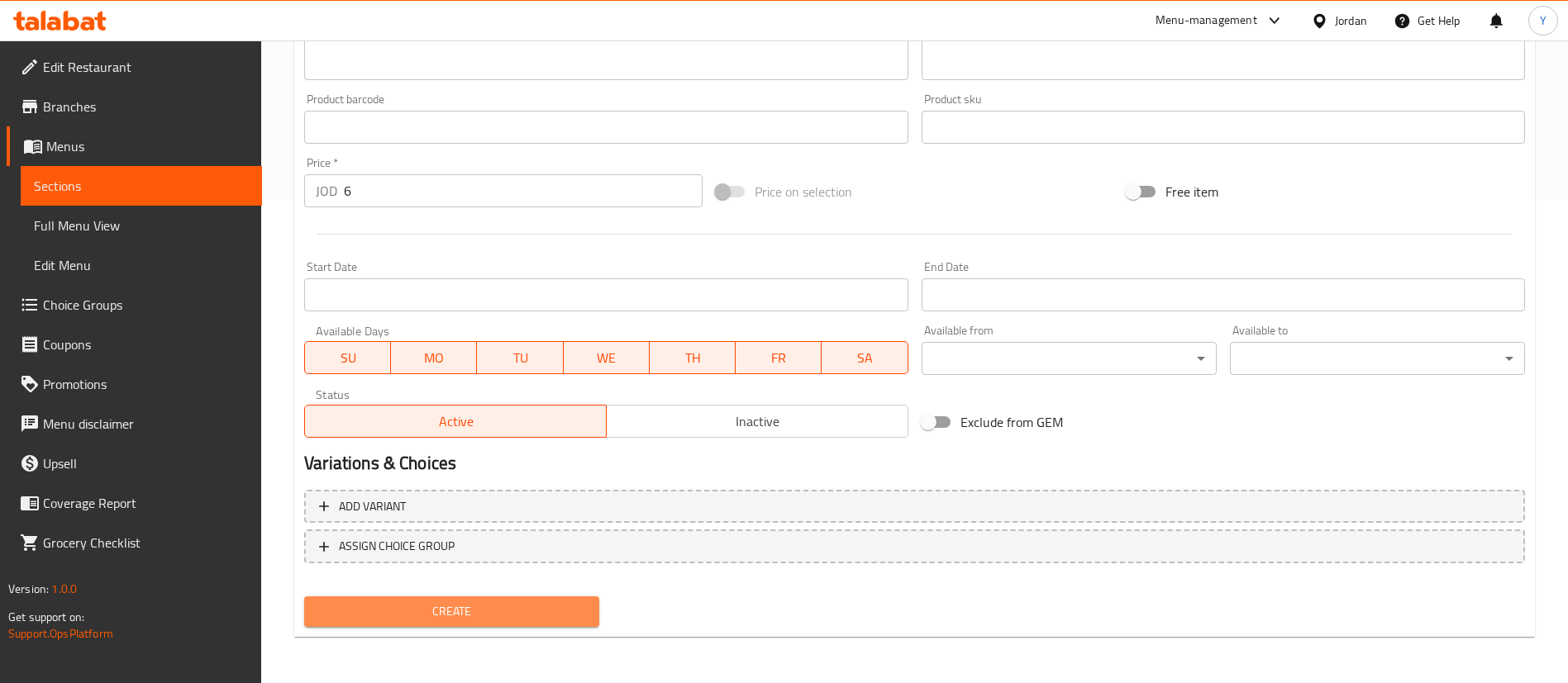
click at [428, 602] on span "Create" at bounding box center [451, 612] width 269 height 20
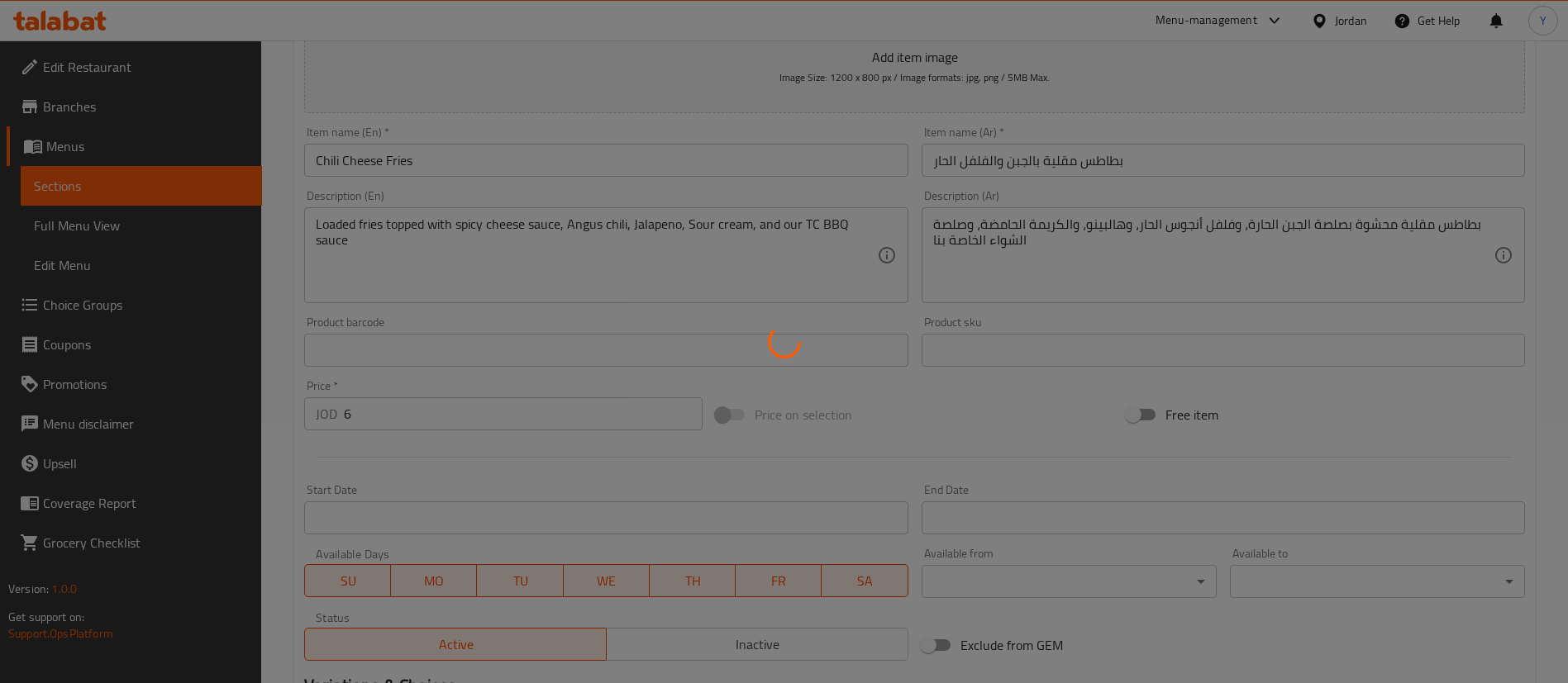
scroll to position [113, 0]
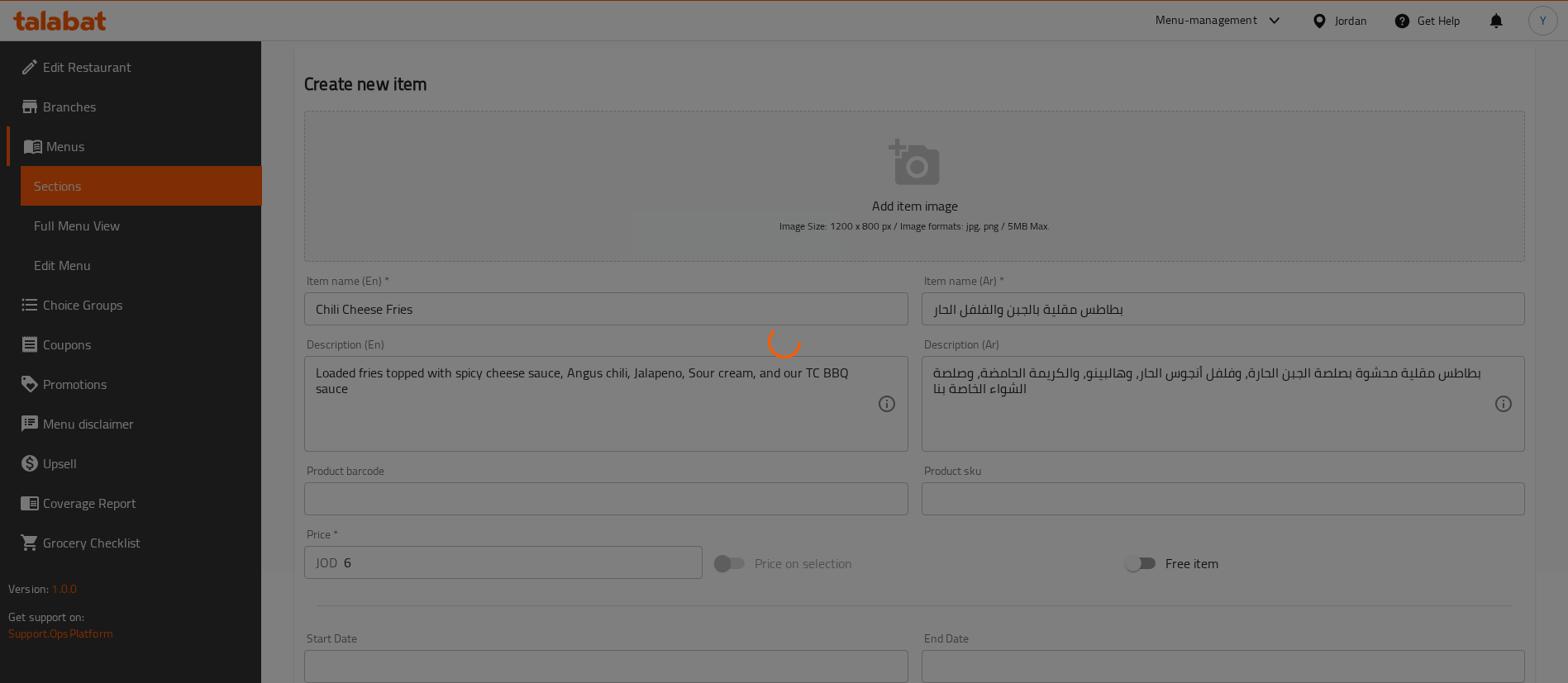
type input "0"
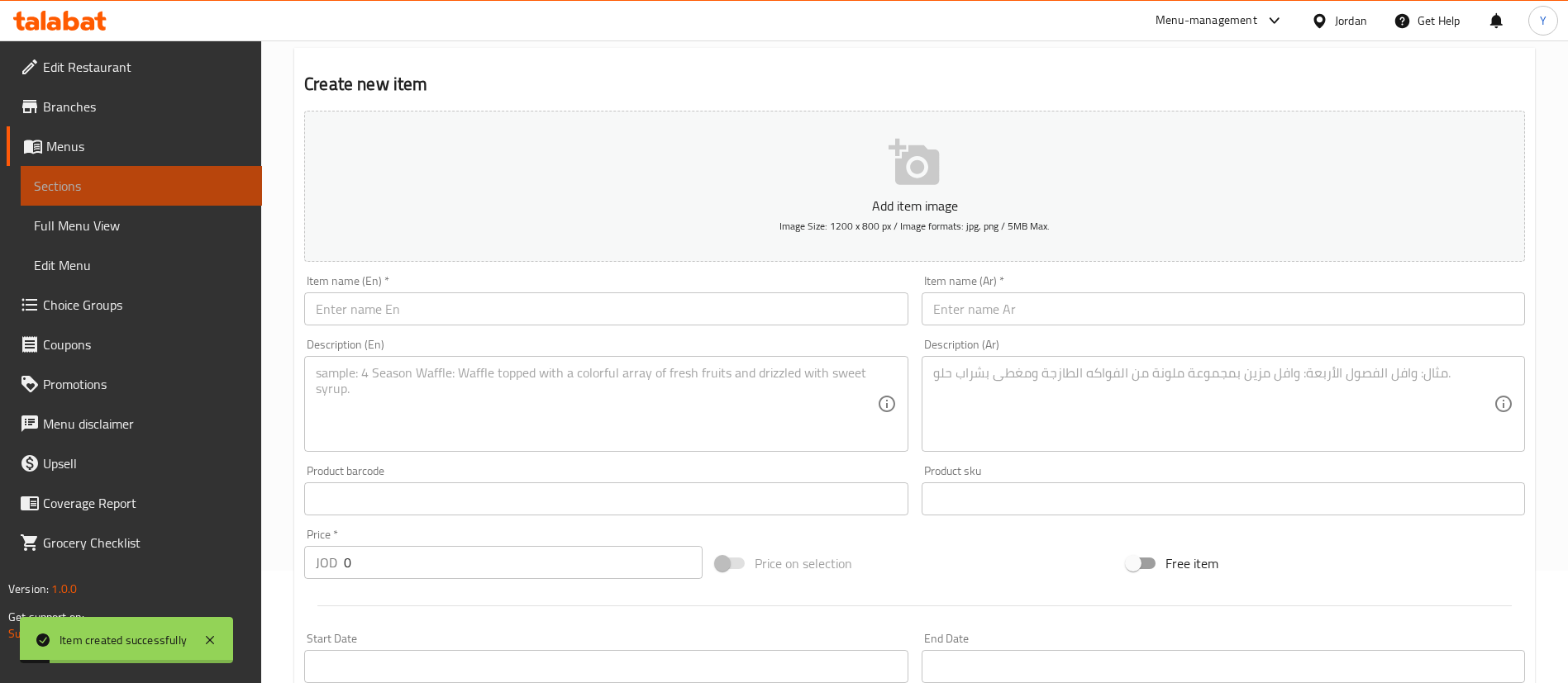
click at [166, 174] on link "Sections" at bounding box center [140, 186] width 241 height 40
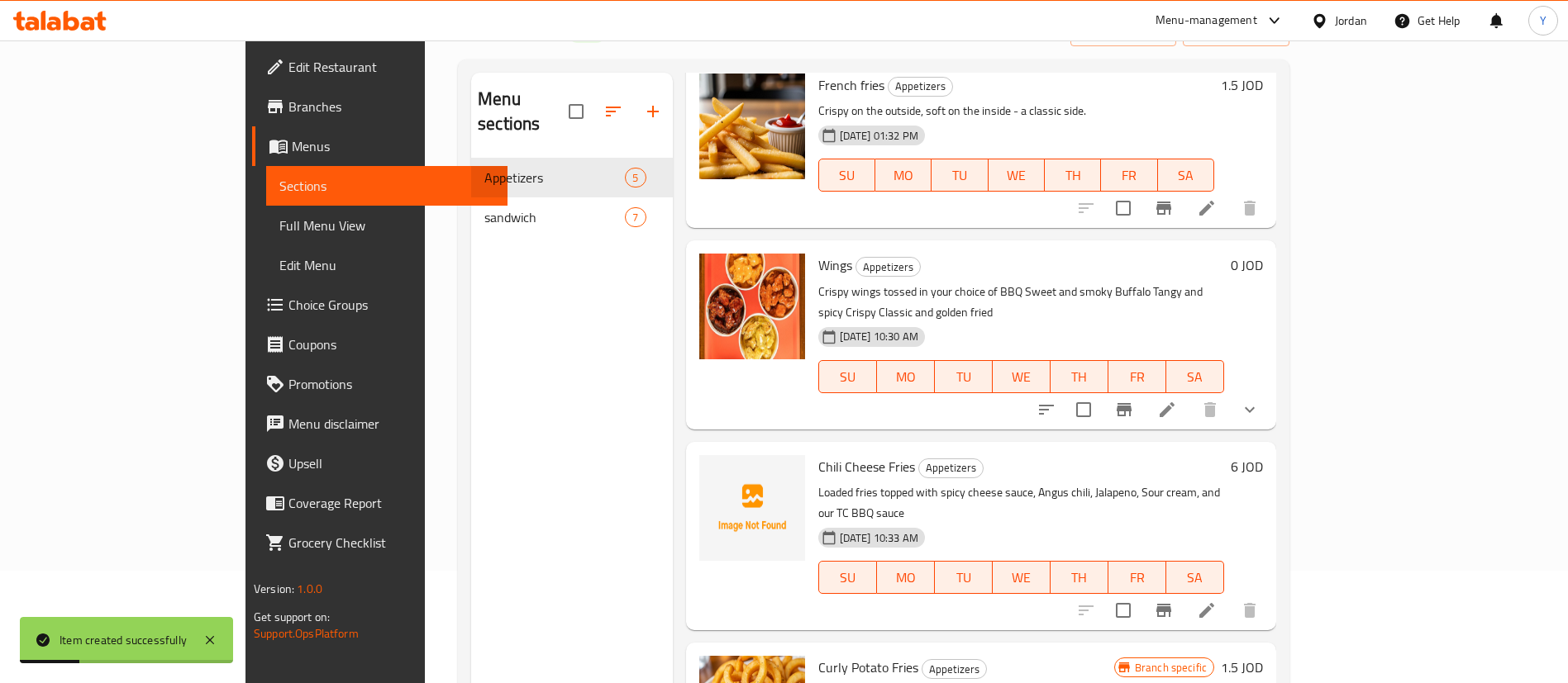
scroll to position [235, 0]
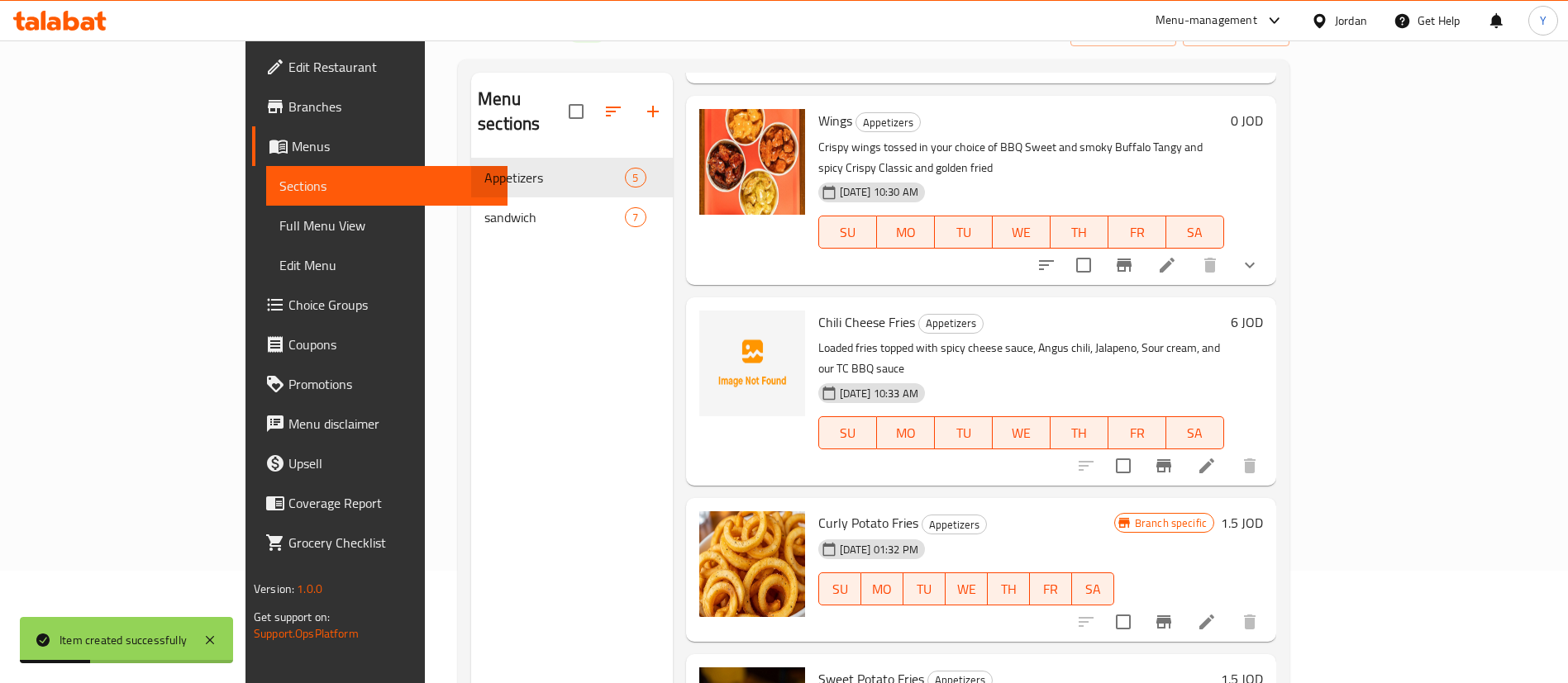
click at [832, 310] on span "Chili Cheese Fries" at bounding box center [866, 322] width 97 height 25
copy h6 "Chili Cheese Fries"
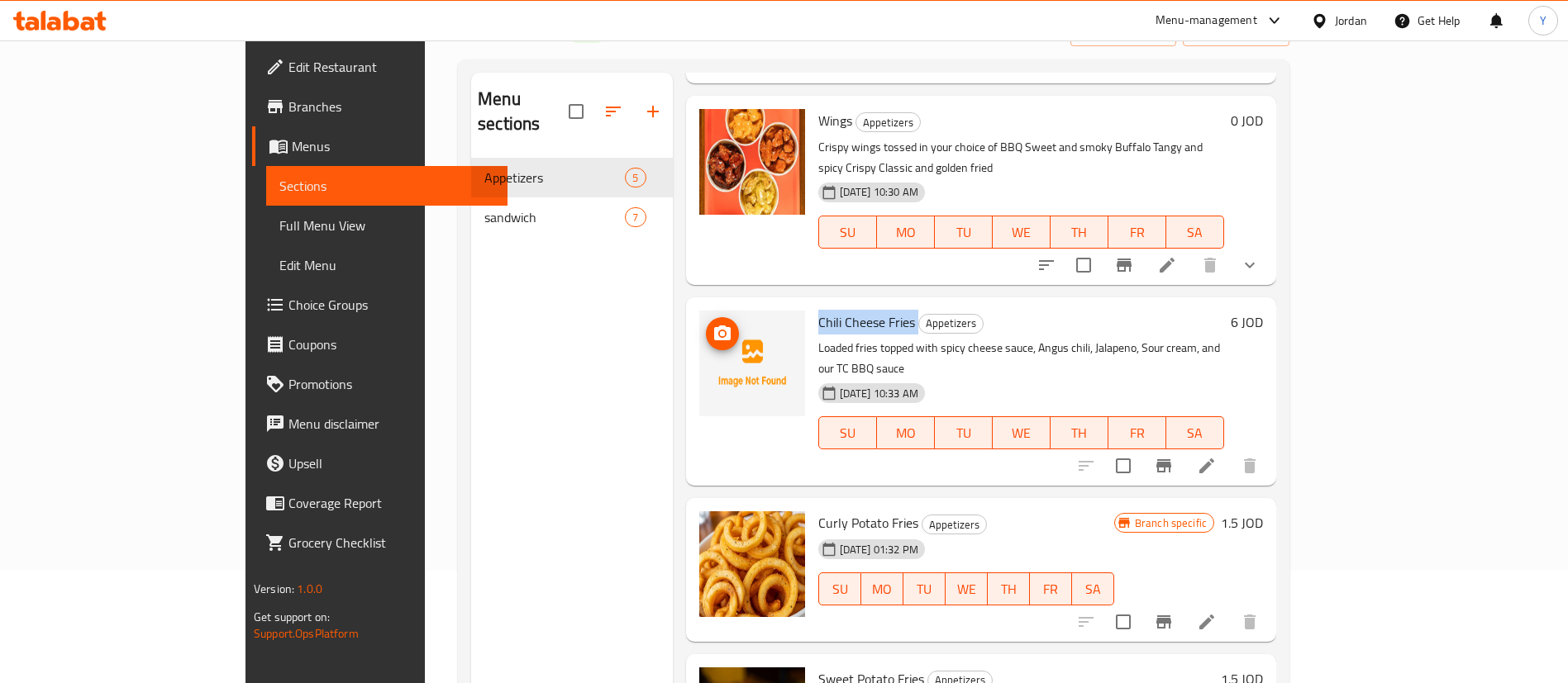
click at [712, 324] on icon "upload picture" at bounding box center [722, 333] width 19 height 19
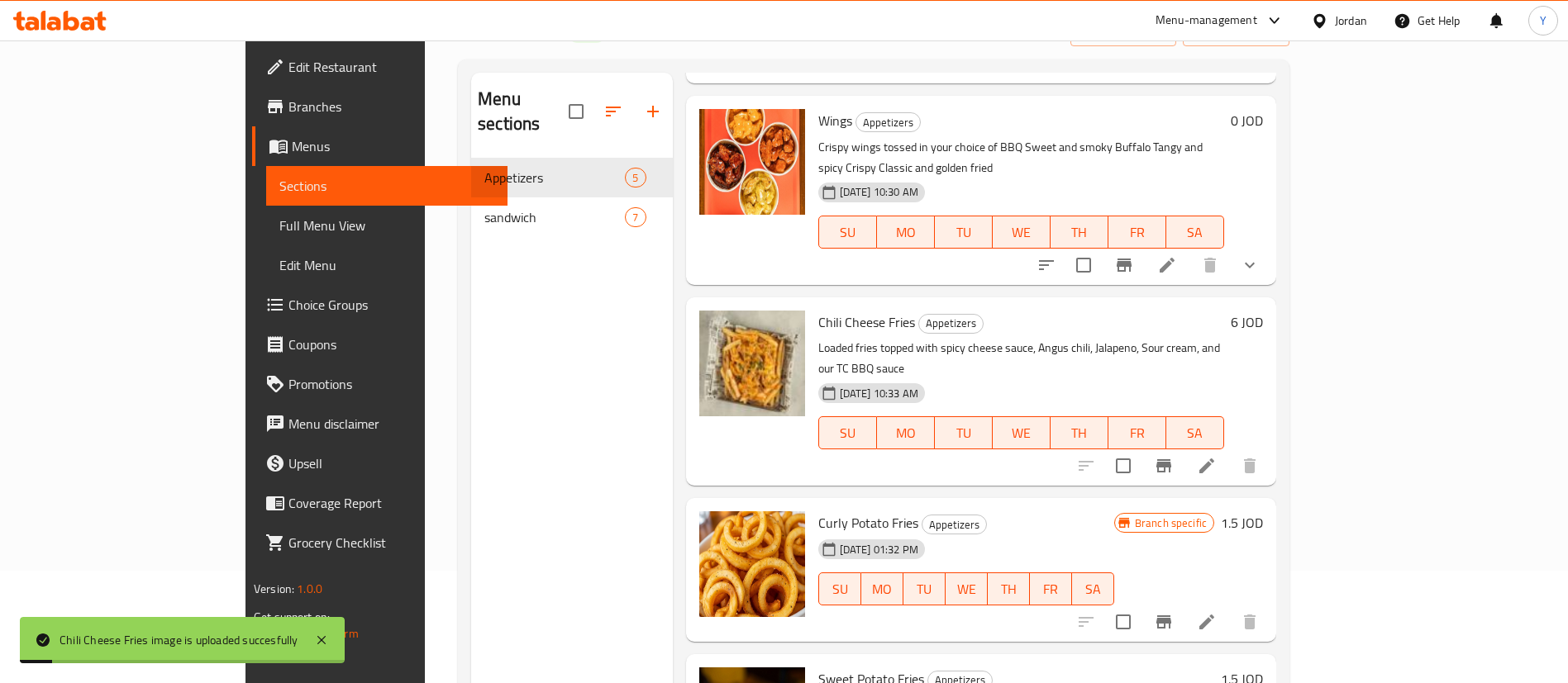
click at [1055, 305] on div "Chili Cheese Fries Appetizers Loaded fries topped with spicy cheese sauce, Angu…" at bounding box center [1021, 392] width 419 height 175
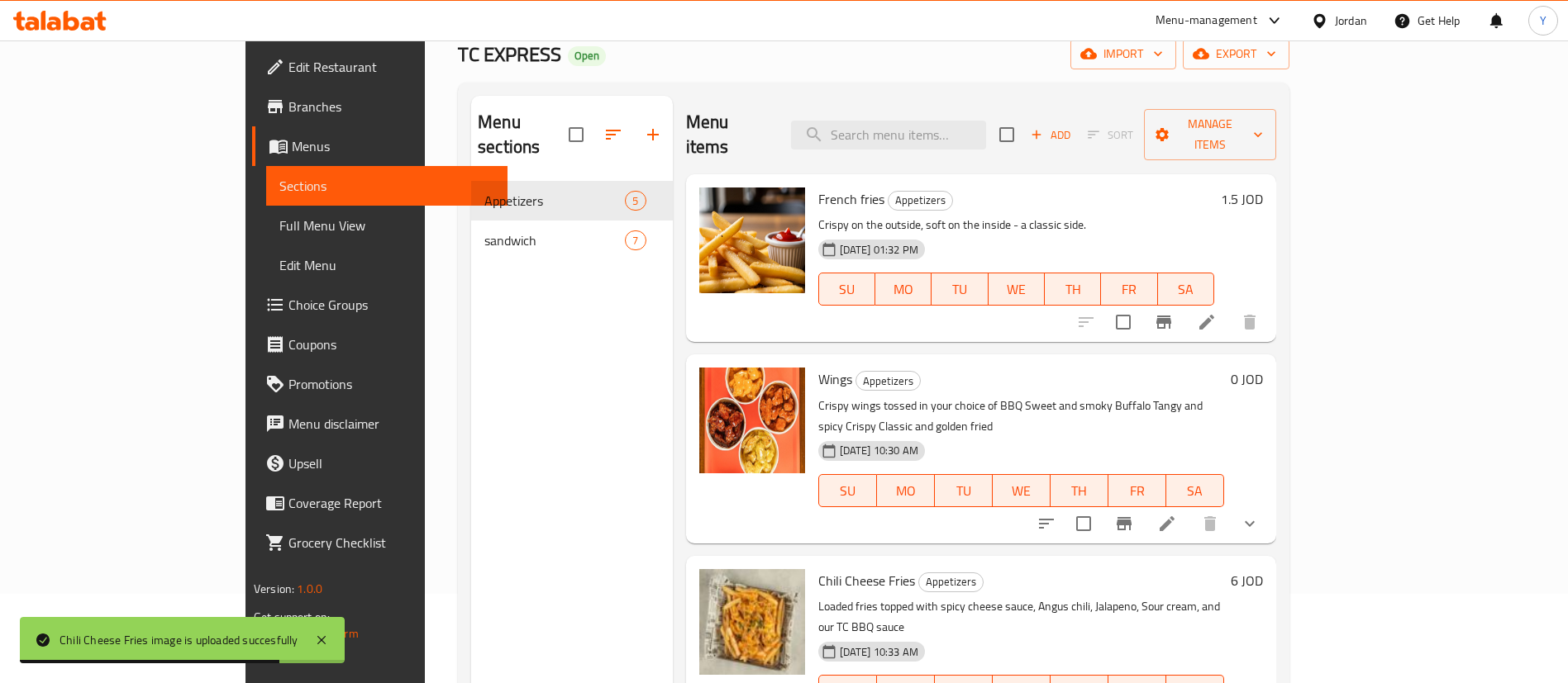
scroll to position [0, 0]
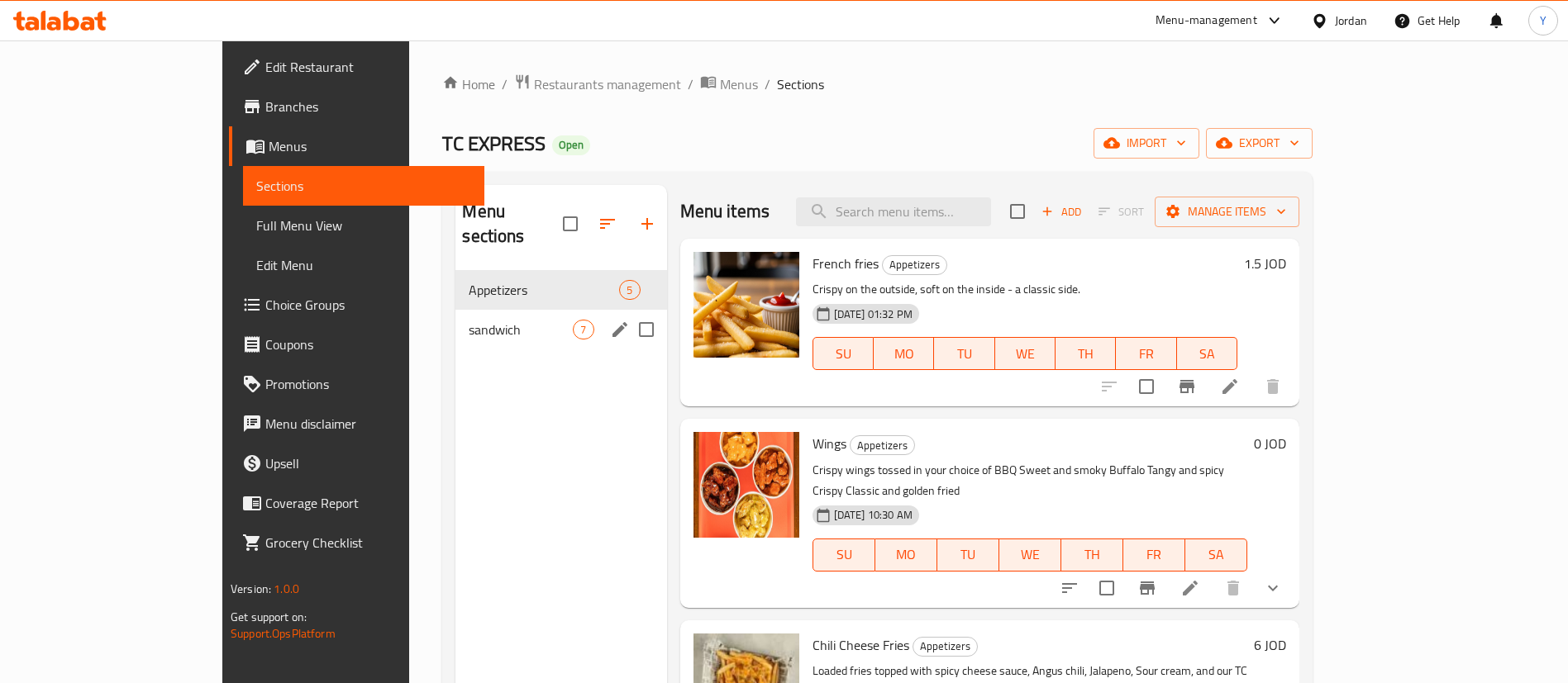
click at [469, 320] on span "sandwich" at bounding box center [521, 330] width 104 height 19
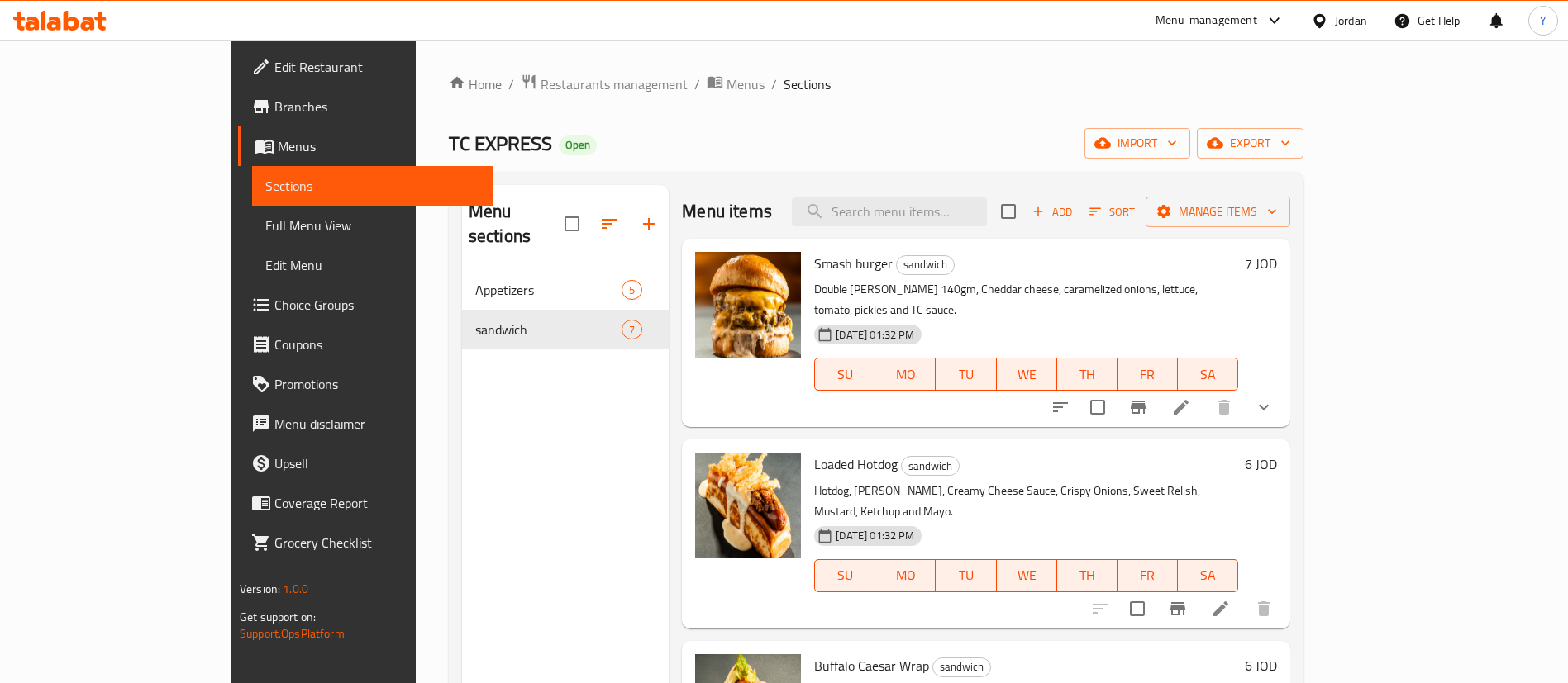
click at [905, 99] on div "Home / Restaurants management / Menus / Sections TC EXPRESS Open import export …" at bounding box center [876, 478] width 855 height 809
click at [639, 217] on icon "button" at bounding box center [648, 223] width 19 height 19
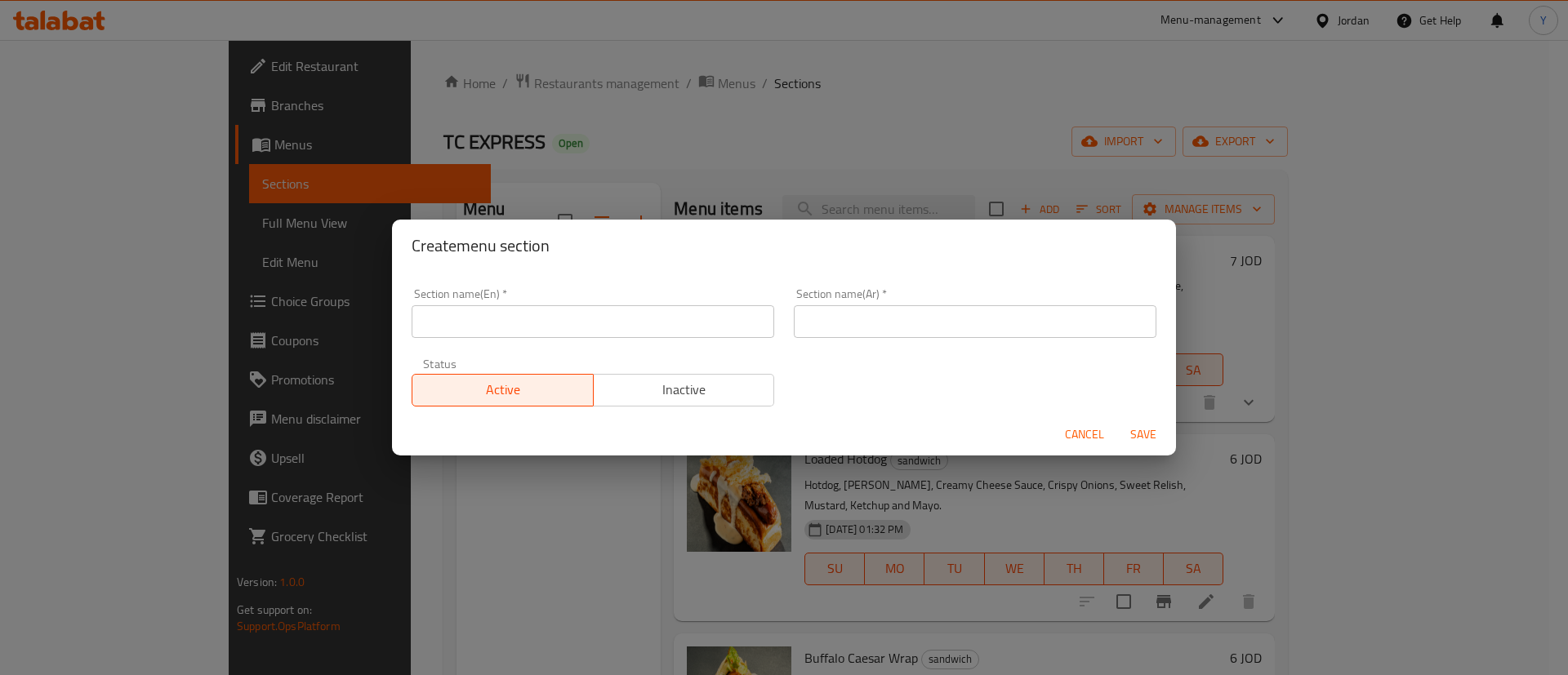
click at [554, 334] on input "text" at bounding box center [593, 322] width 363 height 33
type input "Meals"
click at [900, 326] on input "text" at bounding box center [975, 322] width 363 height 33
type input "و"
type input "الوجبات"
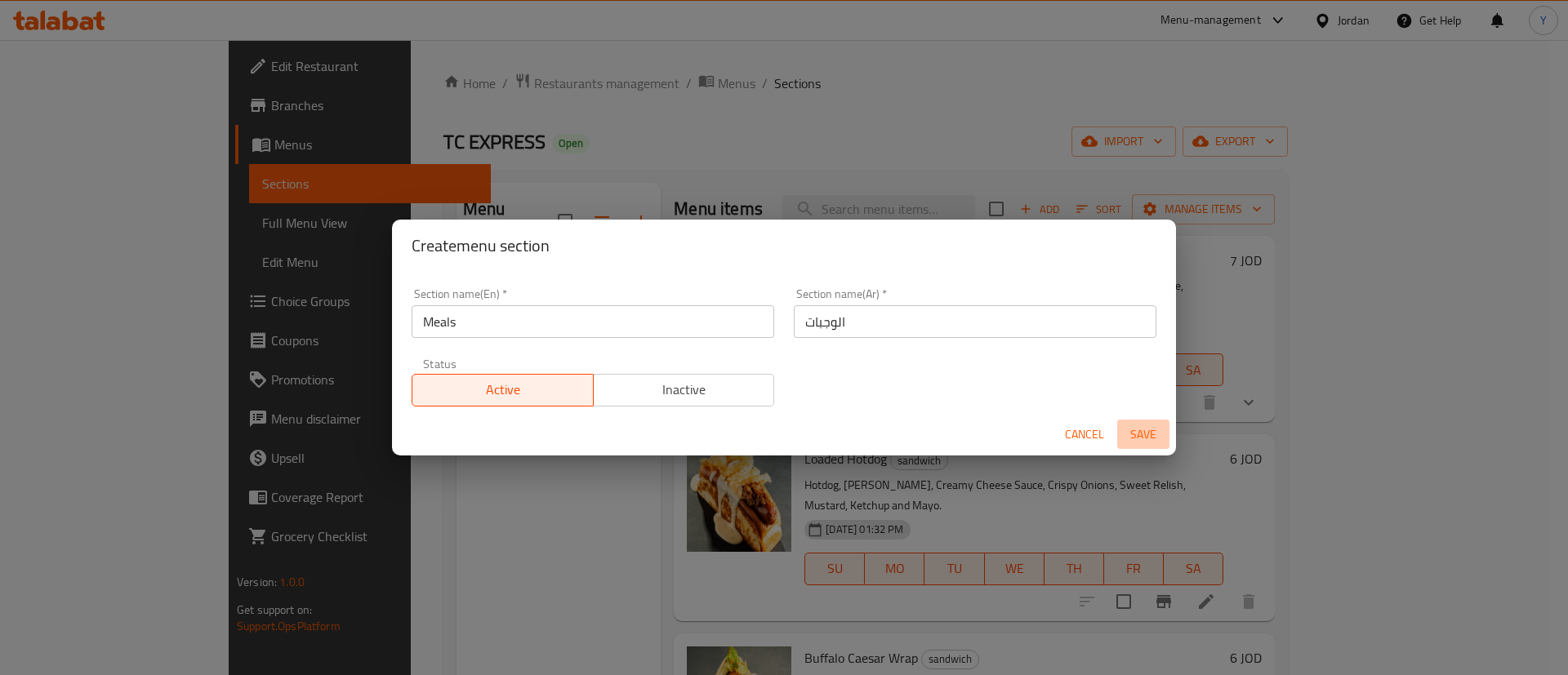
click at [1141, 435] on span "Save" at bounding box center [1143, 435] width 39 height 20
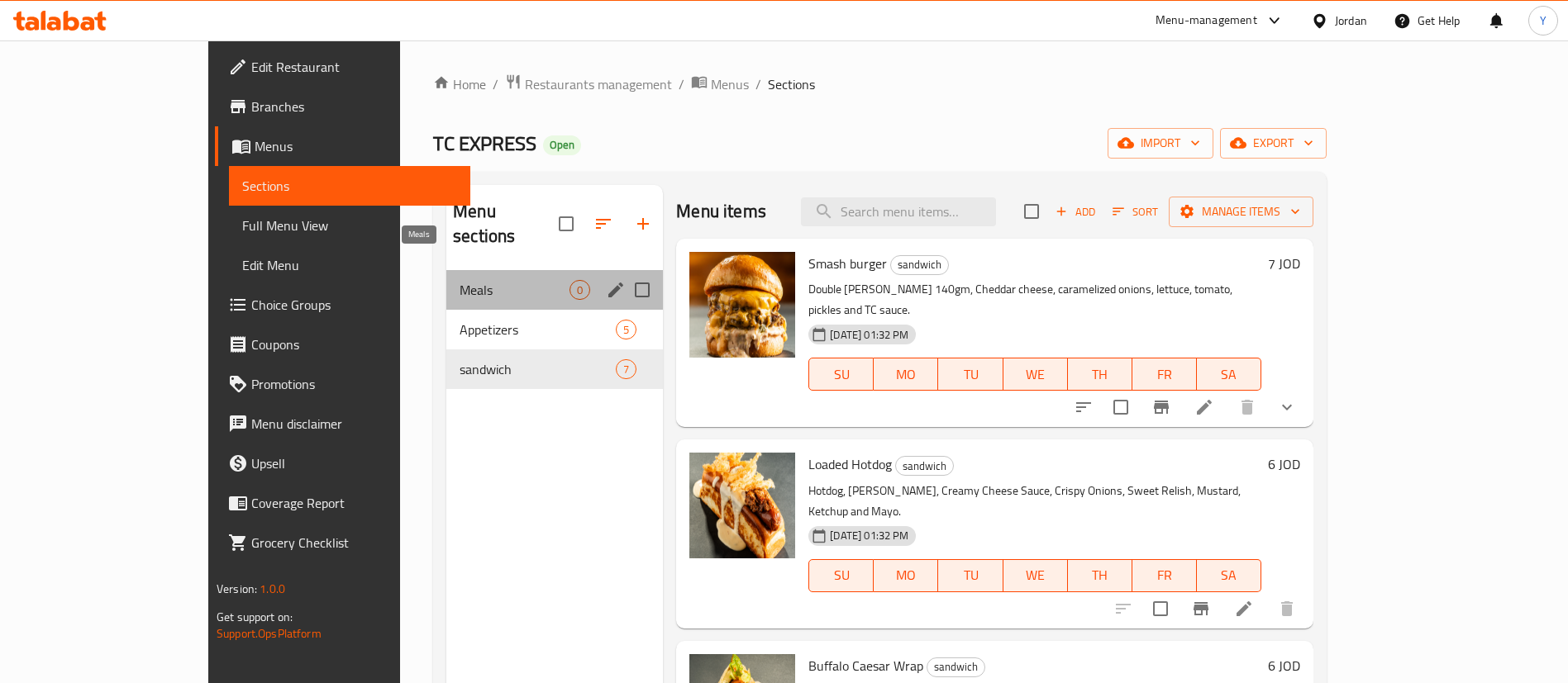
click at [470, 281] on span "Meals" at bounding box center [514, 290] width 110 height 19
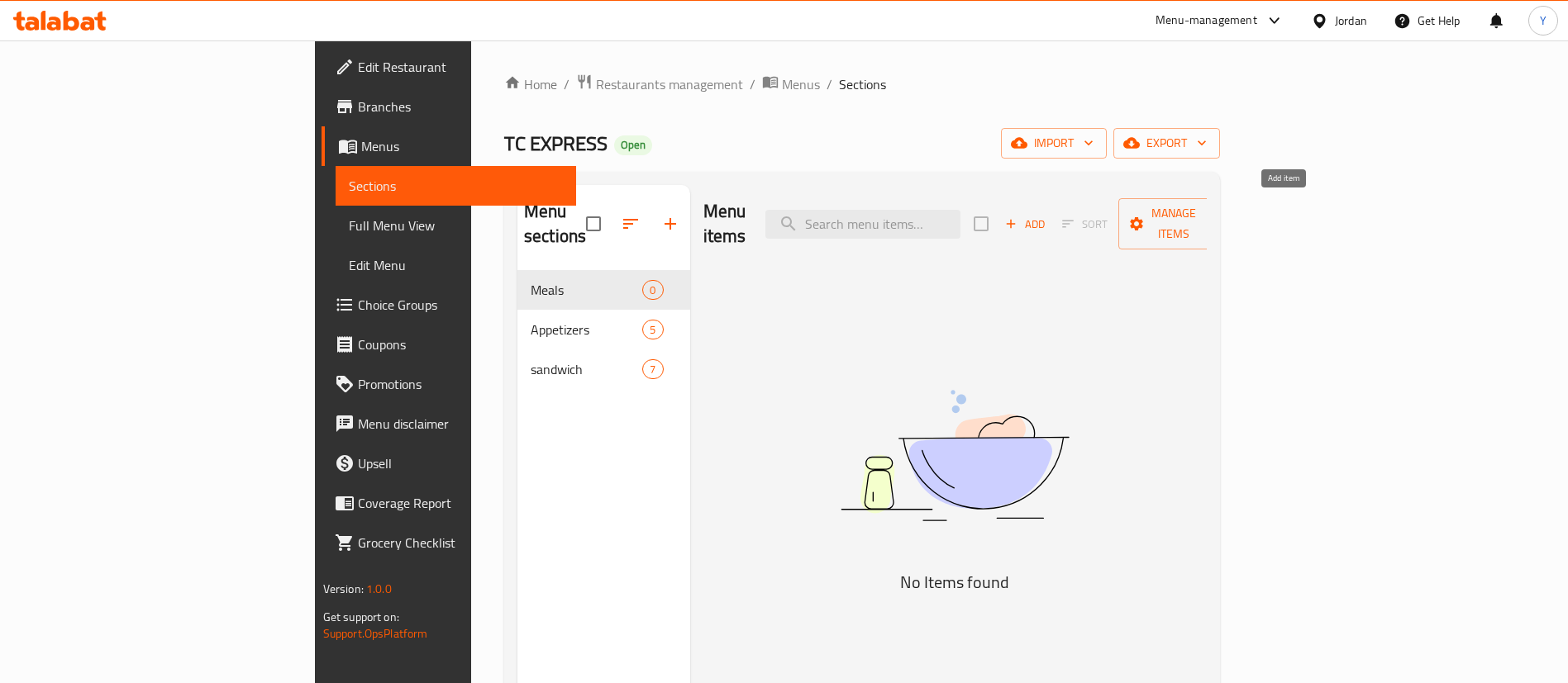
click at [1047, 215] on span "Add" at bounding box center [1024, 224] width 44 height 19
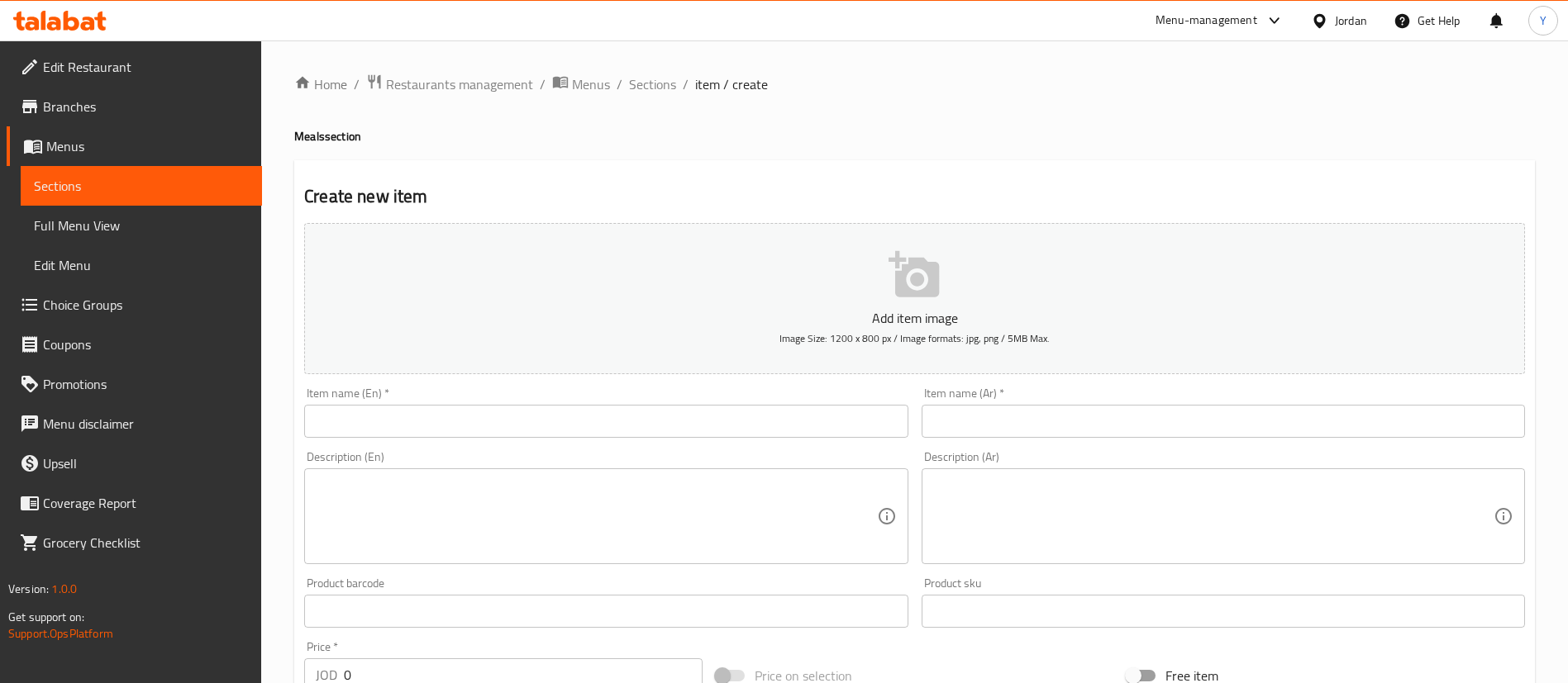
click at [549, 441] on div "Item name (En)   * Item name (En) *" at bounding box center [605, 413] width 616 height 64
click at [560, 434] on input "text" at bounding box center [606, 422] width 604 height 33
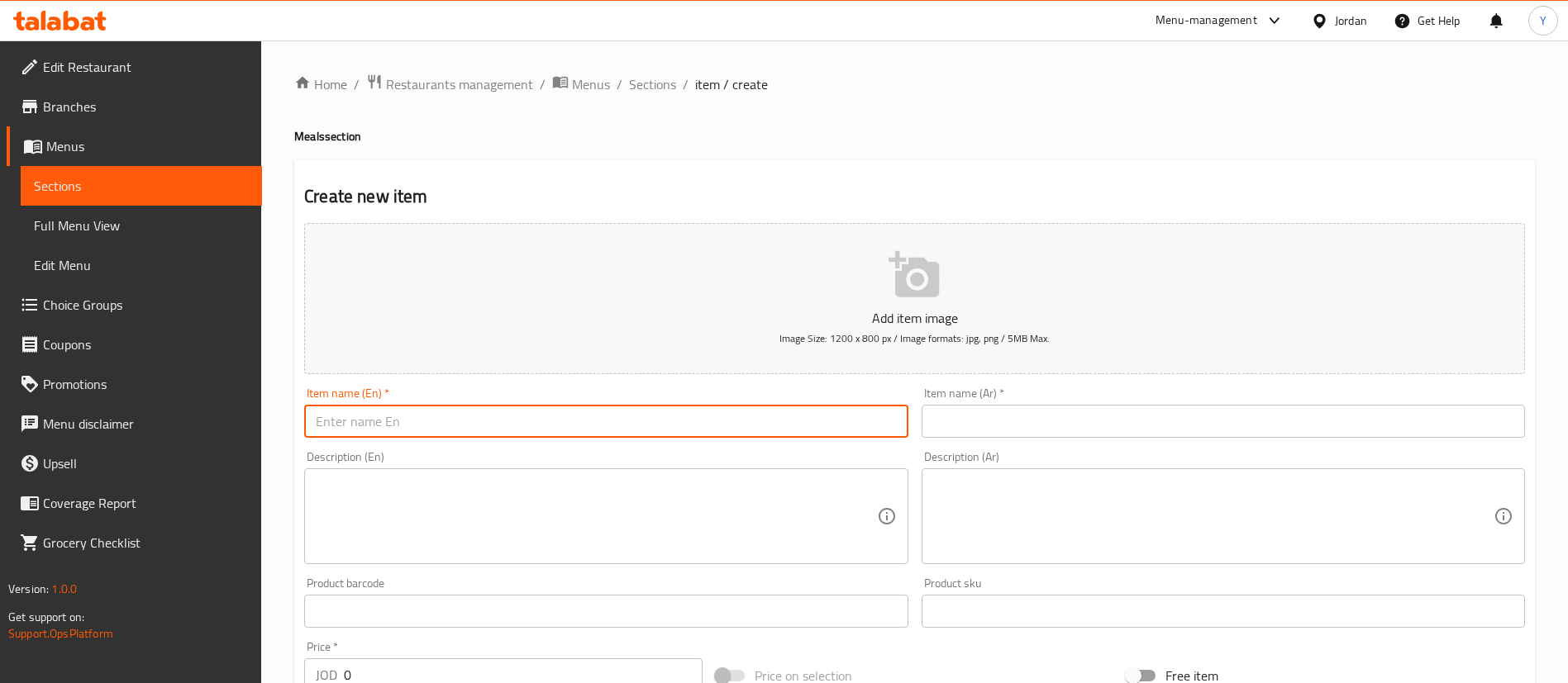
click at [560, 434] on input "text" at bounding box center [606, 422] width 604 height 33
paste input "Smash burger"
type input "Smash burger"
click at [1039, 424] on input "text" at bounding box center [1223, 422] width 604 height 33
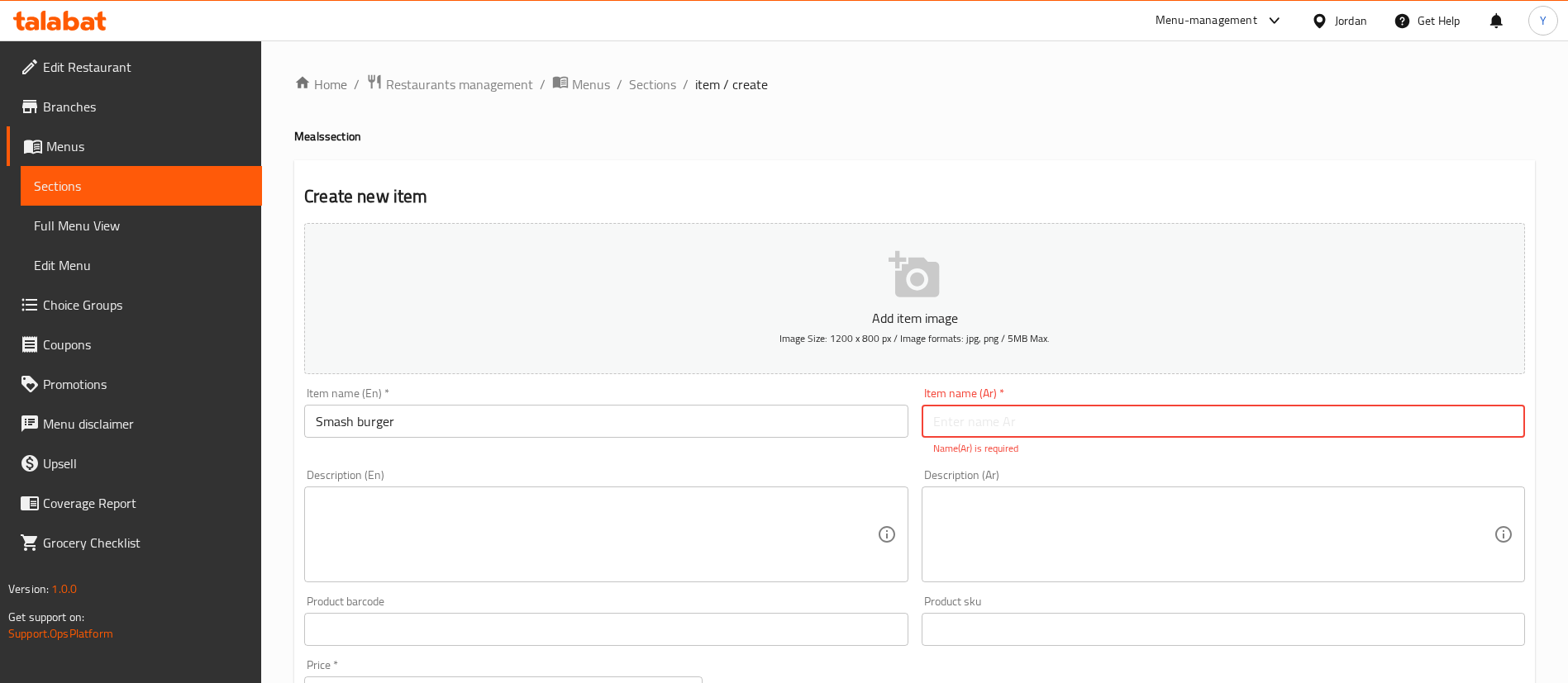
paste input "سماش برجر"
type input "سماش برجر"
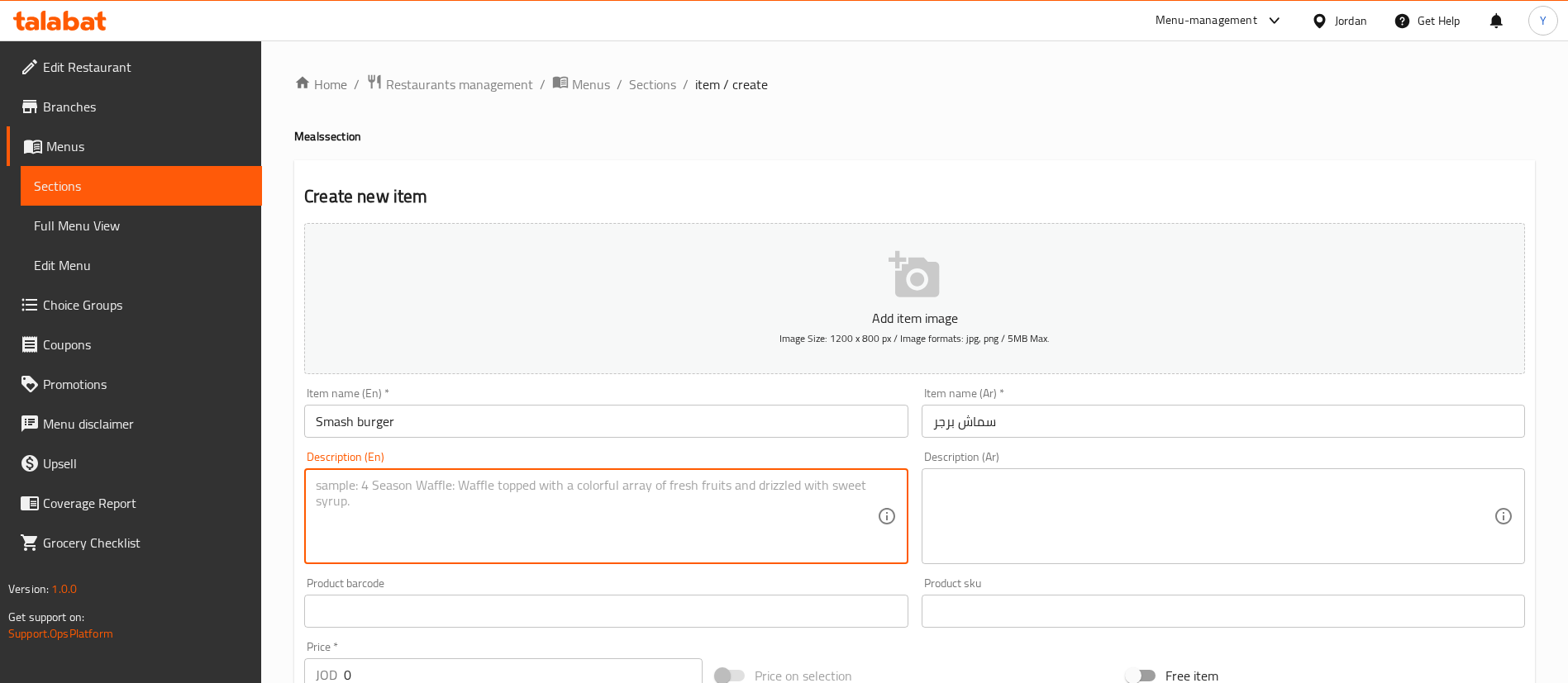
click at [647, 508] on textarea at bounding box center [595, 517] width 560 height 78
click at [542, 511] on textarea at bounding box center [595, 517] width 560 height 78
paste textarea "Double [PERSON_NAME] 140gm, Cheddar cheese, caramelized onions, lettuce, tomato…"
click at [492, 513] on textarea "Double [PERSON_NAME] 140gm, Cheddar cheese, caramelized onions, lettuce, tomato…" at bounding box center [595, 517] width 560 height 78
click at [401, 496] on textarea "Double [PERSON_NAME] 140gm, Cheddar cheese, caramelized onions, lettuce, tomato…" at bounding box center [595, 517] width 560 height 78
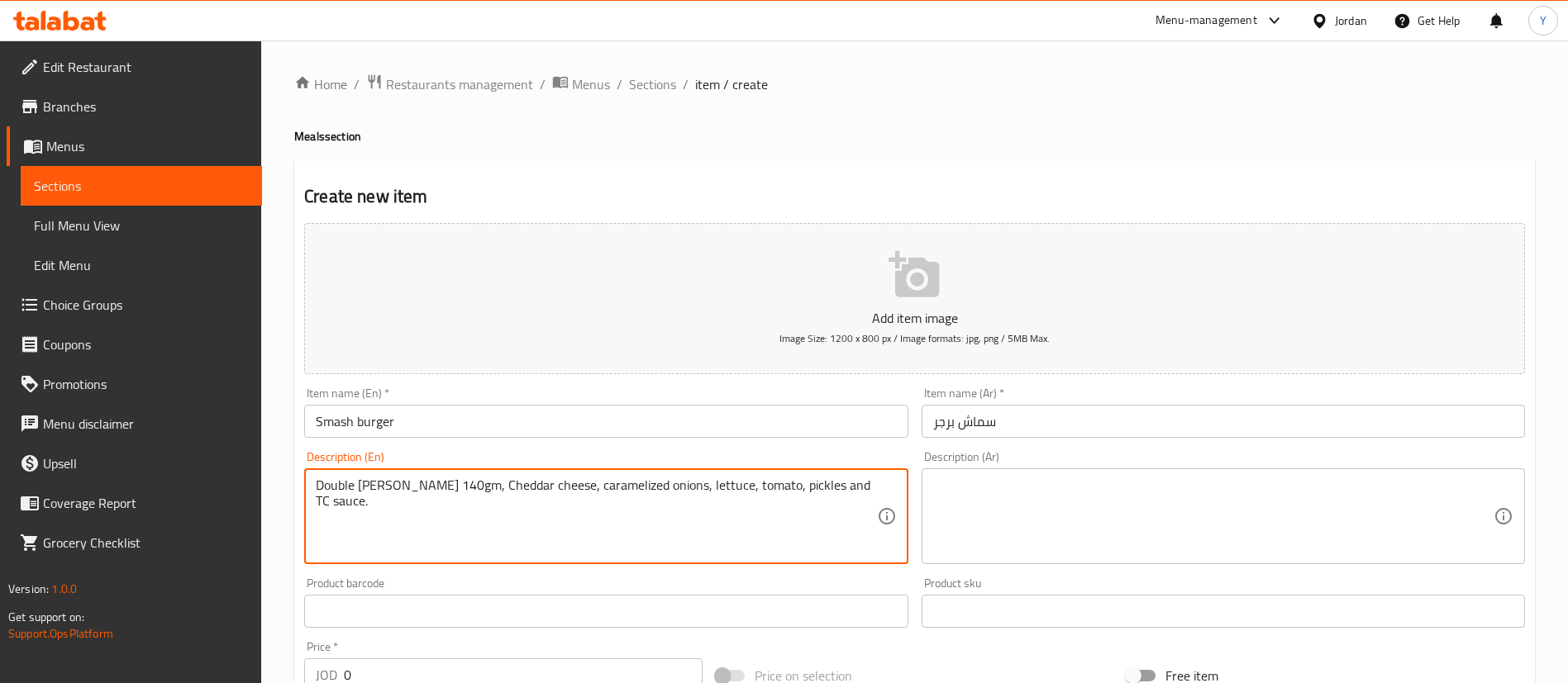
paste textarea "(140 g), Cheddar cheese, caramelized onions, lettuce, tomato, pickles,"
click at [409, 503] on textarea "Double [PERSON_NAME] (140 g), Cheddar cheese, caramelized onions, lettuce, toma…" at bounding box center [595, 517] width 560 height 78
drag, startPoint x: 347, startPoint y: 470, endPoint x: 315, endPoint y: 459, distance: 33.8
click at [315, 459] on div "Description (En) Double [PERSON_NAME] (140 g), Cheddar cheese, caramelized onio…" at bounding box center [606, 508] width 604 height 114
drag, startPoint x: 570, startPoint y: 545, endPoint x: 489, endPoint y: 525, distance: 83.4
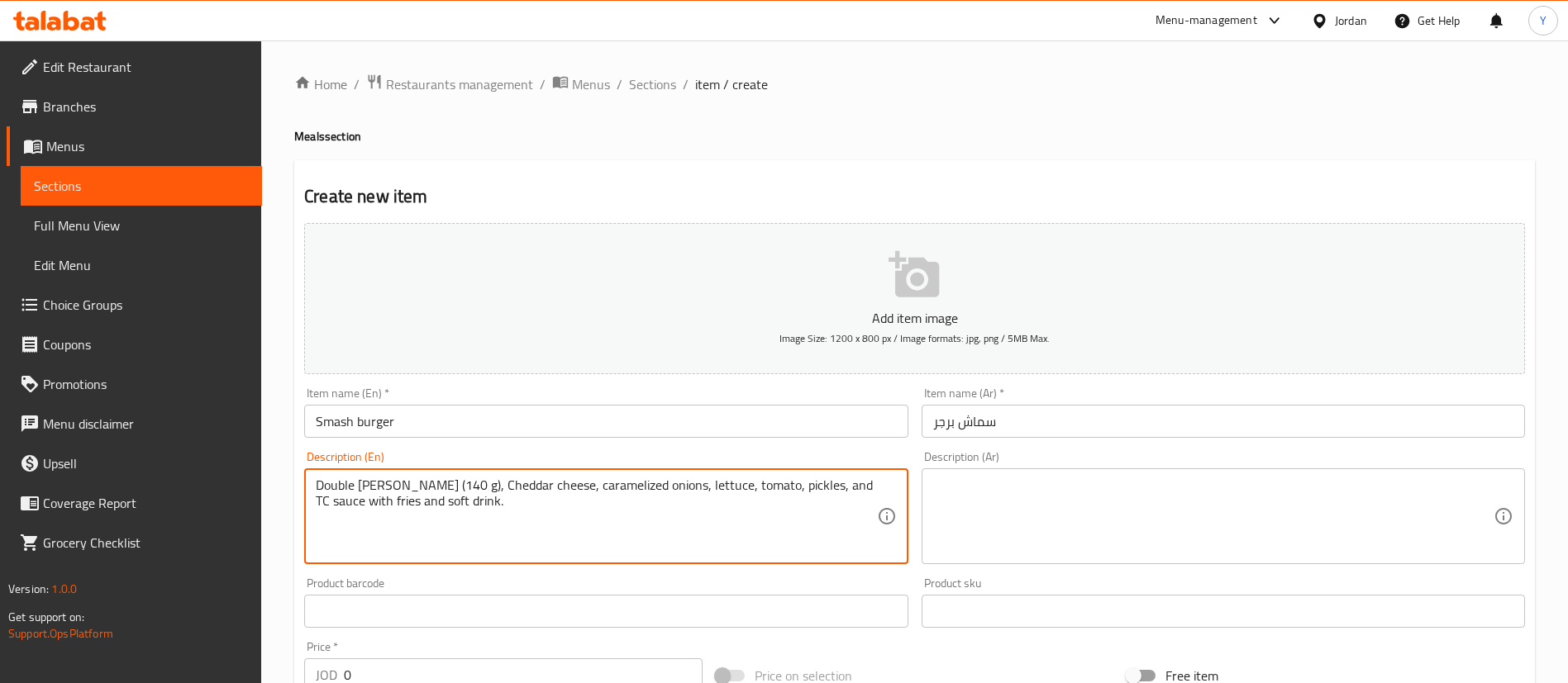
click at [570, 545] on textarea "Double [PERSON_NAME] (140 g), Cheddar cheese, caramelized onions, lettuce, toma…" at bounding box center [595, 517] width 560 height 78
type textarea "Double [PERSON_NAME] (140 g), Cheddar cheese, caramelized onions, lettuce, toma…"
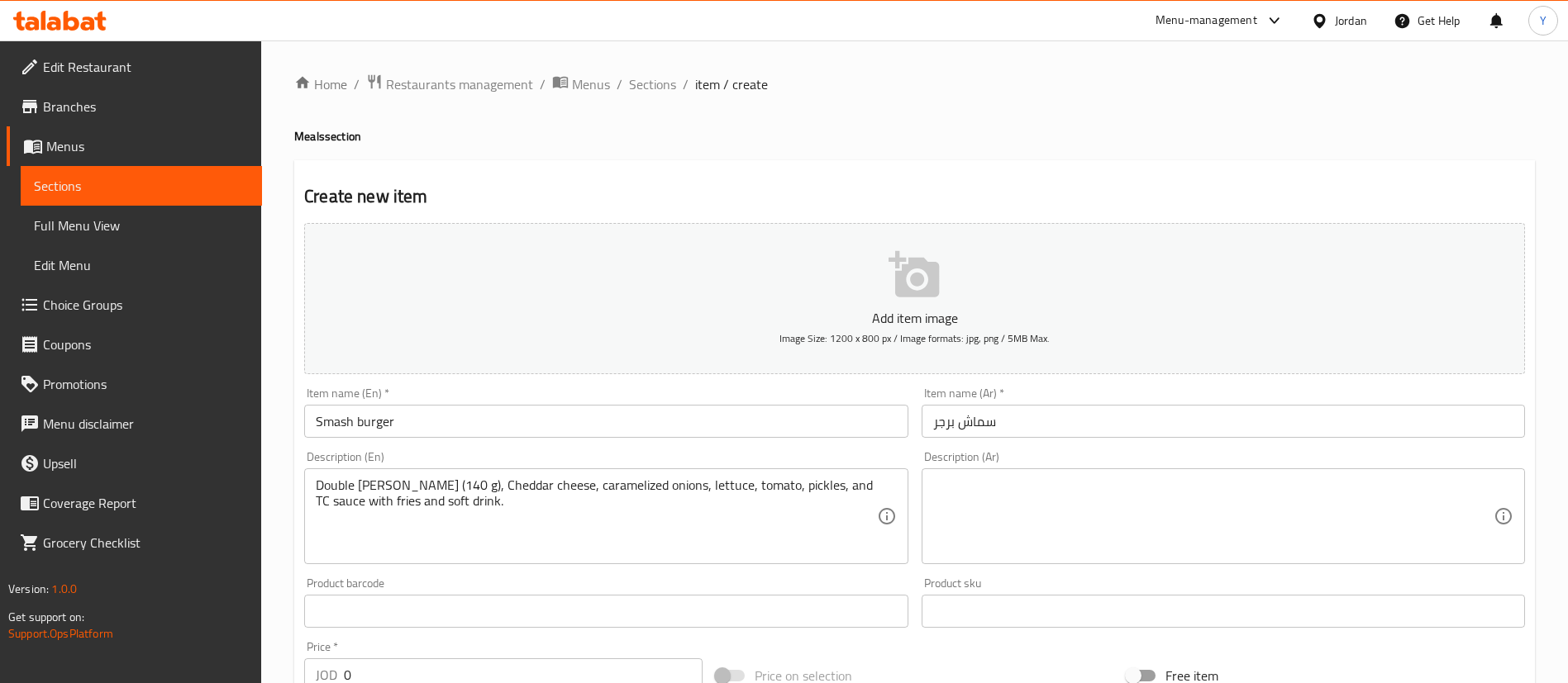
drag, startPoint x: 1031, startPoint y: 472, endPoint x: 937, endPoint y: 480, distance: 94.3
click at [1031, 472] on div "Description (Ar)" at bounding box center [1223, 517] width 604 height 96
paste textarea "فطيرة أنجوس مزدوجة (140 جرام)، جبنة شيدر، بصل مكرمل، خس، طماطم، مخلل، وصلصة تي …"
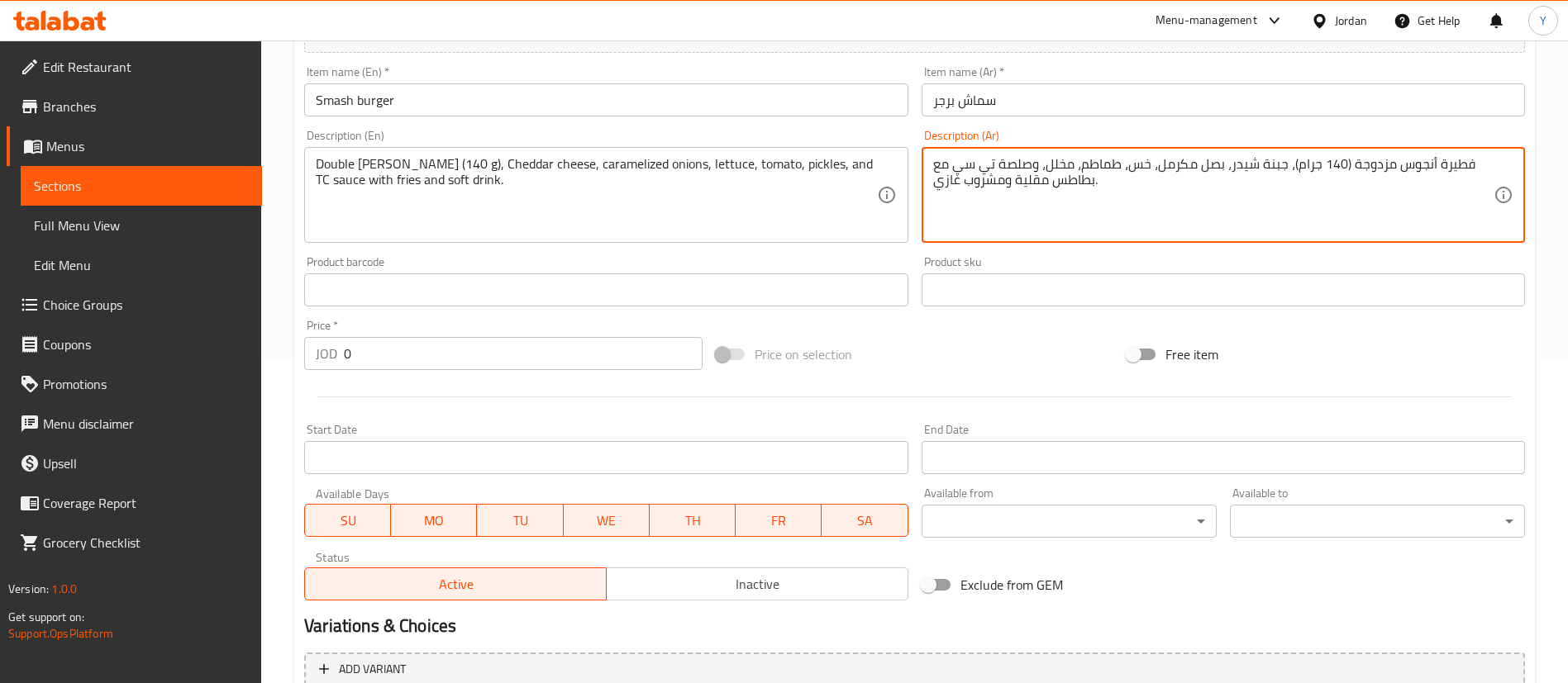
scroll to position [372, 0]
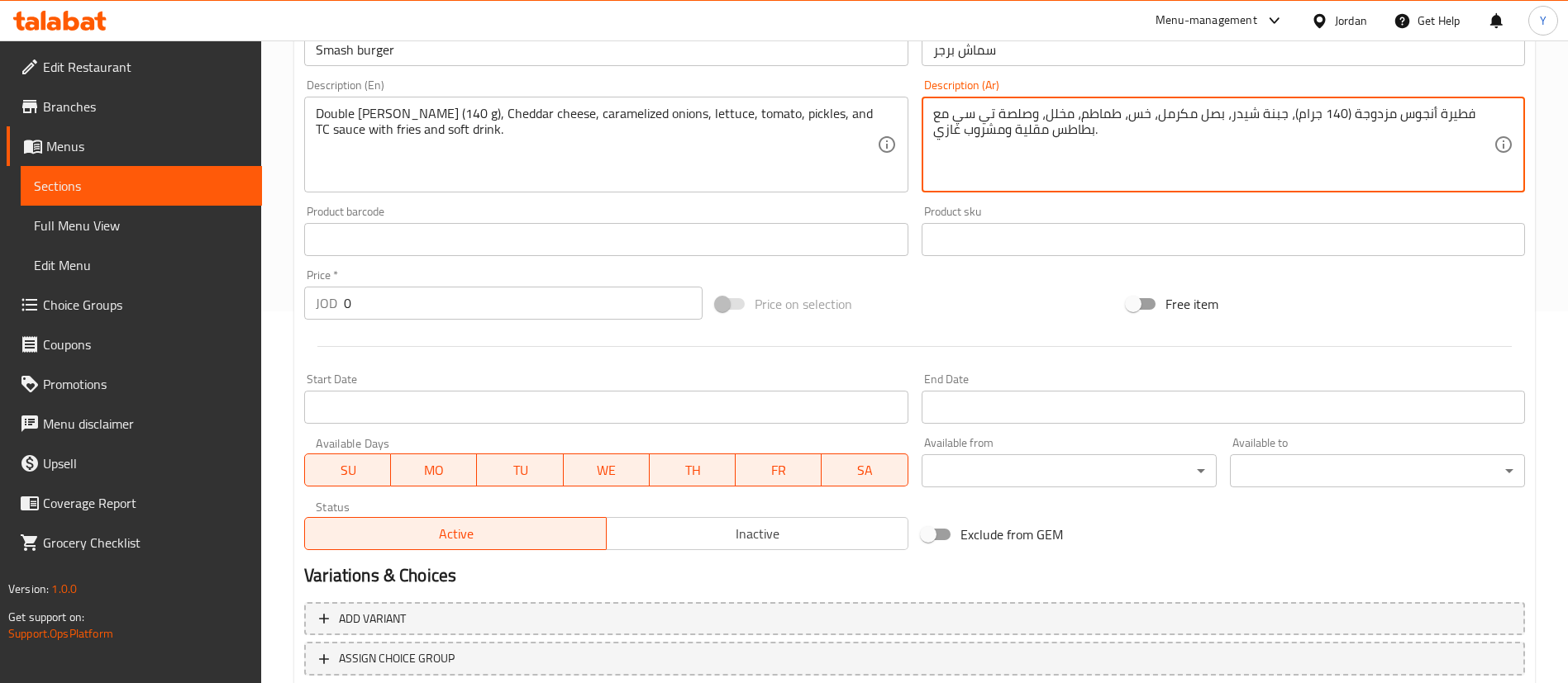
type textarea "فطيرة أنجوس مزدوجة (140 جرام)، جبنة شيدر، بصل مكرمل، خس، طماطم، مخلل، وصلصة تي …"
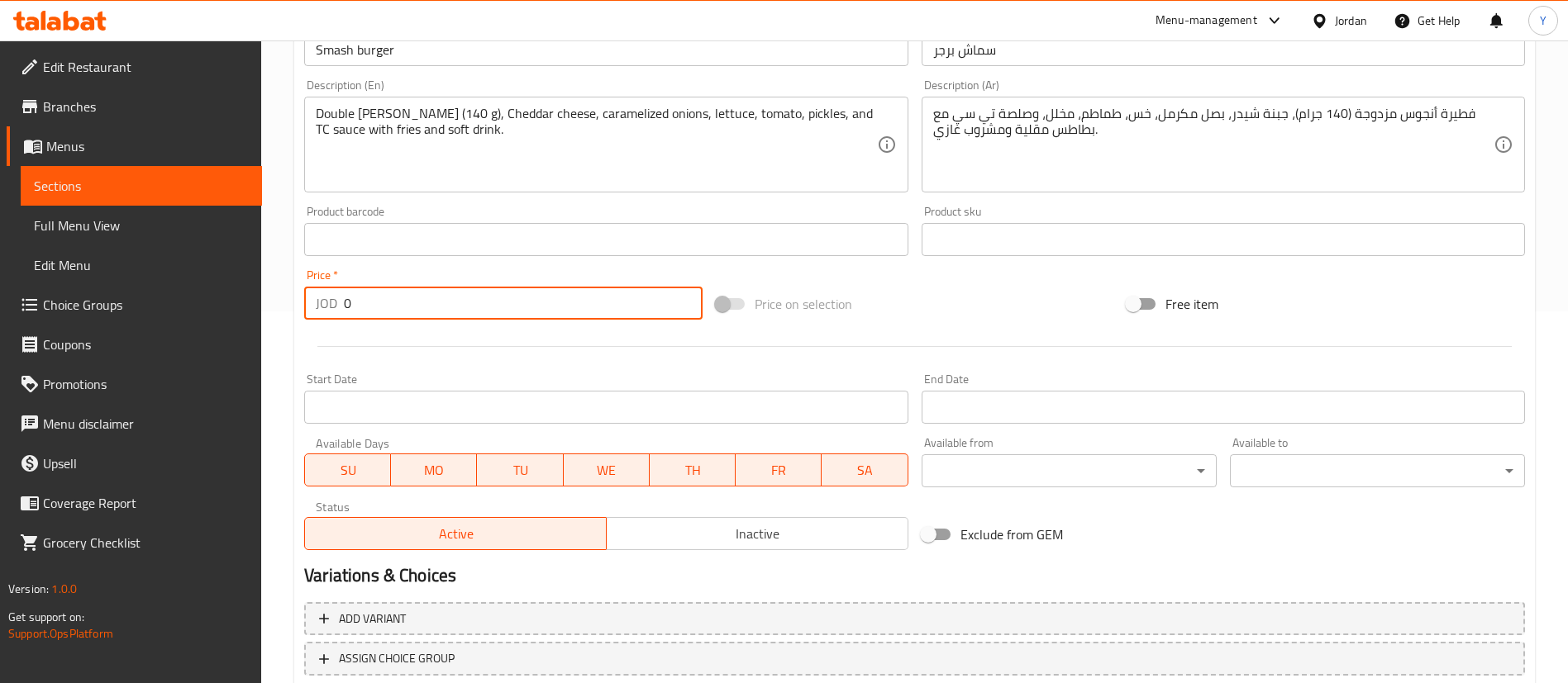
drag, startPoint x: 376, startPoint y: 302, endPoint x: 249, endPoint y: 300, distance: 127.0
click at [325, 301] on div "JOD 0 Price *" at bounding box center [504, 304] width 399 height 33
type input "9"
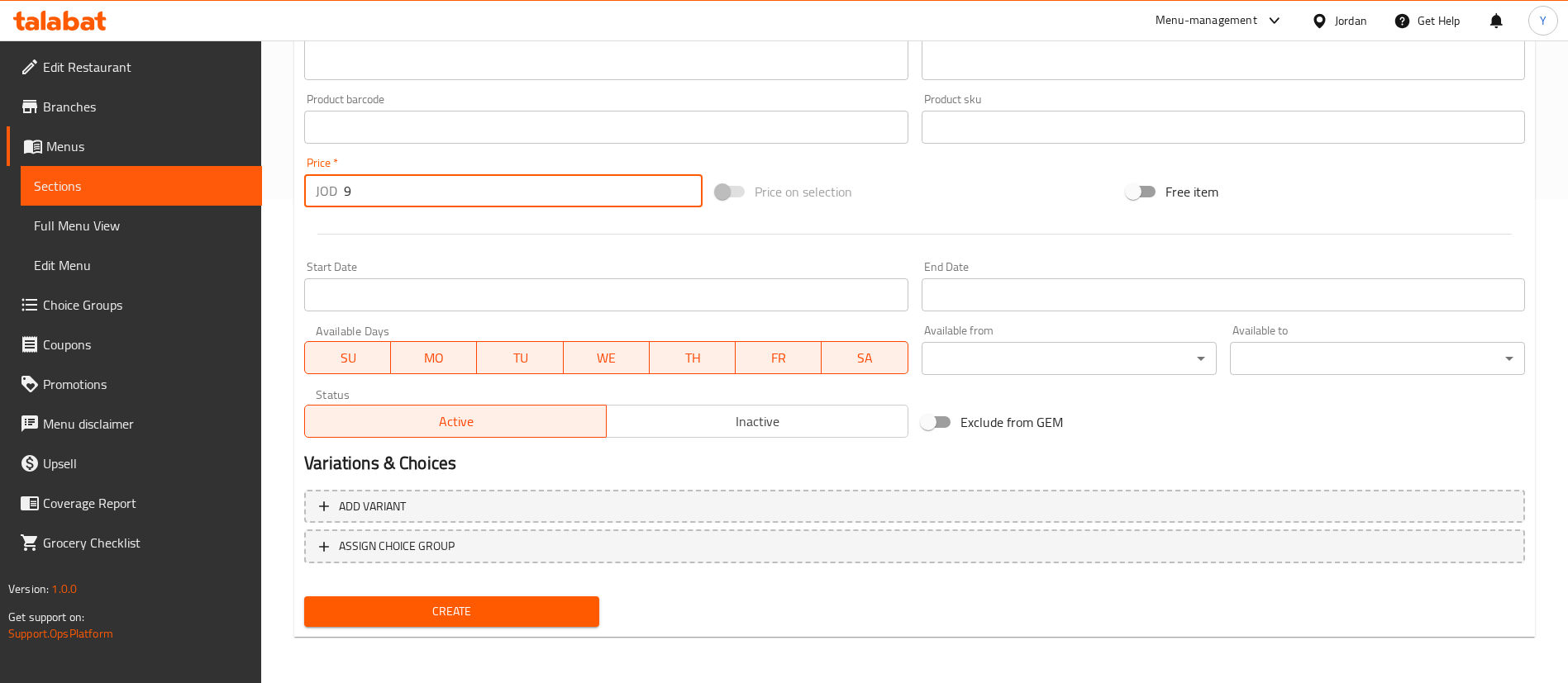
click at [477, 622] on button "Create" at bounding box center [452, 611] width 295 height 30
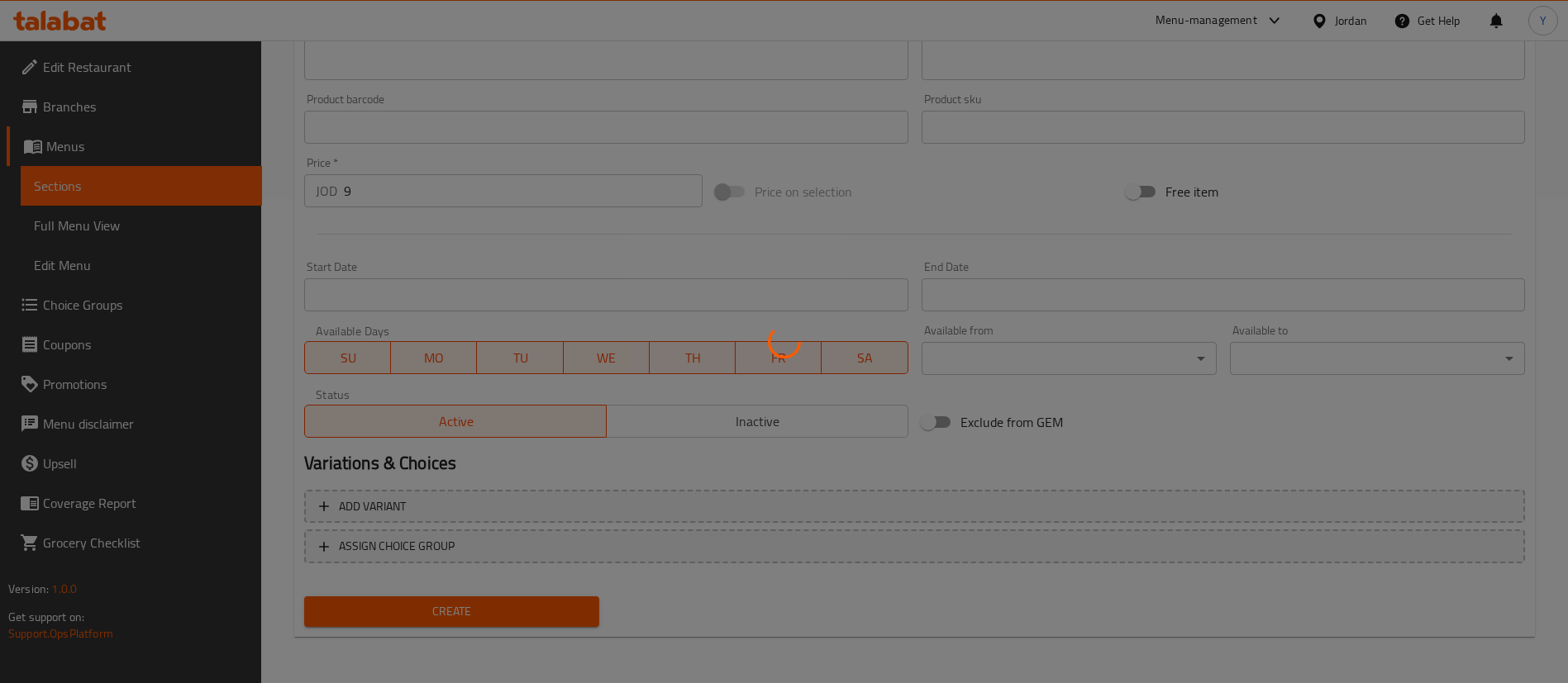
type input "0"
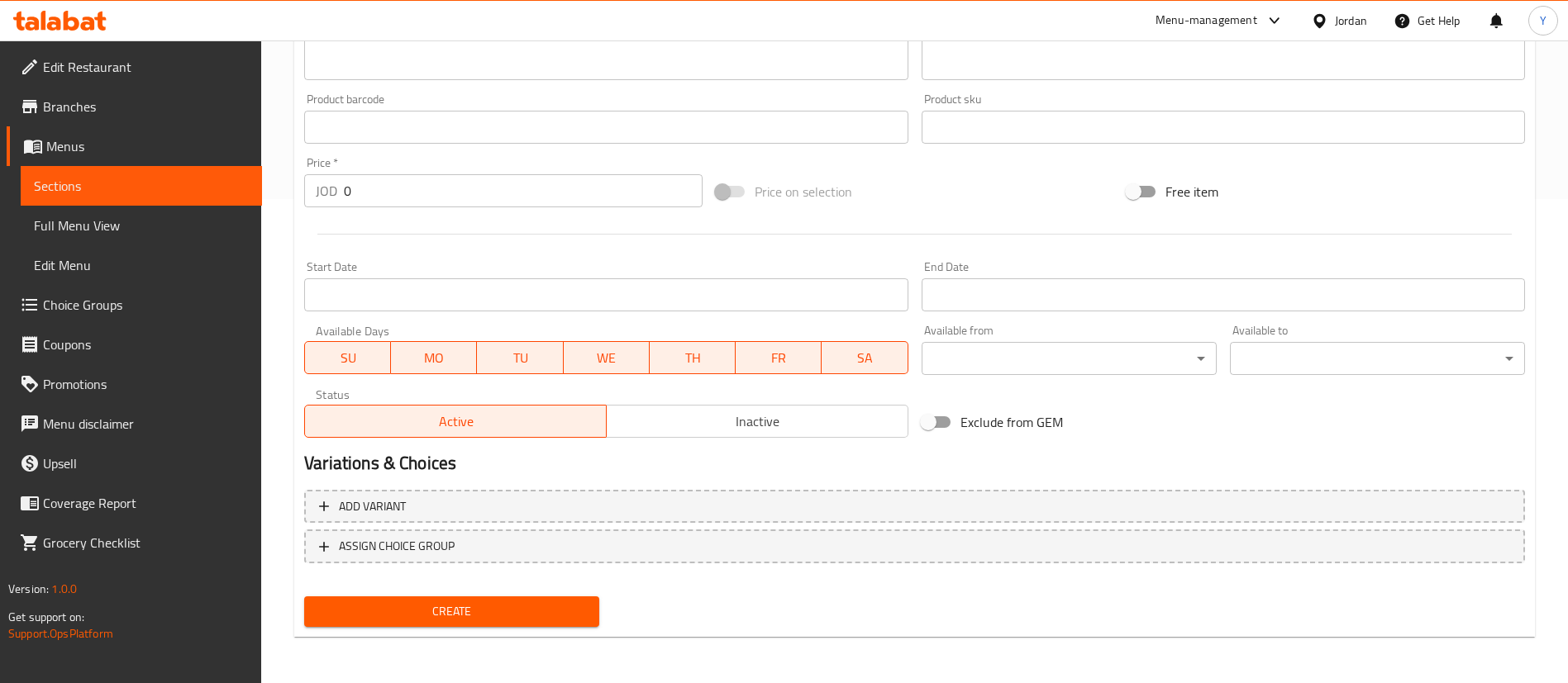
click at [187, 192] on span "Sections" at bounding box center [141, 186] width 215 height 19
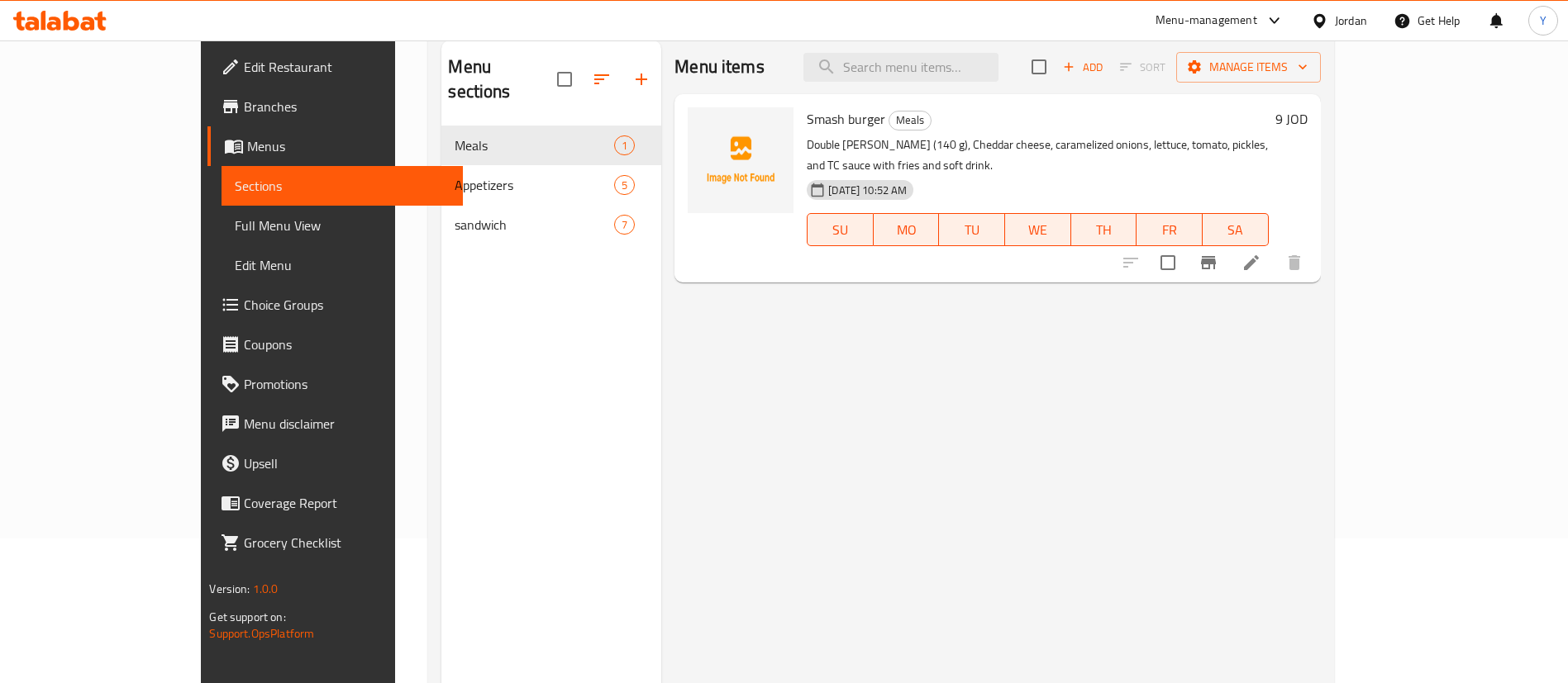
scroll to position [107, 0]
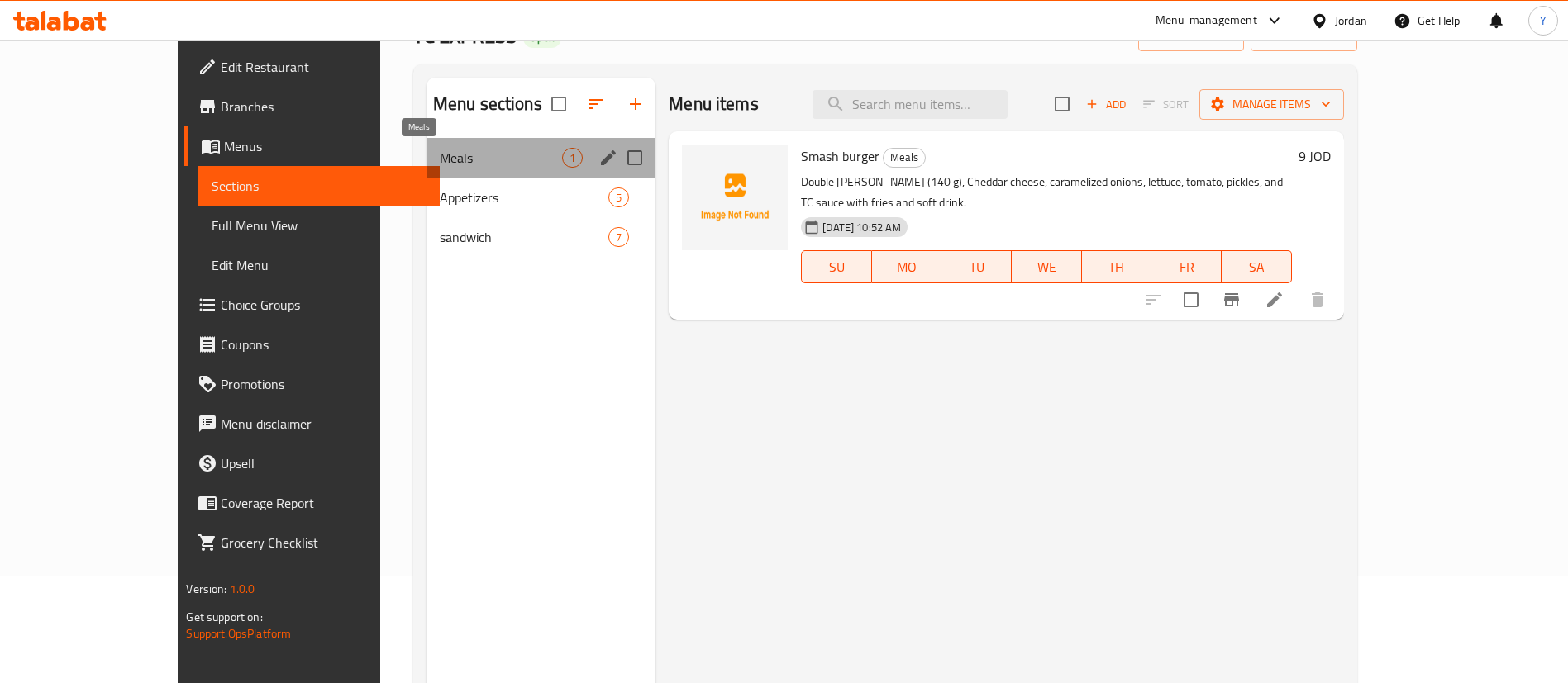
click at [442, 158] on span "Meals" at bounding box center [500, 157] width 123 height 19
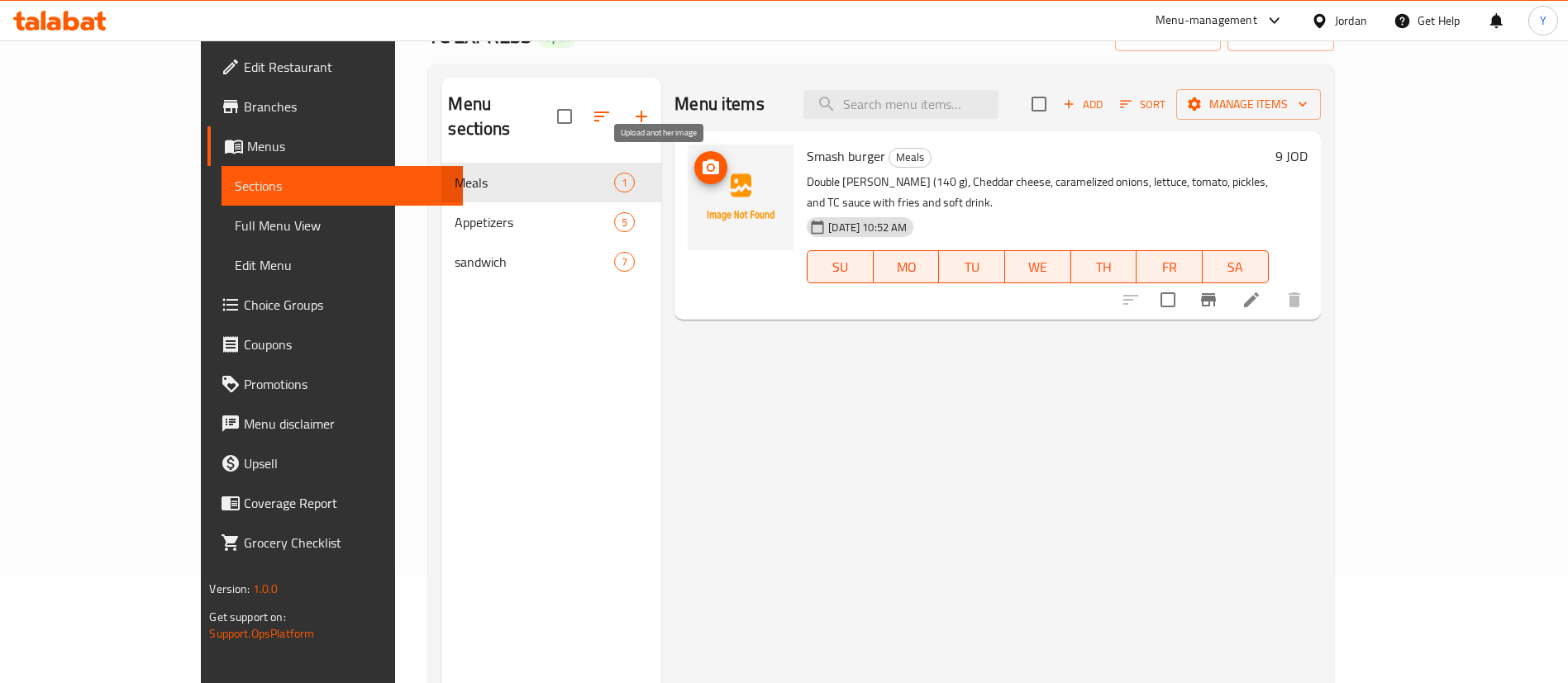
click at [708, 167] on circle "upload picture" at bounding box center [710, 167] width 5 height 5
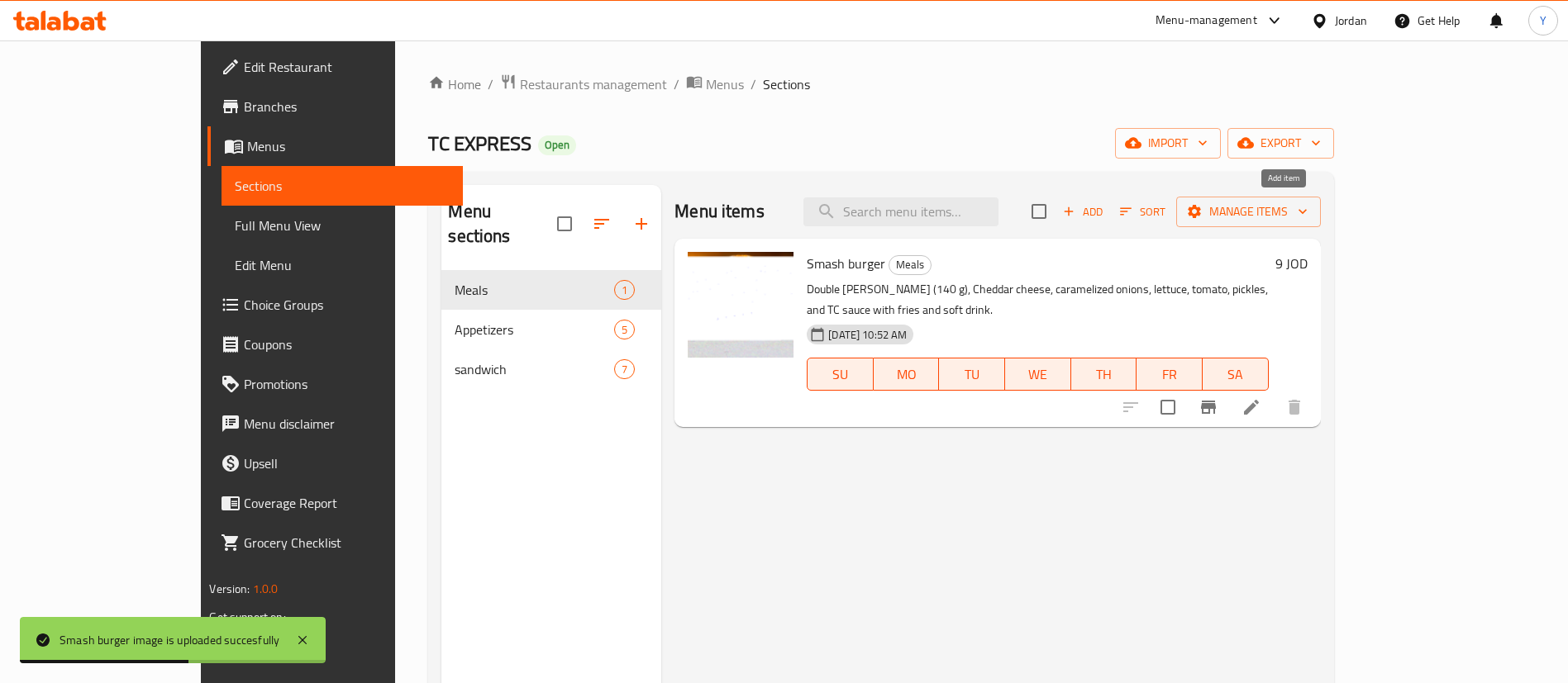
click at [1105, 219] on span "Add" at bounding box center [1083, 211] width 44 height 19
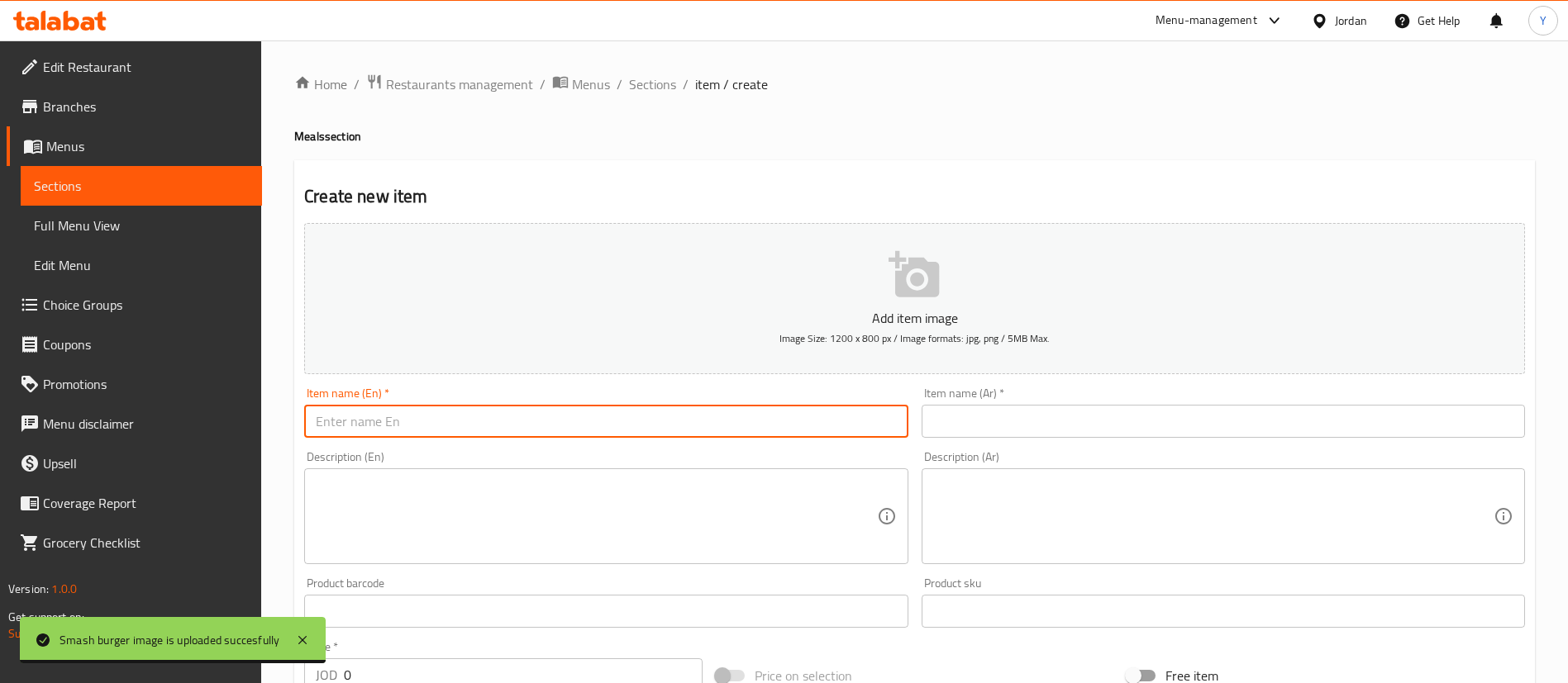
click at [591, 419] on input "text" at bounding box center [606, 422] width 604 height 33
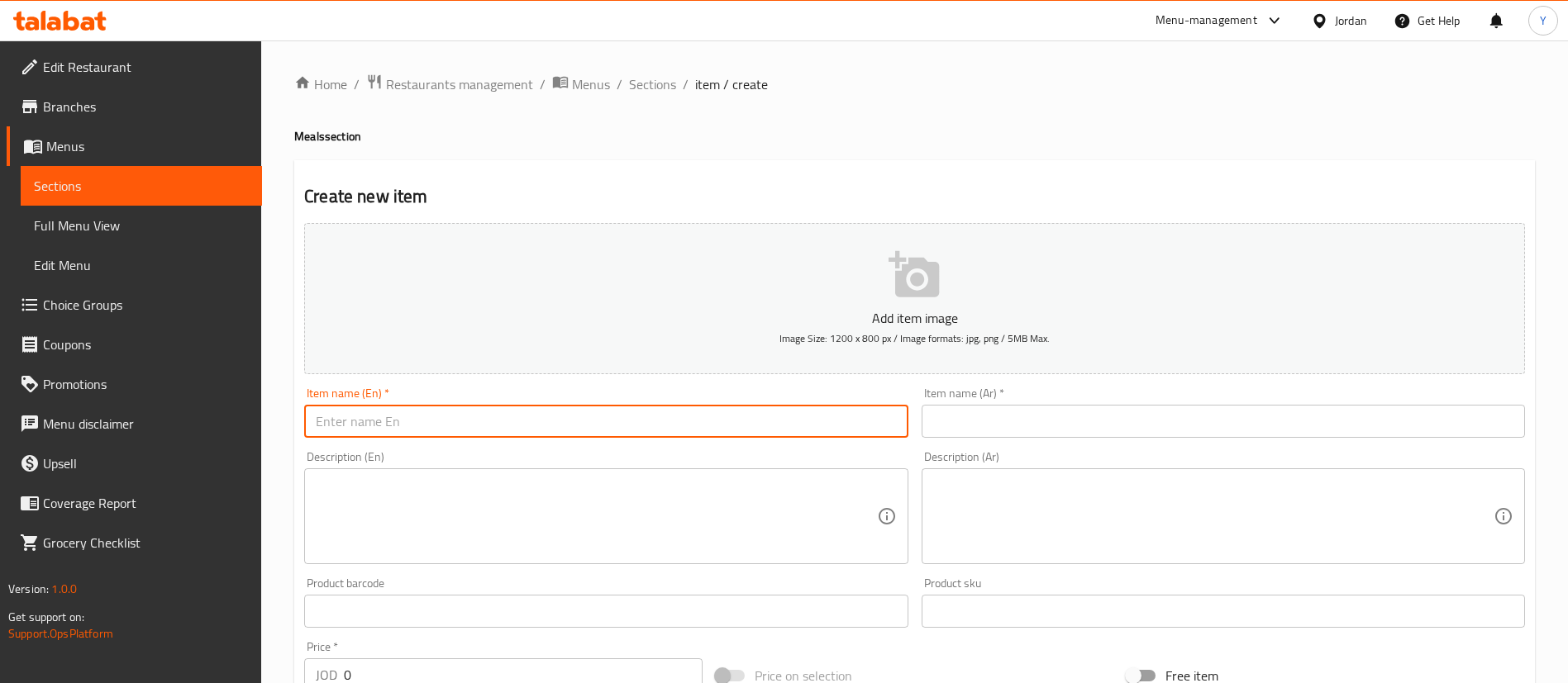
paste input "Loaded Hotdog"
type input "Loaded Hotdog"
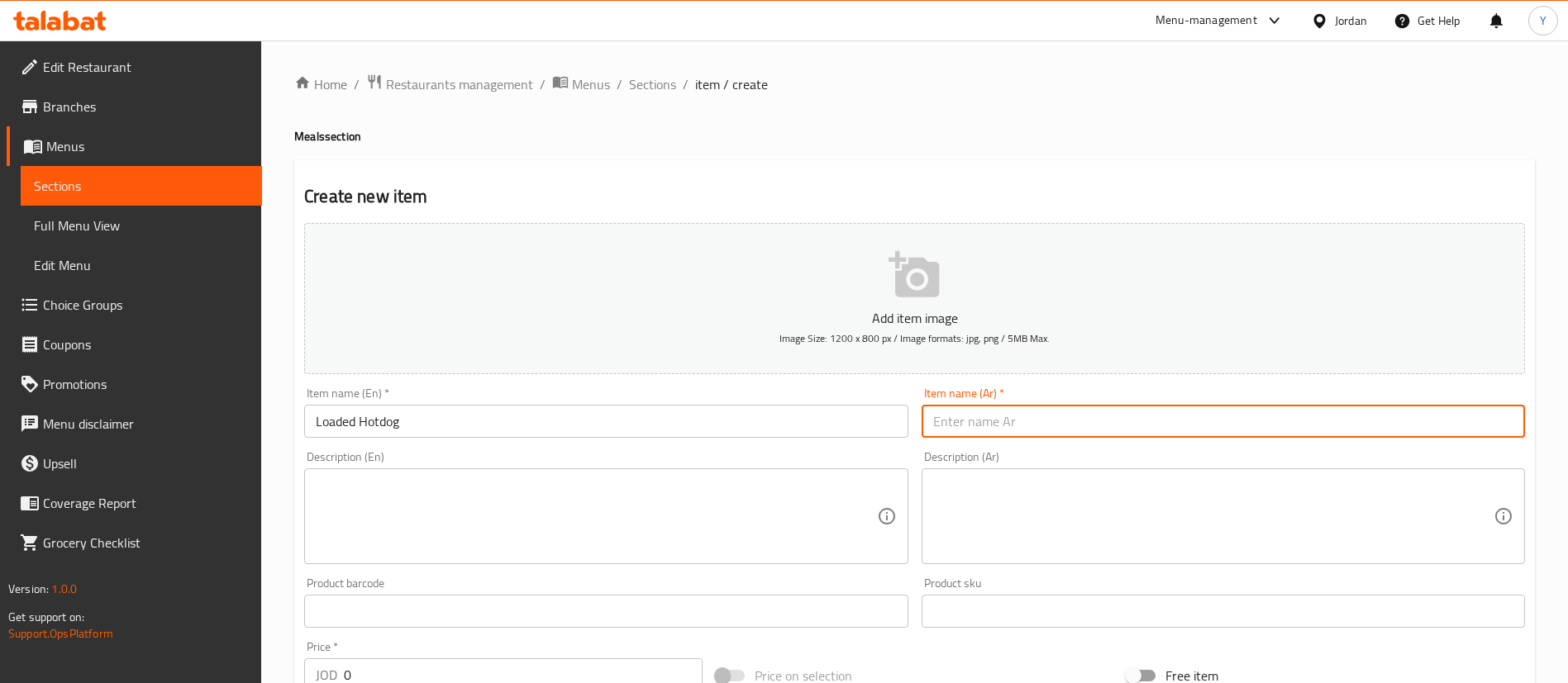
click at [1152, 423] on input "text" at bounding box center [1223, 422] width 604 height 33
paste input "لودد هوت دوج"
type input "لودد هوت دوج"
click at [679, 516] on textarea at bounding box center [595, 534] width 560 height 78
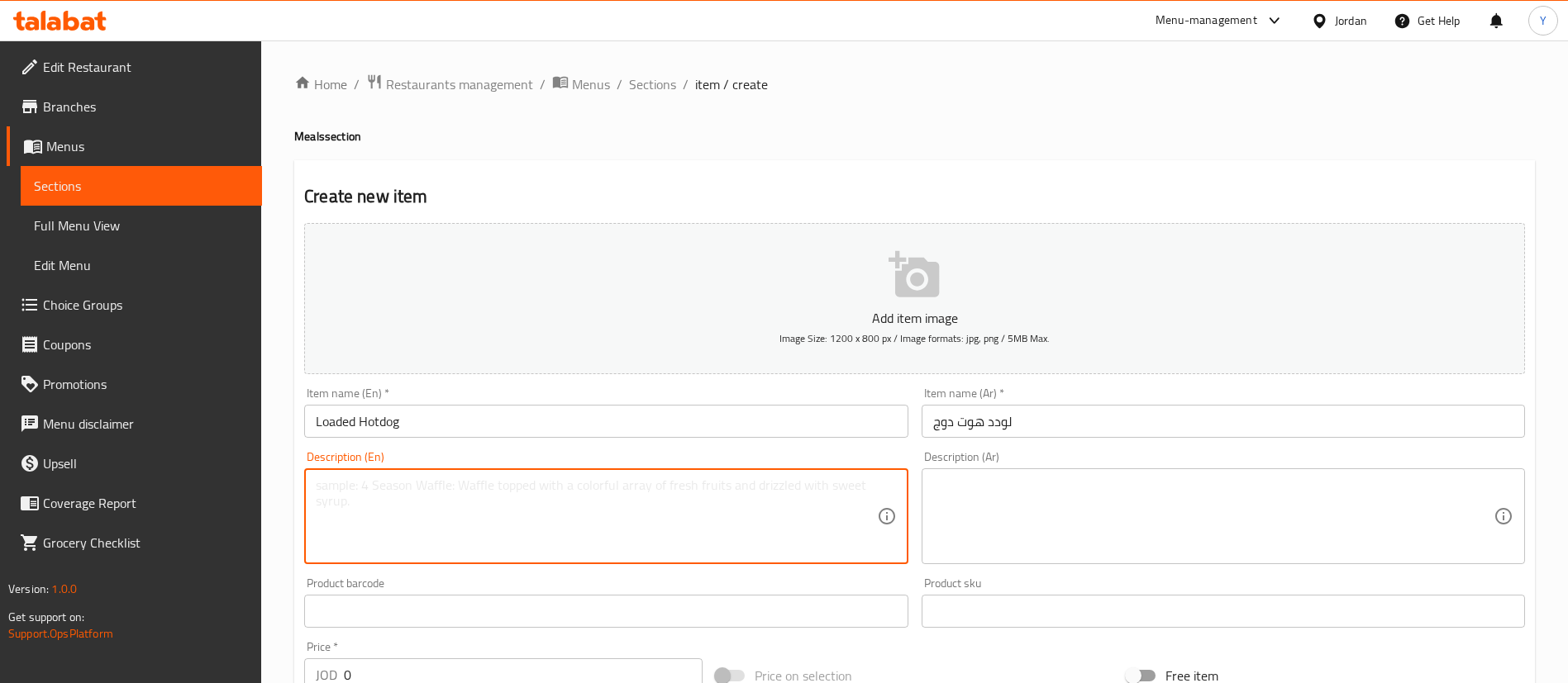
paste textarea "Hotdog, [PERSON_NAME], Creamy Cheese Sauce, Crispy Onions, Sweet Relish, Mustar…"
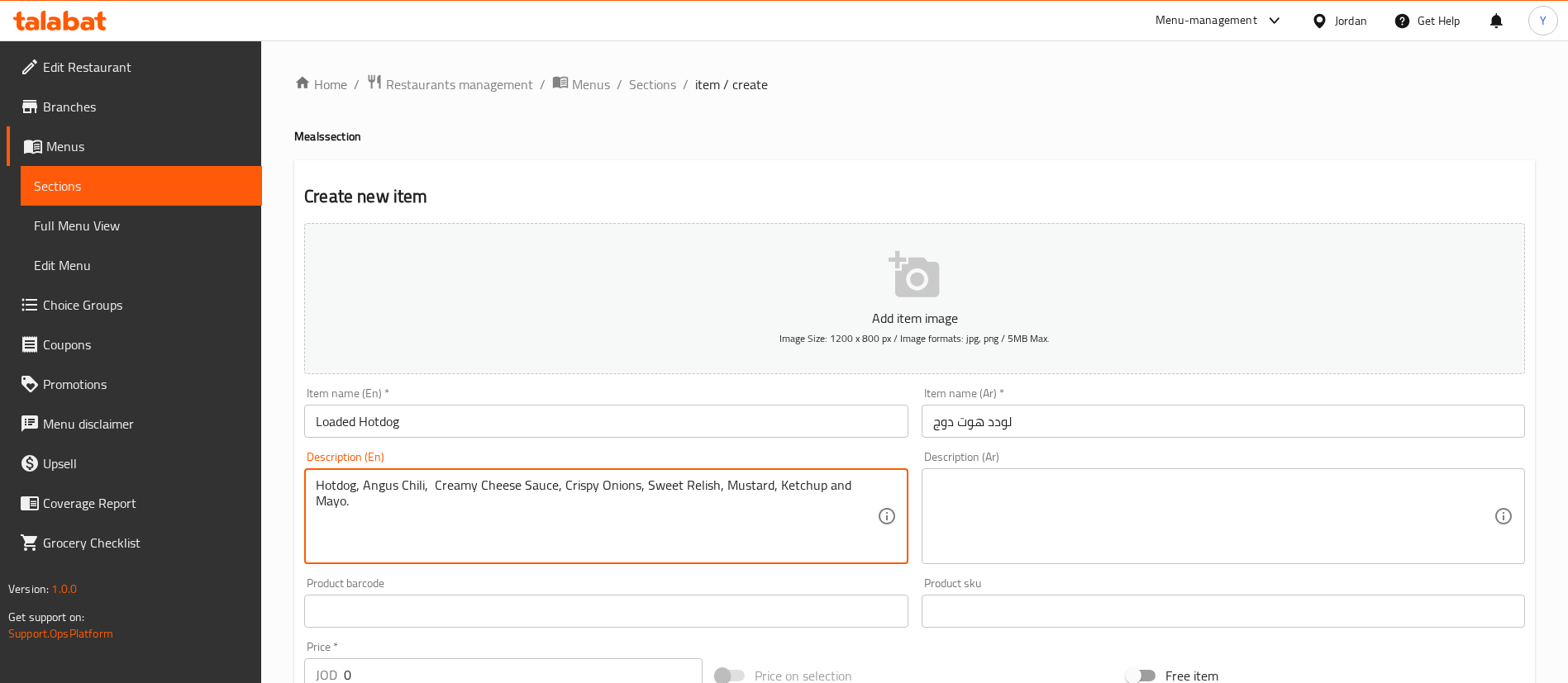
click at [597, 507] on textarea "Hotdog, Angus Chili, Creamy Cheese Sauce, Crispy Onions, Sweet Relish, Mustard,…" at bounding box center [595, 517] width 560 height 78
click at [447, 512] on textarea "Hotdog, Angus Chili, Creamy Cheese Sauce, Crispy Onions, Sweet Relish, Mustard,…" at bounding box center [595, 517] width 560 height 78
drag, startPoint x: 489, startPoint y: 507, endPoint x: 307, endPoint y: 488, distance: 183.0
click at [307, 488] on div "Hotdog, Angus Chili, Creamy Cheese Sauce, Crispy Onions, Sweet Relish, Mustard,…" at bounding box center [606, 517] width 604 height 96
type textarea "Hotdog, Angus Chili, Creamy Cheese Sauce, Crispy Onions, Sweet Relish, Mustard,…"
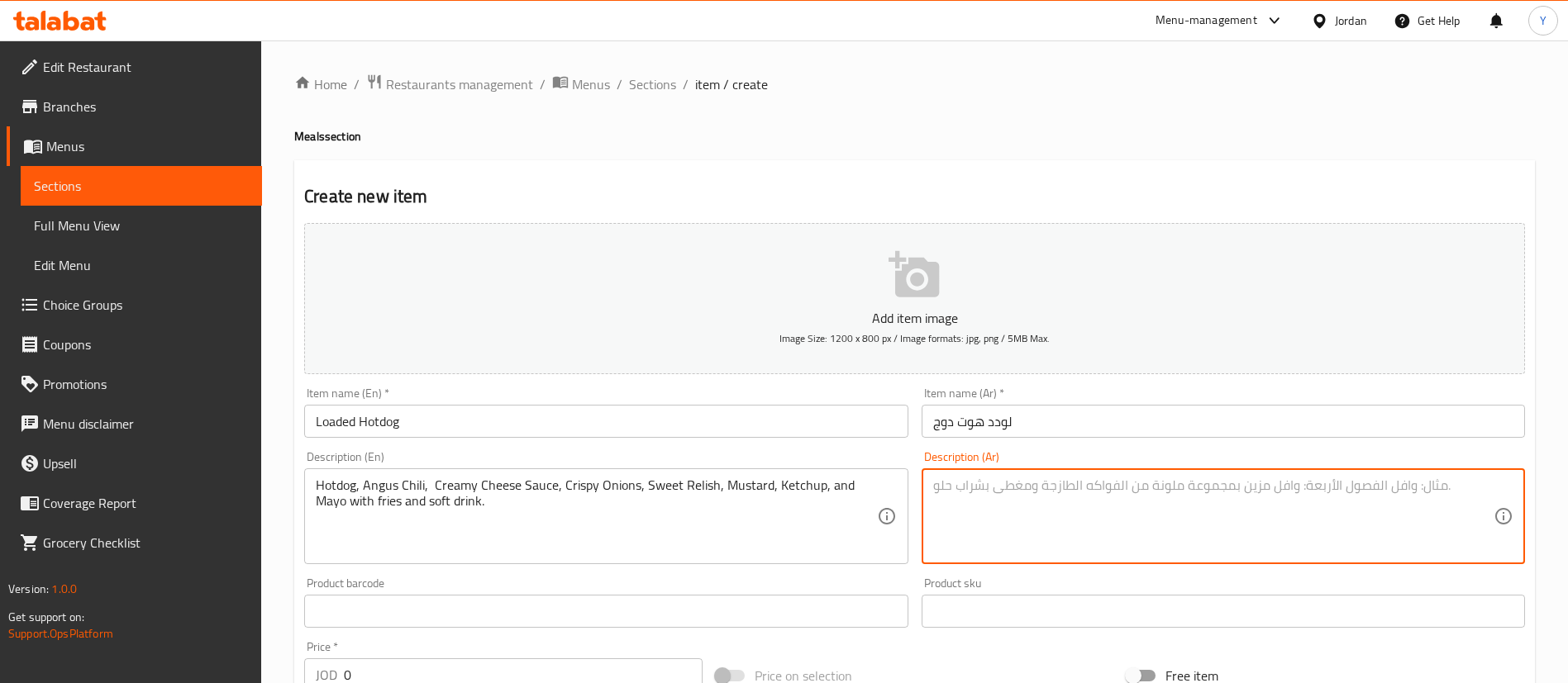
click at [1101, 504] on textarea at bounding box center [1213, 517] width 560 height 78
paste textarea "هوت دوج، فلفل أنجوس، صلصة الجبن الكريمي، البصل المقرمش، المخلل الحلو، الخردل، ا…"
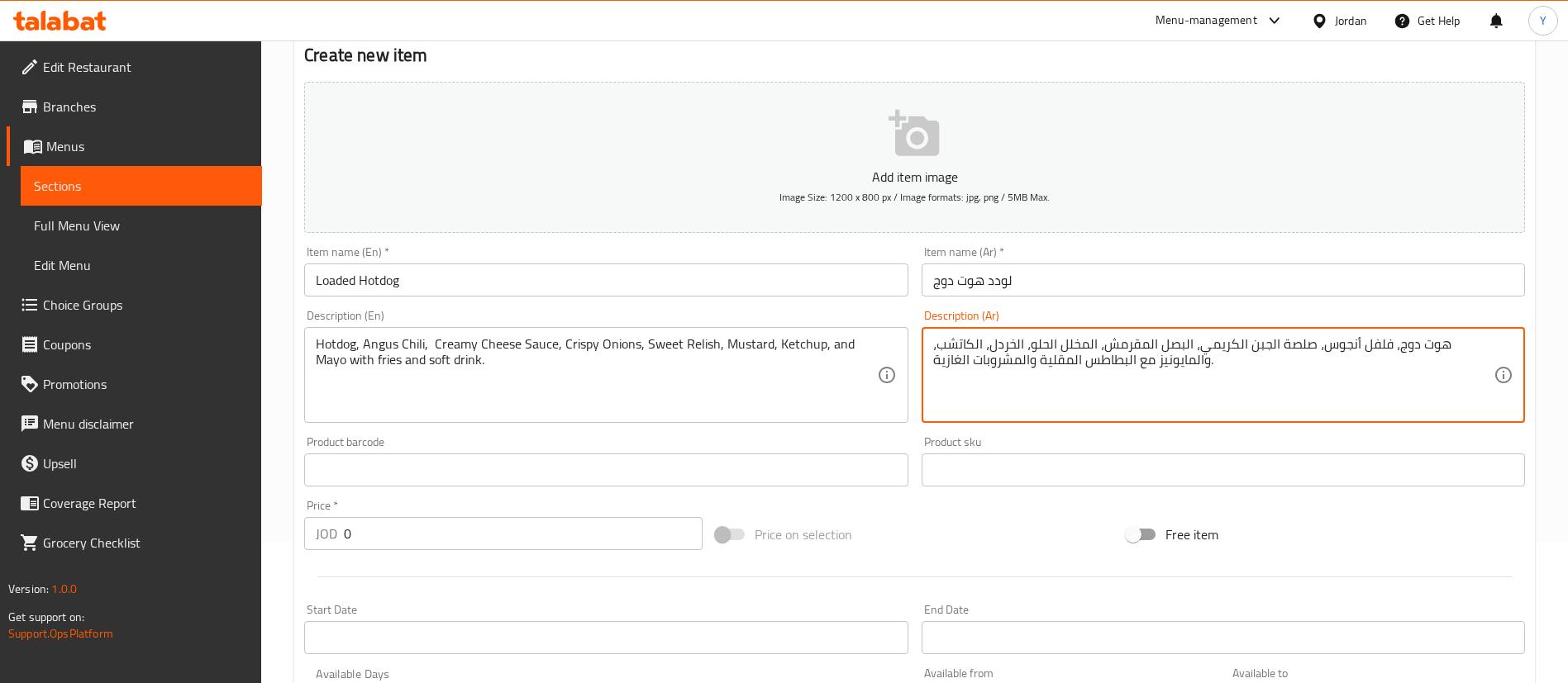
scroll to position [248, 0]
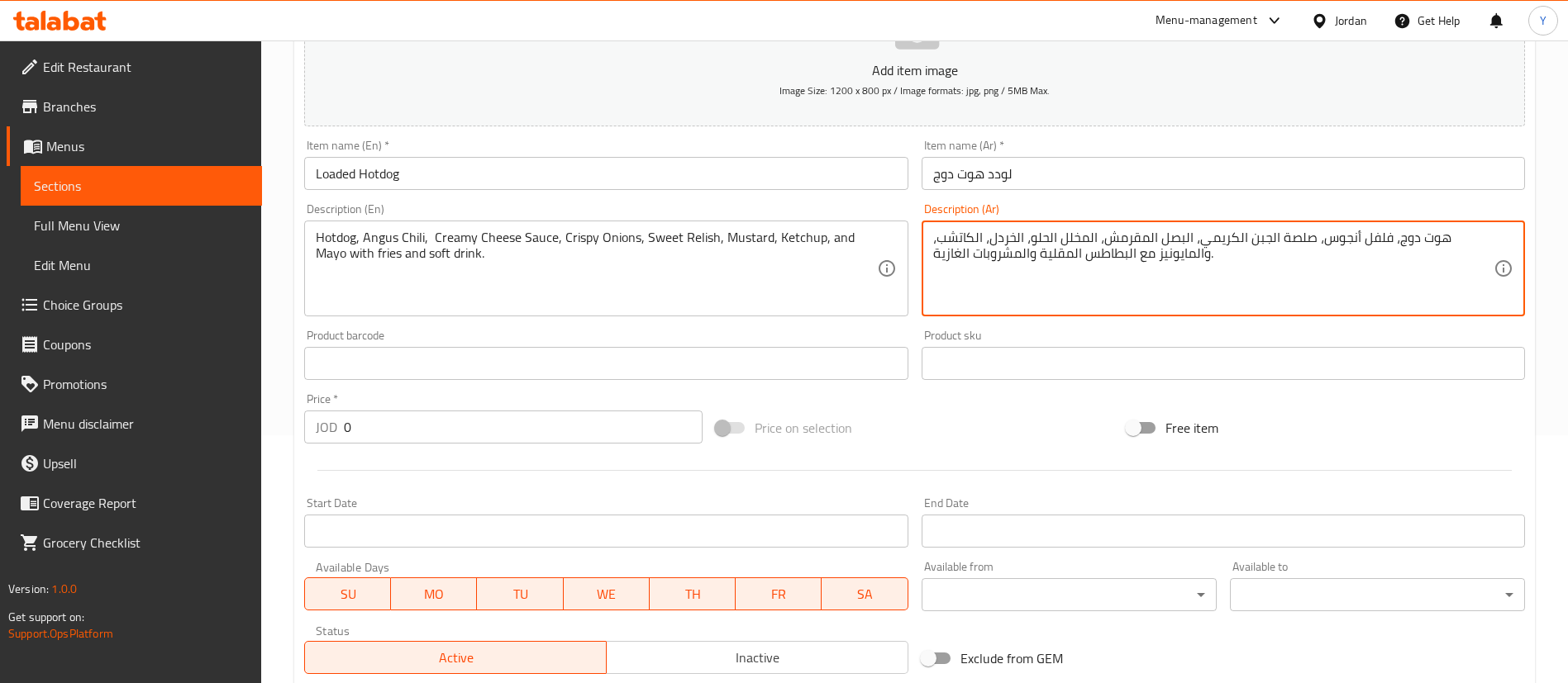
type textarea "هوت دوج، فلفل أنجوس، صلصة الجبن الكريمي، البصل المقرمش، المخلل الحلو، الخردل، ا…"
drag, startPoint x: 389, startPoint y: 427, endPoint x: 238, endPoint y: 431, distance: 151.1
click at [343, 429] on input "0" at bounding box center [522, 427] width 359 height 33
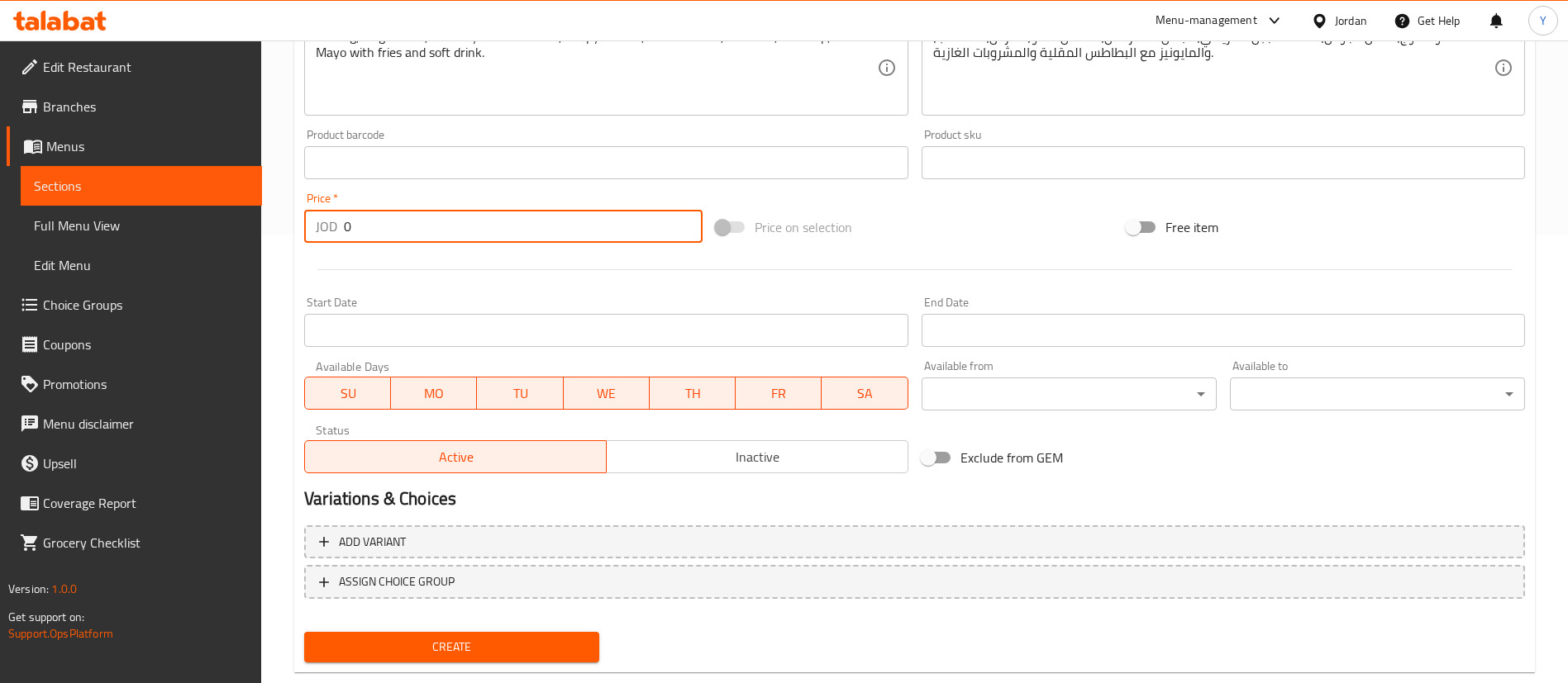
scroll to position [485, 0]
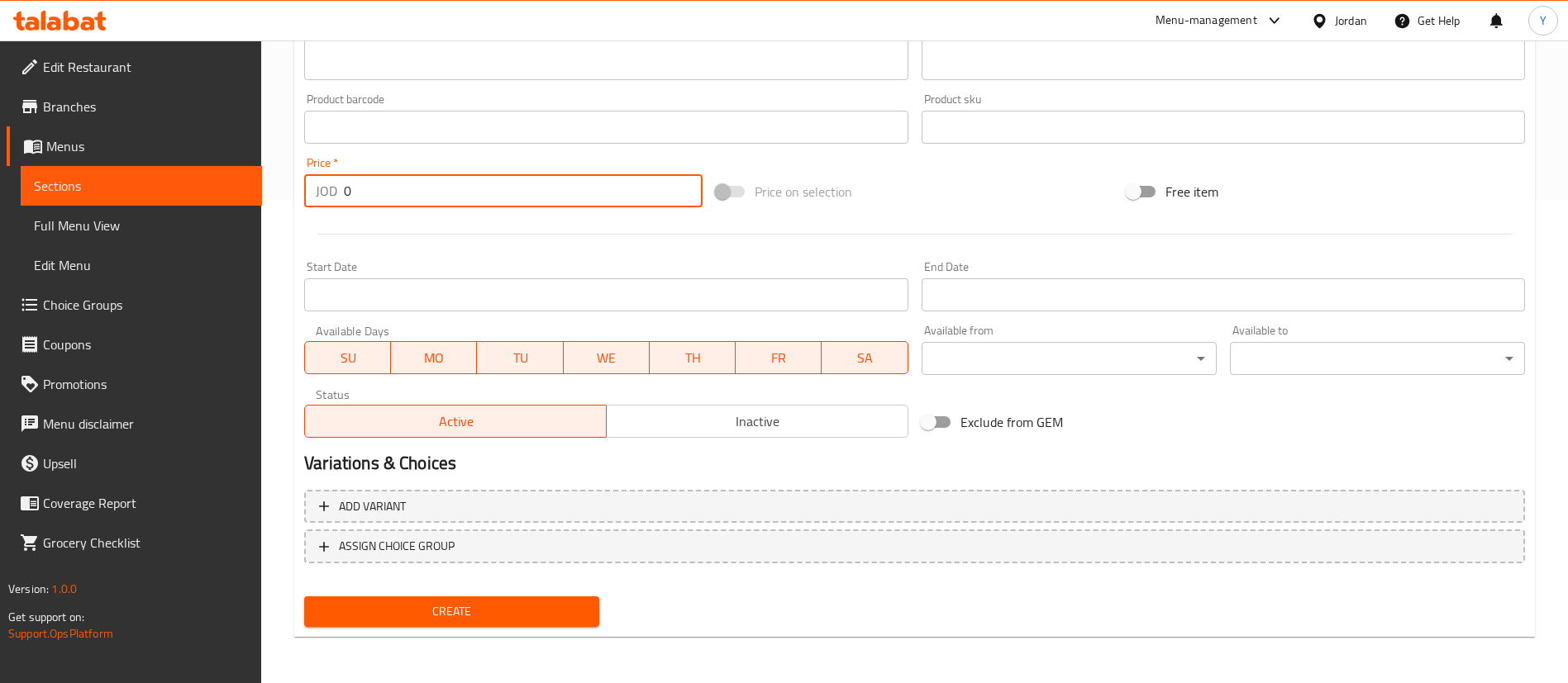
click at [391, 191] on input "0" at bounding box center [522, 191] width 359 height 33
click at [413, 199] on input "0" at bounding box center [522, 191] width 359 height 33
drag, startPoint x: 300, startPoint y: 198, endPoint x: 225, endPoint y: 201, distance: 75.1
click at [231, 201] on div "Edit Restaurant Branches Menus Sections Full Menu View Edit Menu Choice Groups …" at bounding box center [784, 119] width 1568 height 1127
type input "8"
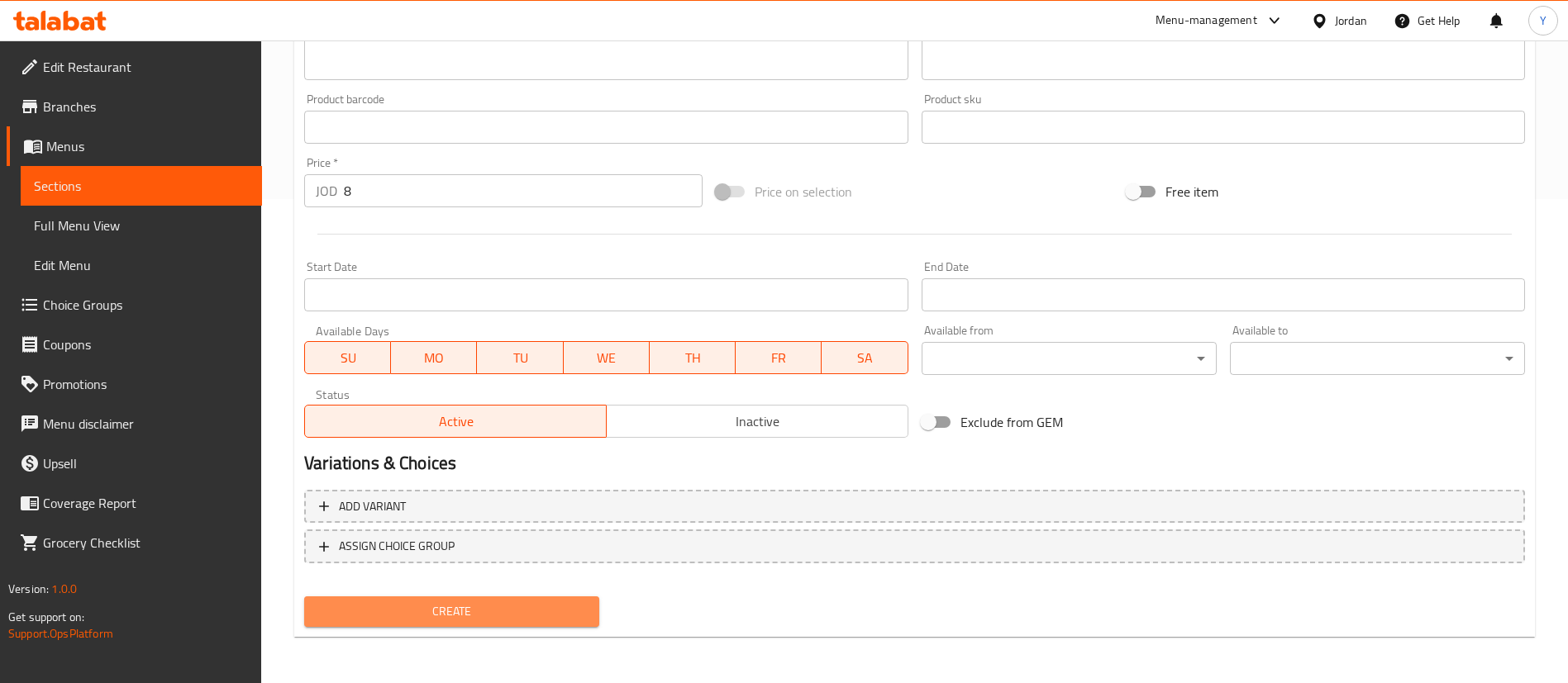
click at [529, 615] on span "Create" at bounding box center [451, 612] width 269 height 20
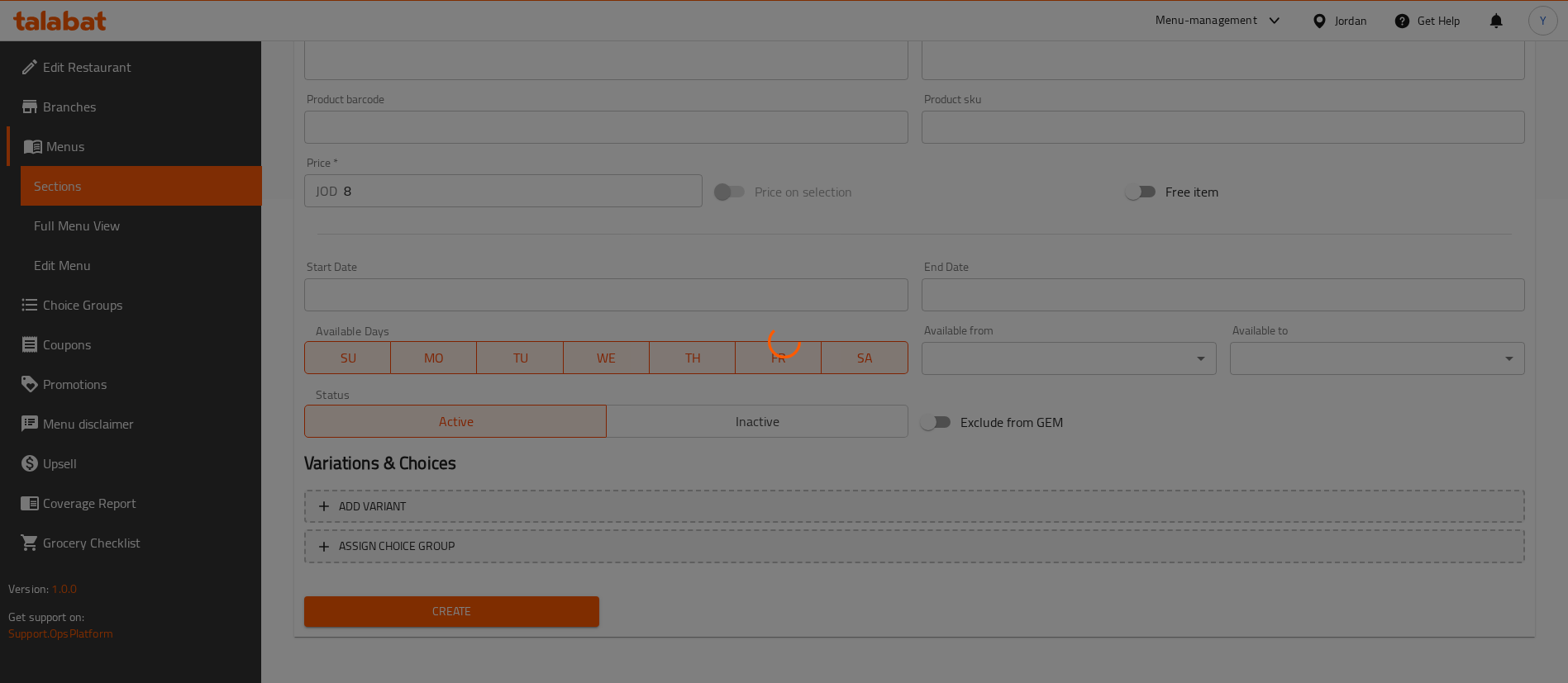
type input "0"
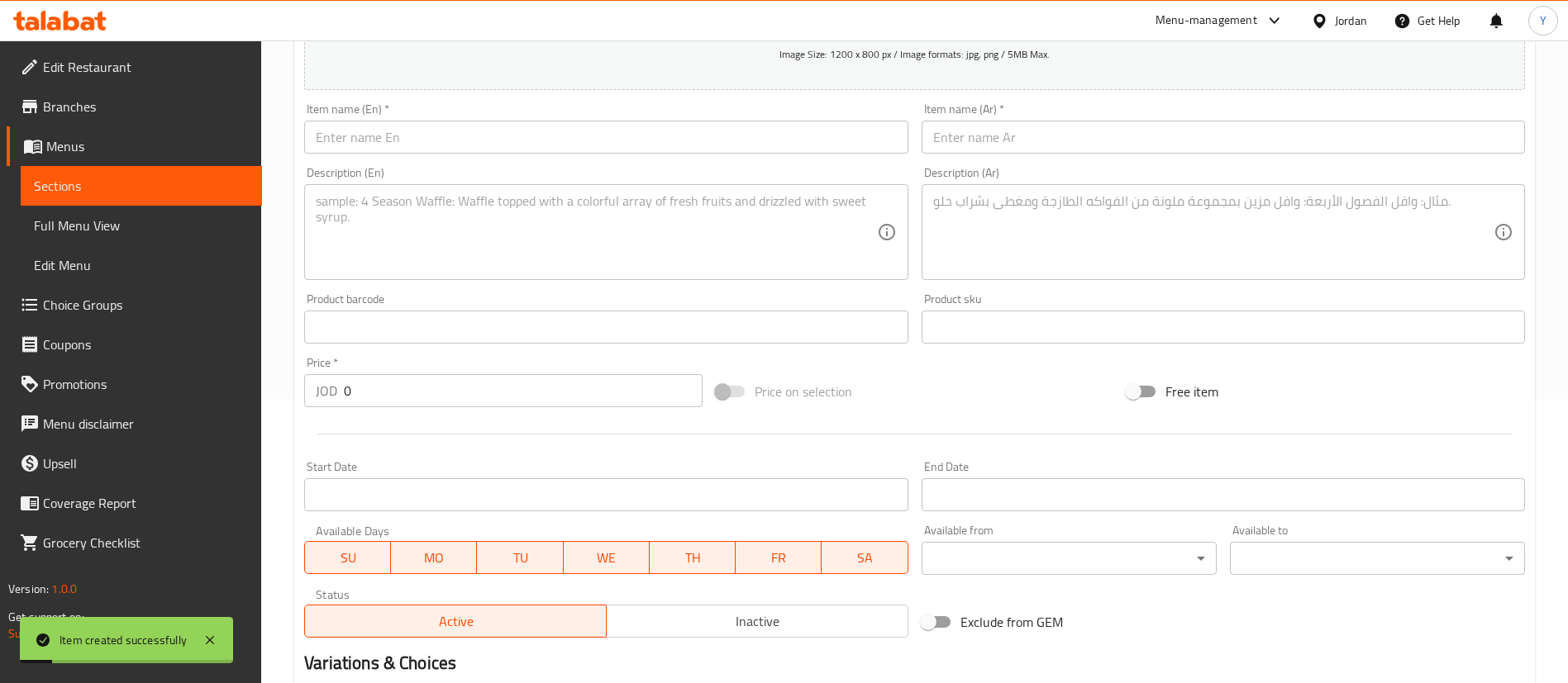
scroll to position [0, 0]
